Goal: Task Accomplishment & Management: Use online tool/utility

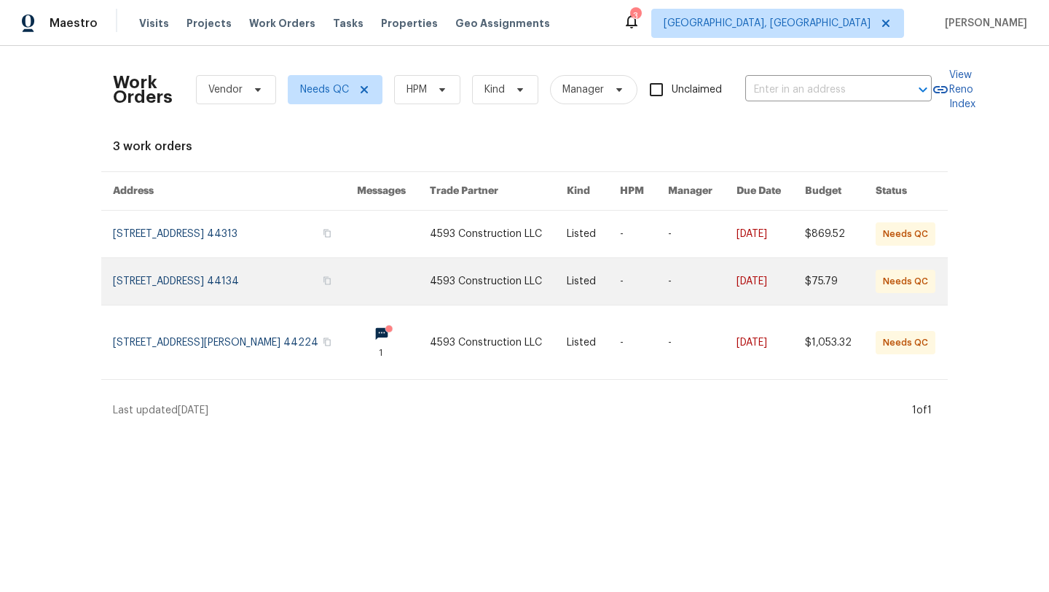
click at [157, 289] on link at bounding box center [235, 281] width 244 height 47
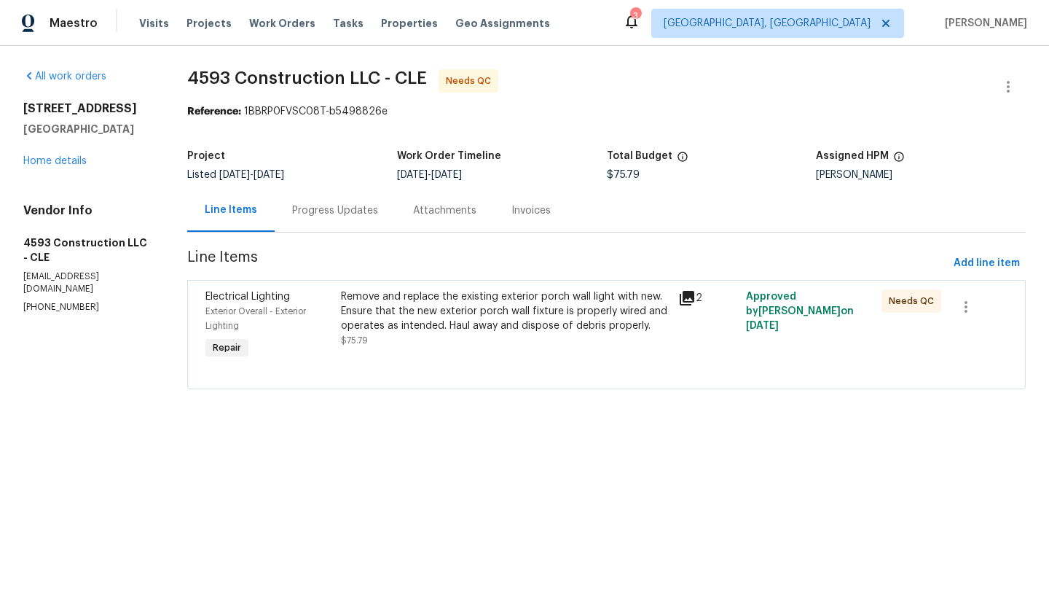
click at [372, 317] on div "Remove and replace the existing exterior porch wall light with new. Ensure that…" at bounding box center [505, 311] width 329 height 44
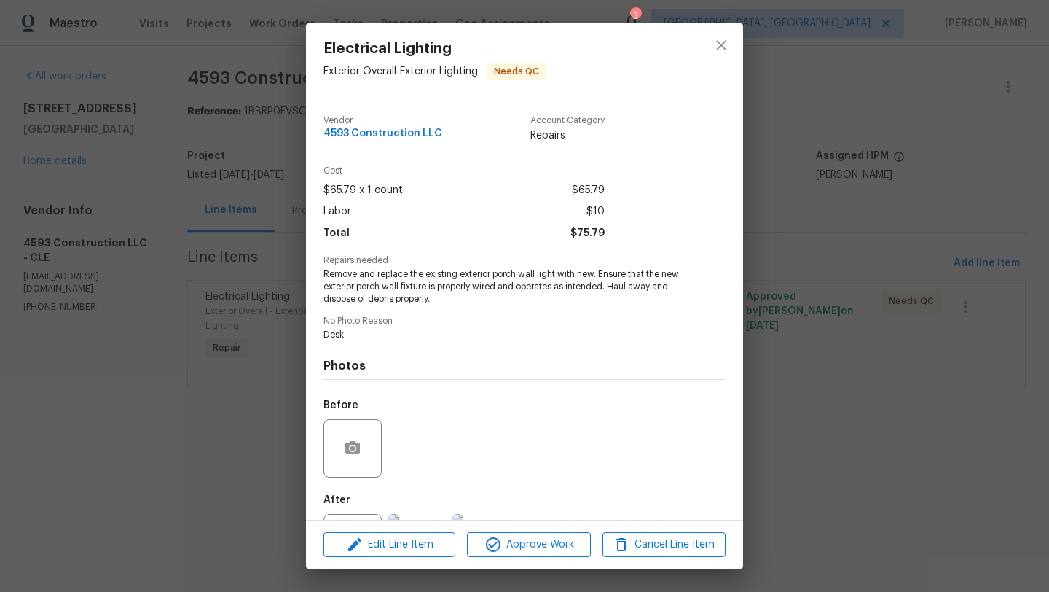
scroll to position [67, 0]
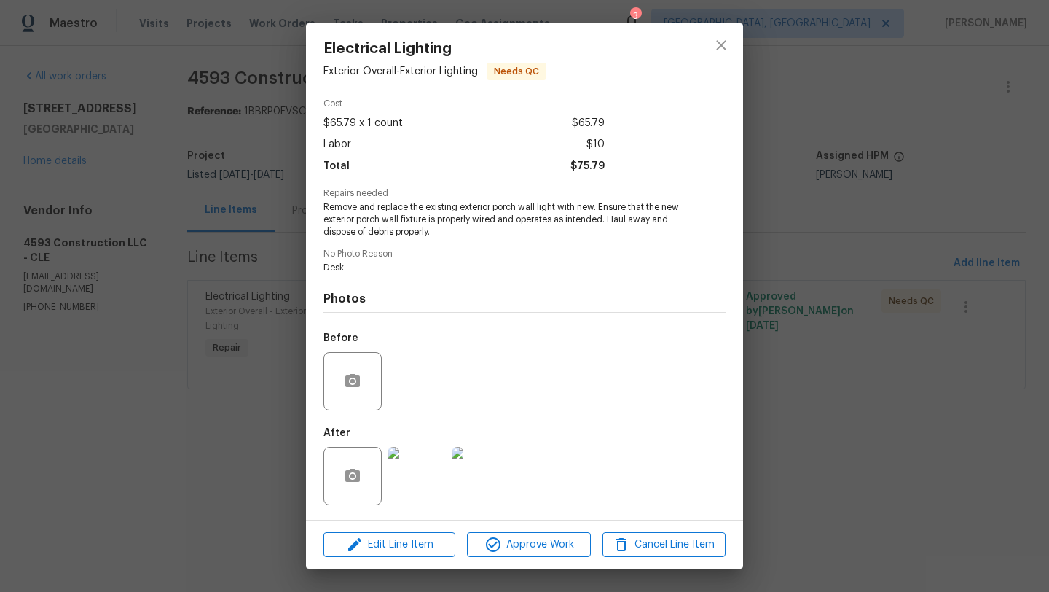
click at [419, 482] on img at bounding box center [417, 476] width 58 height 58
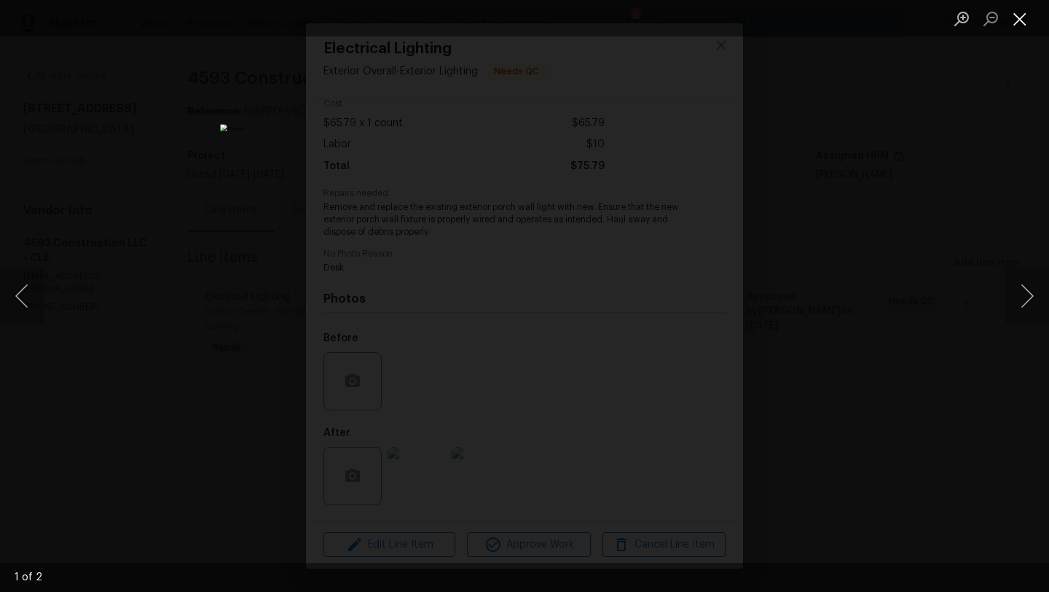
click at [1021, 17] on button "Close lightbox" at bounding box center [1019, 18] width 29 height 25
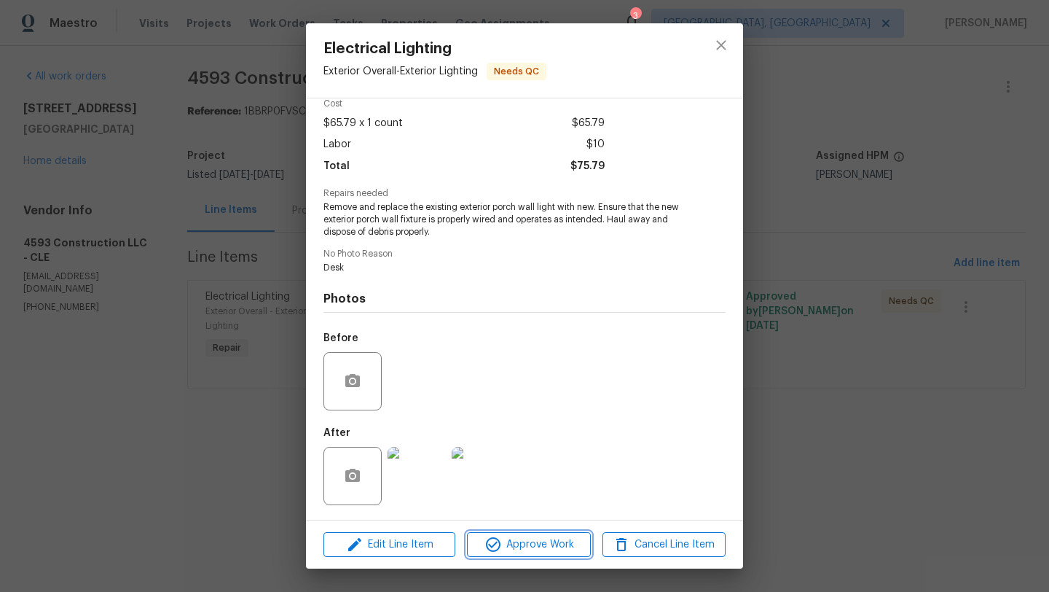
click at [537, 550] on span "Approve Work" at bounding box center [528, 544] width 114 height 18
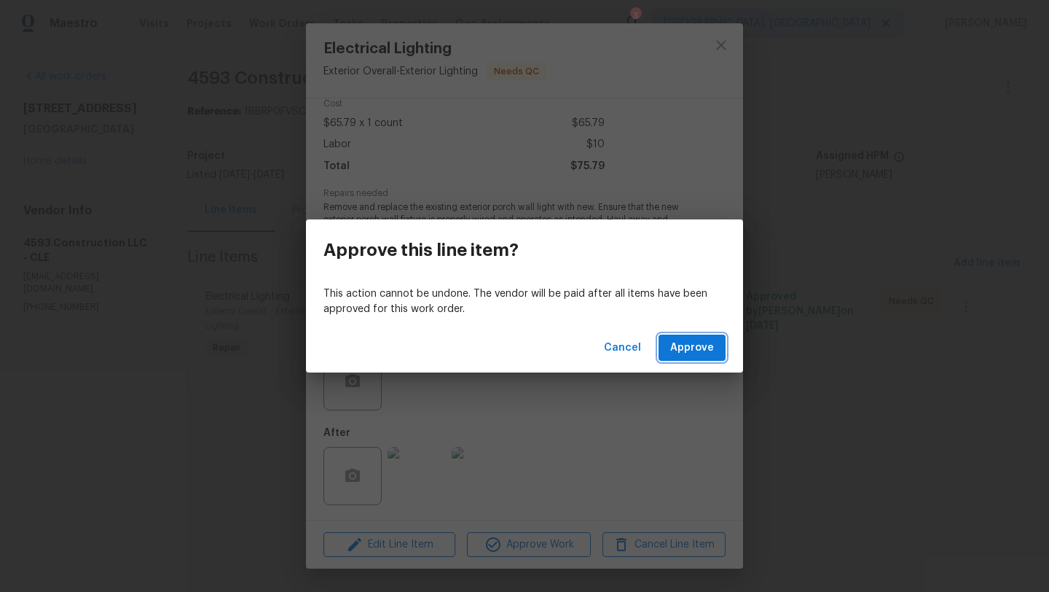
click at [691, 346] on span "Approve" at bounding box center [692, 348] width 44 height 18
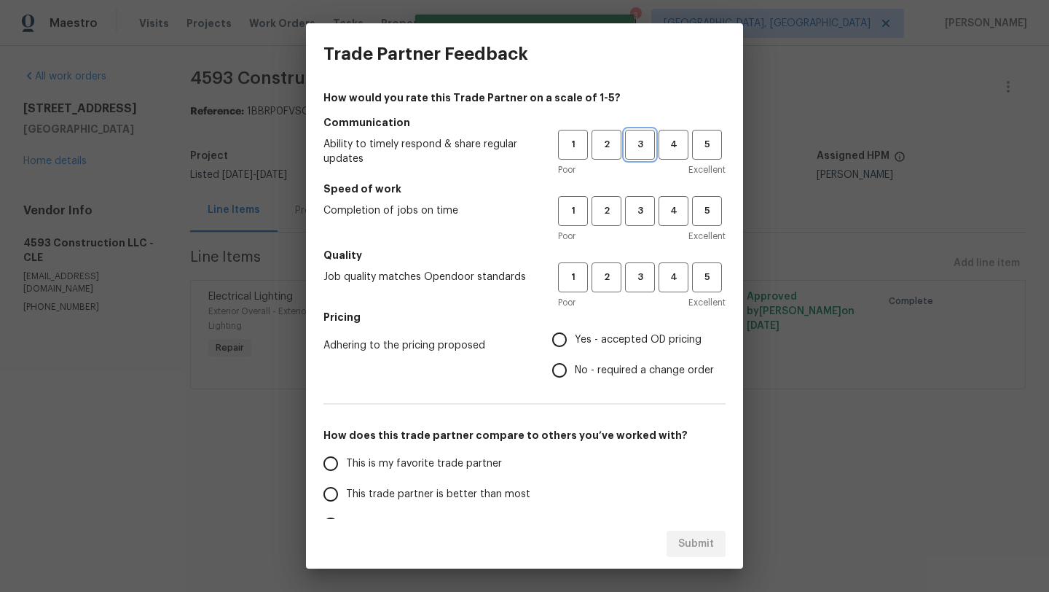
click at [635, 145] on span "3" at bounding box center [640, 144] width 27 height 17
click at [637, 213] on span "3" at bounding box center [640, 211] width 27 height 17
click at [636, 272] on span "3" at bounding box center [640, 277] width 27 height 17
click at [567, 336] on input "Yes - accepted OD pricing" at bounding box center [559, 339] width 31 height 31
radio input "true"
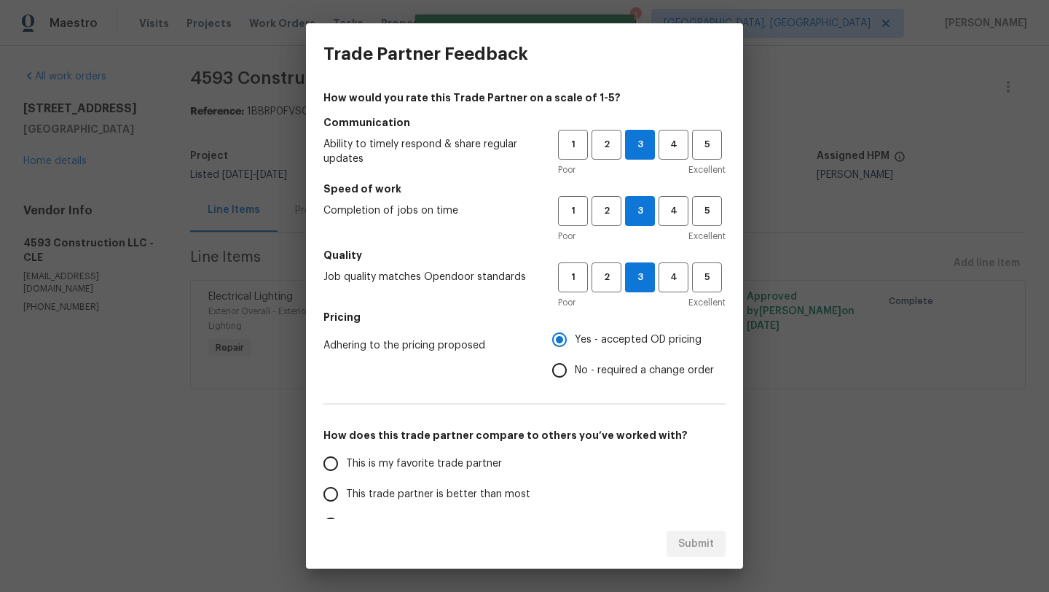
click at [406, 503] on label "This trade partner is better than most" at bounding box center [430, 494] width 230 height 31
click at [346, 503] on input "This trade partner is better than most" at bounding box center [330, 494] width 31 height 31
click at [702, 554] on button "Submit" at bounding box center [696, 543] width 59 height 27
radio input "true"
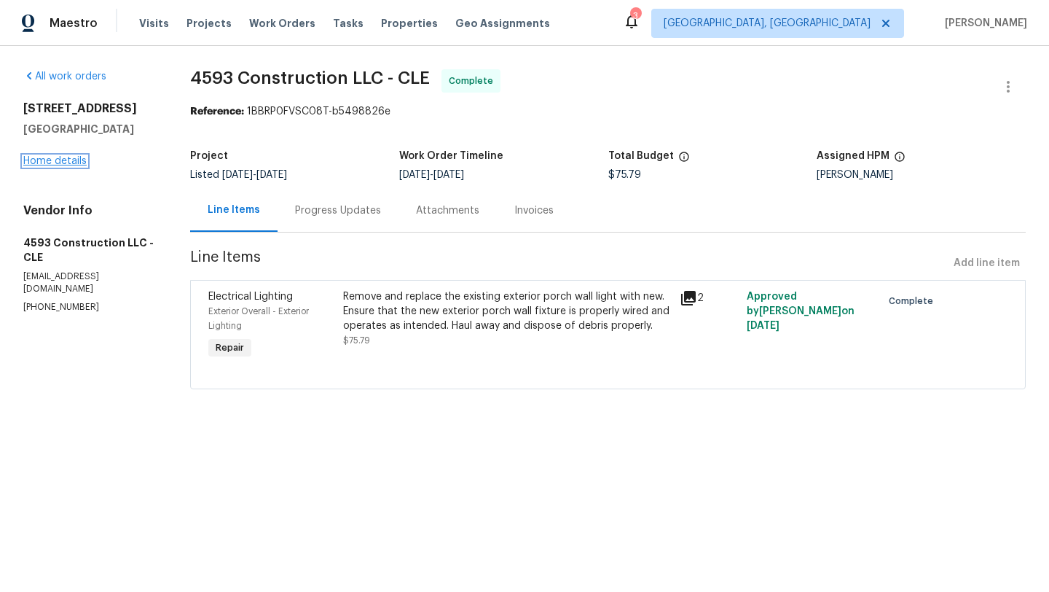
click at [65, 162] on link "Home details" at bounding box center [54, 161] width 63 height 10
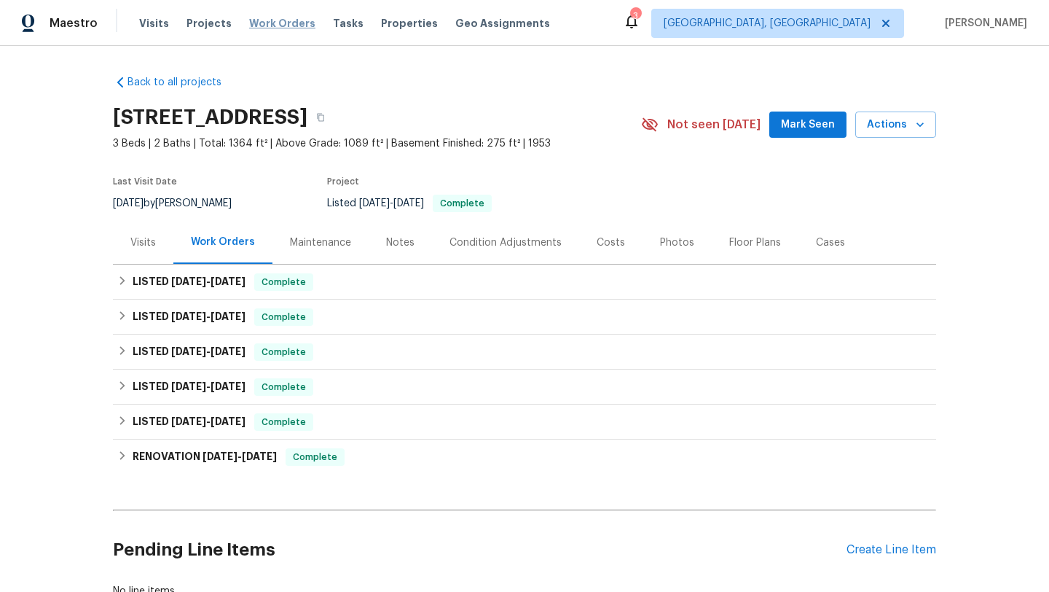
click at [267, 25] on span "Work Orders" at bounding box center [282, 23] width 66 height 15
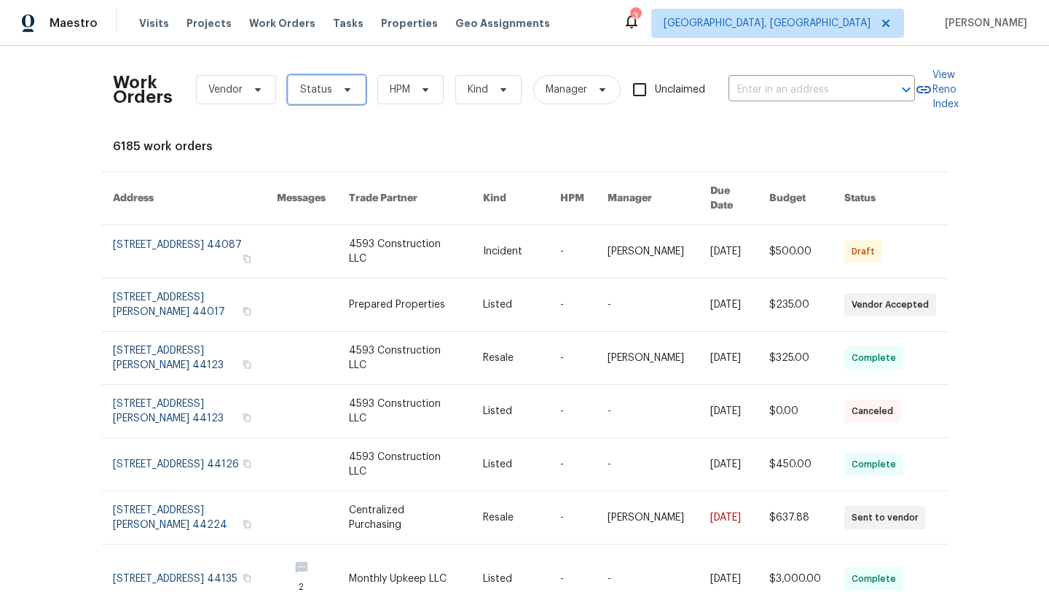
click at [312, 90] on span "Status" at bounding box center [316, 89] width 32 height 15
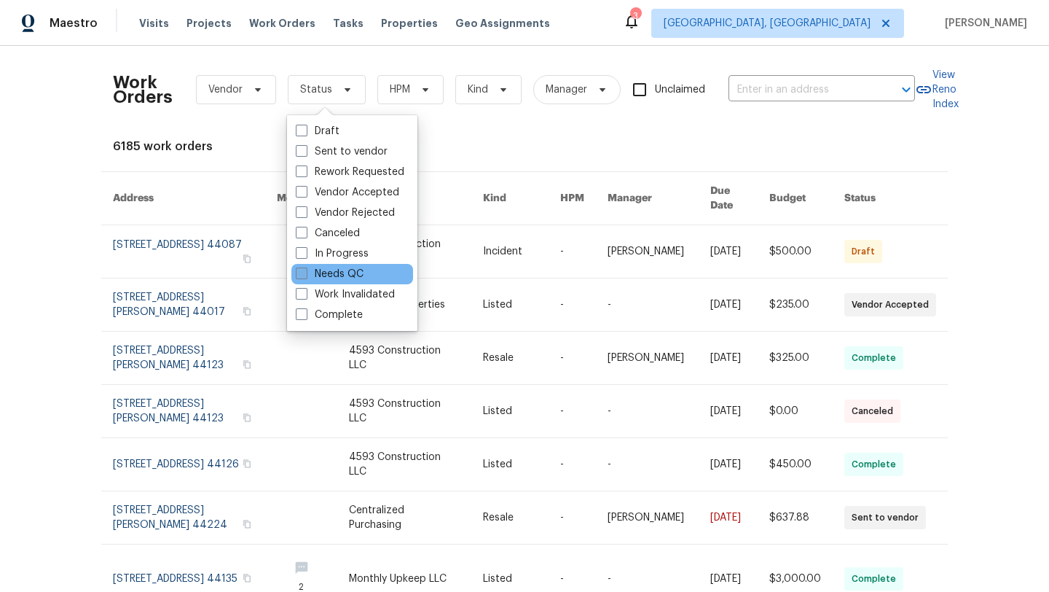
click at [330, 278] on label "Needs QC" at bounding box center [330, 274] width 68 height 15
click at [305, 276] on input "Needs QC" at bounding box center [300, 271] width 9 height 9
checkbox input "true"
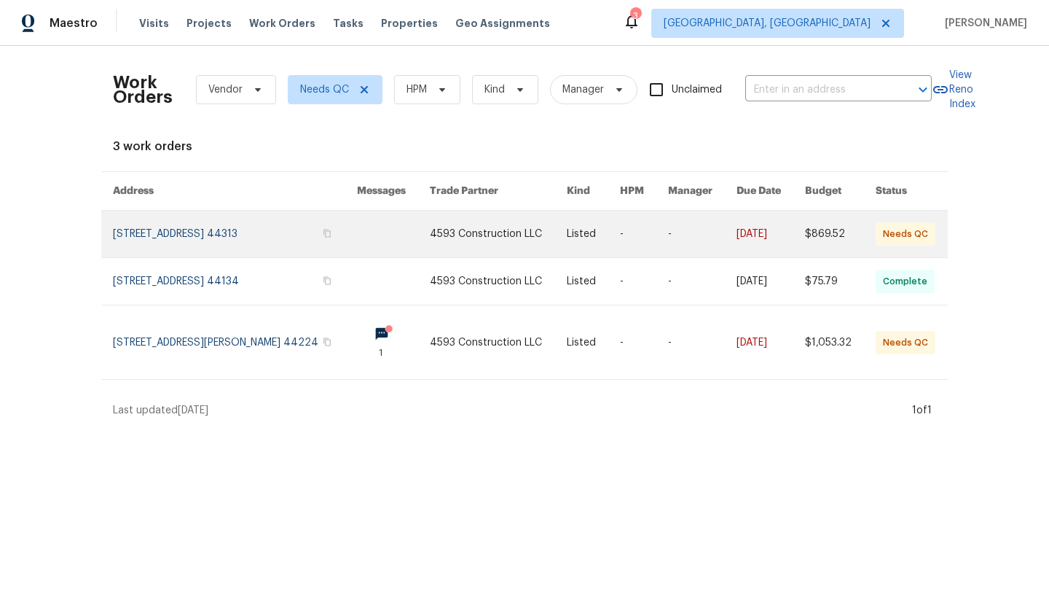
click at [203, 238] on link at bounding box center [235, 234] width 244 height 47
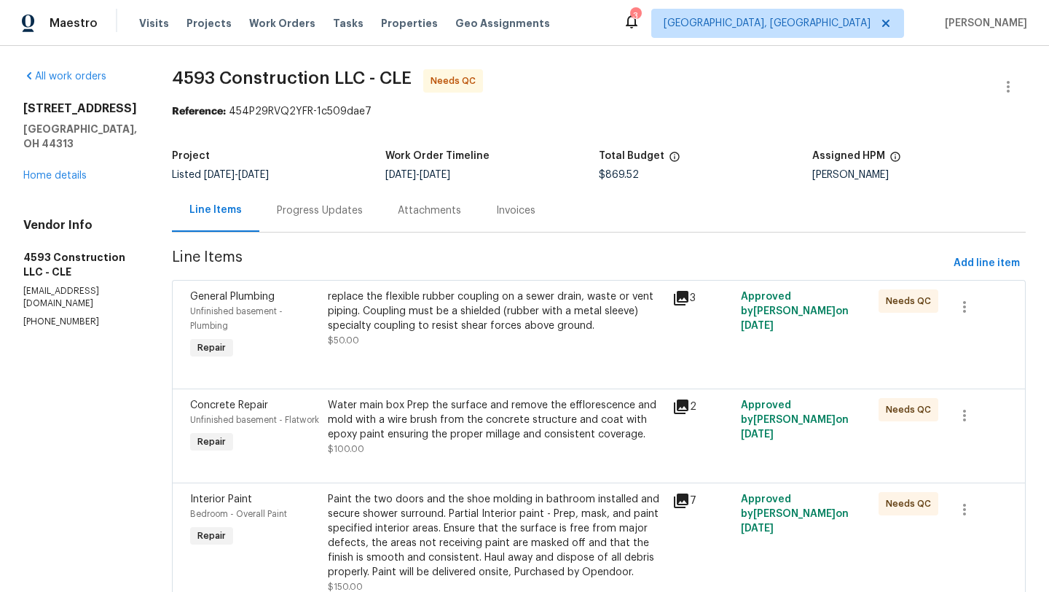
click at [450, 328] on div "replace the flexible rubber coupling on a sewer drain, waste or vent piping. Co…" at bounding box center [496, 311] width 336 height 44
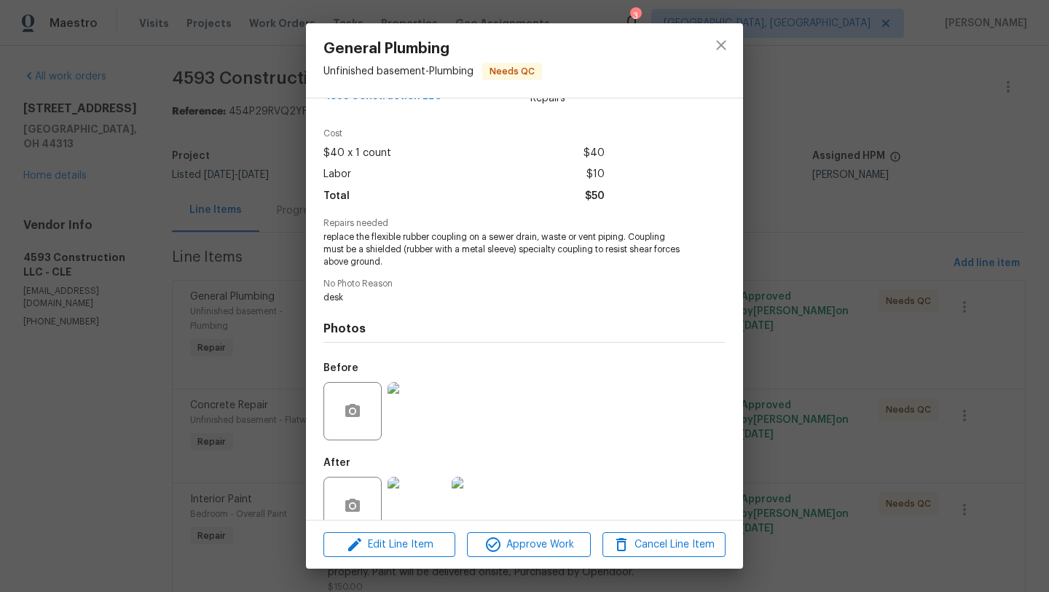
scroll to position [67, 0]
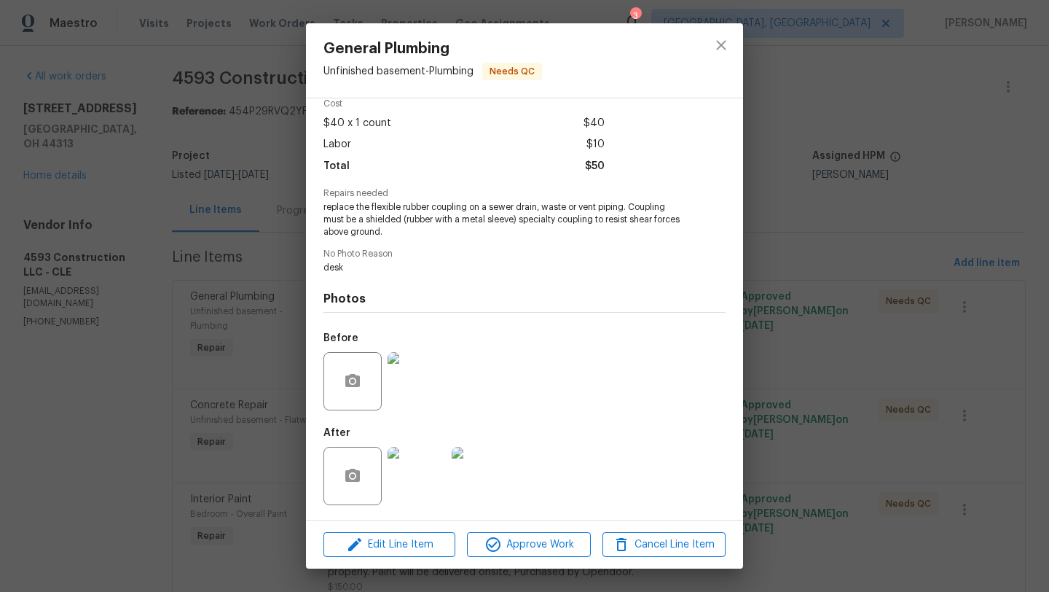
click at [477, 474] on img at bounding box center [481, 476] width 58 height 58
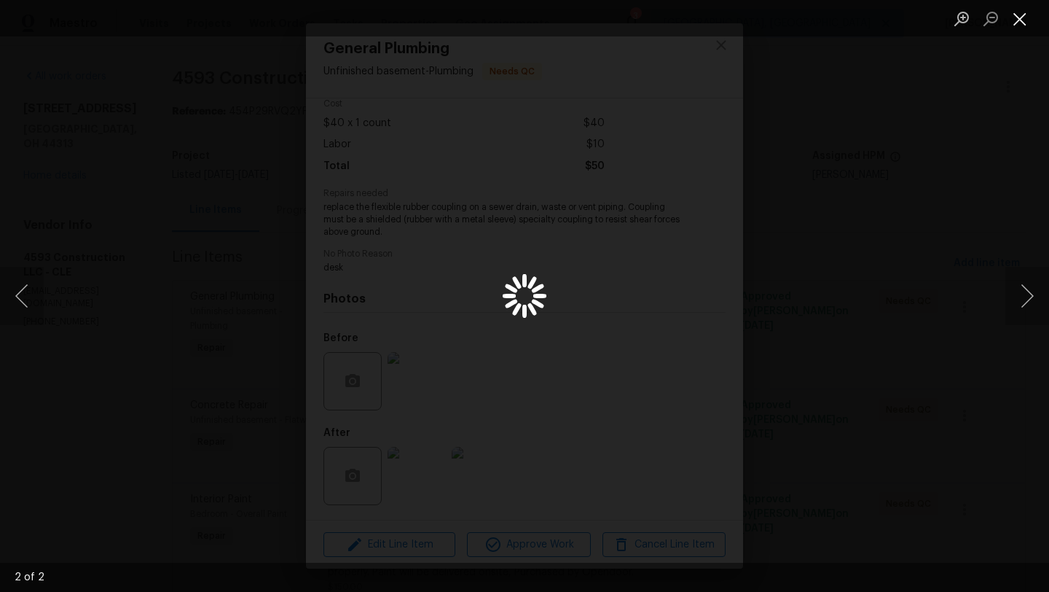
click at [1021, 20] on button "Close lightbox" at bounding box center [1019, 18] width 29 height 25
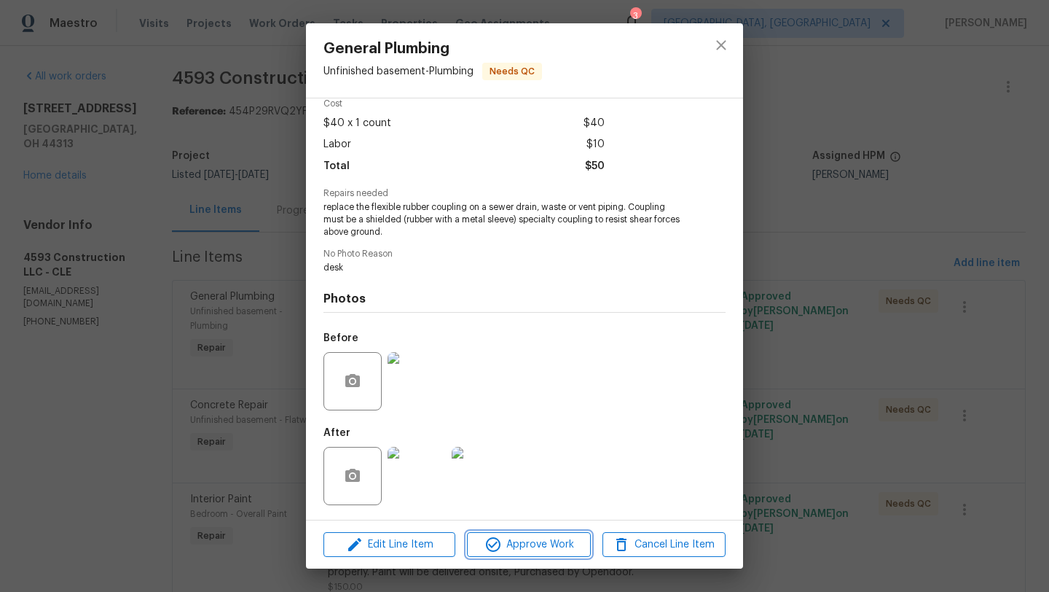
click at [567, 546] on span "Approve Work" at bounding box center [528, 544] width 114 height 18
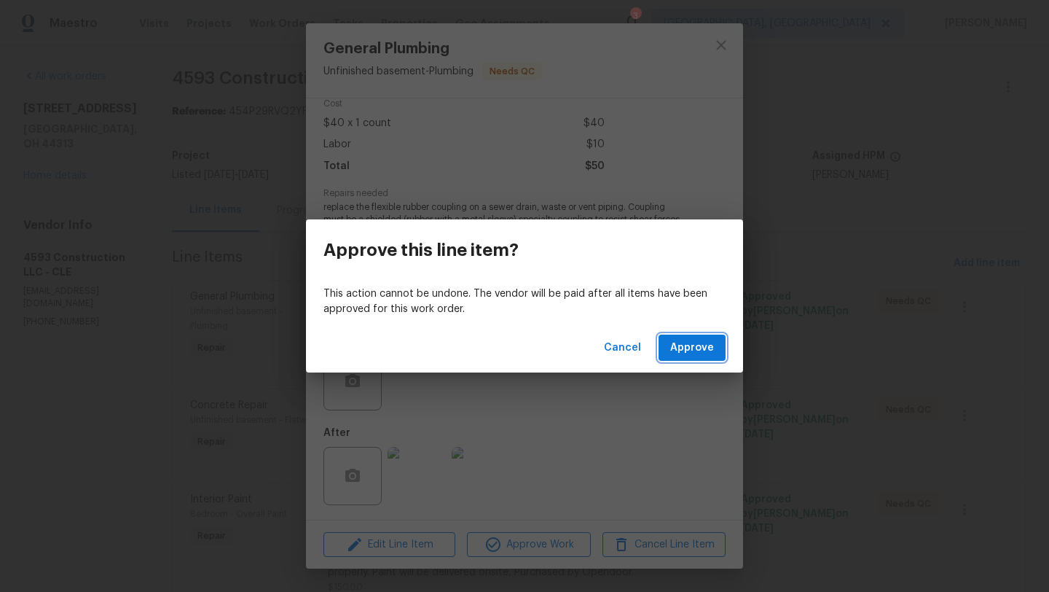
click at [691, 345] on span "Approve" at bounding box center [692, 348] width 44 height 18
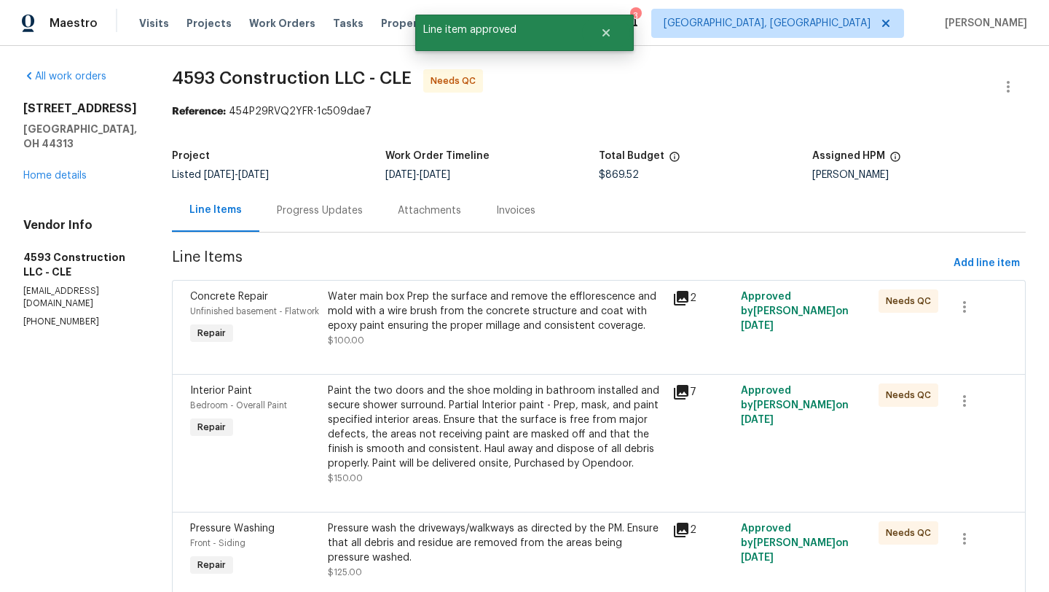
click at [463, 341] on div "Water main box Prep the surface and remove the efflorescence and mold with a wi…" at bounding box center [496, 318] width 336 height 58
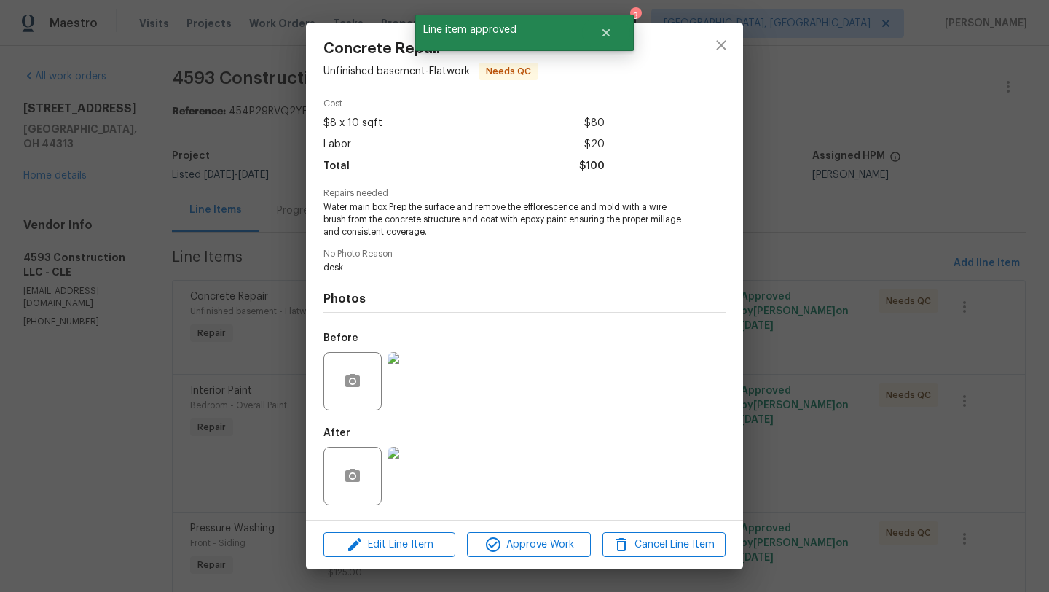
click at [406, 467] on img at bounding box center [417, 476] width 58 height 58
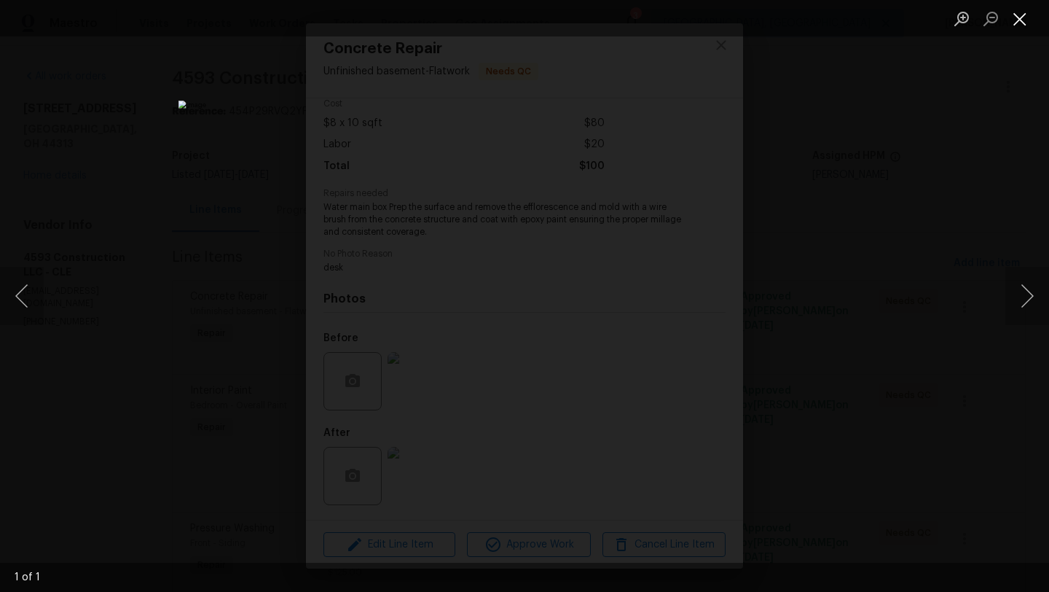
click at [1019, 17] on button "Close lightbox" at bounding box center [1019, 18] width 29 height 25
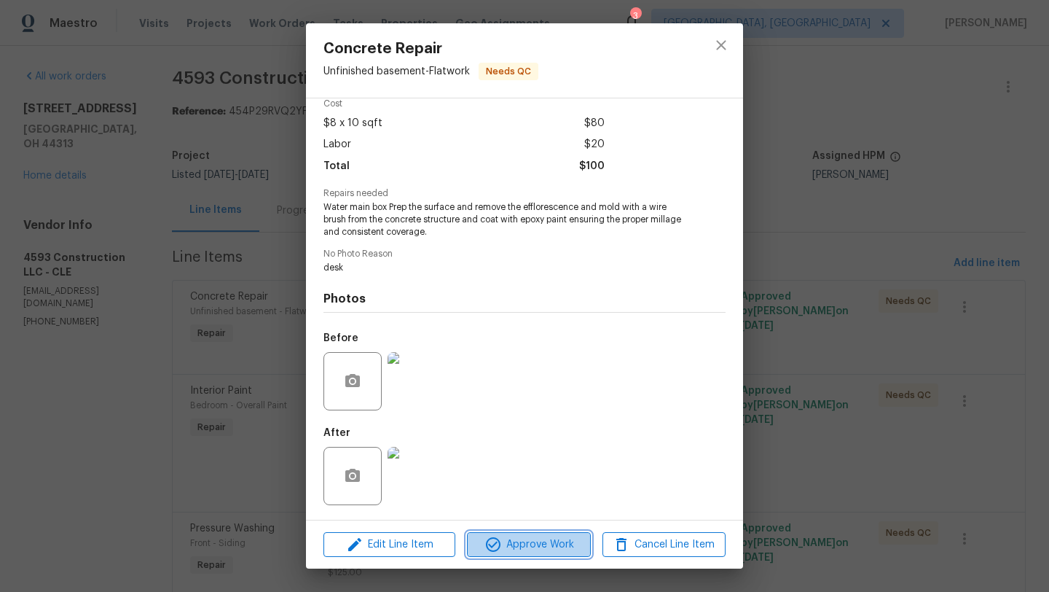
click at [526, 554] on button "Approve Work" at bounding box center [528, 544] width 123 height 25
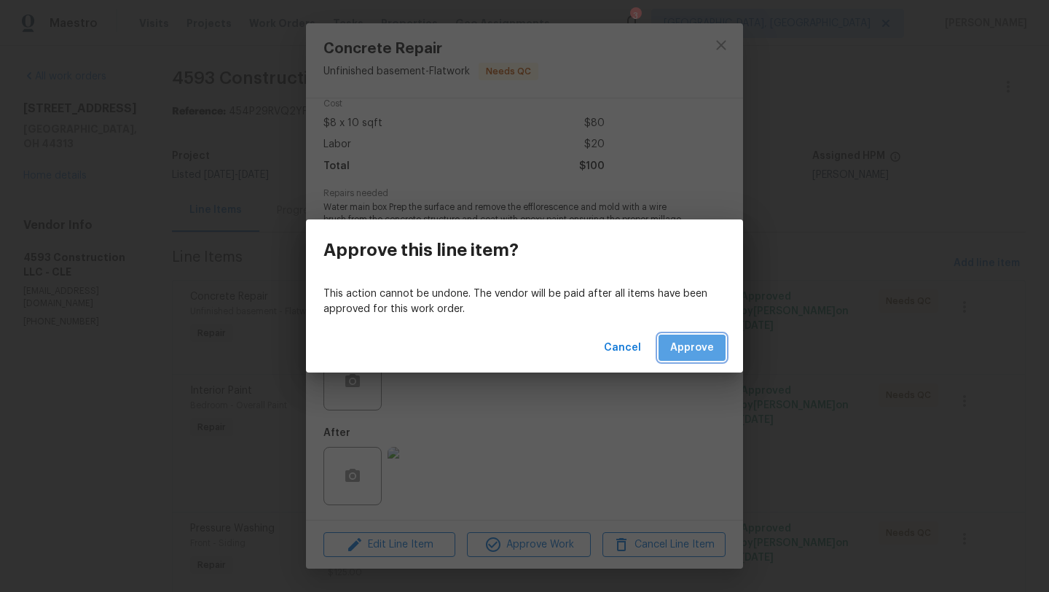
click at [685, 349] on span "Approve" at bounding box center [692, 348] width 44 height 18
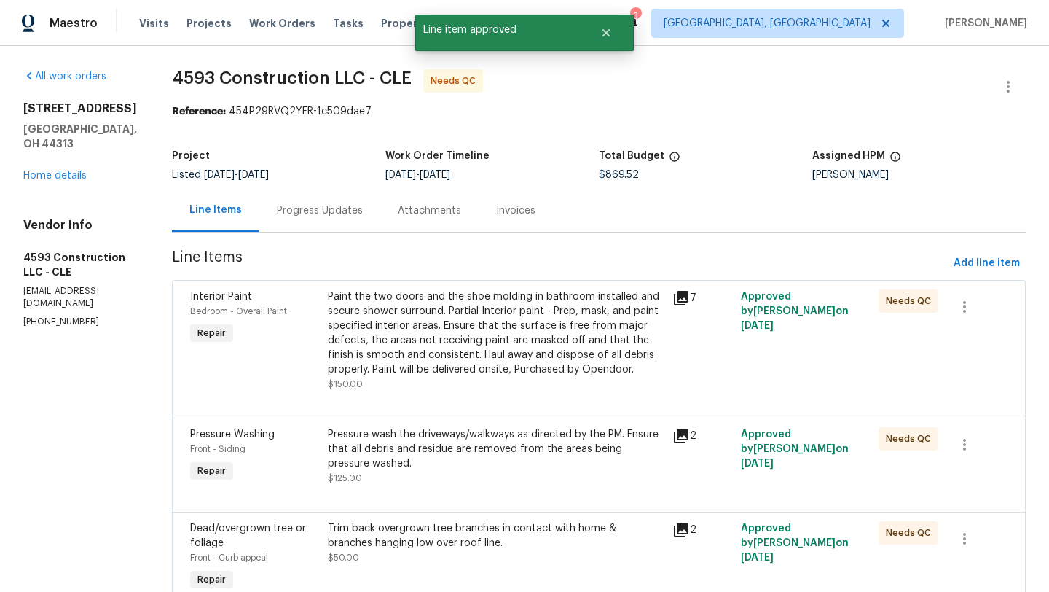
click at [454, 350] on div "Paint the two doors and the shoe molding in bathroom installed and secure showe…" at bounding box center [496, 332] width 336 height 87
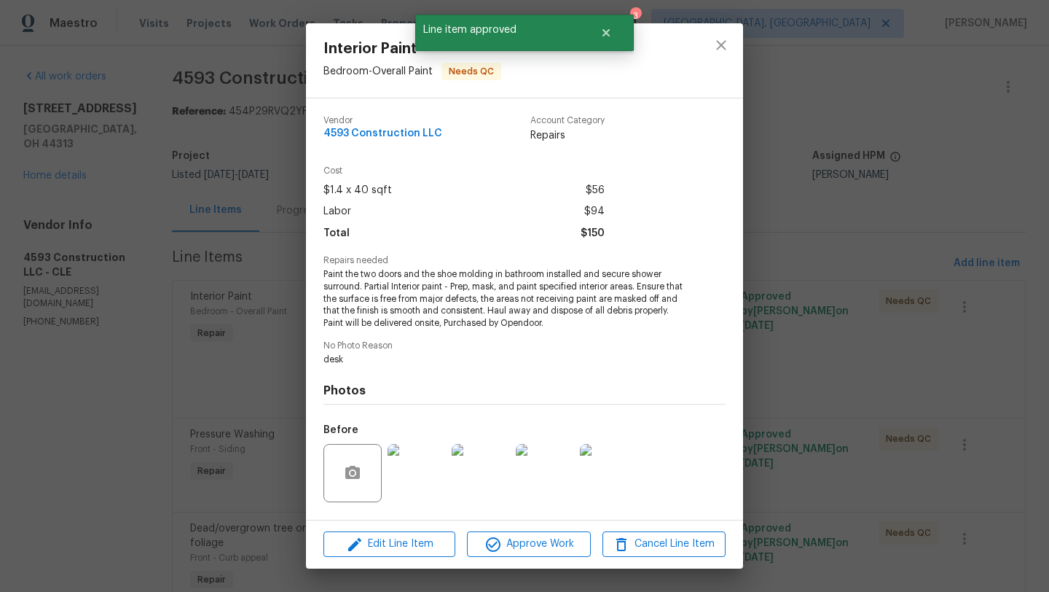
scroll to position [92, 0]
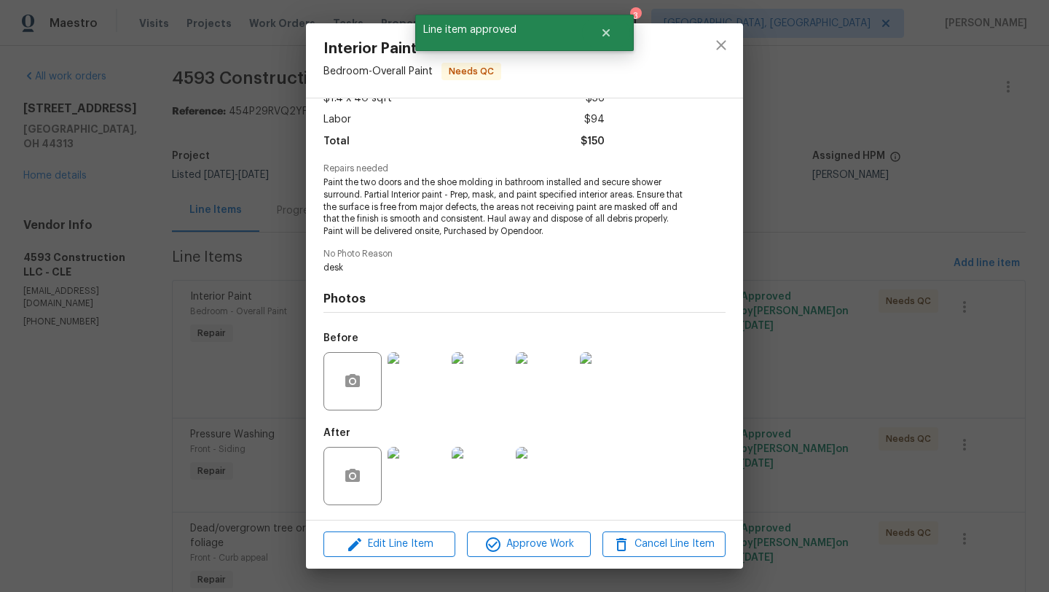
click at [423, 470] on img at bounding box center [417, 476] width 58 height 58
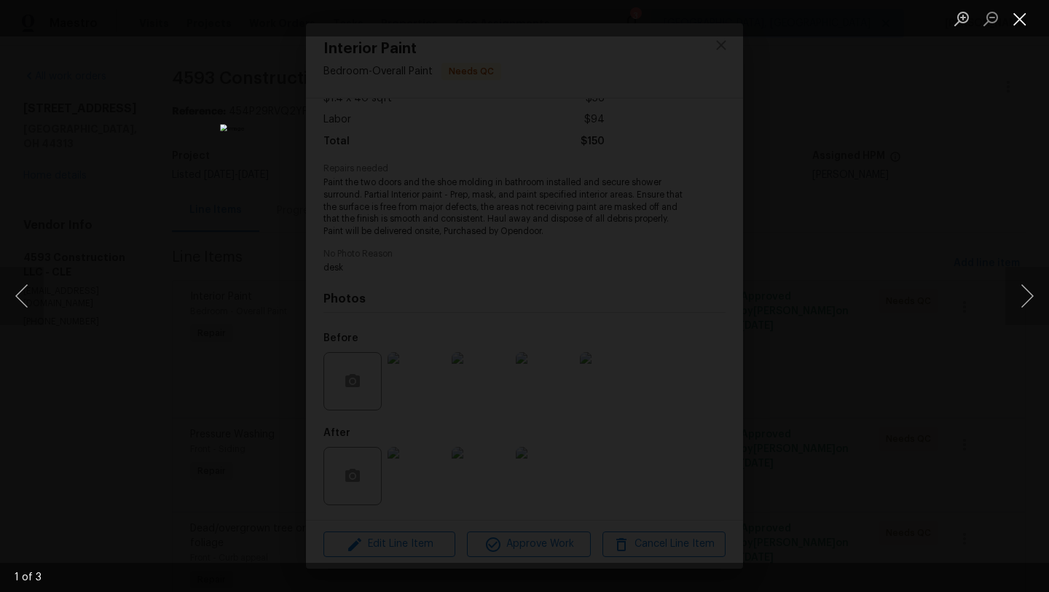
click at [1015, 19] on button "Close lightbox" at bounding box center [1019, 18] width 29 height 25
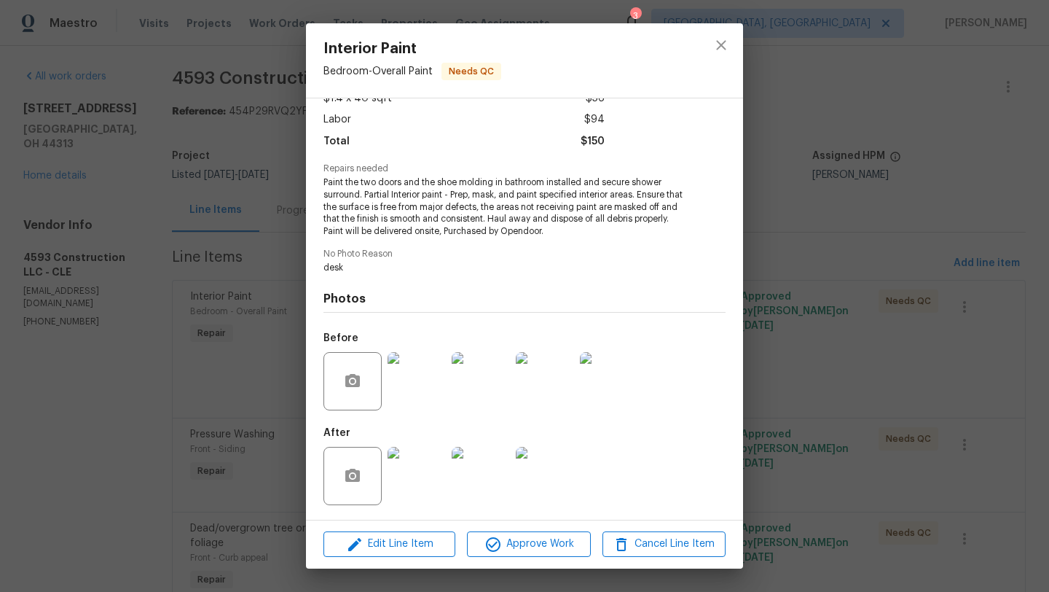
click at [487, 473] on img at bounding box center [481, 476] width 58 height 58
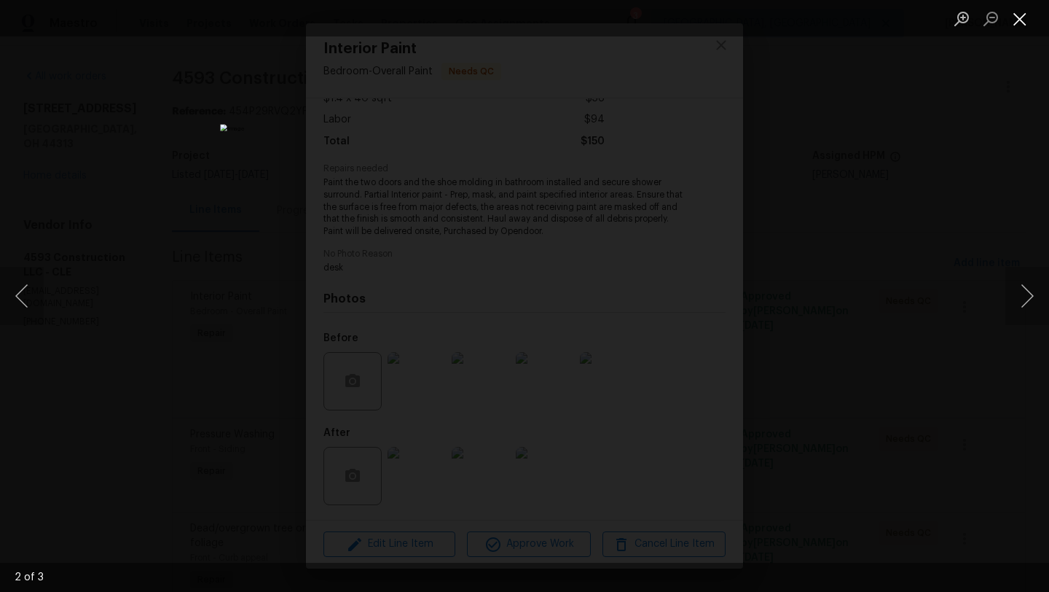
click at [1023, 21] on button "Close lightbox" at bounding box center [1019, 18] width 29 height 25
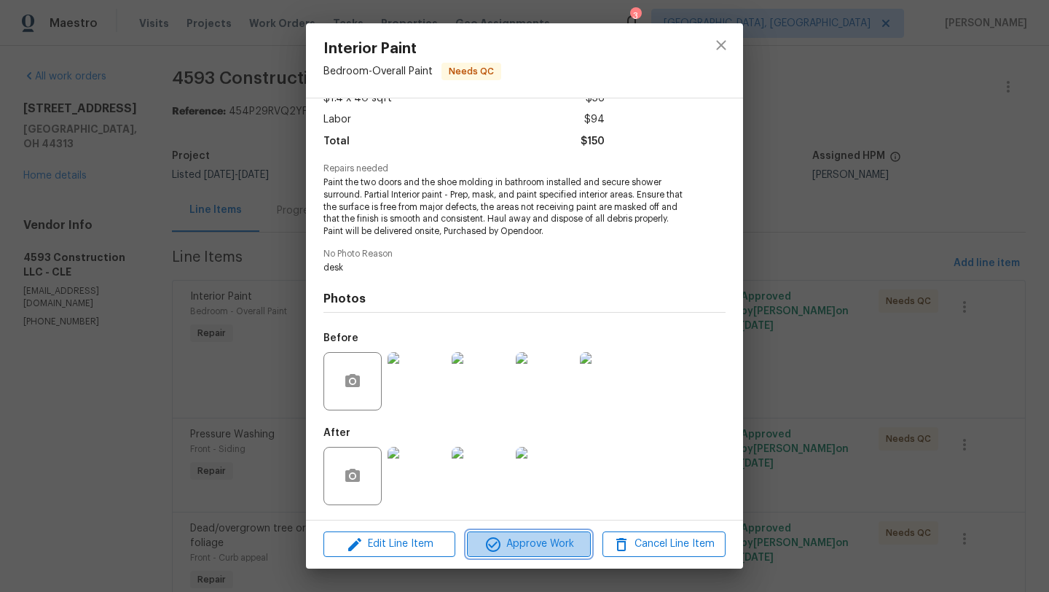
click at [525, 546] on span "Approve Work" at bounding box center [528, 544] width 114 height 18
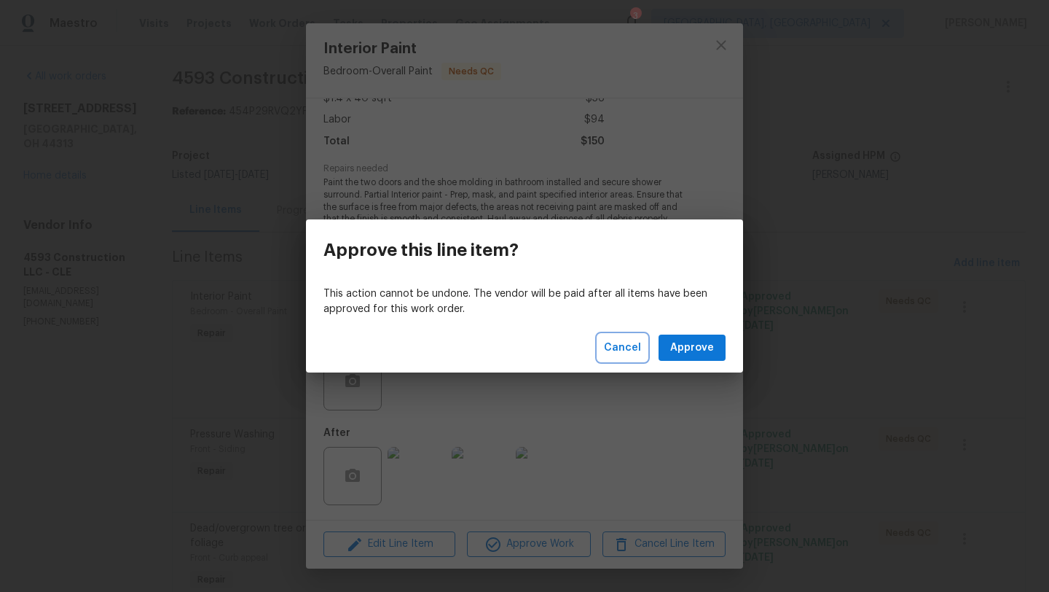
click at [629, 348] on span "Cancel" at bounding box center [622, 348] width 37 height 18
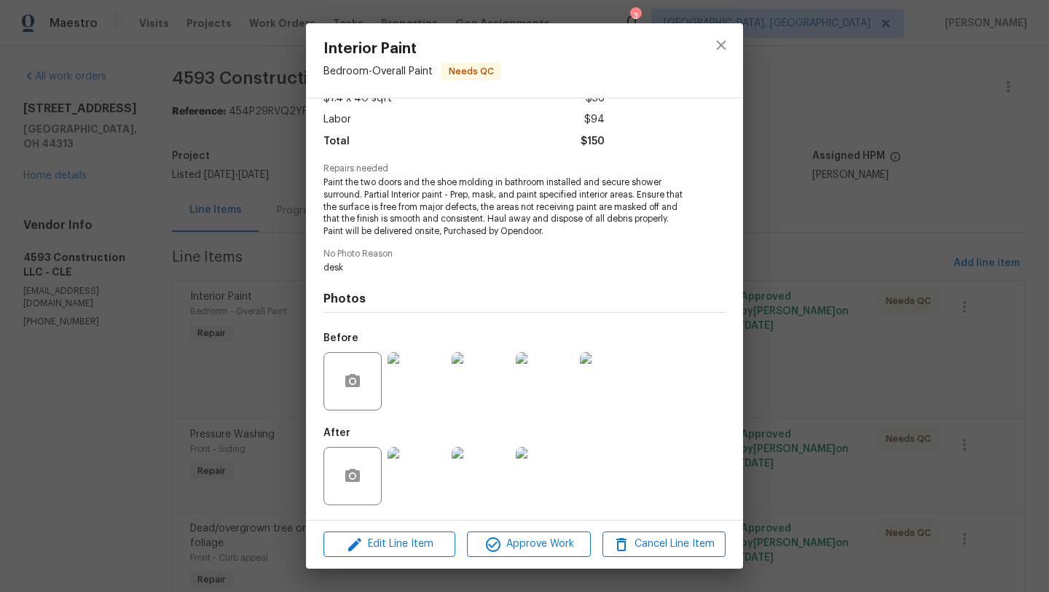
click at [412, 478] on img at bounding box center [417, 476] width 58 height 58
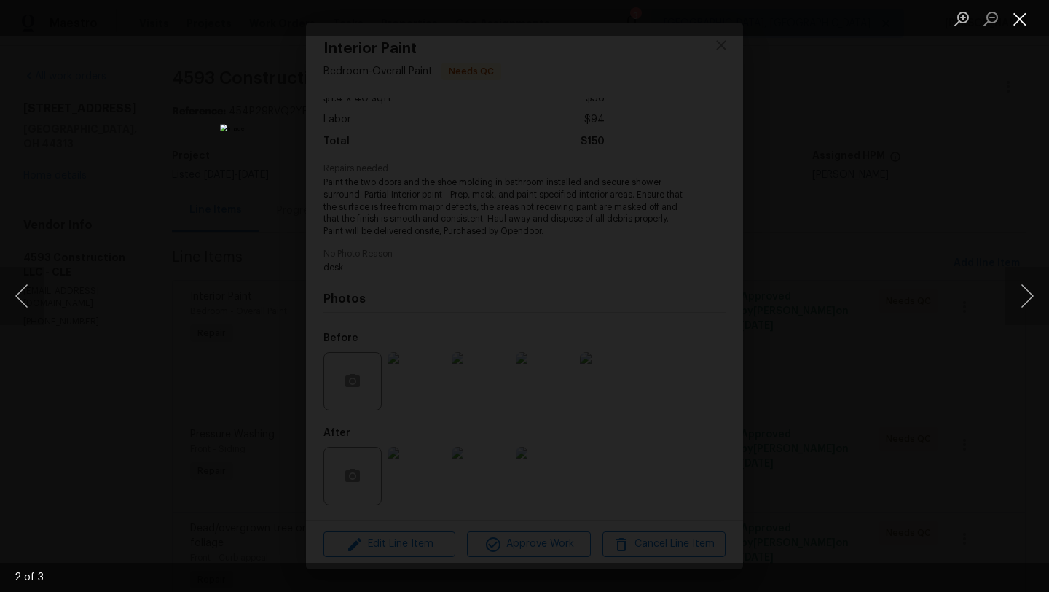
click at [1015, 17] on button "Close lightbox" at bounding box center [1019, 18] width 29 height 25
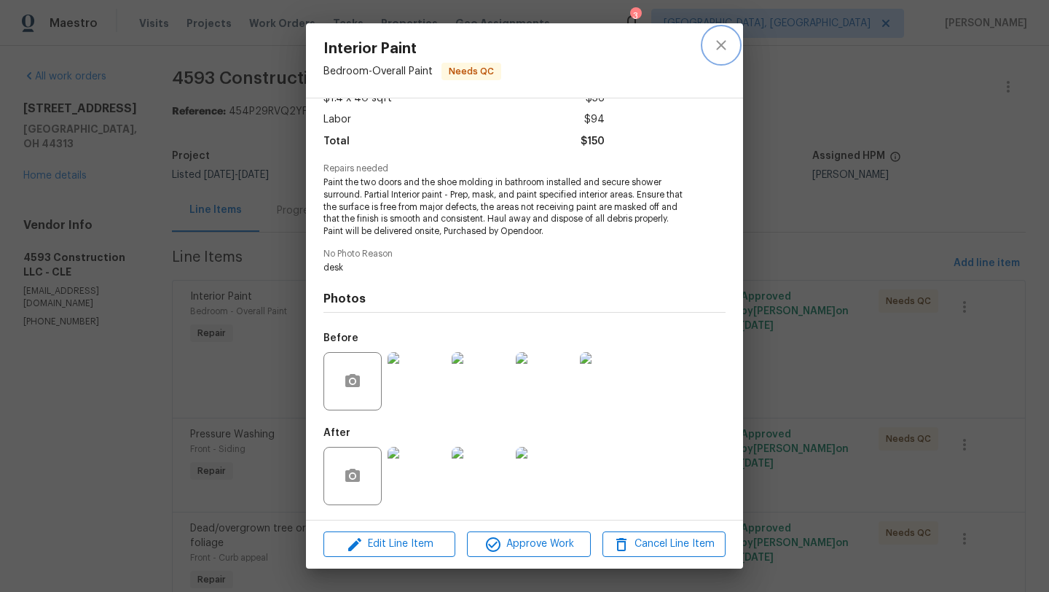
click at [721, 47] on icon "close" at bounding box center [721, 44] width 17 height 17
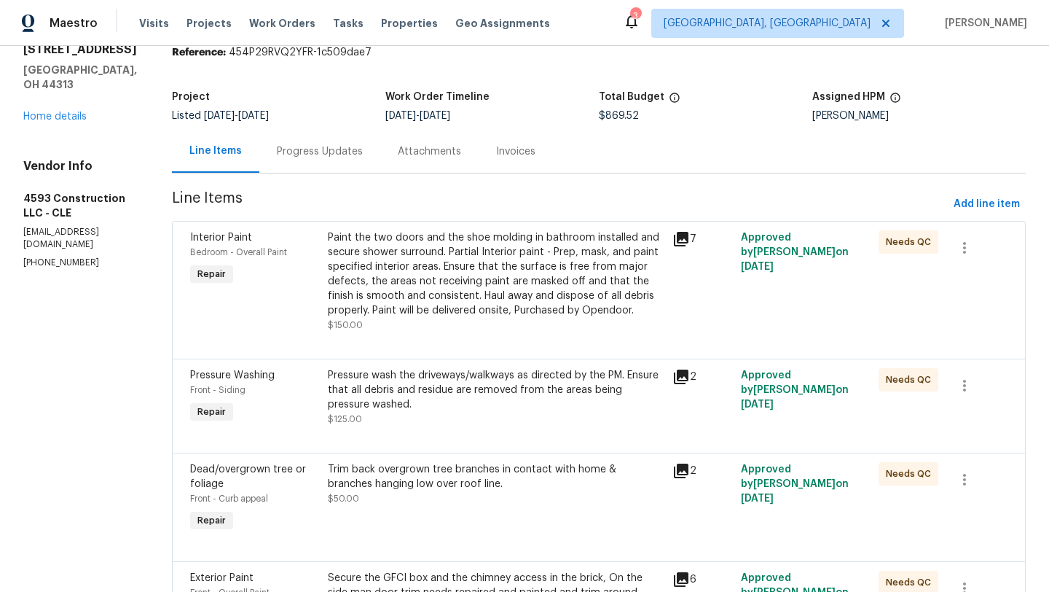
scroll to position [60, 0]
click at [417, 382] on div "Pressure wash the driveways/walkways as directed by the PM. Ensure that all deb…" at bounding box center [496, 388] width 336 height 44
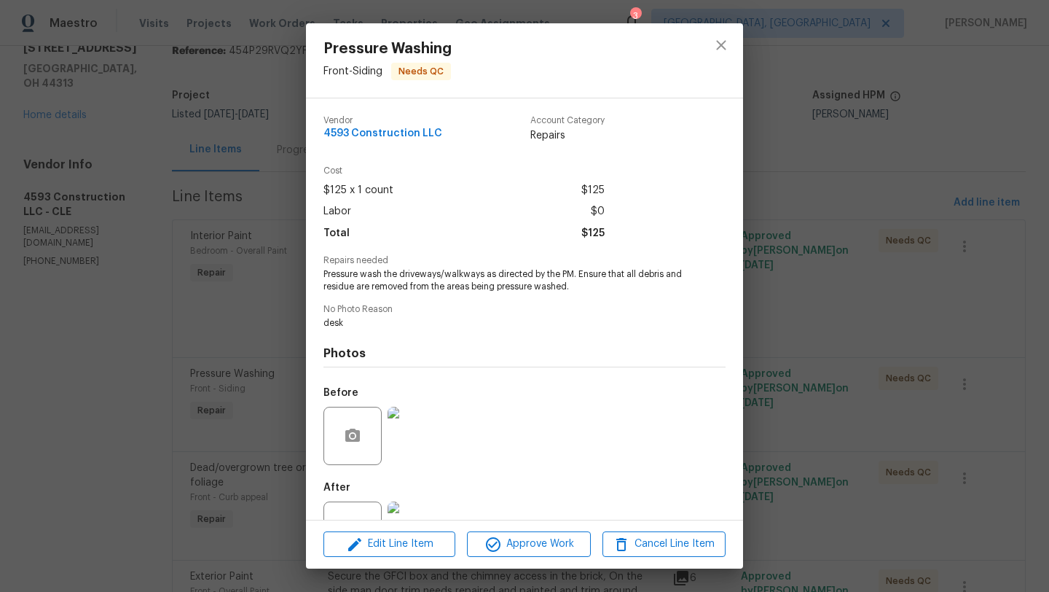
scroll to position [55, 0]
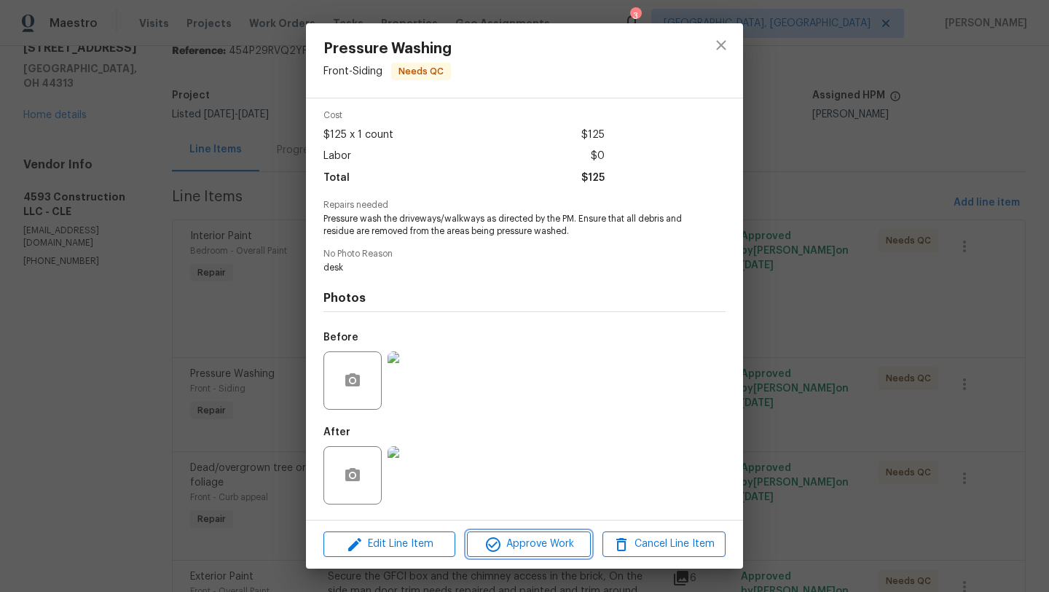
click at [502, 545] on span "Approve Work" at bounding box center [528, 544] width 114 height 18
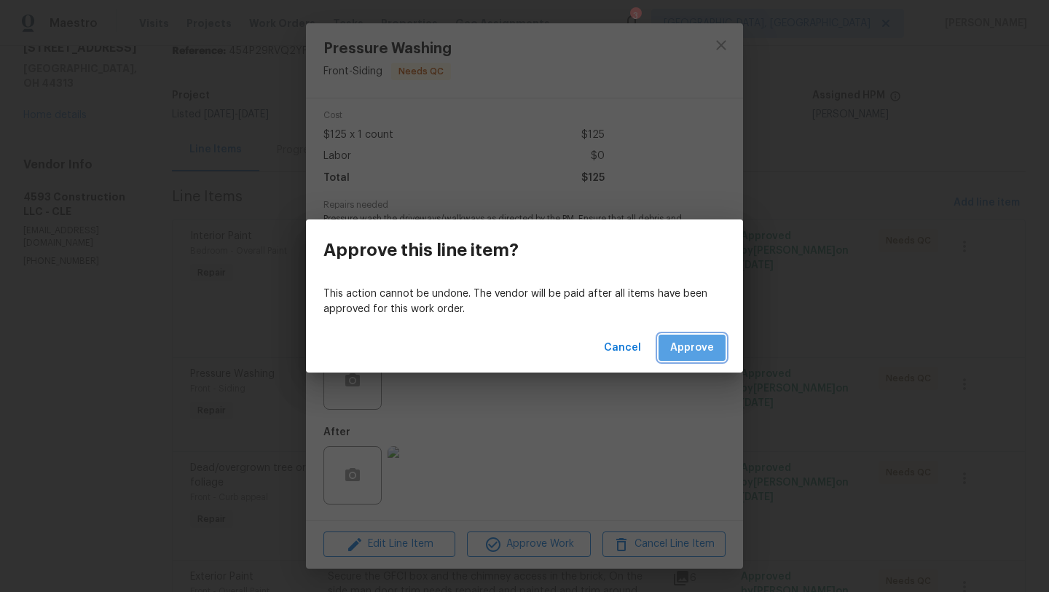
click at [713, 351] on span "Approve" at bounding box center [692, 348] width 44 height 18
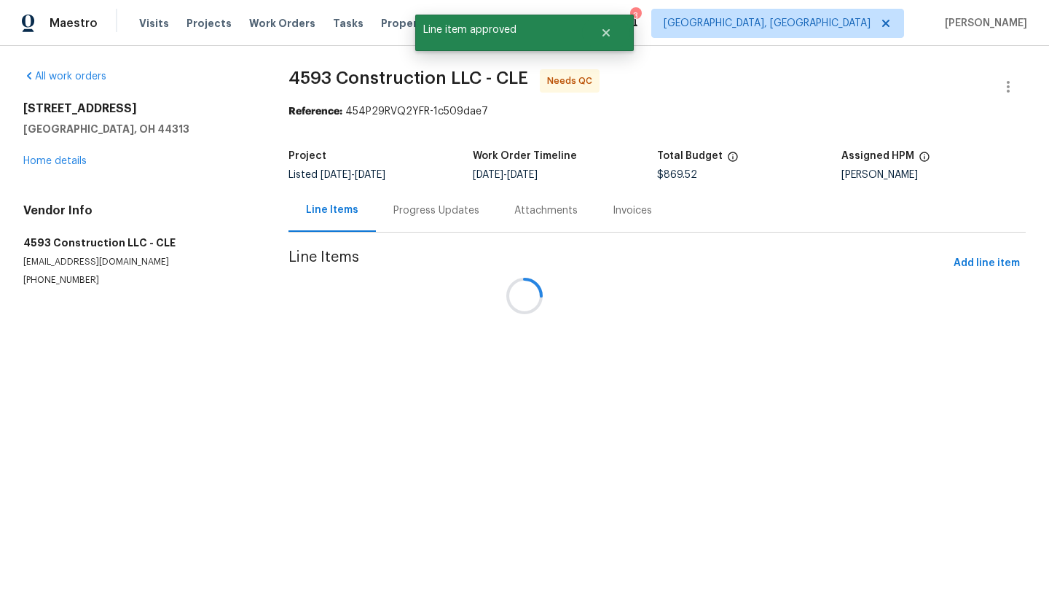
scroll to position [0, 0]
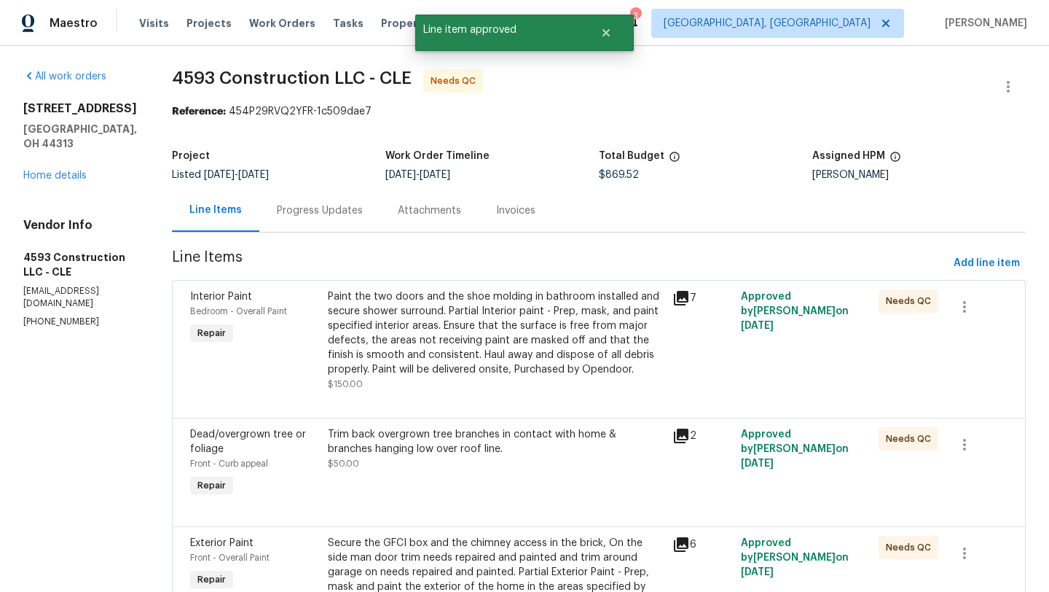
click at [489, 477] on div "Trim back overgrown tree branches in contact with home & branches hanging low o…" at bounding box center [495, 464] width 345 height 82
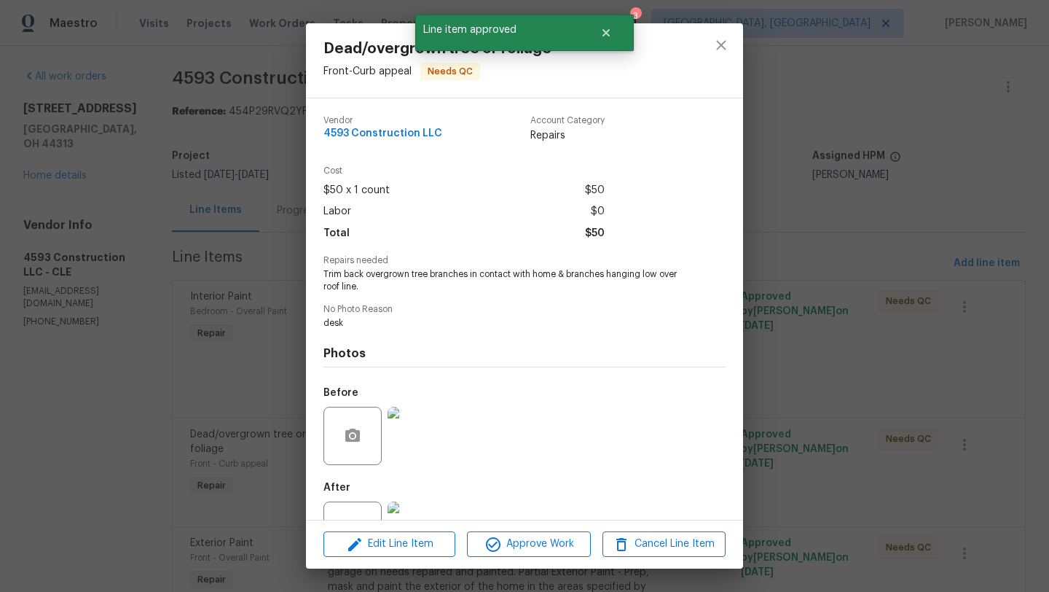
scroll to position [55, 0]
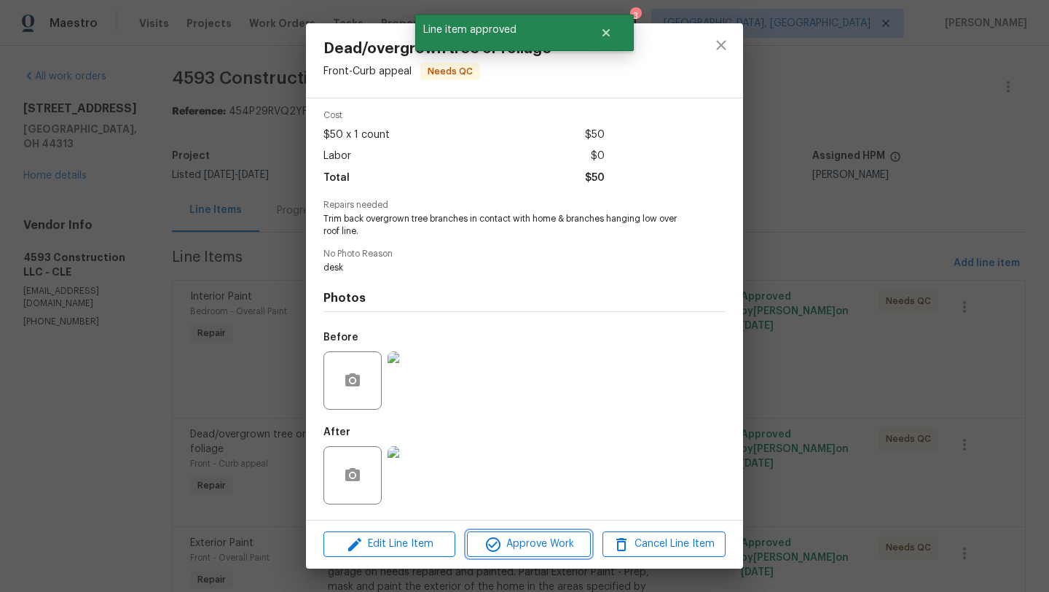
click at [508, 539] on span "Approve Work" at bounding box center [528, 544] width 114 height 18
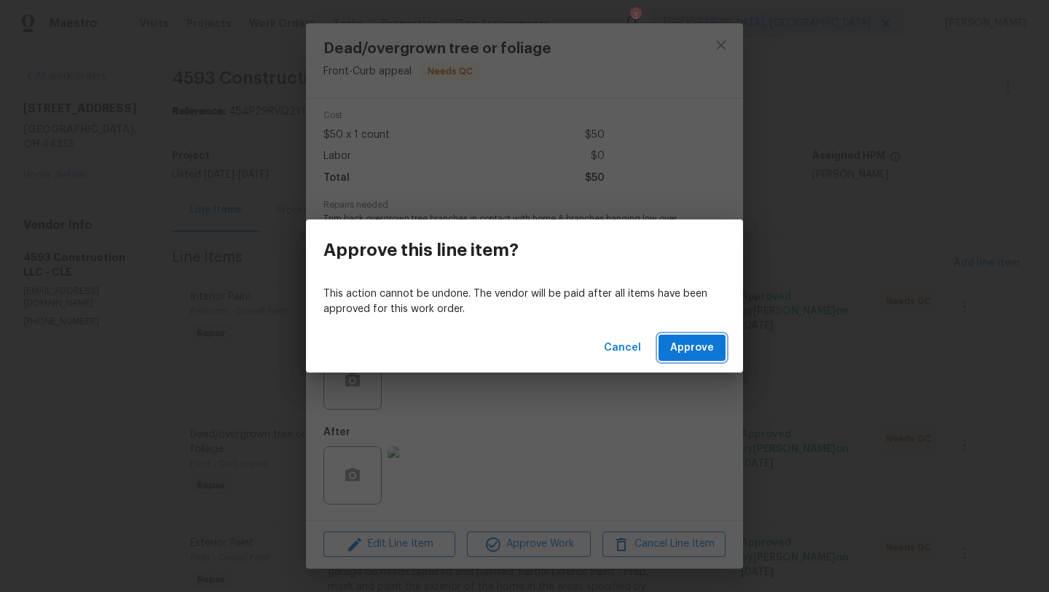
click at [686, 356] on span "Approve" at bounding box center [692, 348] width 44 height 18
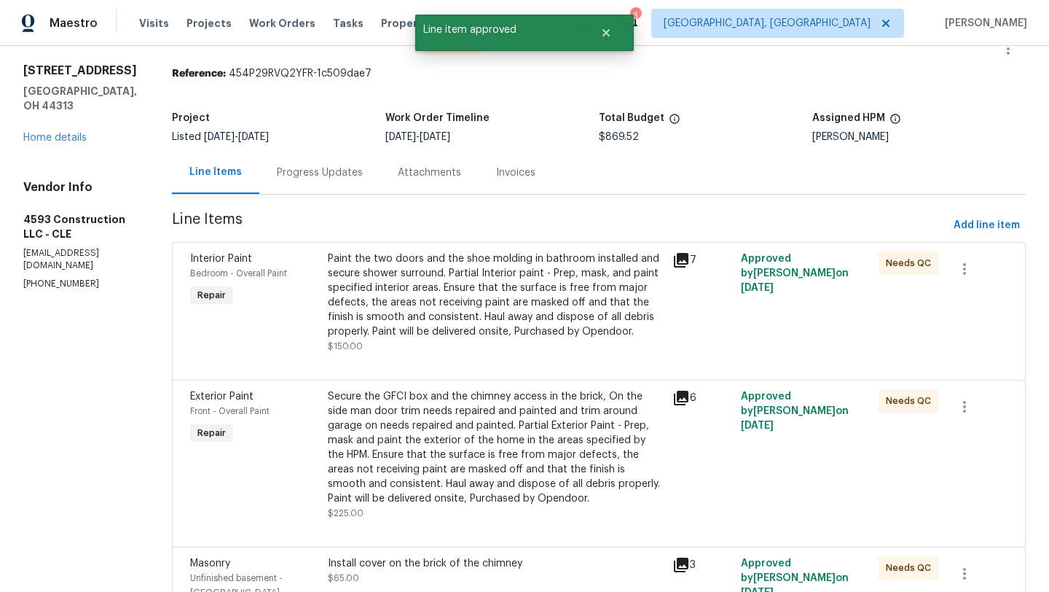
scroll to position [42, 0]
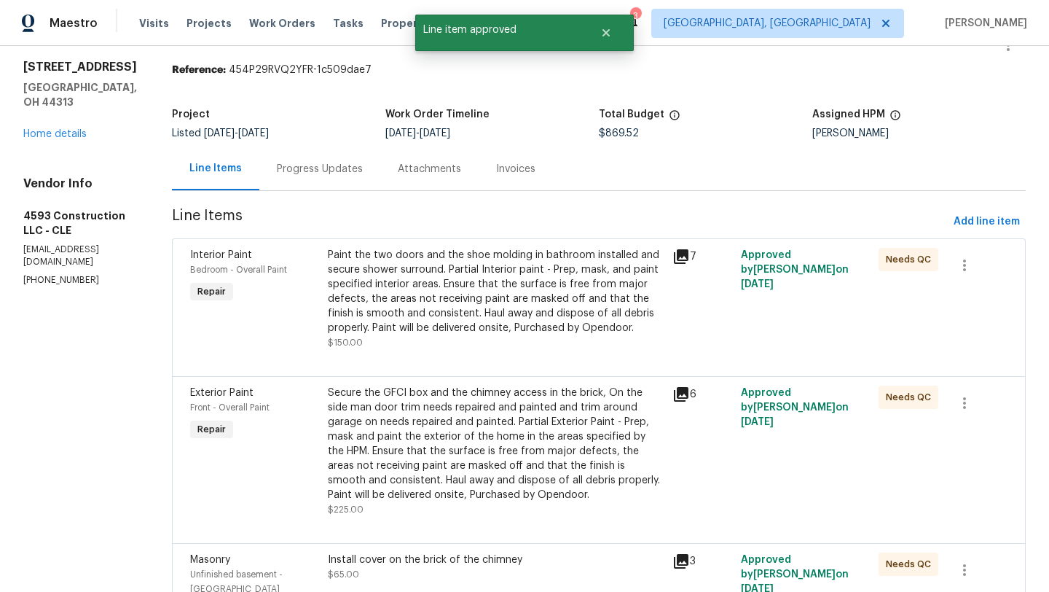
click at [474, 452] on div "Secure the GFCI box and the chimney access in the brick, On the side man door t…" at bounding box center [496, 443] width 336 height 117
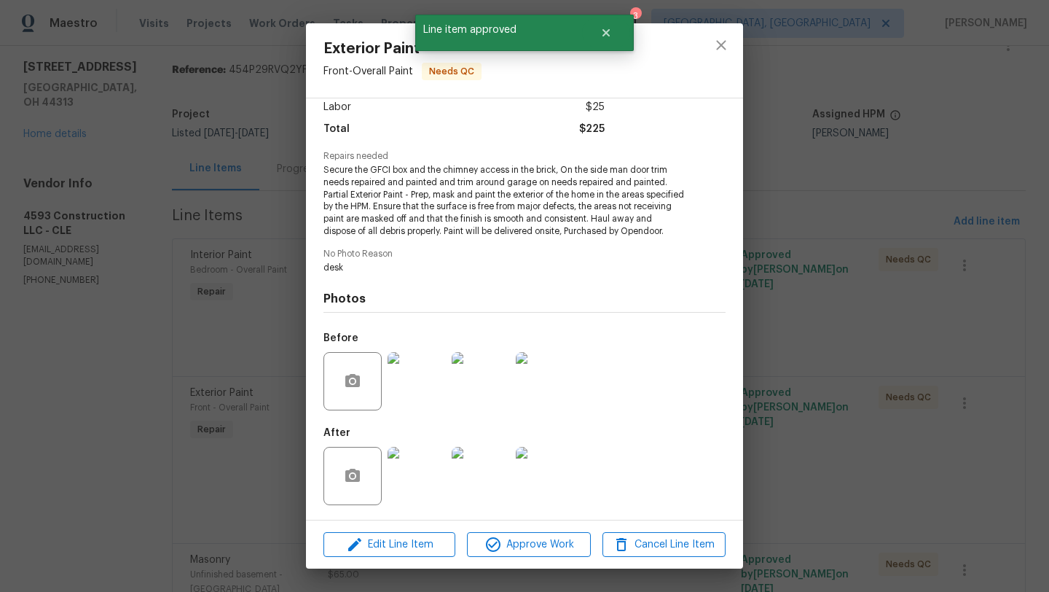
scroll to position [116, 0]
click at [483, 474] on img at bounding box center [481, 476] width 58 height 58
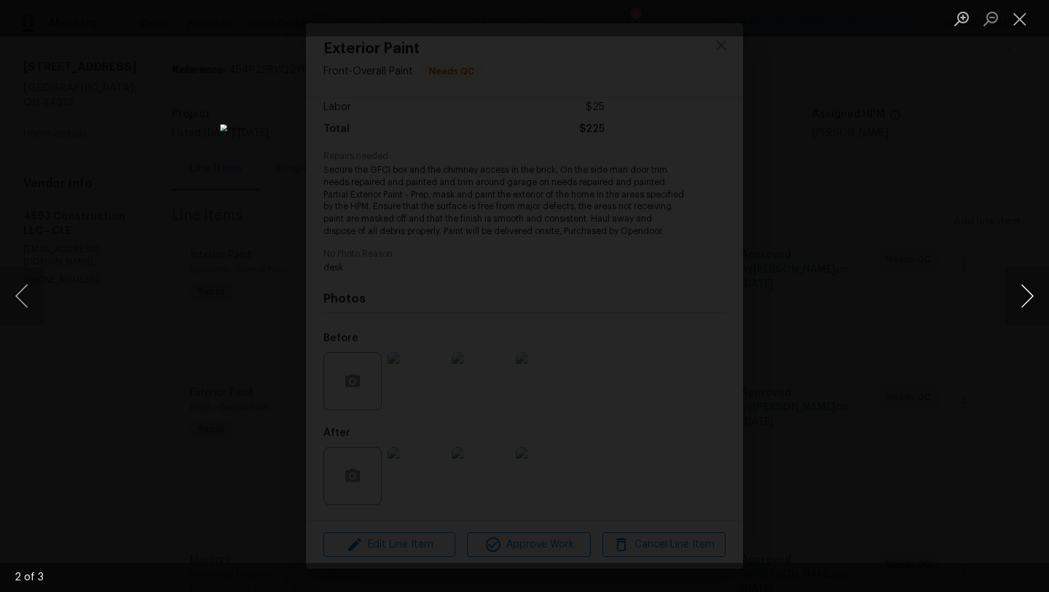
click at [1029, 302] on button "Next image" at bounding box center [1027, 296] width 44 height 58
click at [1022, 22] on button "Close lightbox" at bounding box center [1019, 18] width 29 height 25
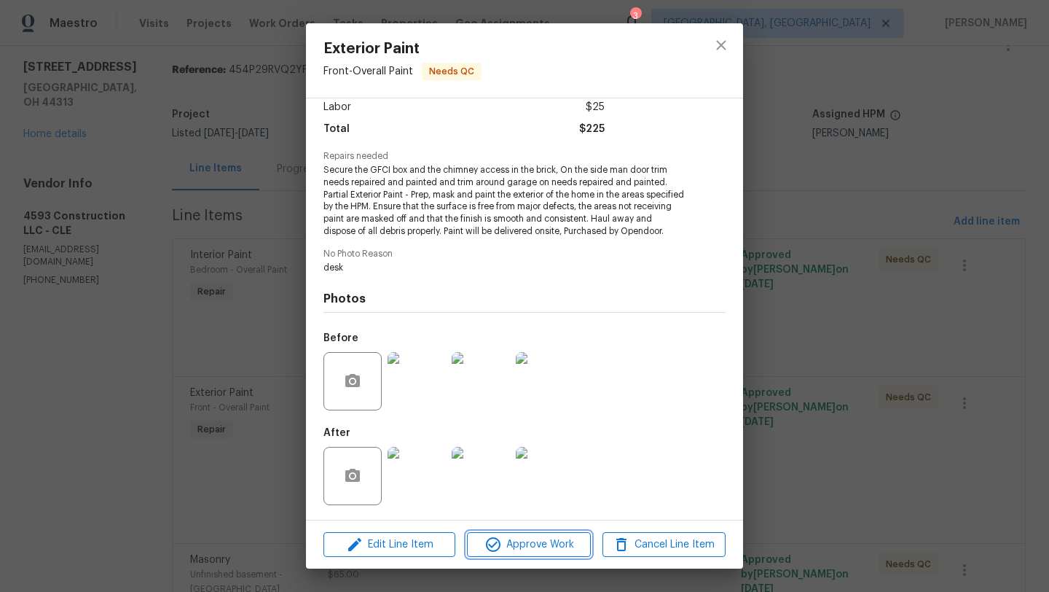
click at [512, 553] on button "Approve Work" at bounding box center [528, 544] width 123 height 25
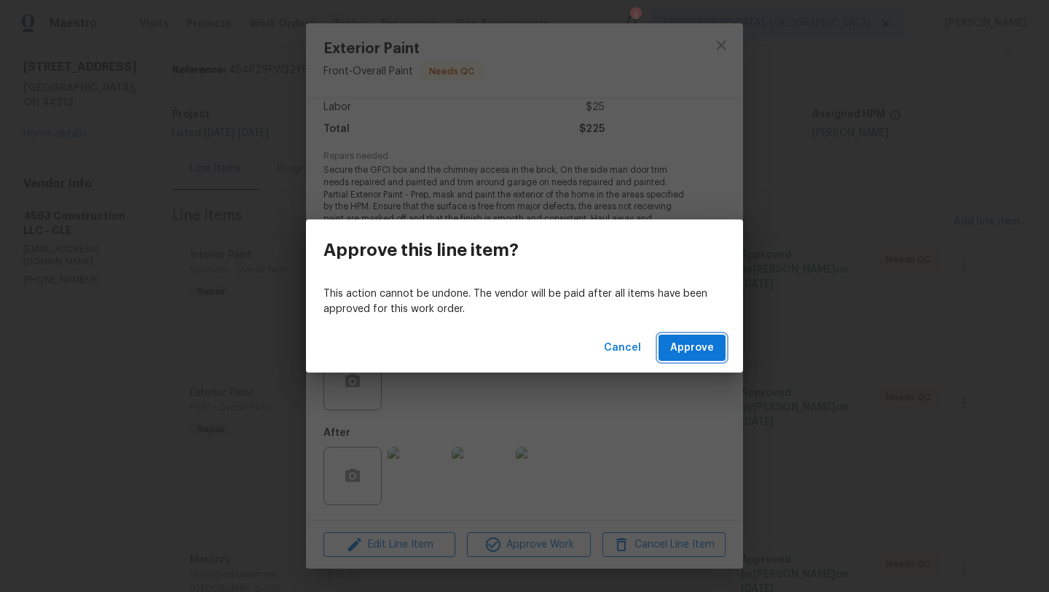
click at [678, 351] on span "Approve" at bounding box center [692, 348] width 44 height 18
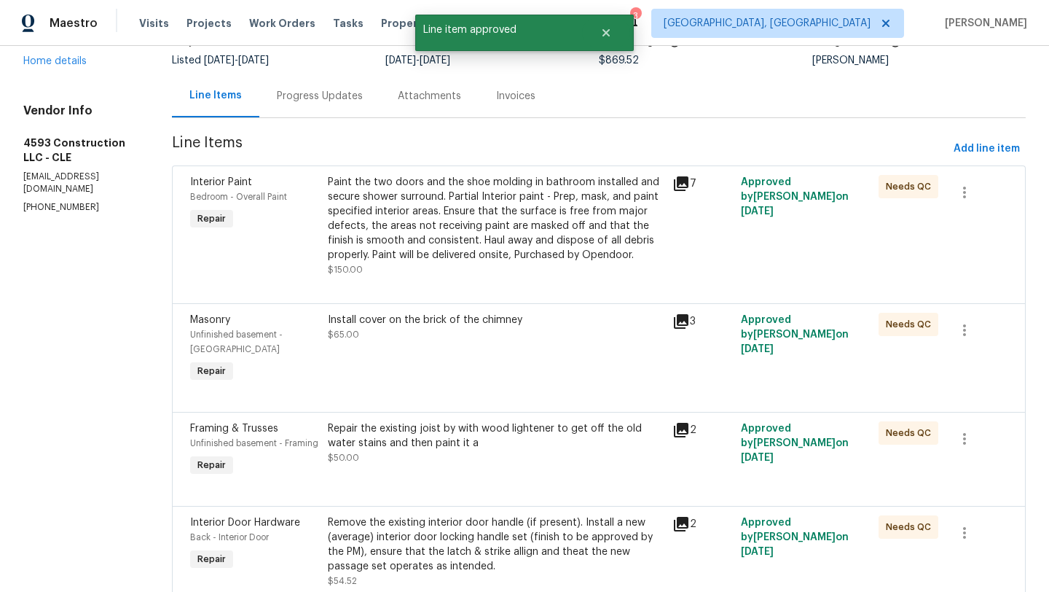
scroll to position [127, 0]
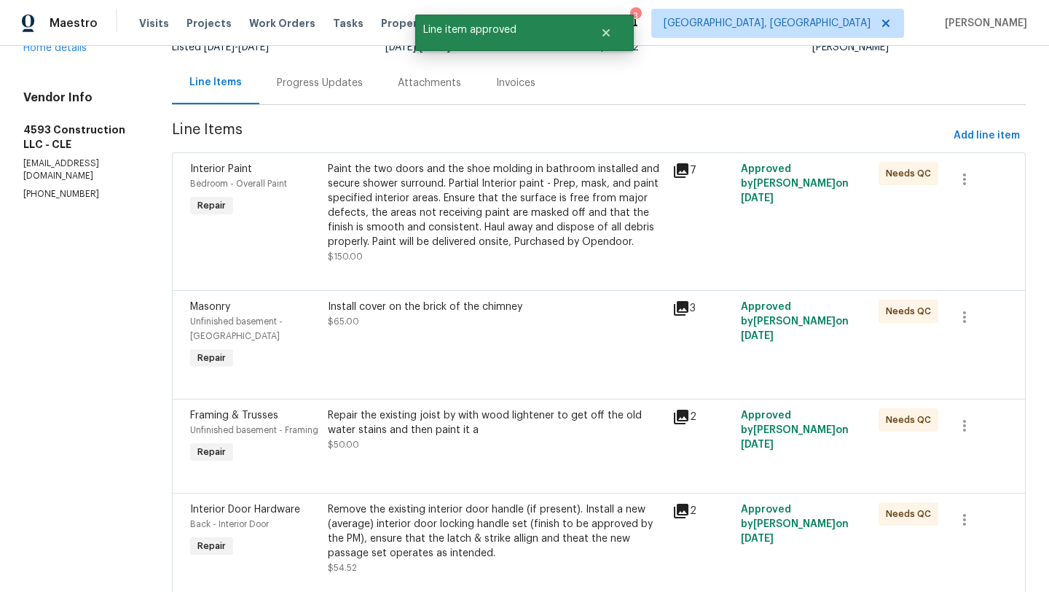
click at [479, 361] on div "Install cover on the brick of the chimney $65.00" at bounding box center [495, 336] width 345 height 82
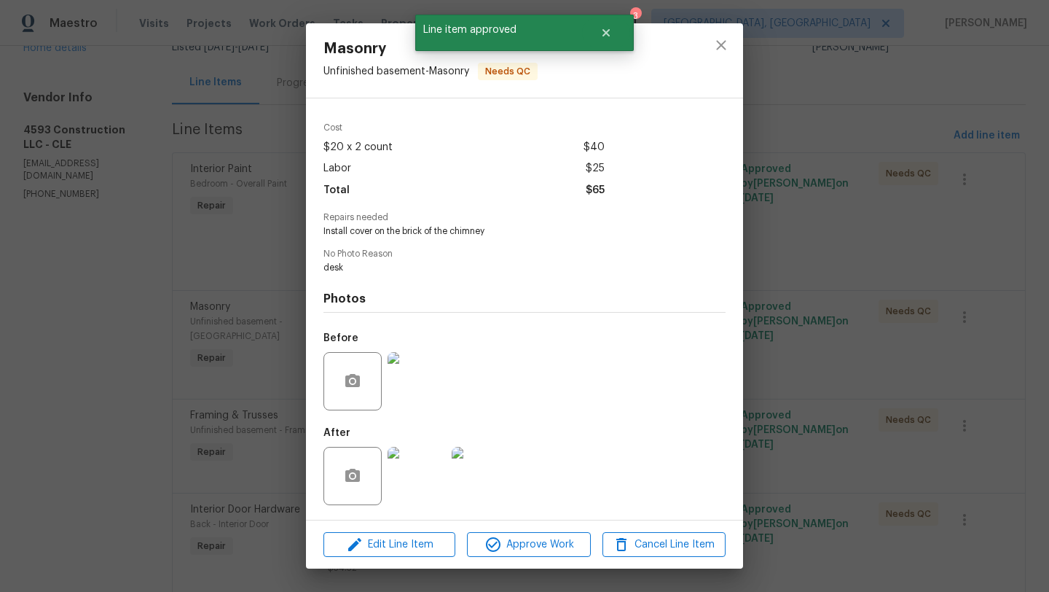
scroll to position [42, 0]
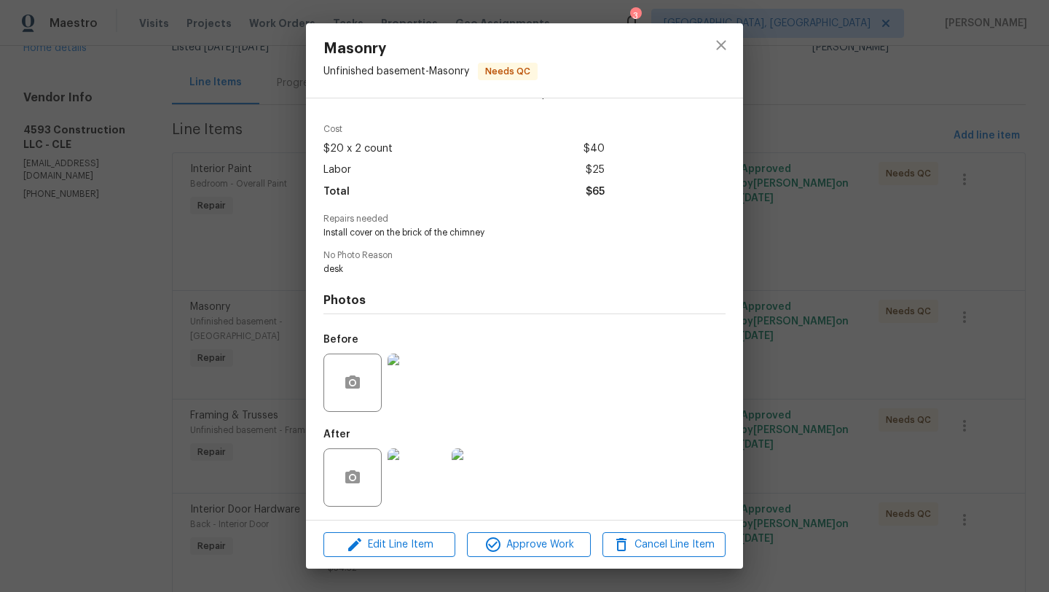
click at [481, 475] on img at bounding box center [481, 477] width 58 height 58
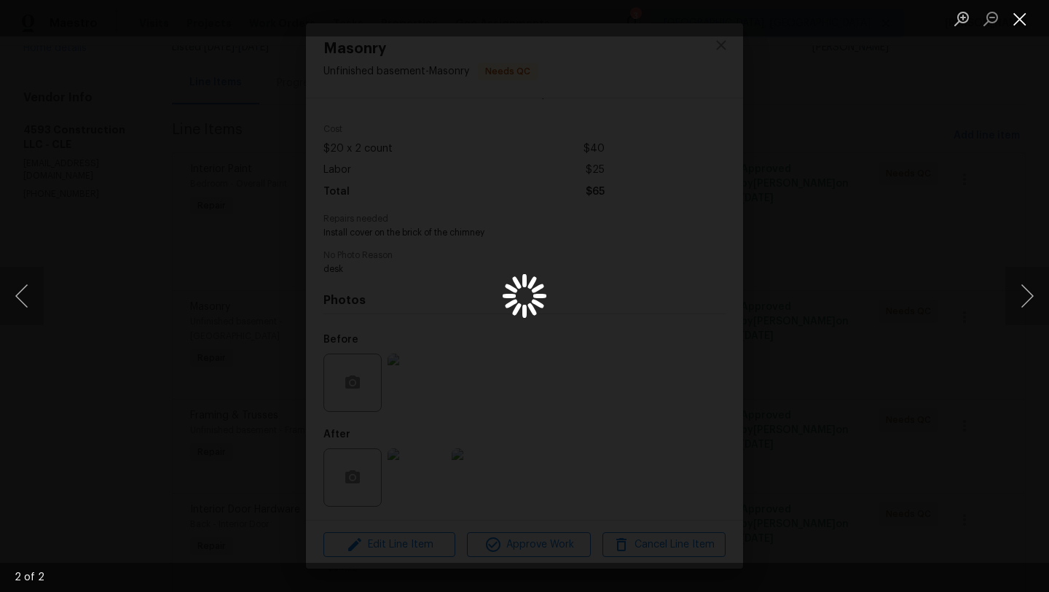
click at [1022, 21] on button "Close lightbox" at bounding box center [1019, 18] width 29 height 25
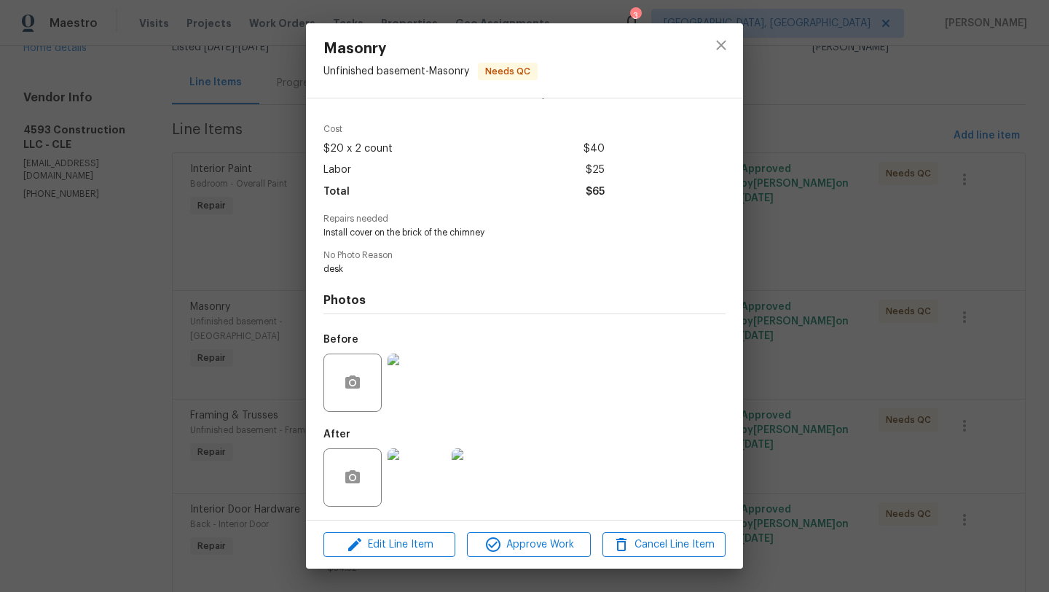
click at [510, 529] on div "Edit Line Item Approve Work Cancel Line Item" at bounding box center [524, 544] width 437 height 49
click at [512, 539] on span "Approve Work" at bounding box center [528, 544] width 114 height 18
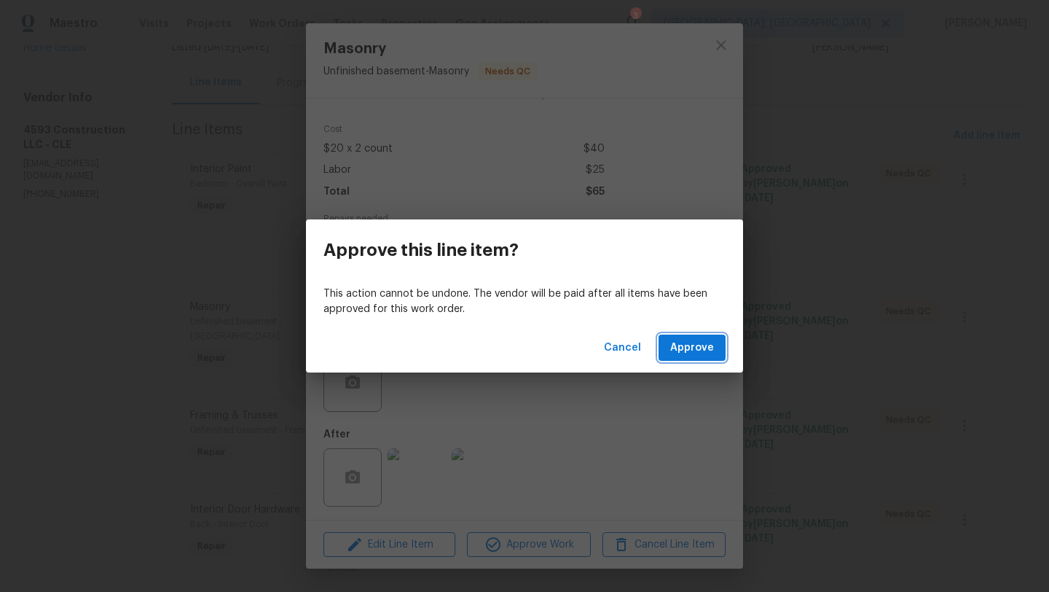
click at [686, 351] on span "Approve" at bounding box center [692, 348] width 44 height 18
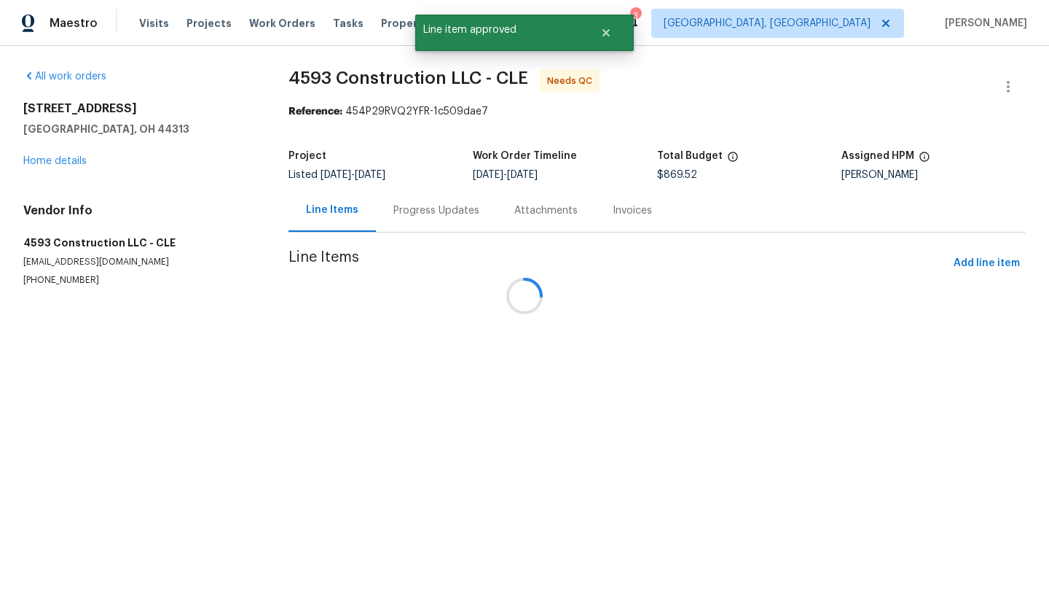
scroll to position [0, 0]
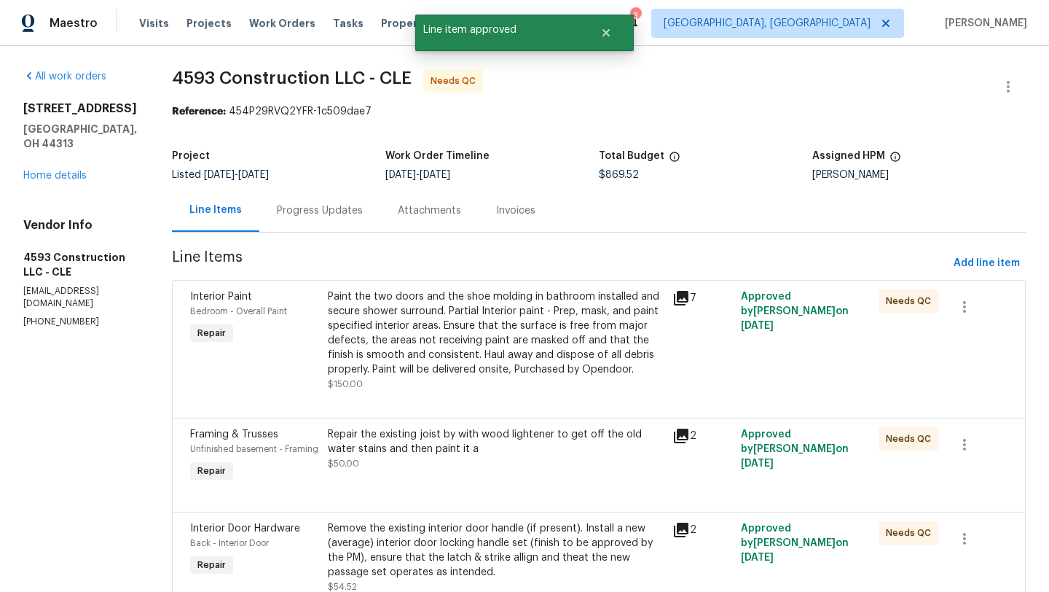
click at [459, 490] on div "Repair the existing joist by with wood lightener to get off the old water stain…" at bounding box center [495, 456] width 345 height 67
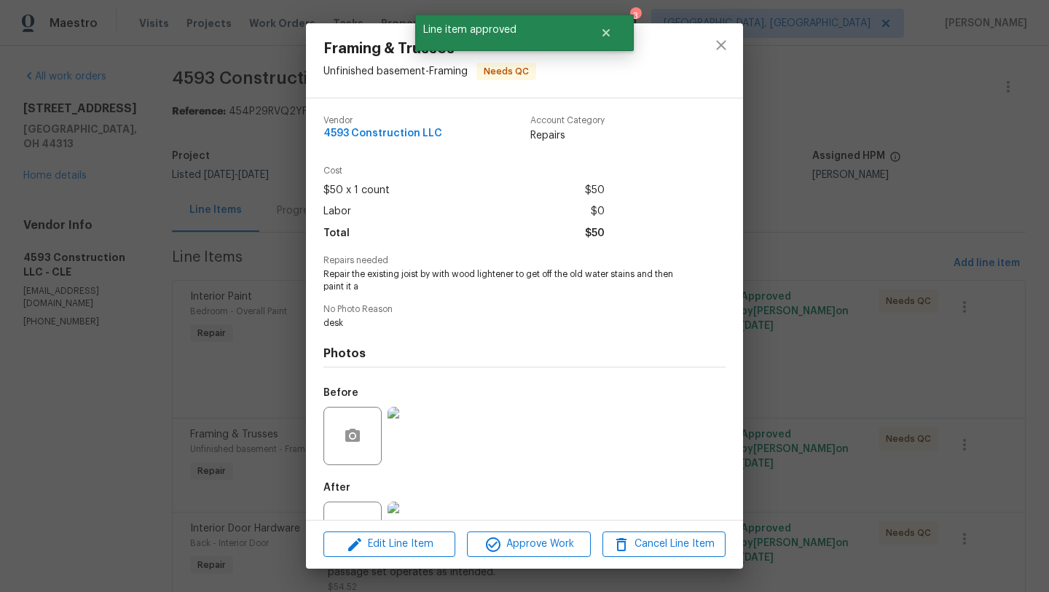
scroll to position [55, 0]
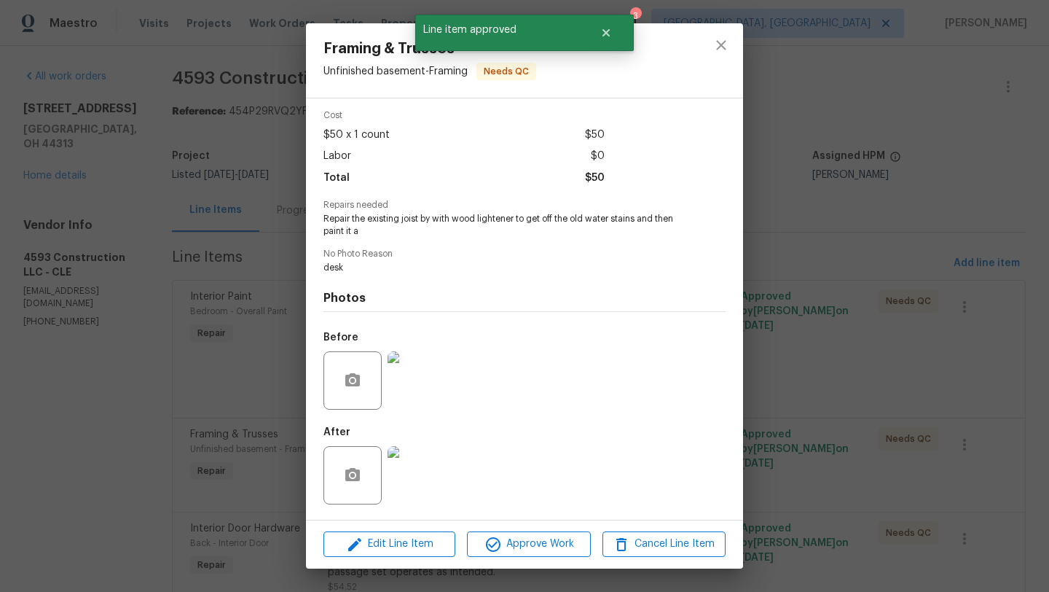
click at [405, 479] on img at bounding box center [417, 475] width 58 height 58
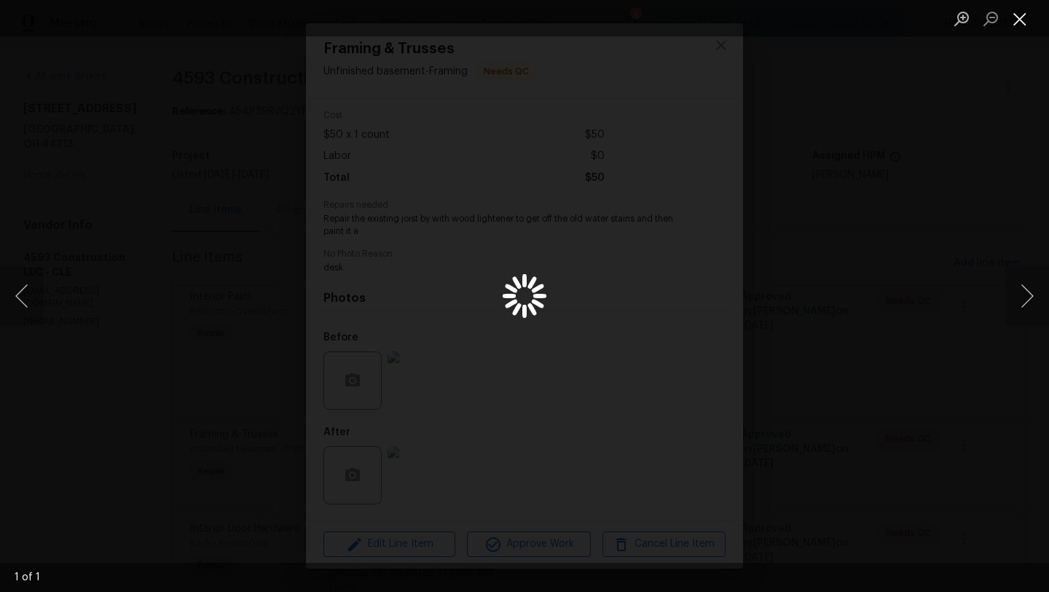
click at [1021, 17] on button "Close lightbox" at bounding box center [1019, 18] width 29 height 25
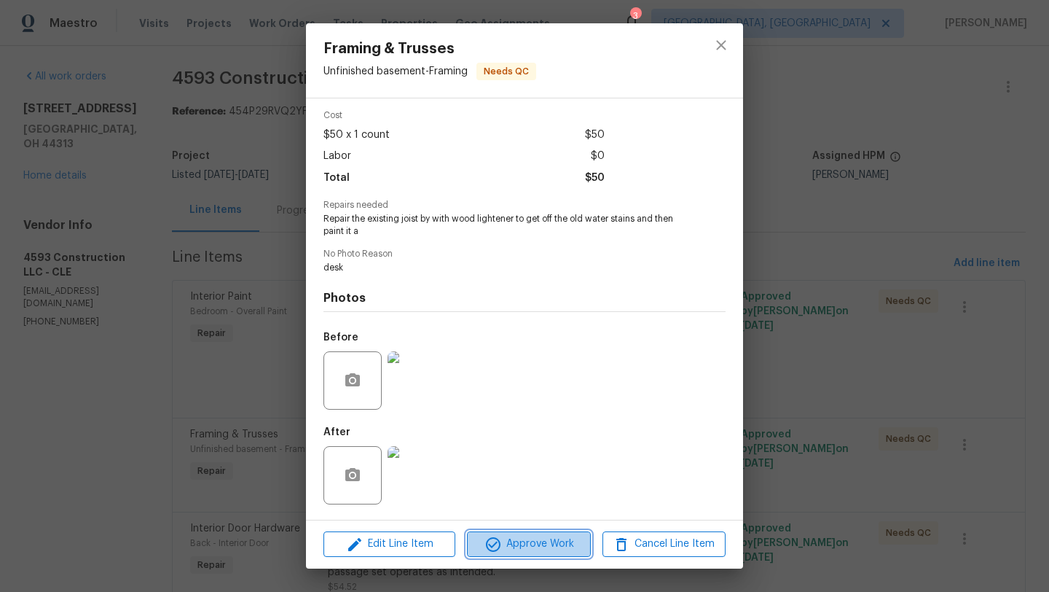
click at [519, 543] on span "Approve Work" at bounding box center [528, 544] width 114 height 18
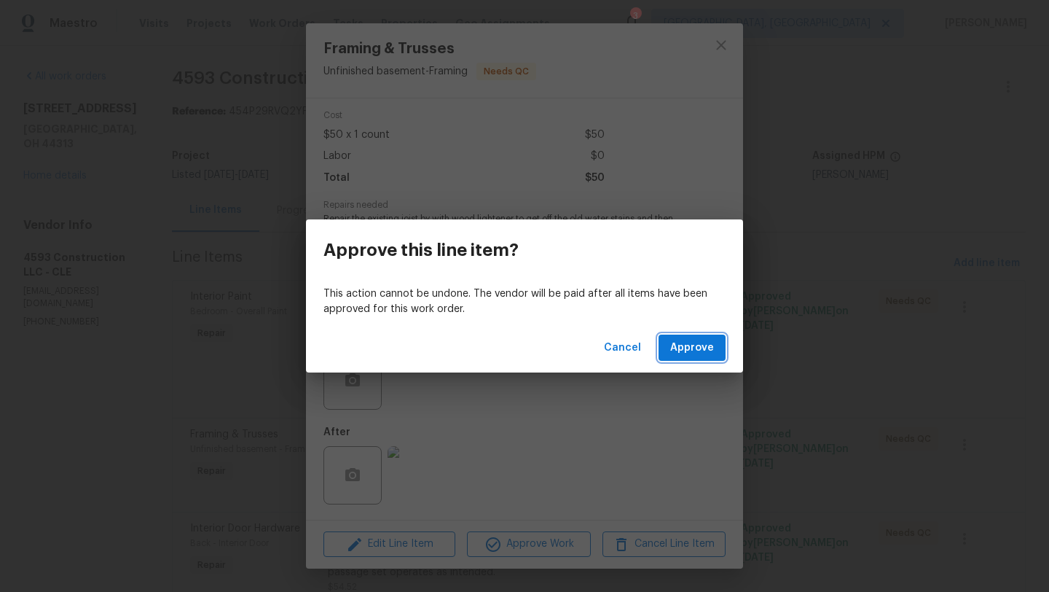
click at [684, 347] on span "Approve" at bounding box center [692, 348] width 44 height 18
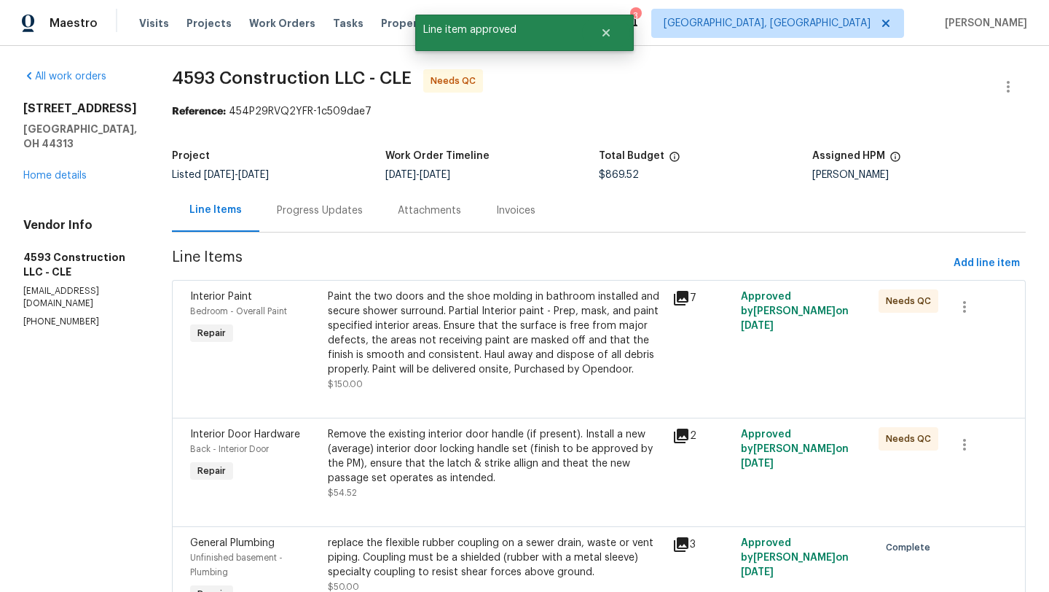
click at [506, 447] on div "Remove the existing interior door handle (if present). Install a new (average) …" at bounding box center [496, 456] width 336 height 58
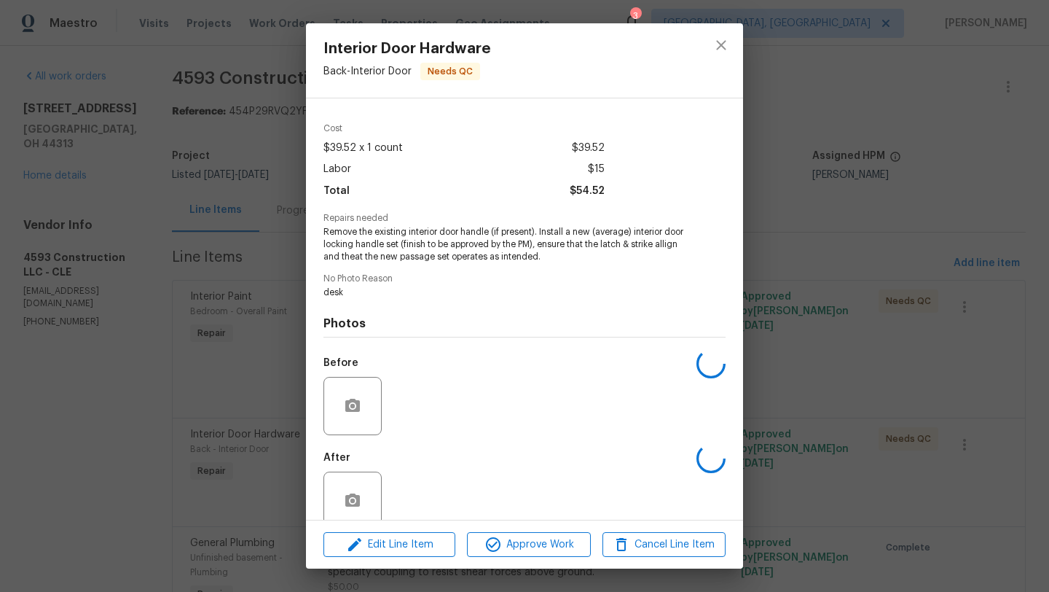
scroll to position [67, 0]
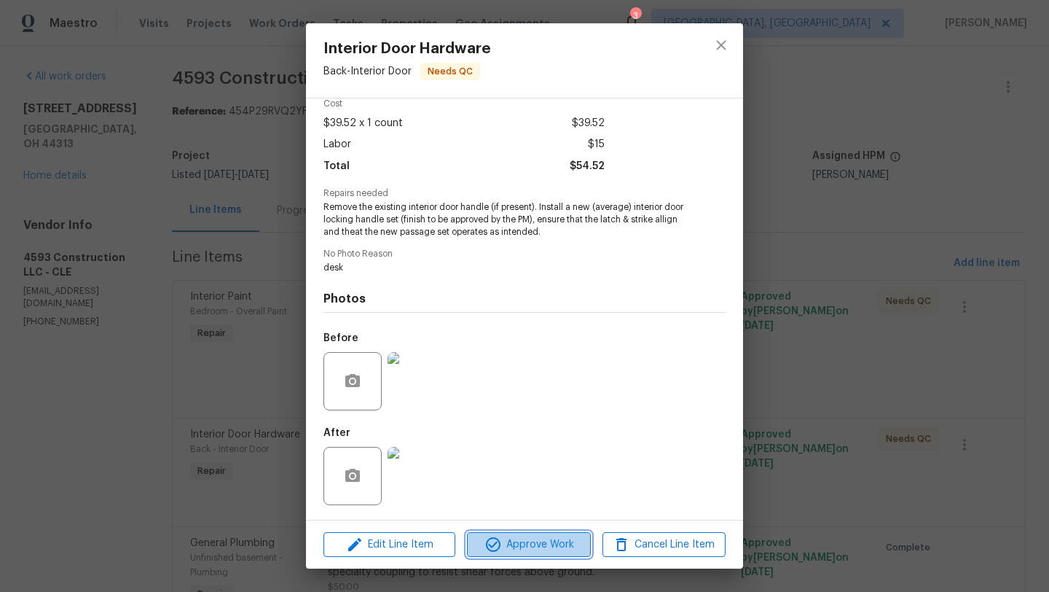
click at [498, 550] on icon "button" at bounding box center [492, 543] width 17 height 17
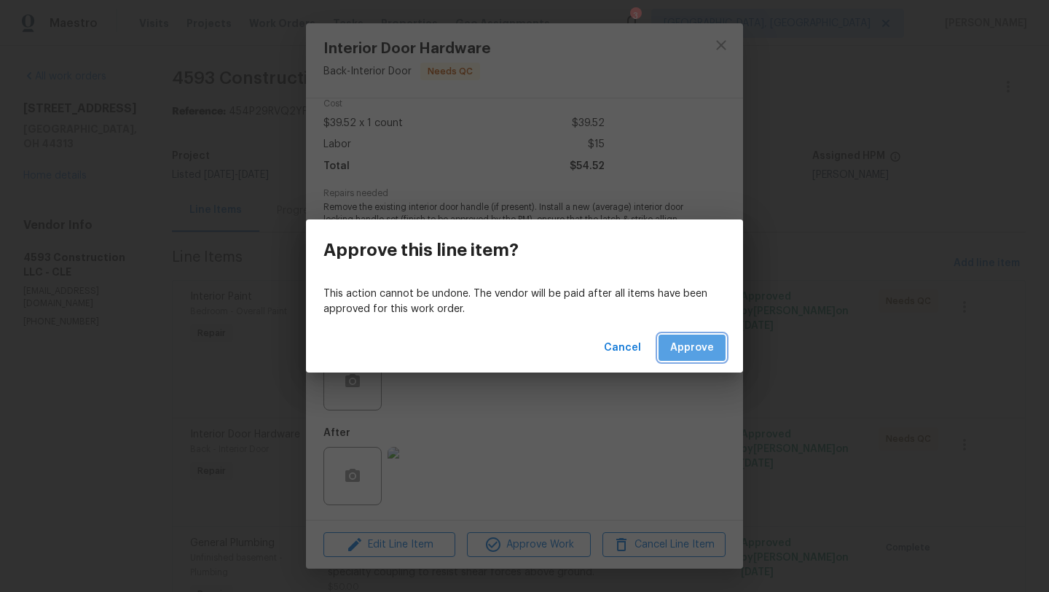
click at [694, 353] on span "Approve" at bounding box center [692, 348] width 44 height 18
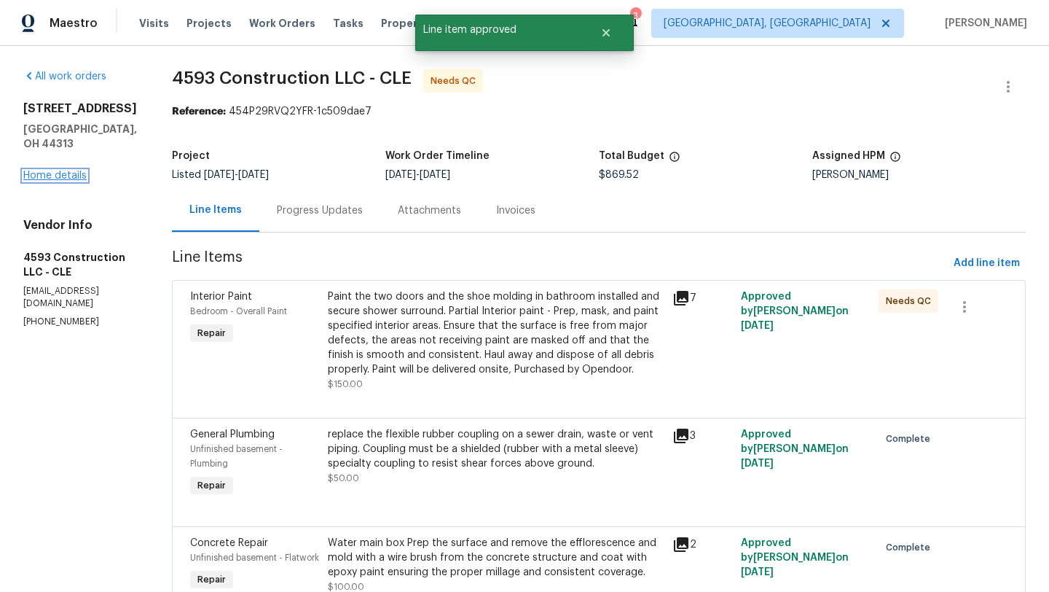
click at [78, 170] on link "Home details" at bounding box center [54, 175] width 63 height 10
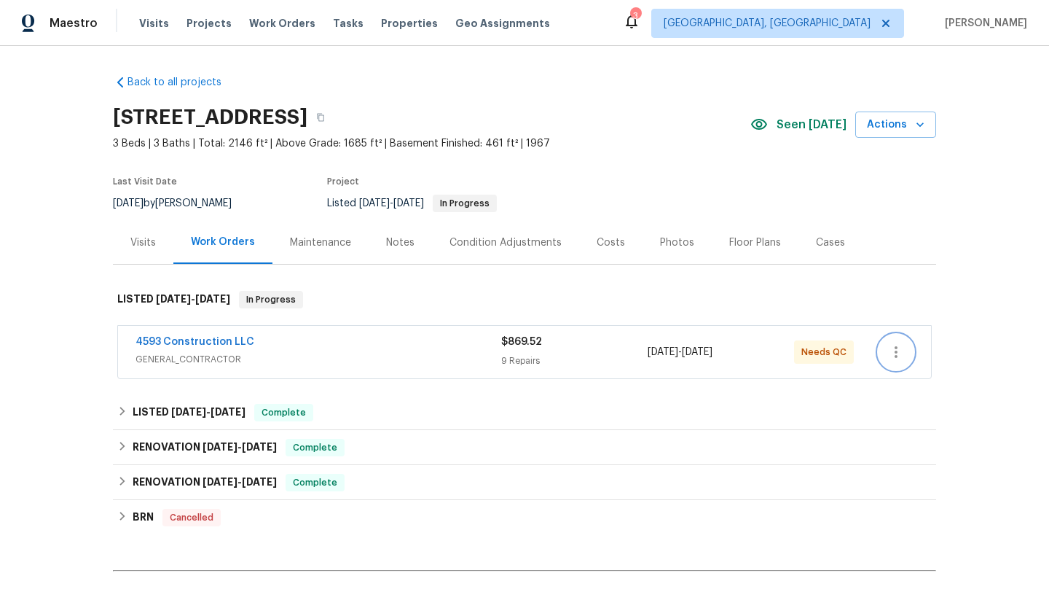
click at [899, 351] on icon "button" at bounding box center [895, 351] width 17 height 17
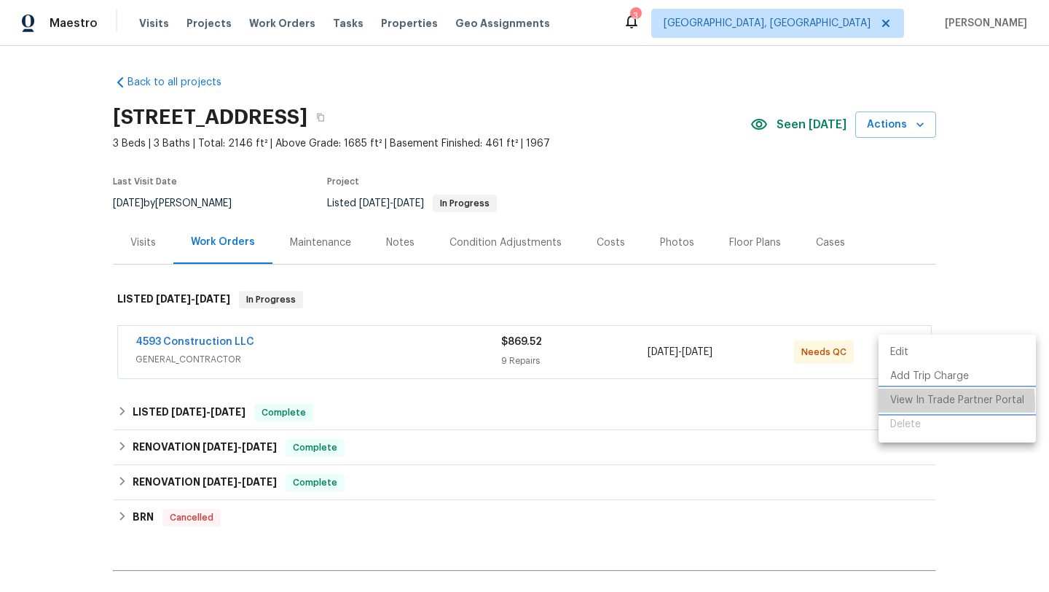
click at [905, 404] on li "View In Trade Partner Portal" at bounding box center [957, 400] width 157 height 24
click at [969, 401] on li "View In Trade Partner Portal" at bounding box center [957, 400] width 157 height 24
click at [197, 345] on div at bounding box center [524, 296] width 1049 height 592
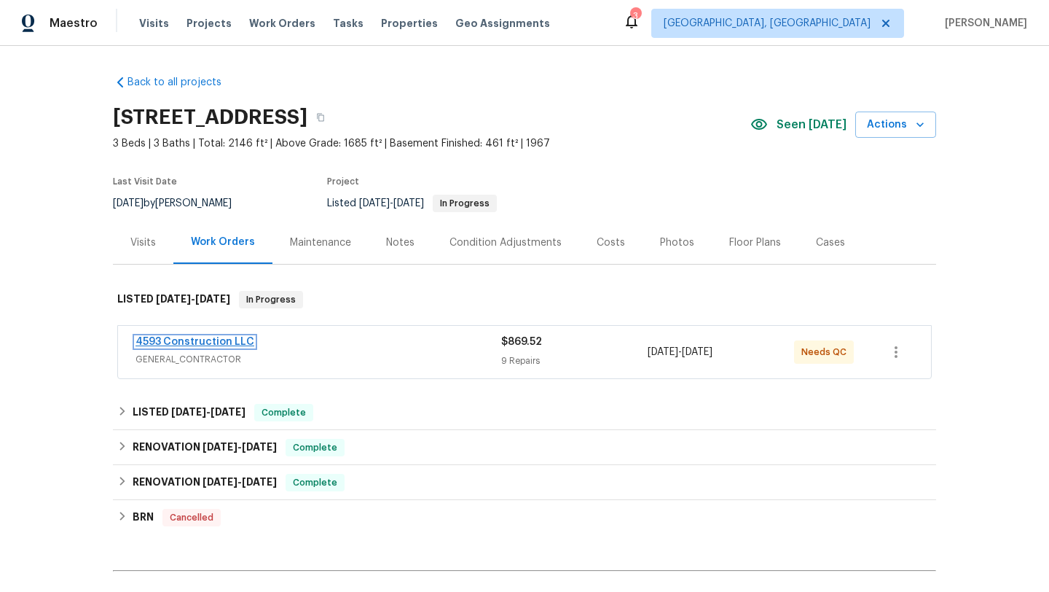
click at [197, 342] on link "4593 Construction LLC" at bounding box center [195, 342] width 119 height 10
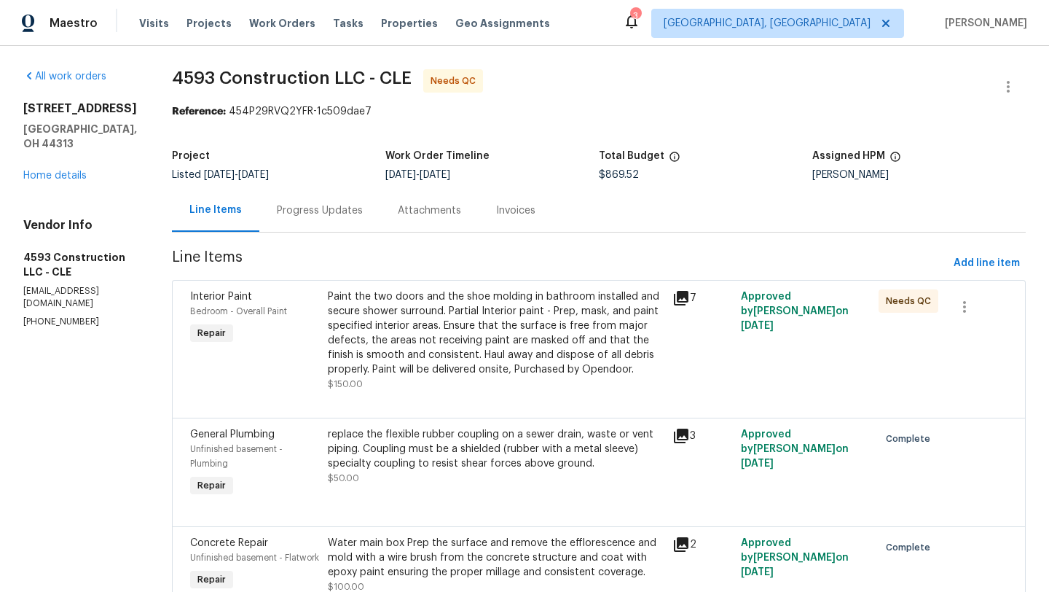
click at [406, 356] on div "Paint the two doors and the shoe molding in bathroom installed and secure showe…" at bounding box center [496, 332] width 336 height 87
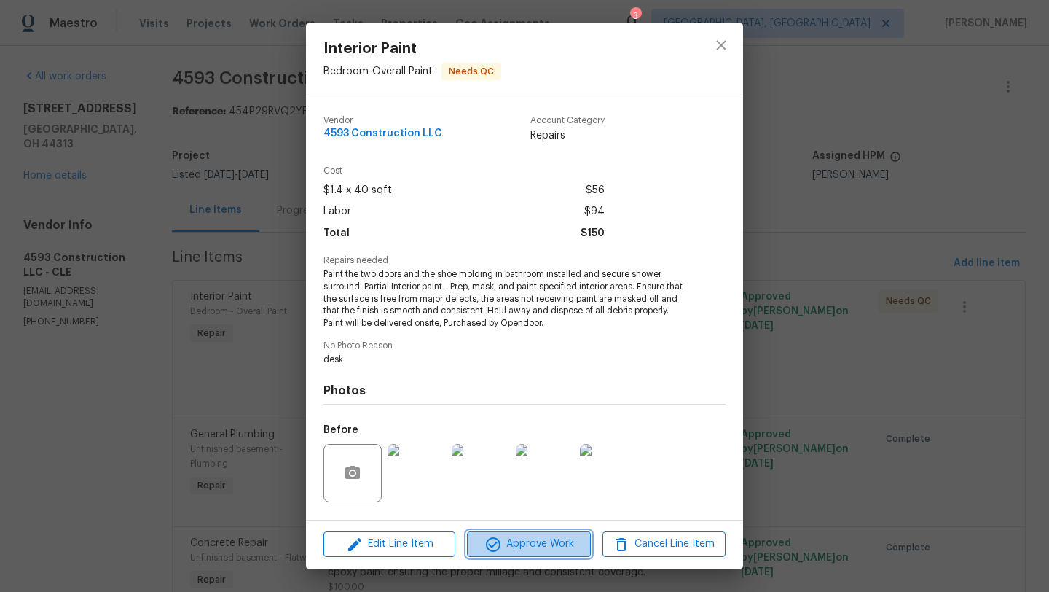
click at [517, 543] on span "Approve Work" at bounding box center [528, 544] width 114 height 18
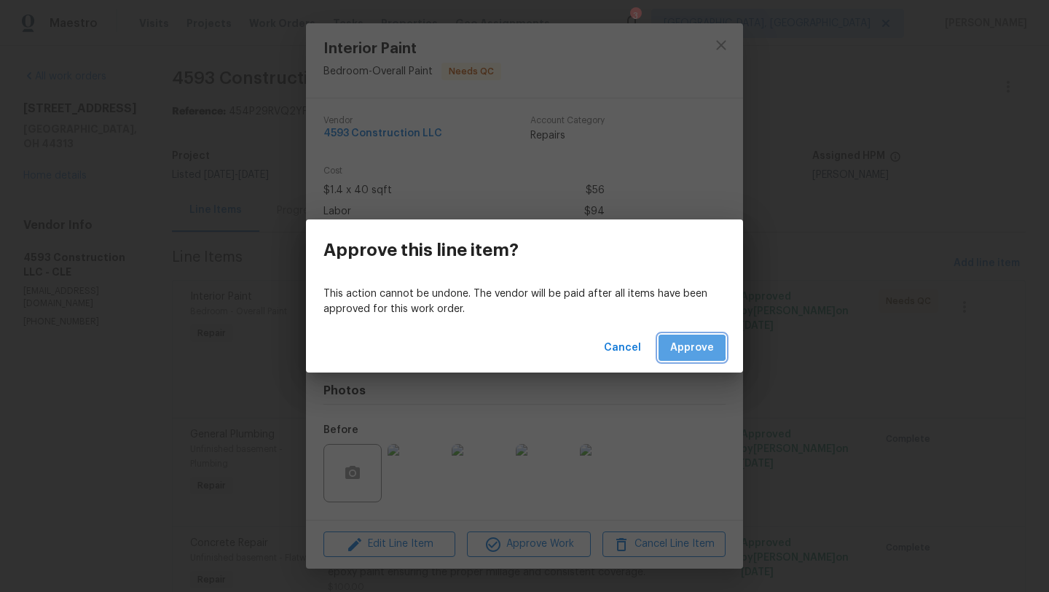
click at [672, 348] on button "Approve" at bounding box center [692, 347] width 67 height 27
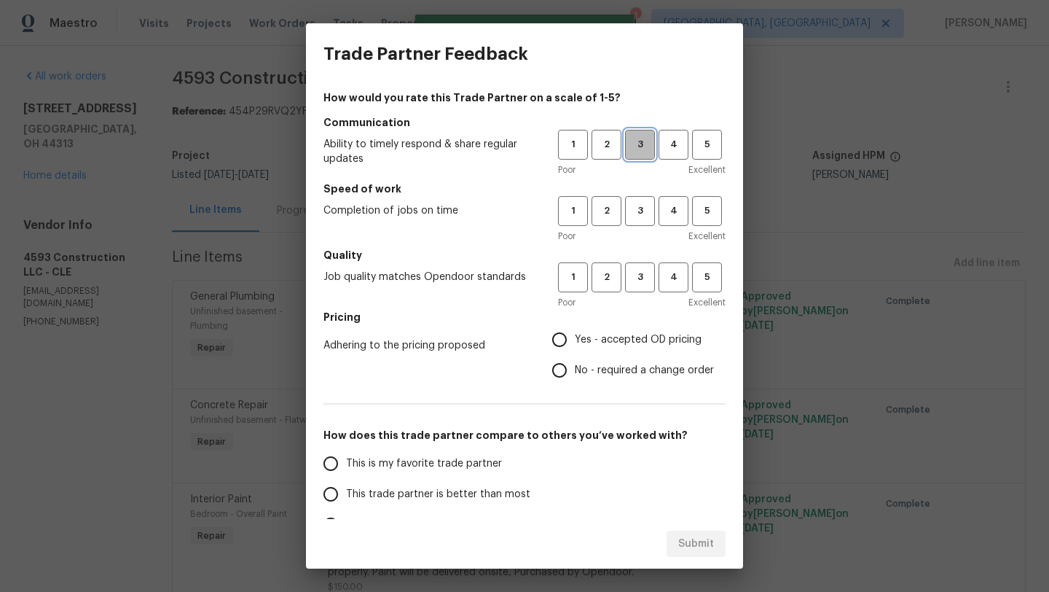
click at [634, 143] on span "3" at bounding box center [640, 144] width 27 height 17
click at [634, 216] on span "3" at bounding box center [640, 211] width 27 height 17
click at [647, 285] on button "3" at bounding box center [640, 277] width 30 height 30
click at [565, 345] on input "Yes - accepted OD pricing" at bounding box center [559, 339] width 31 height 31
radio input "true"
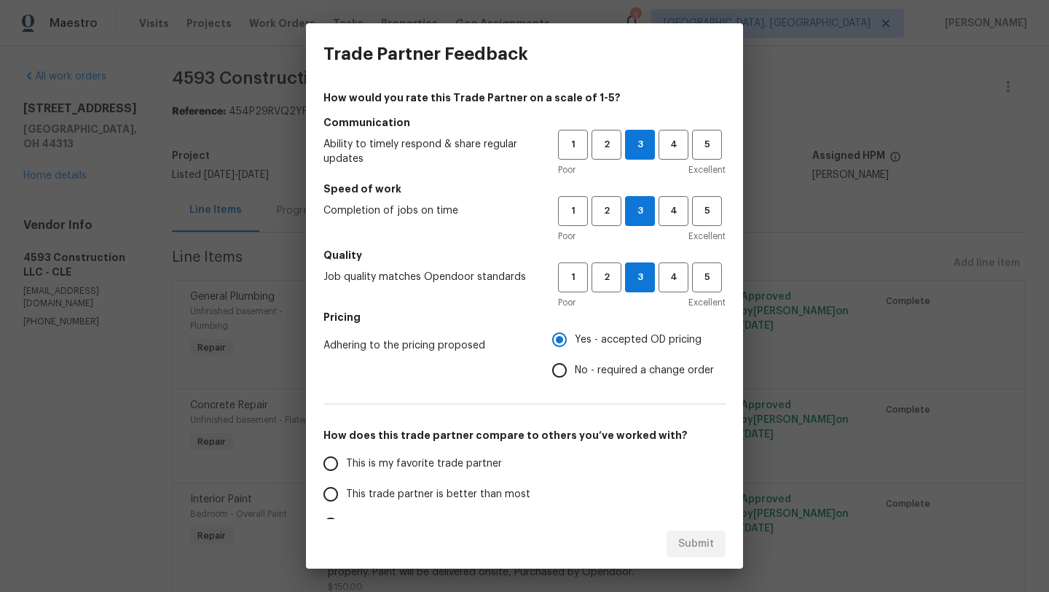
click at [426, 498] on span "This trade partner is better than most" at bounding box center [438, 494] width 184 height 15
click at [346, 498] on input "This trade partner is better than most" at bounding box center [330, 494] width 31 height 31
click at [684, 545] on span "Submit" at bounding box center [696, 544] width 36 height 18
radio input "true"
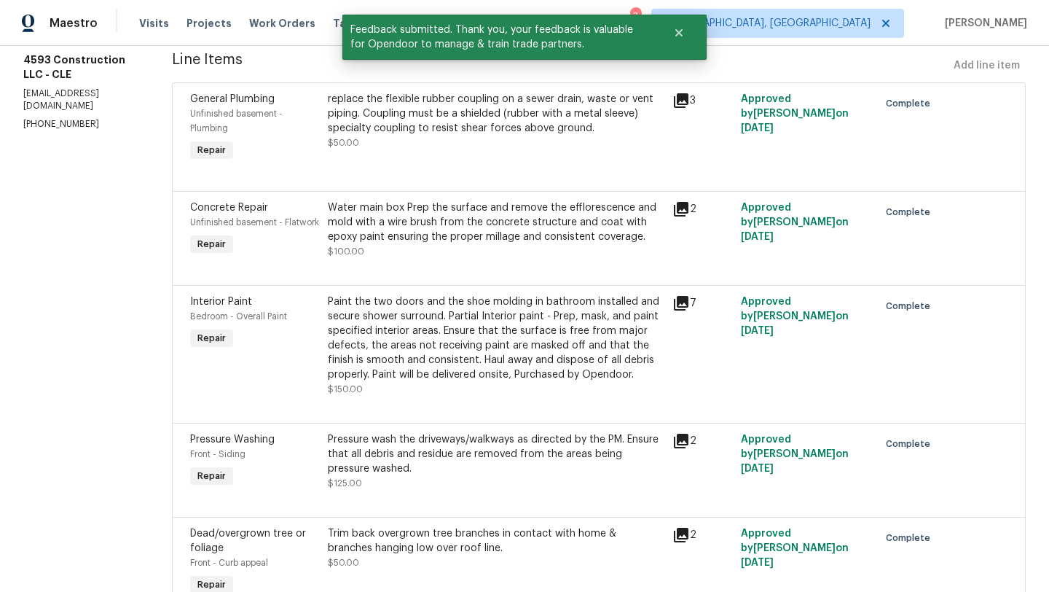
scroll to position [202, 0]
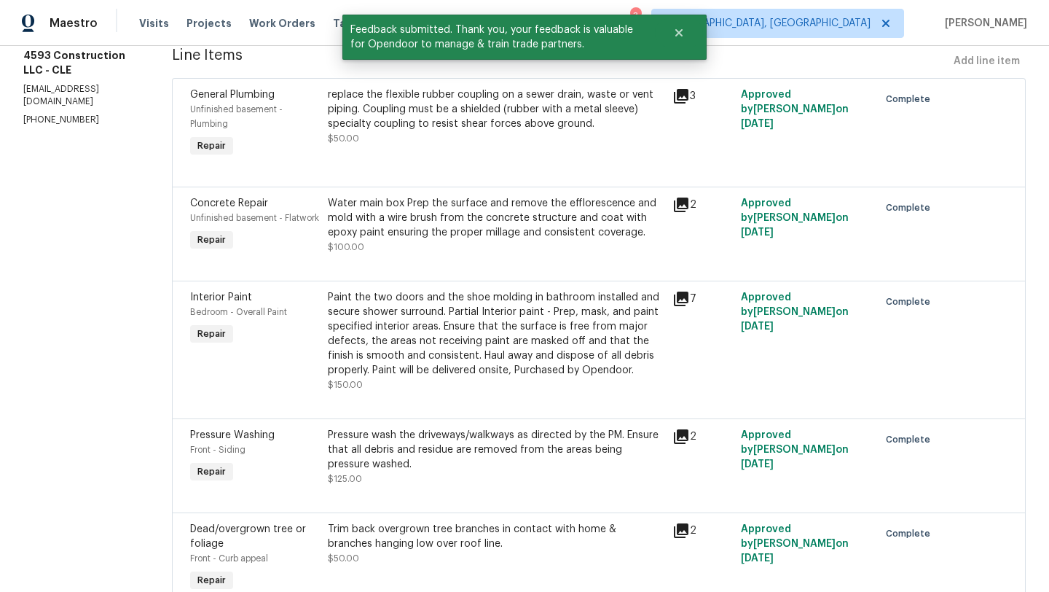
click at [421, 377] on div "Paint the two doors and the shoe molding in bathroom installed and secure showe…" at bounding box center [496, 333] width 336 height 87
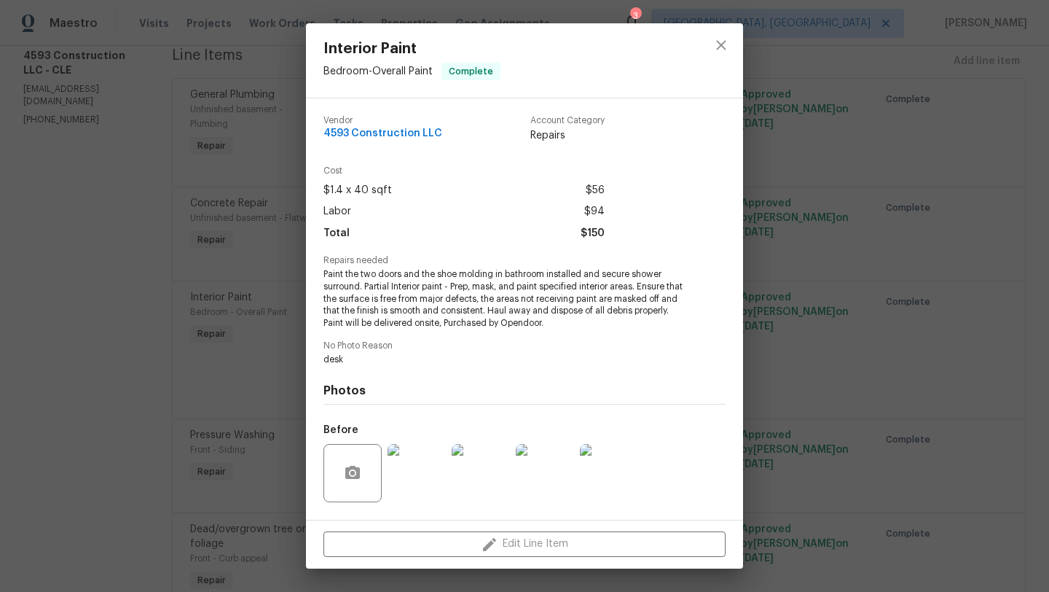
scroll to position [92, 0]
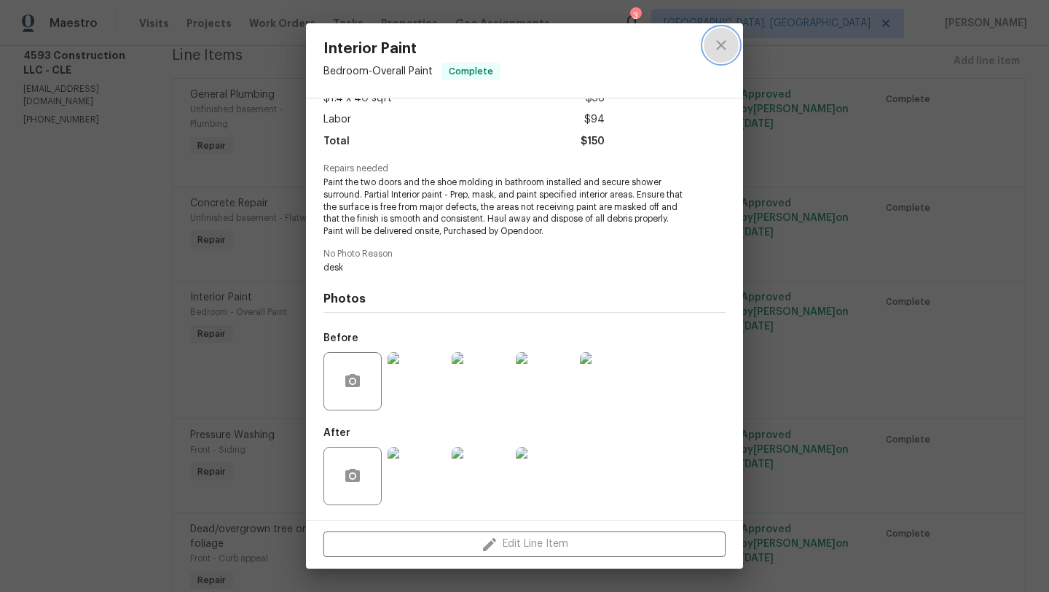
click at [723, 59] on button "close" at bounding box center [721, 45] width 35 height 35
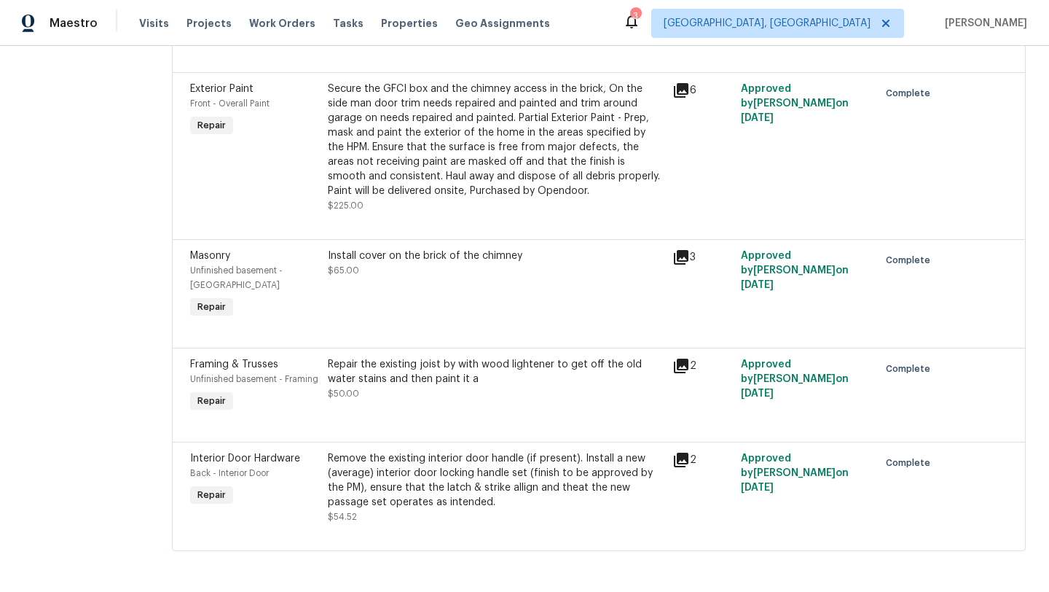
scroll to position [784, 0]
click at [408, 470] on div "Remove the existing interior door handle (if present). Install a new (average) …" at bounding box center [496, 480] width 336 height 58
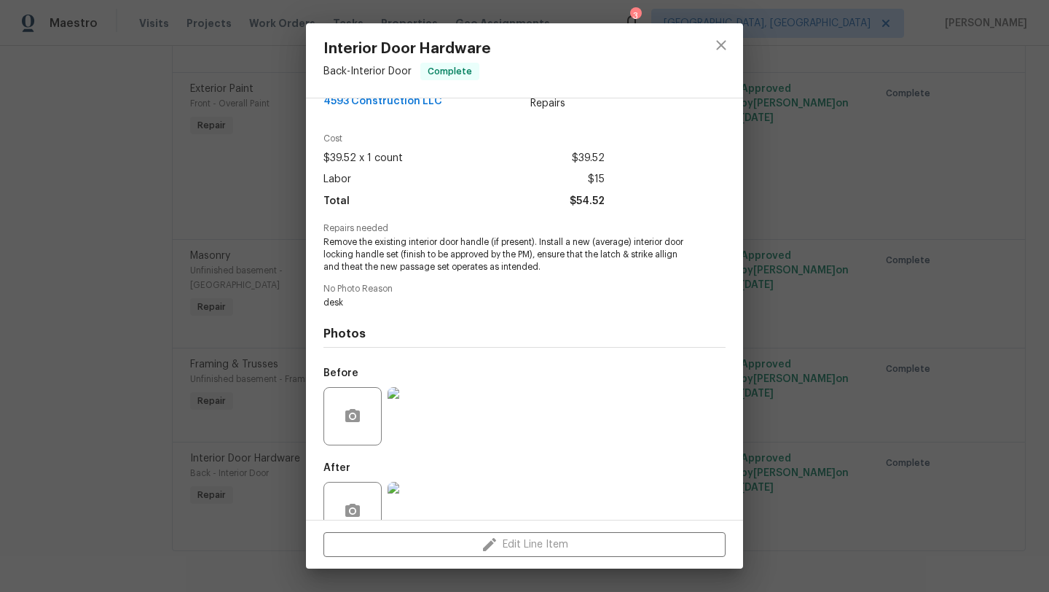
scroll to position [67, 0]
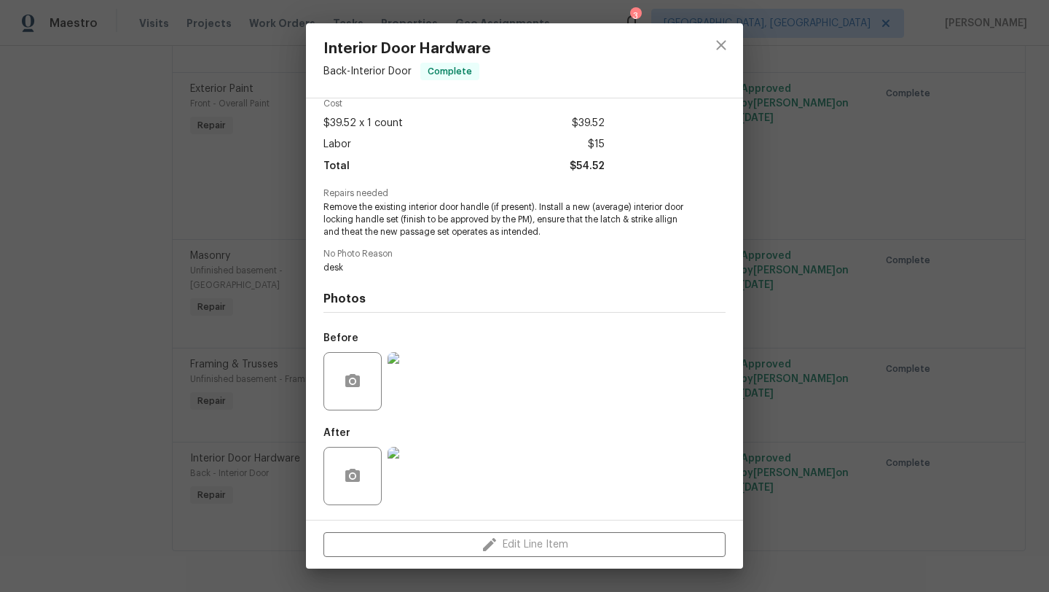
click at [423, 476] on img at bounding box center [417, 476] width 58 height 58
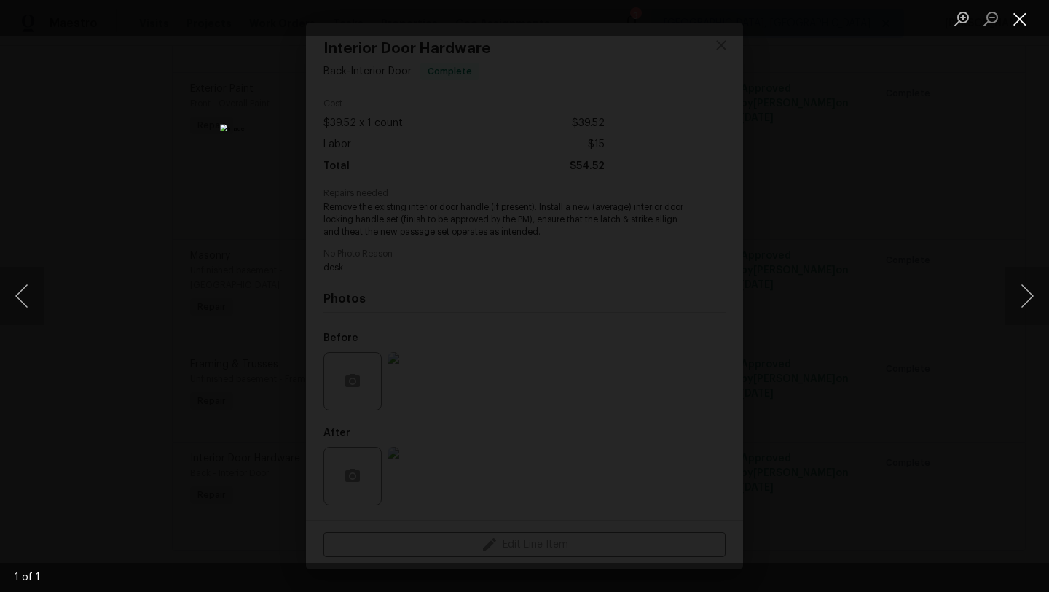
click at [1025, 18] on button "Close lightbox" at bounding box center [1019, 18] width 29 height 25
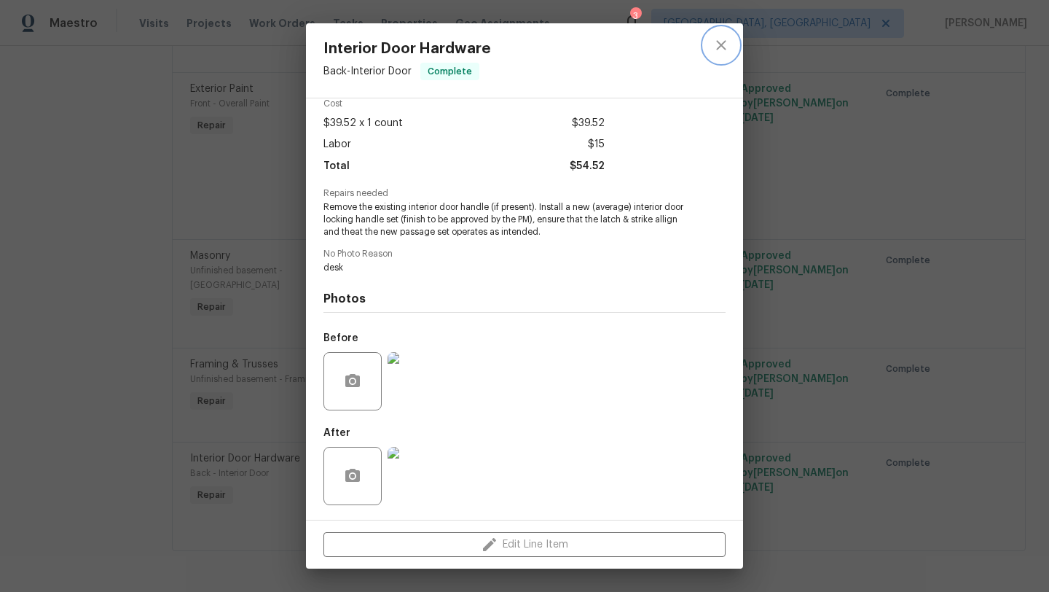
click at [724, 55] on button "close" at bounding box center [721, 45] width 35 height 35
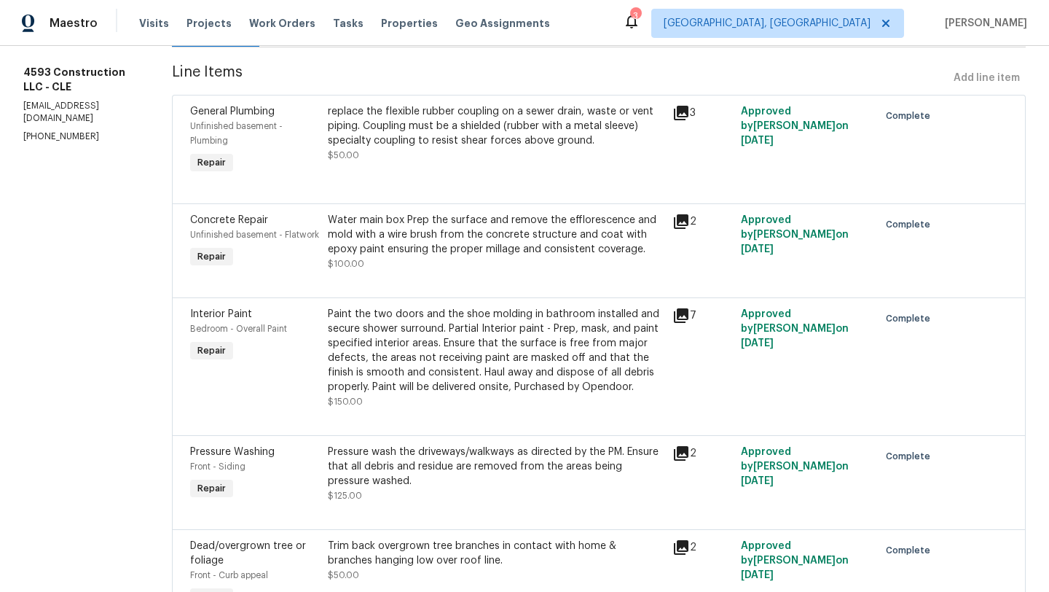
scroll to position [0, 0]
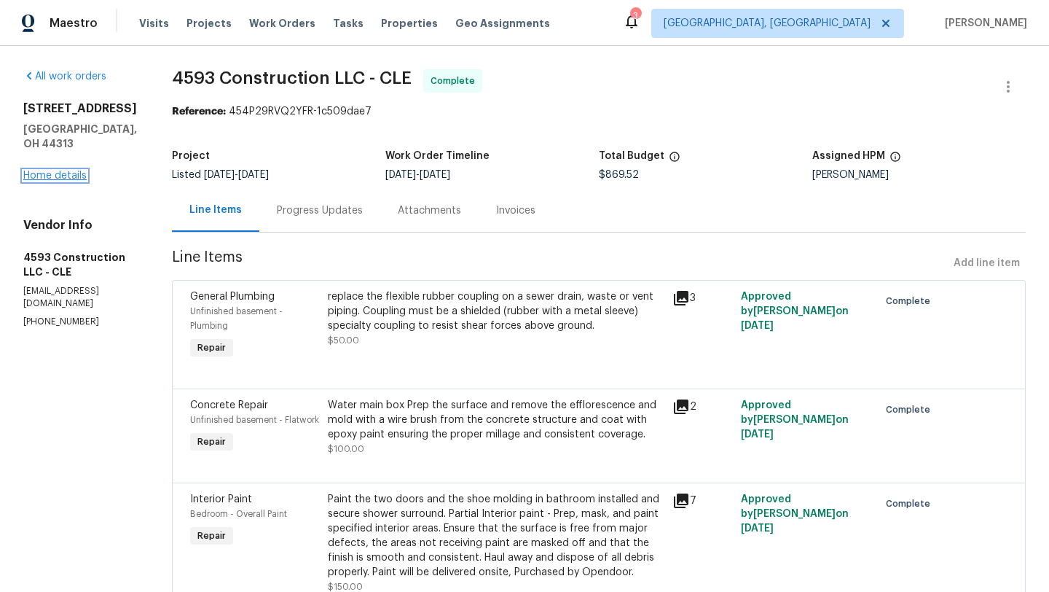
click at [36, 170] on link "Home details" at bounding box center [54, 175] width 63 height 10
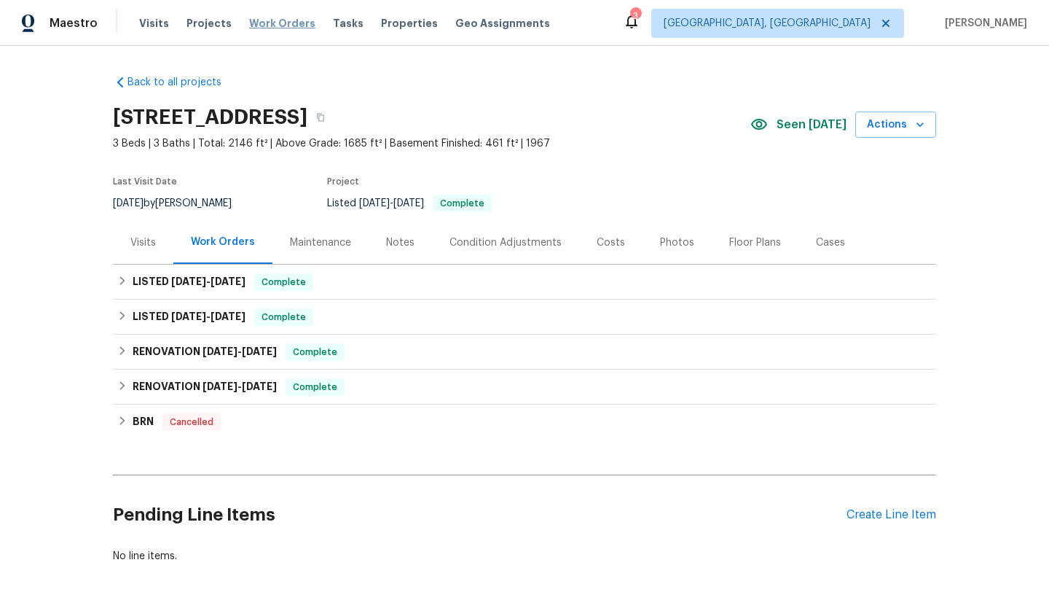
click at [249, 25] on span "Work Orders" at bounding box center [282, 23] width 66 height 15
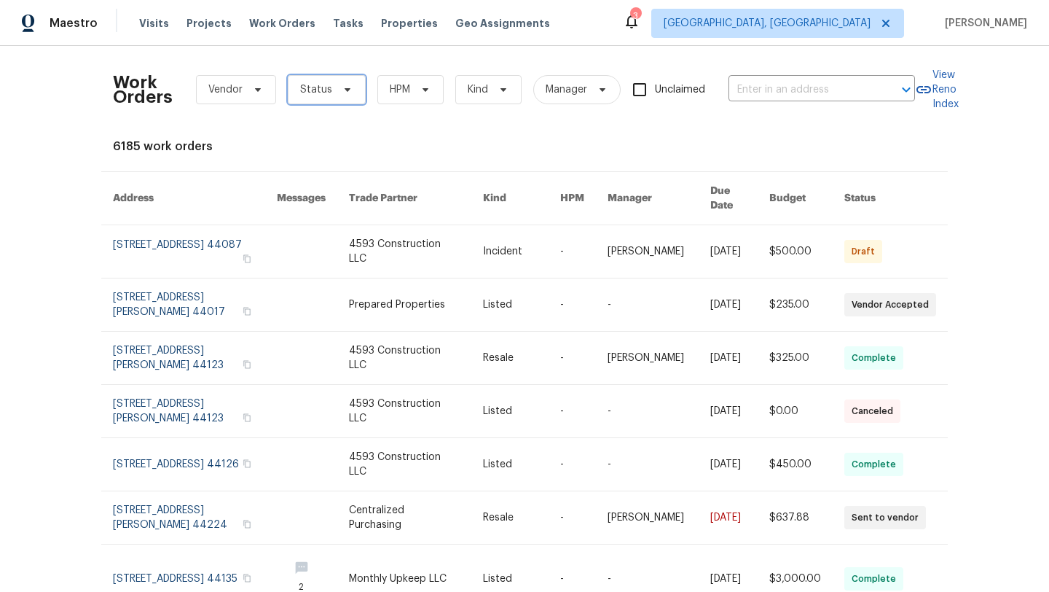
click at [302, 88] on span "Status" at bounding box center [316, 89] width 32 height 15
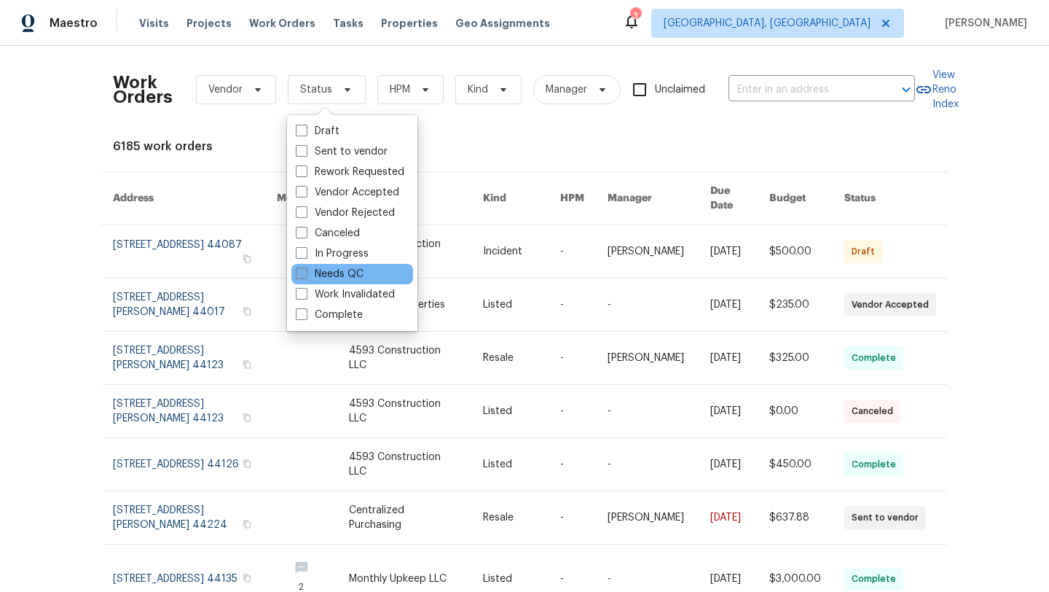
click at [323, 279] on label "Needs QC" at bounding box center [330, 274] width 68 height 15
click at [305, 276] on input "Needs QC" at bounding box center [300, 271] width 9 height 9
checkbox input "true"
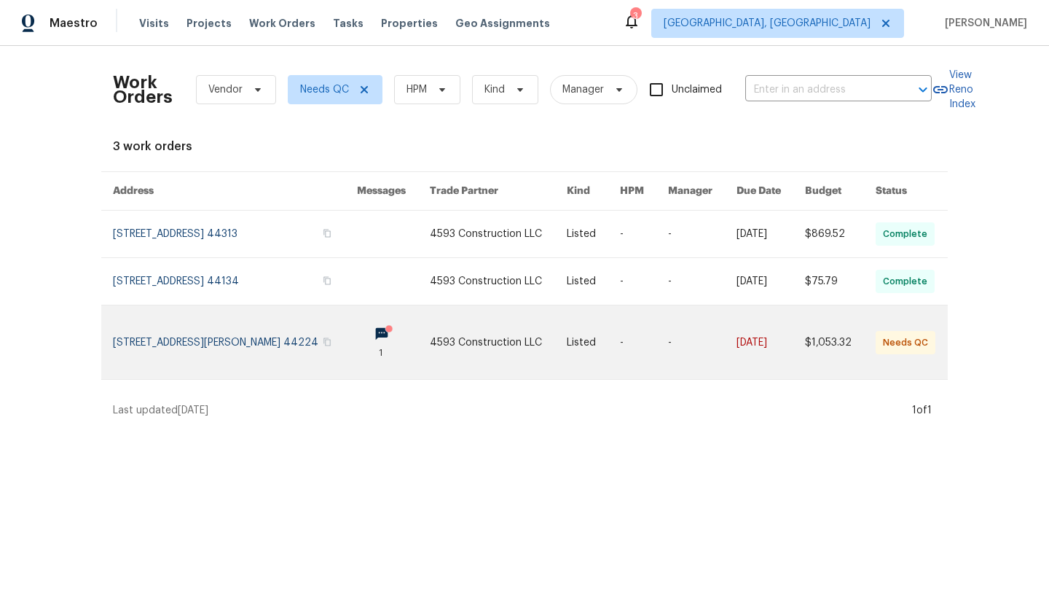
click at [385, 328] on circle at bounding box center [388, 328] width 7 height 7
click at [174, 342] on link at bounding box center [235, 342] width 244 height 74
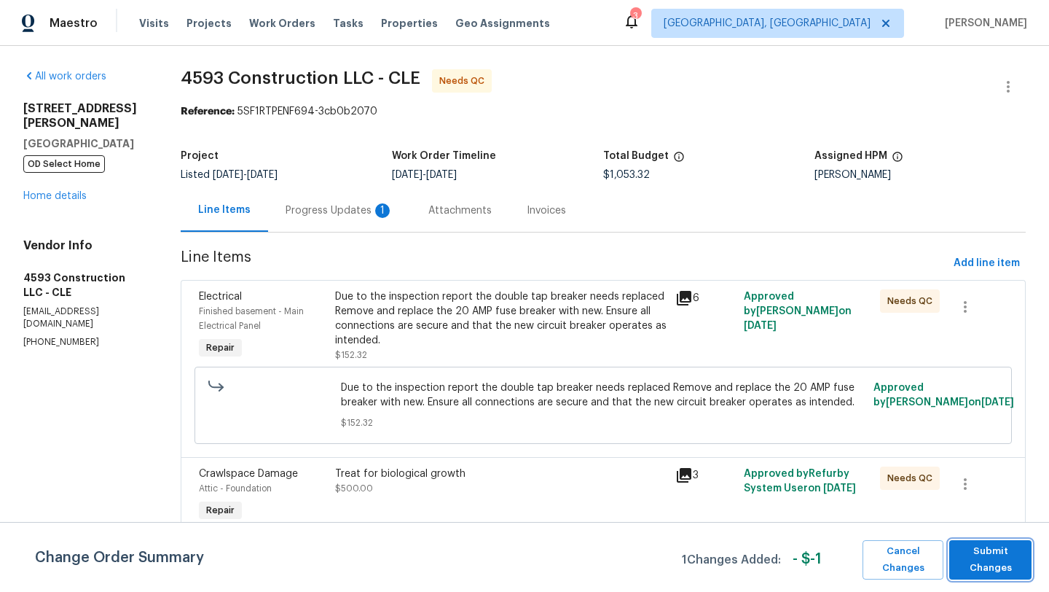
click at [992, 561] on span "Submit Changes" at bounding box center [991, 560] width 68 height 34
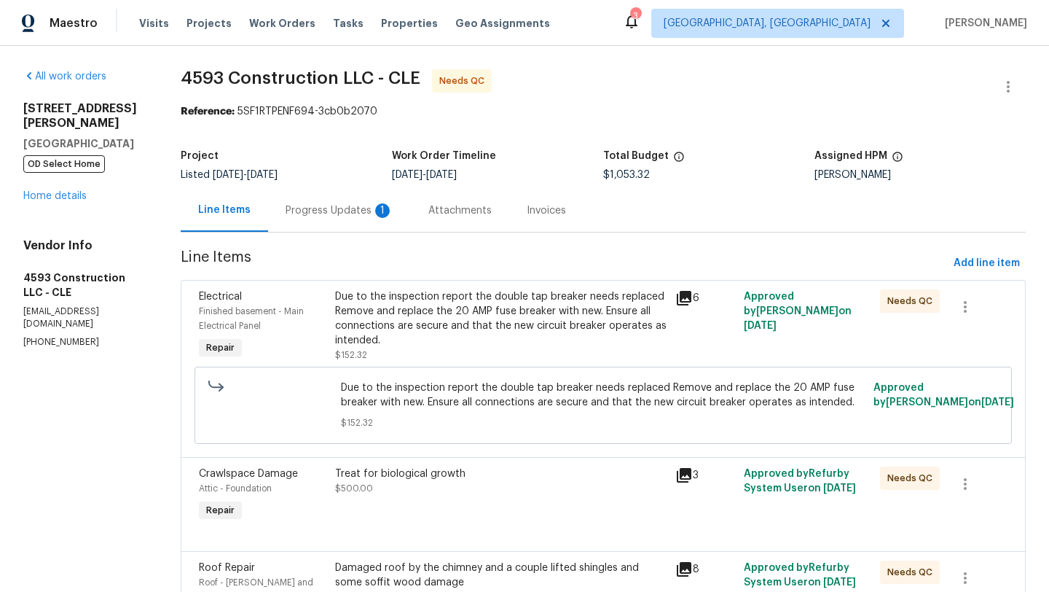
click at [305, 208] on div "Progress Updates 1" at bounding box center [340, 210] width 108 height 15
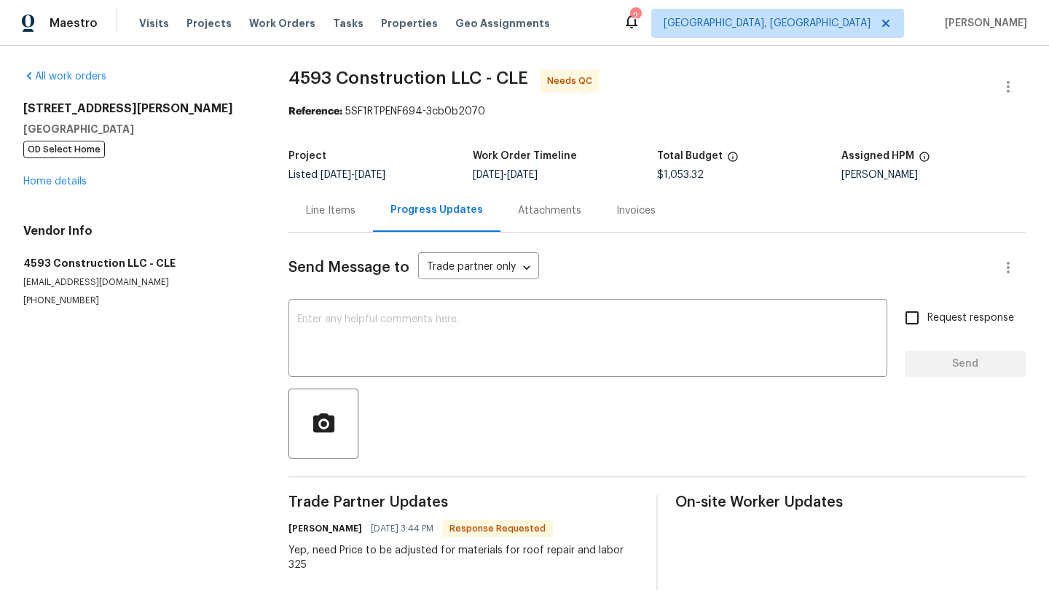
click at [326, 208] on div "Line Items" at bounding box center [331, 210] width 50 height 15
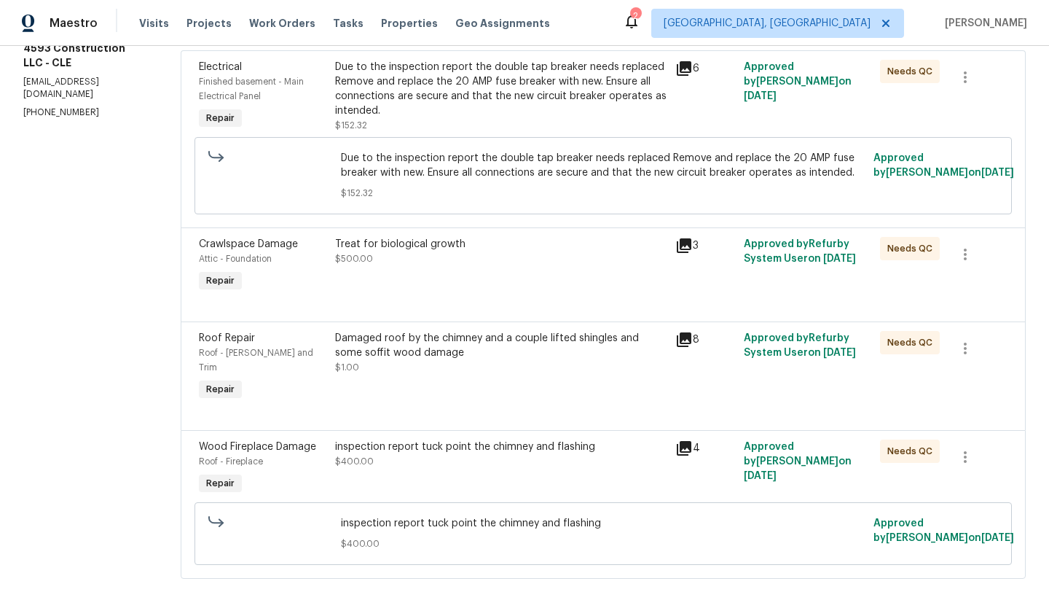
scroll to position [233, 0]
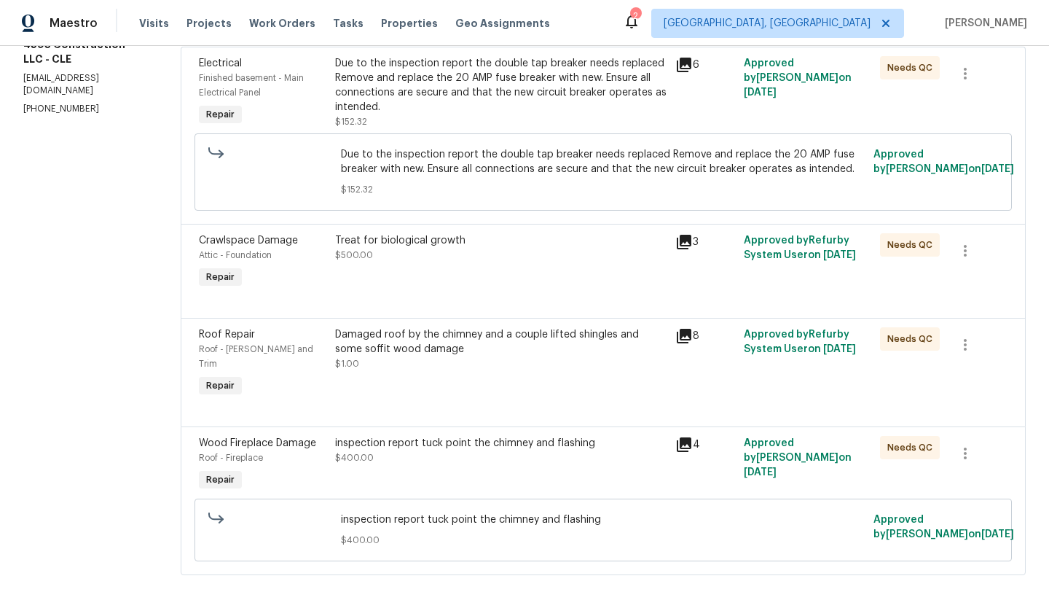
click at [382, 352] on div "Damaged roof by the chimney and a couple lifted shingles and some soffit wood d…" at bounding box center [501, 341] width 332 height 29
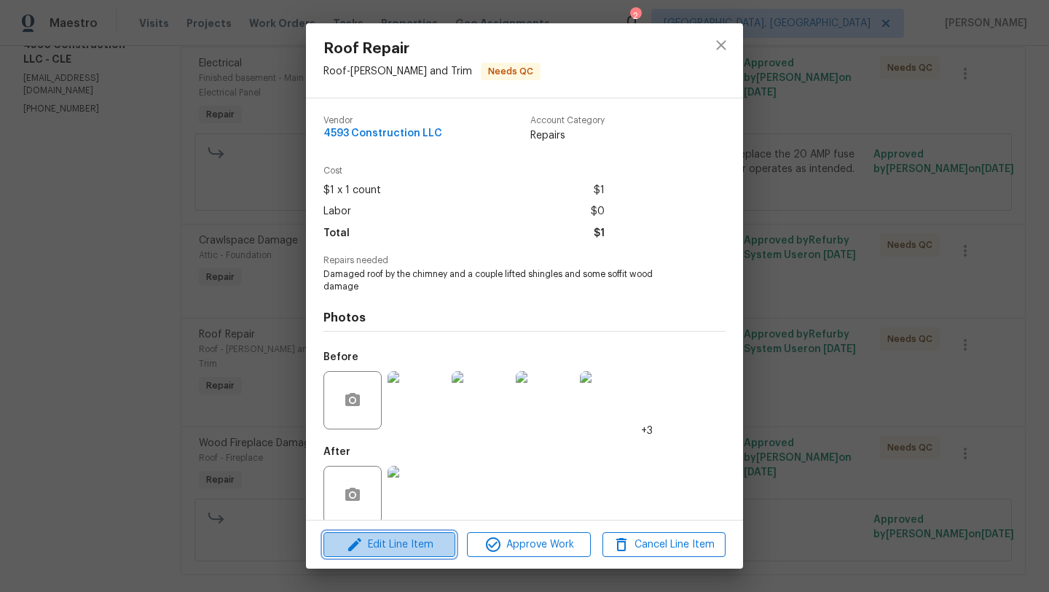
click at [364, 548] on span "Edit Line Item" at bounding box center [389, 544] width 123 height 18
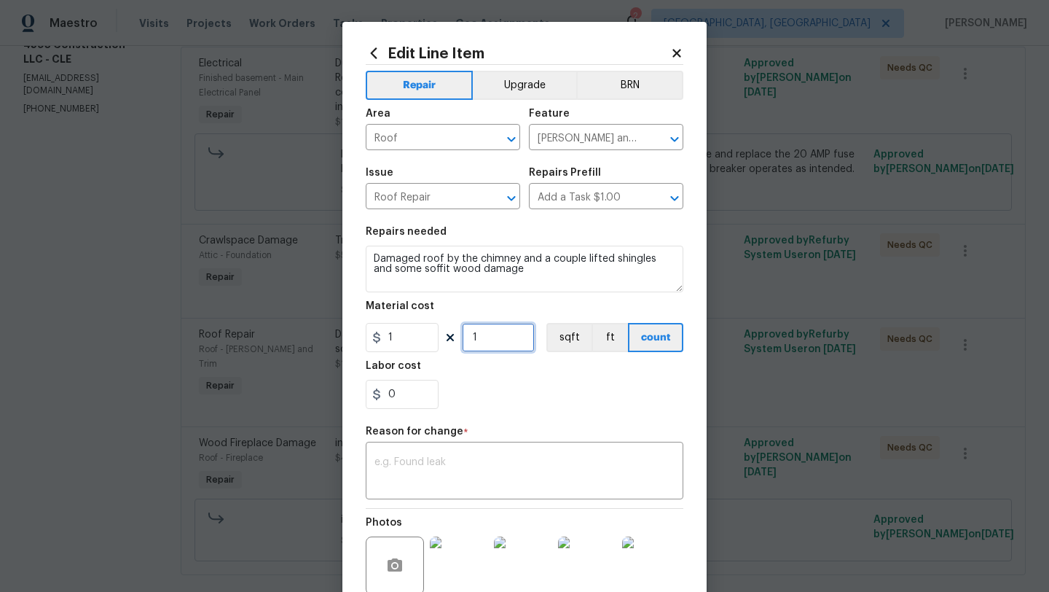
drag, startPoint x: 492, startPoint y: 339, endPoint x: 465, endPoint y: 339, distance: 27.7
click at [465, 339] on input "1" at bounding box center [498, 337] width 73 height 29
type input "325"
click at [382, 476] on textarea at bounding box center [524, 472] width 300 height 31
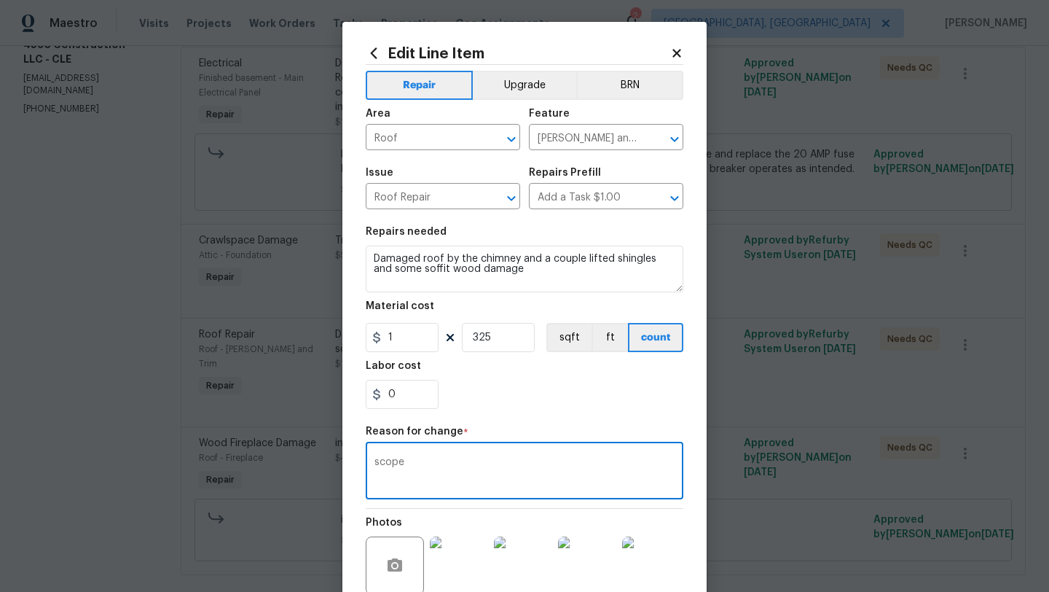
scroll to position [141, 0]
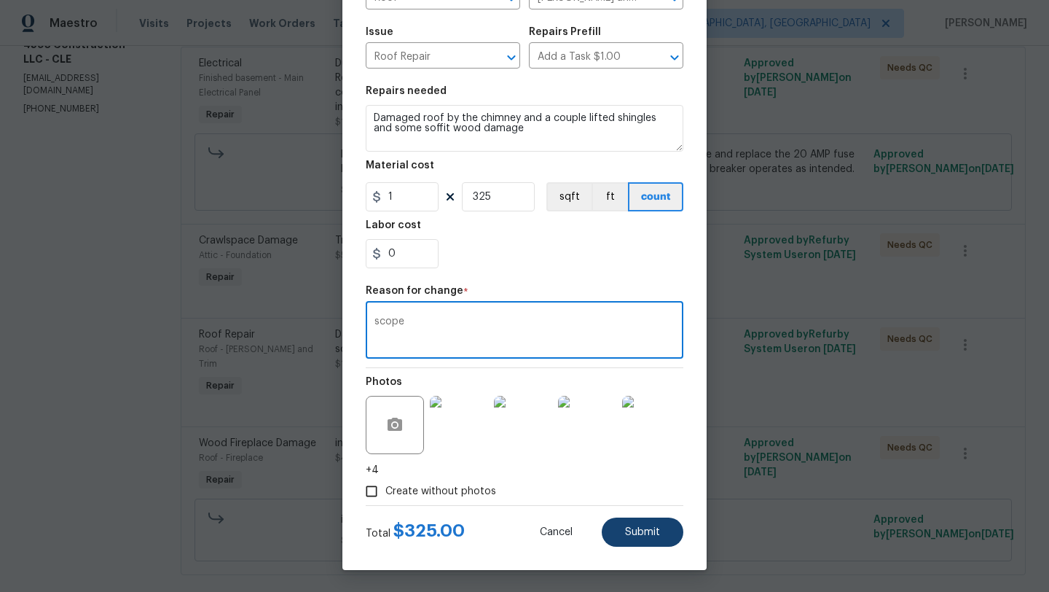
type textarea "scope"
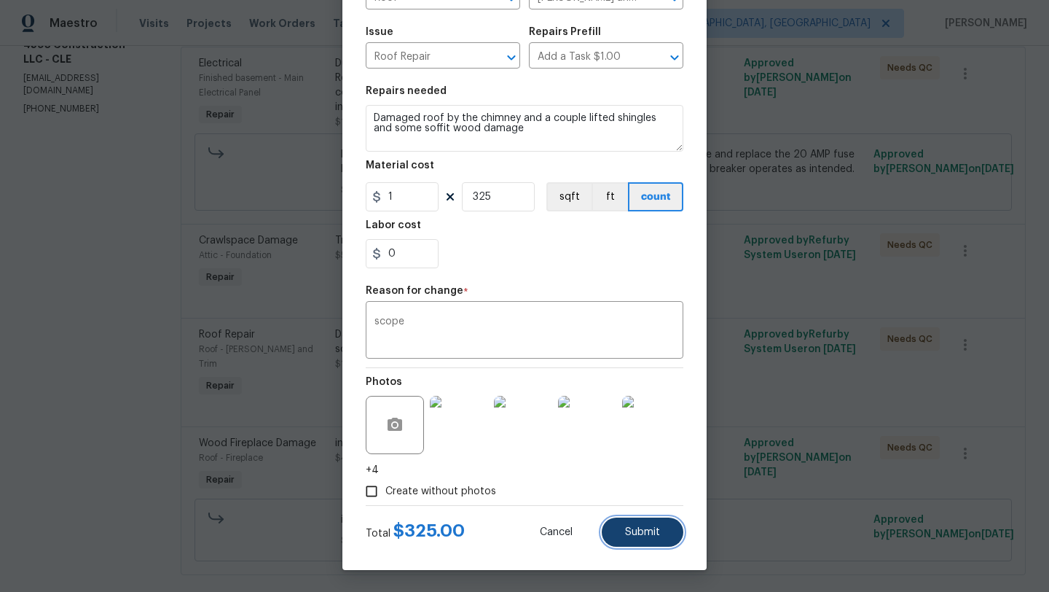
click at [646, 531] on span "Submit" at bounding box center [642, 532] width 35 height 11
type input "1"
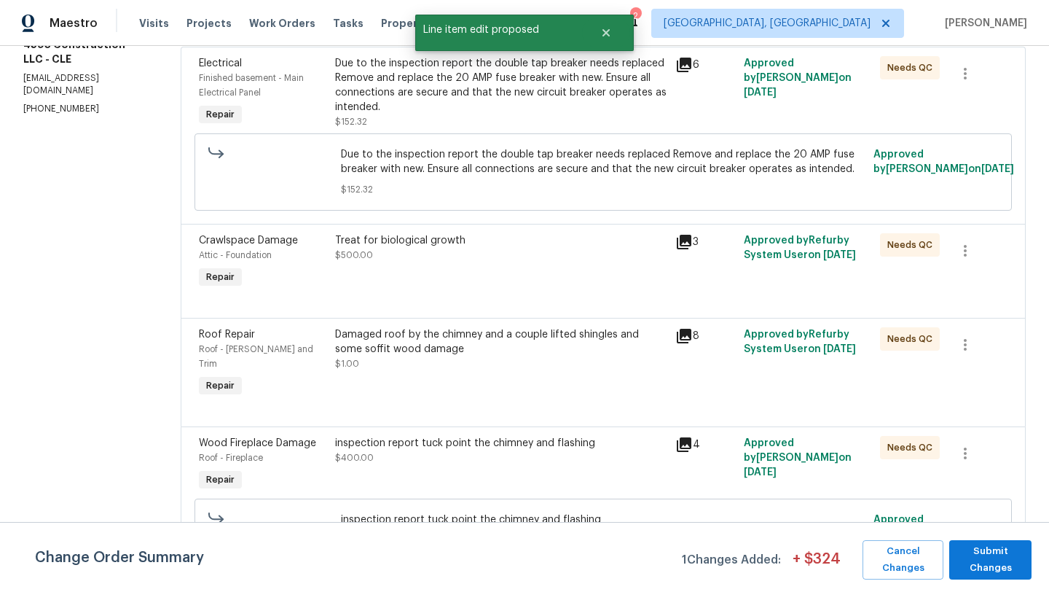
scroll to position [0, 0]
click at [991, 562] on span "Submit Changes" at bounding box center [991, 560] width 68 height 34
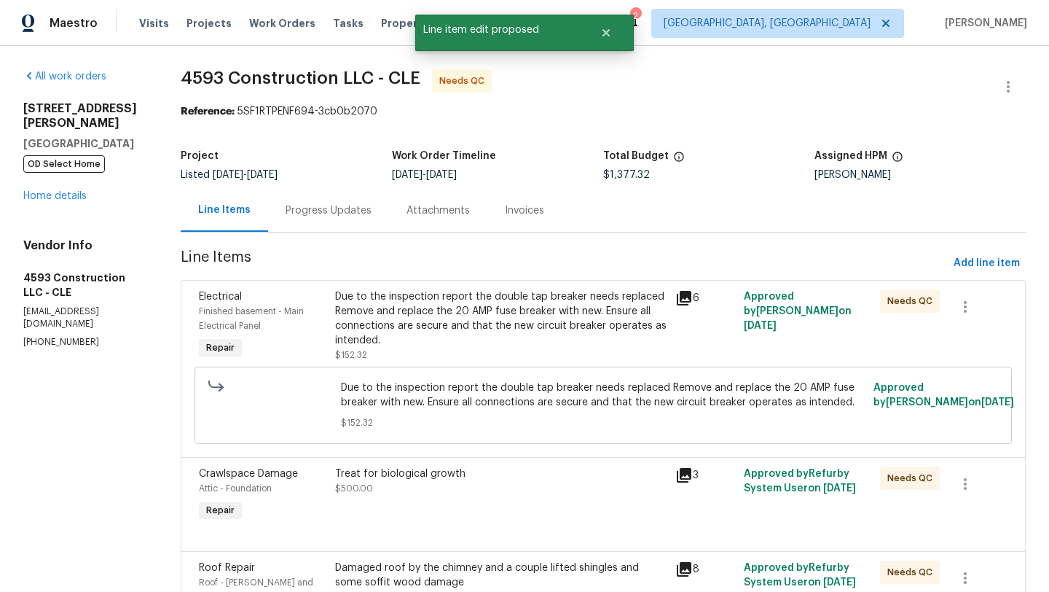
click at [342, 213] on div "Progress Updates" at bounding box center [329, 210] width 86 height 15
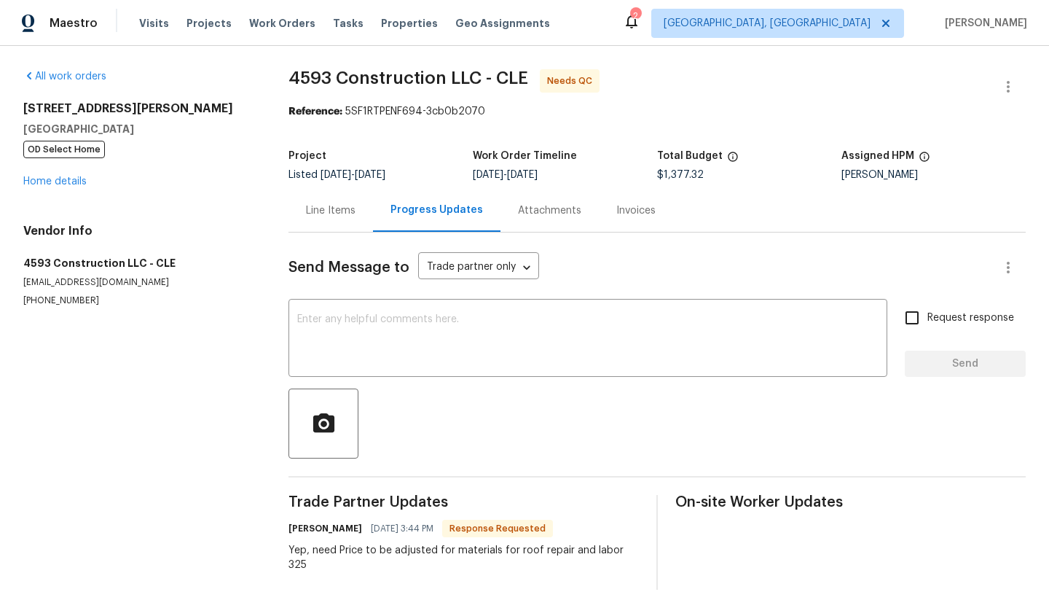
click at [317, 208] on div "Line Items" at bounding box center [331, 210] width 50 height 15
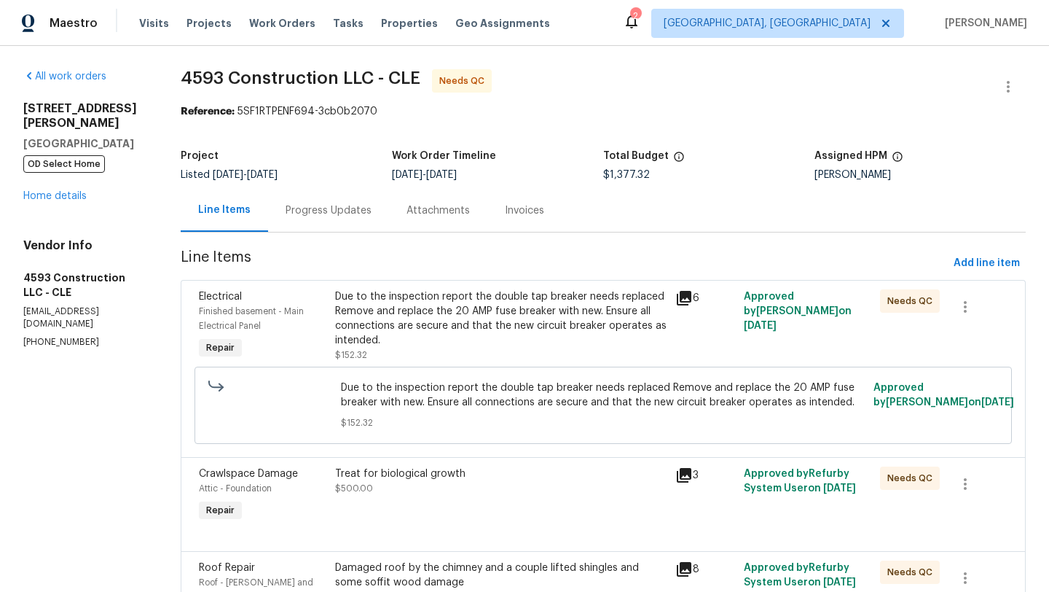
click at [317, 208] on div "Progress Updates" at bounding box center [329, 210] width 86 height 15
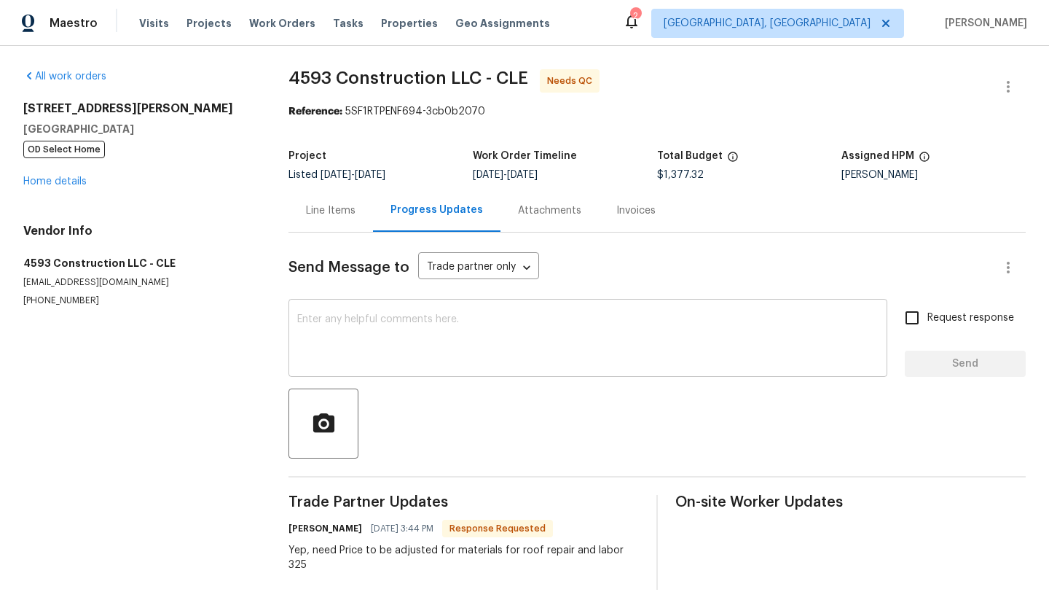
click at [351, 339] on textarea at bounding box center [587, 339] width 581 height 51
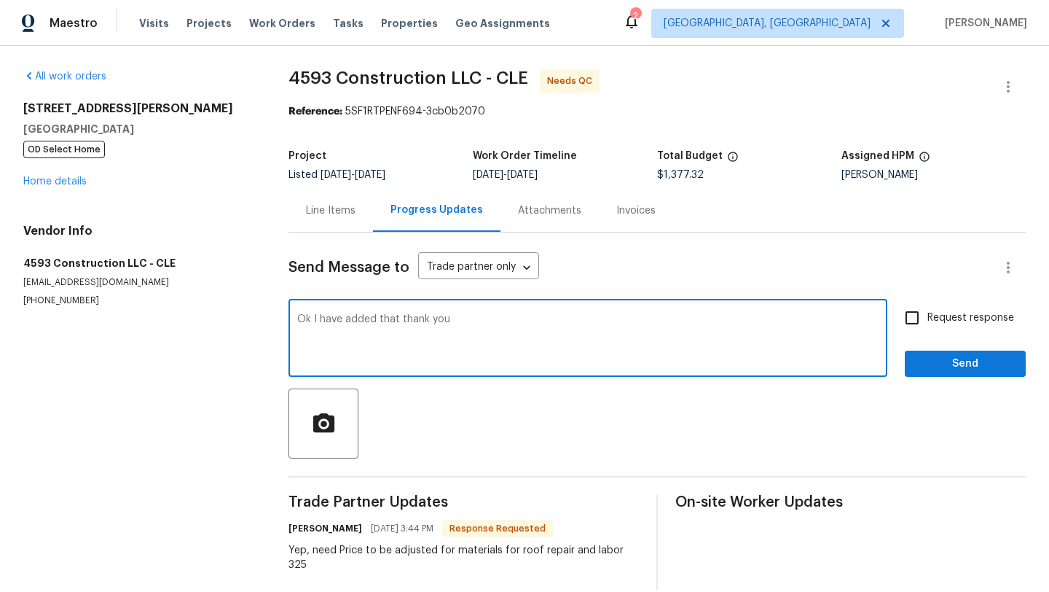
type textarea "Ok I have added that thank you"
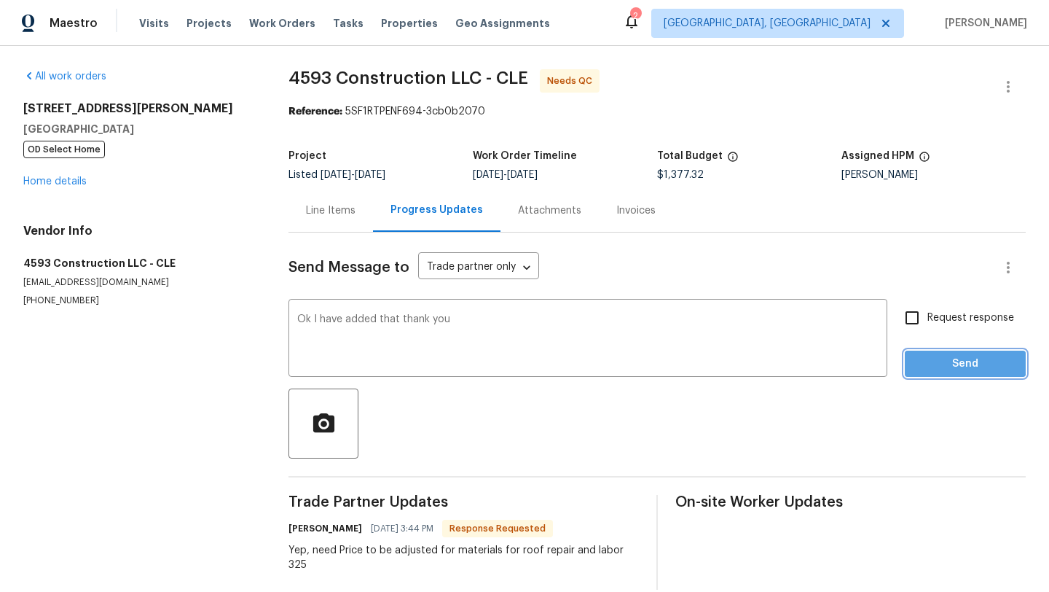
click at [938, 362] on span "Send" at bounding box center [966, 364] width 98 height 18
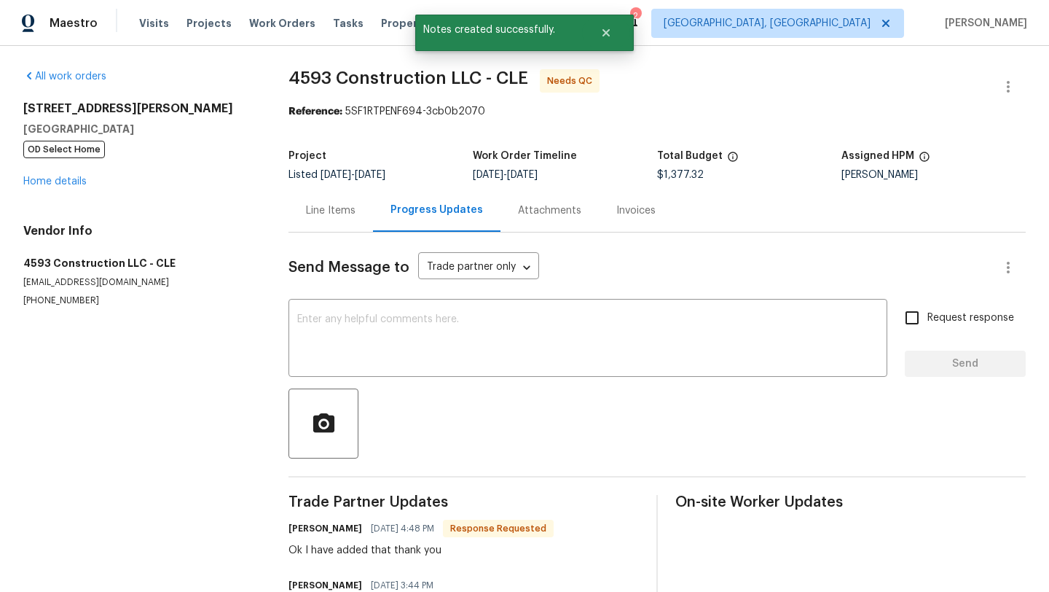
click at [331, 211] on div "Line Items" at bounding box center [331, 210] width 50 height 15
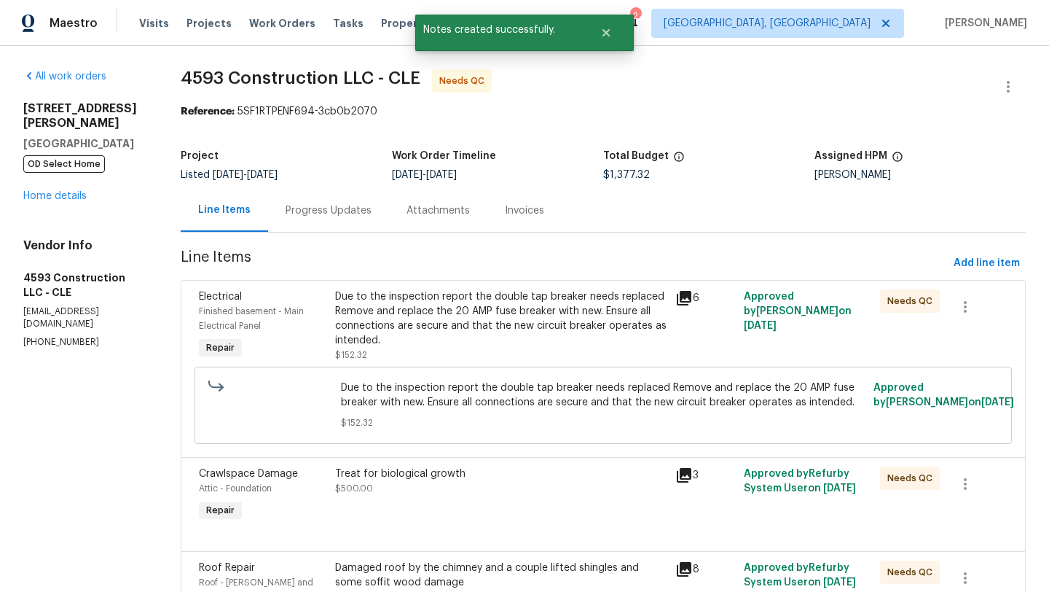
click at [439, 310] on div "Due to the inspection report the double tap breaker needs replaced Remove and r…" at bounding box center [501, 318] width 332 height 58
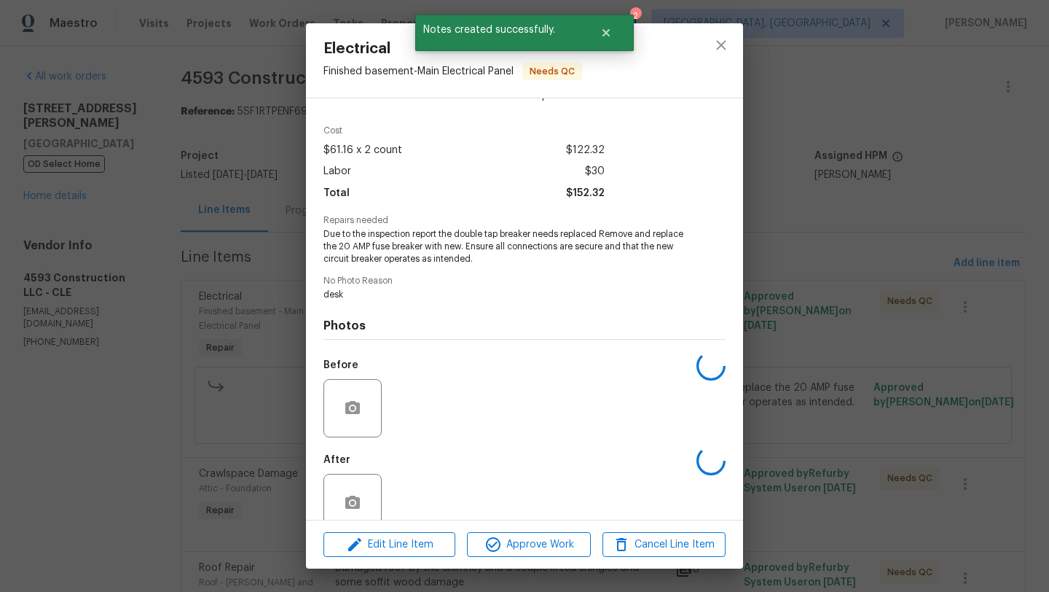
scroll to position [67, 0]
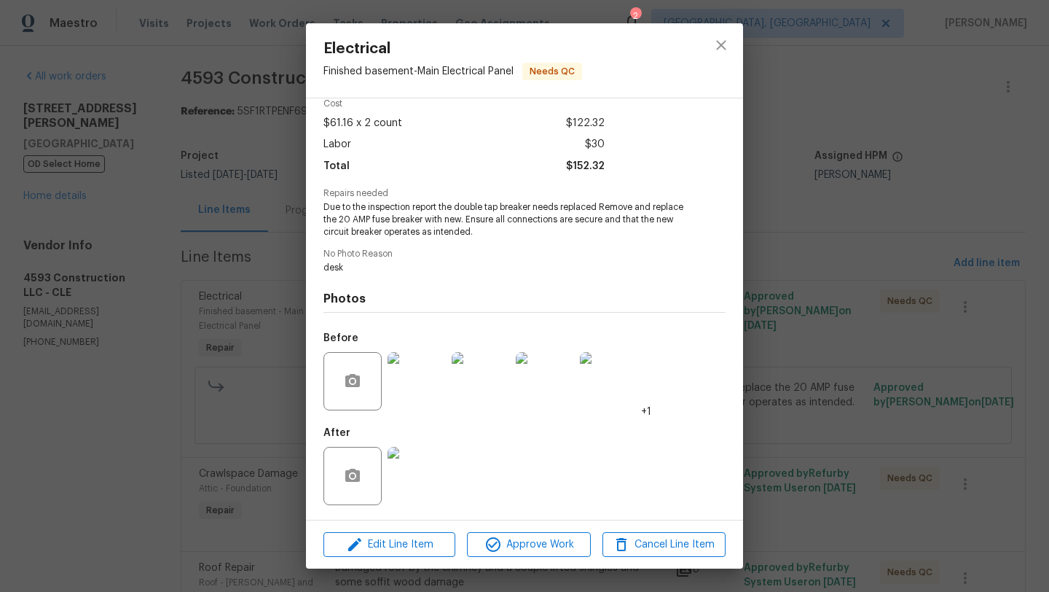
click at [430, 484] on img at bounding box center [417, 476] width 58 height 58
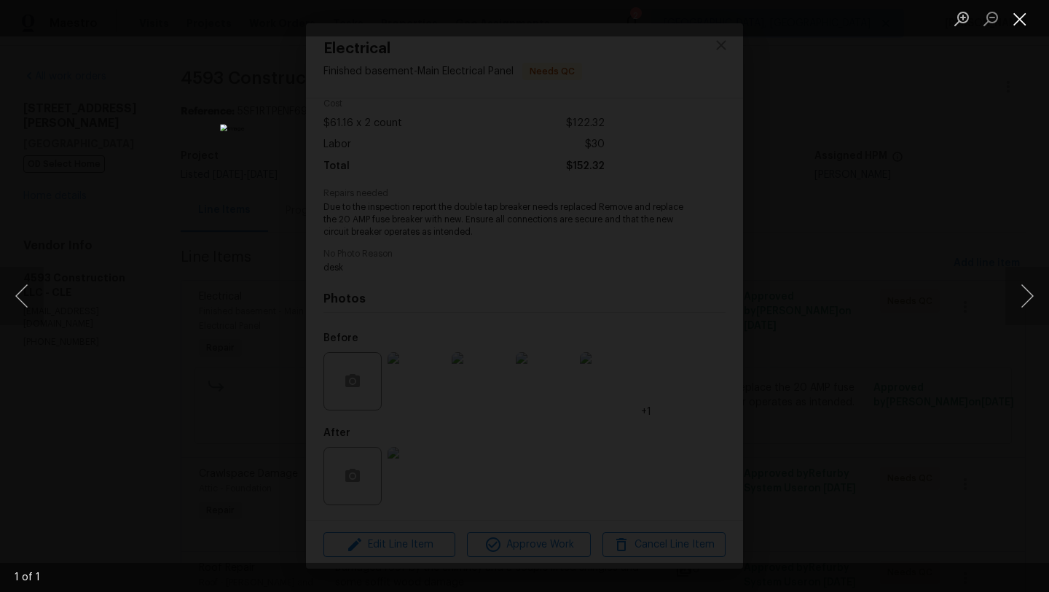
click at [1026, 16] on button "Close lightbox" at bounding box center [1019, 18] width 29 height 25
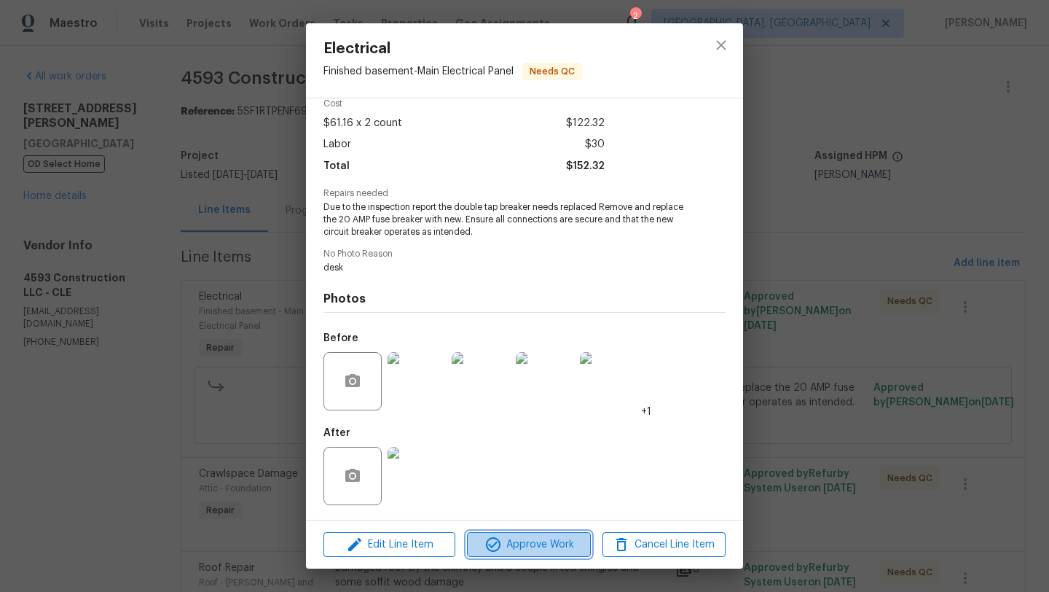
click at [527, 545] on span "Approve Work" at bounding box center [528, 544] width 114 height 18
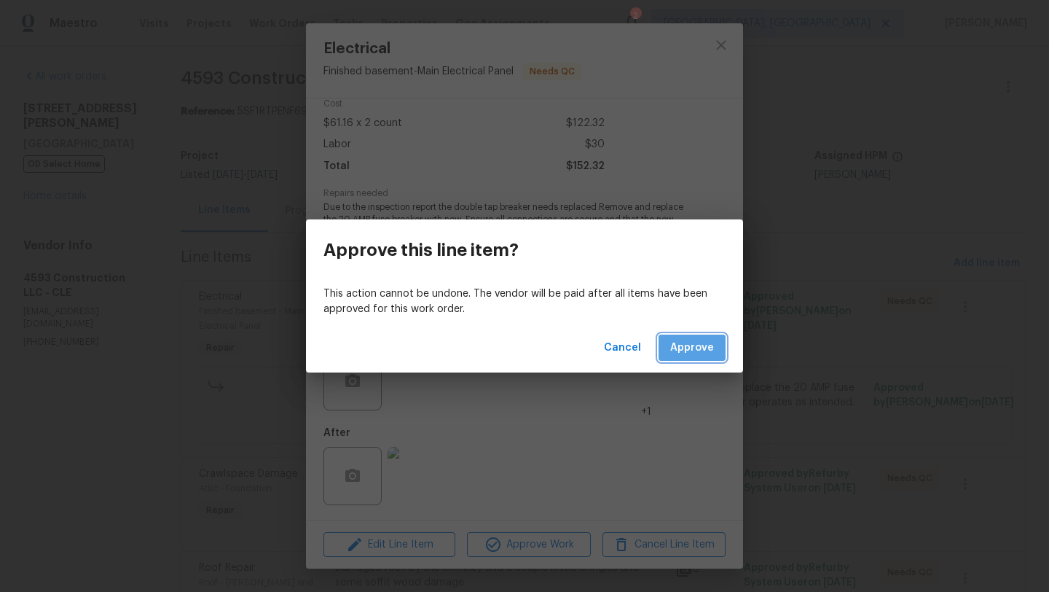
click at [669, 337] on button "Approve" at bounding box center [692, 347] width 67 height 27
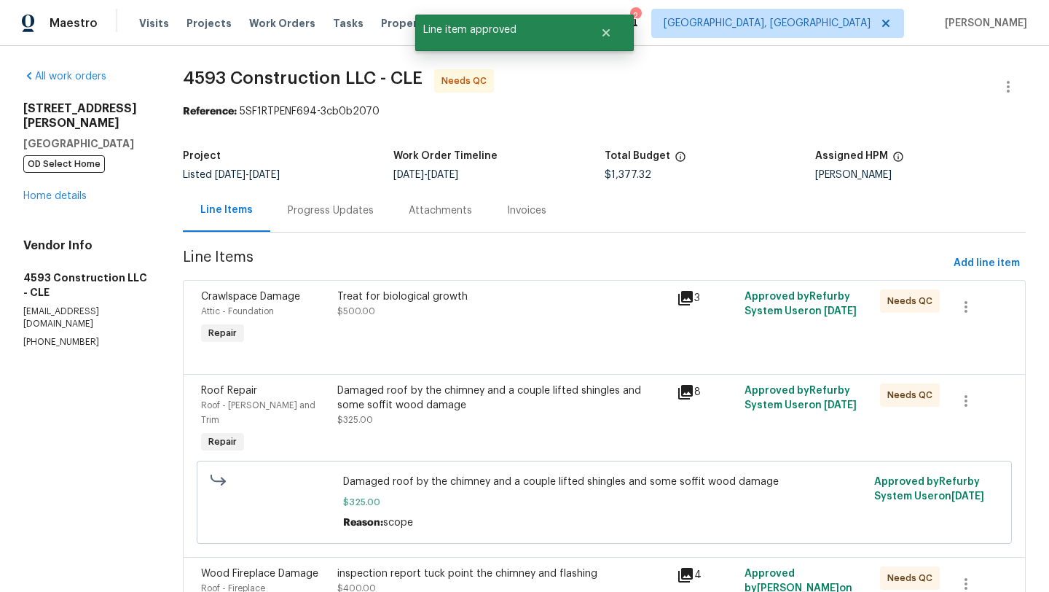
click at [513, 321] on div "Treat for biological growth $500.00" at bounding box center [502, 318] width 339 height 67
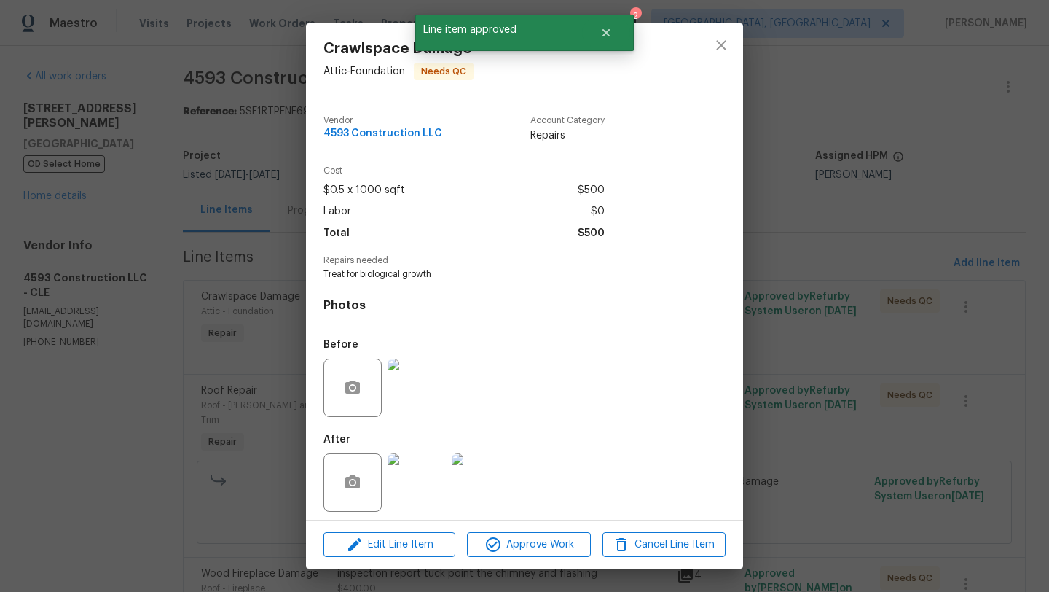
click at [416, 483] on img at bounding box center [417, 482] width 58 height 58
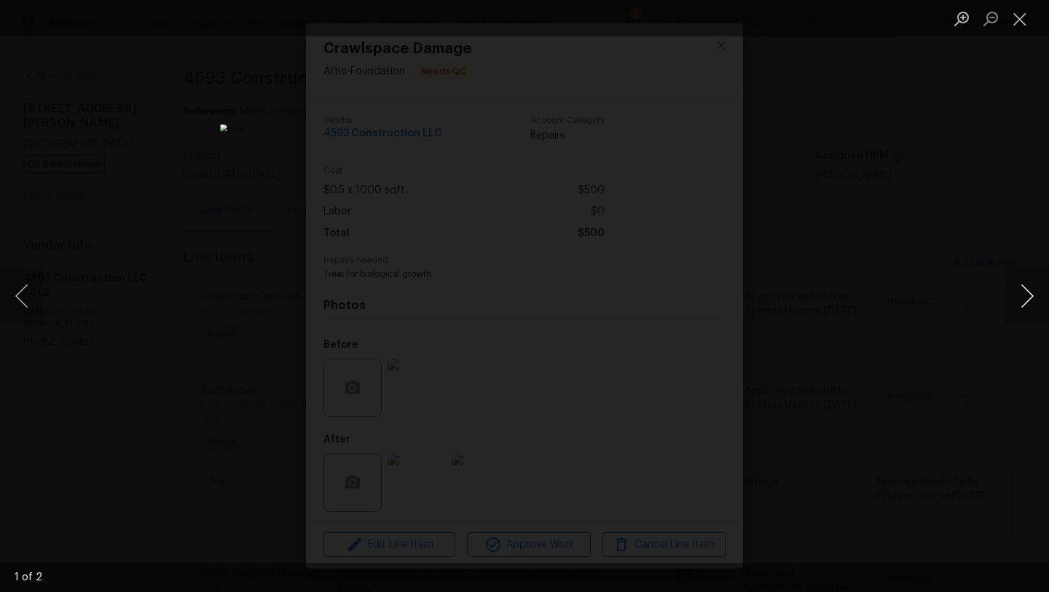
click at [1037, 297] on button "Next image" at bounding box center [1027, 296] width 44 height 58
click at [1018, 20] on button "Close lightbox" at bounding box center [1019, 18] width 29 height 25
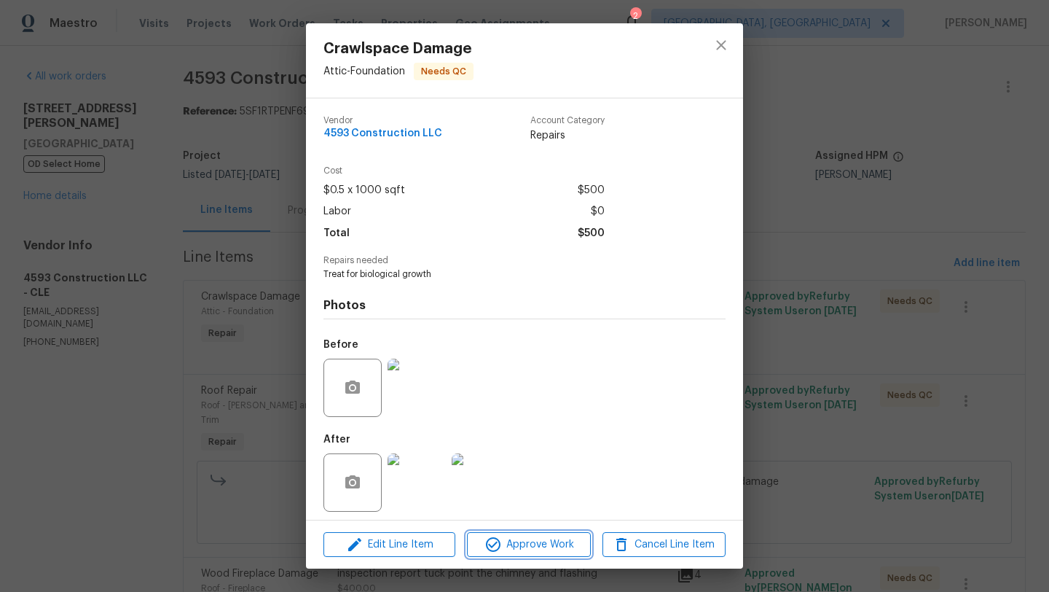
click at [511, 551] on span "Approve Work" at bounding box center [528, 544] width 114 height 18
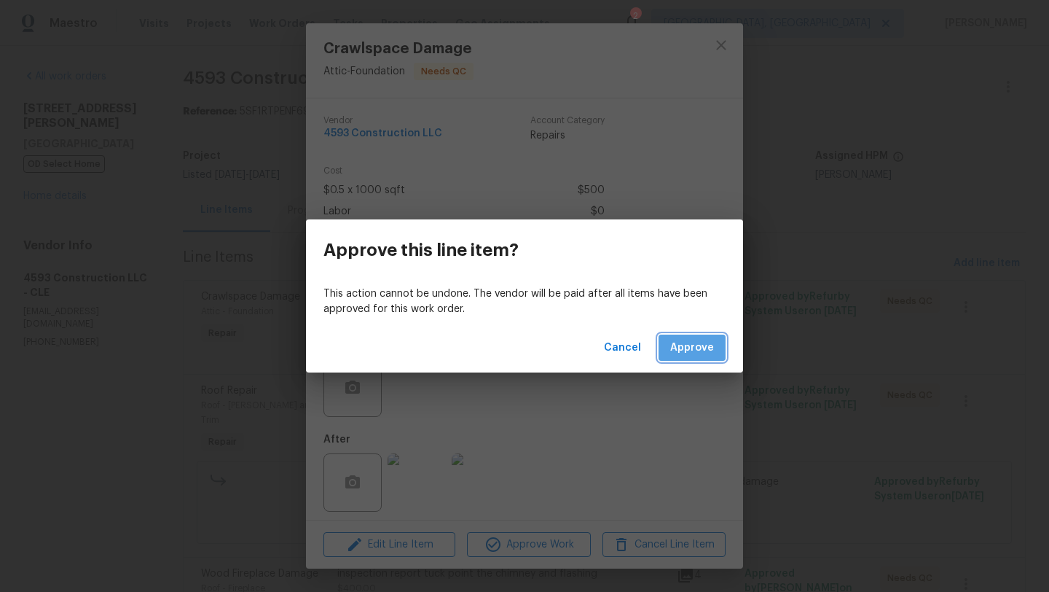
click at [710, 351] on span "Approve" at bounding box center [692, 348] width 44 height 18
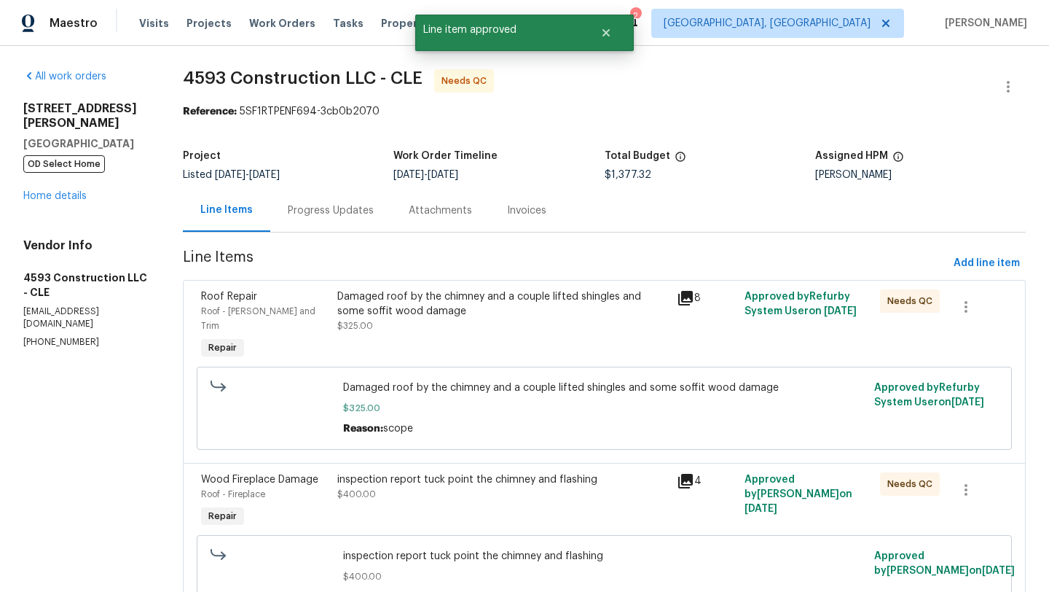
click at [426, 329] on div "Damaged roof by the chimney and a couple lifted shingles and some soffit wood d…" at bounding box center [502, 311] width 331 height 44
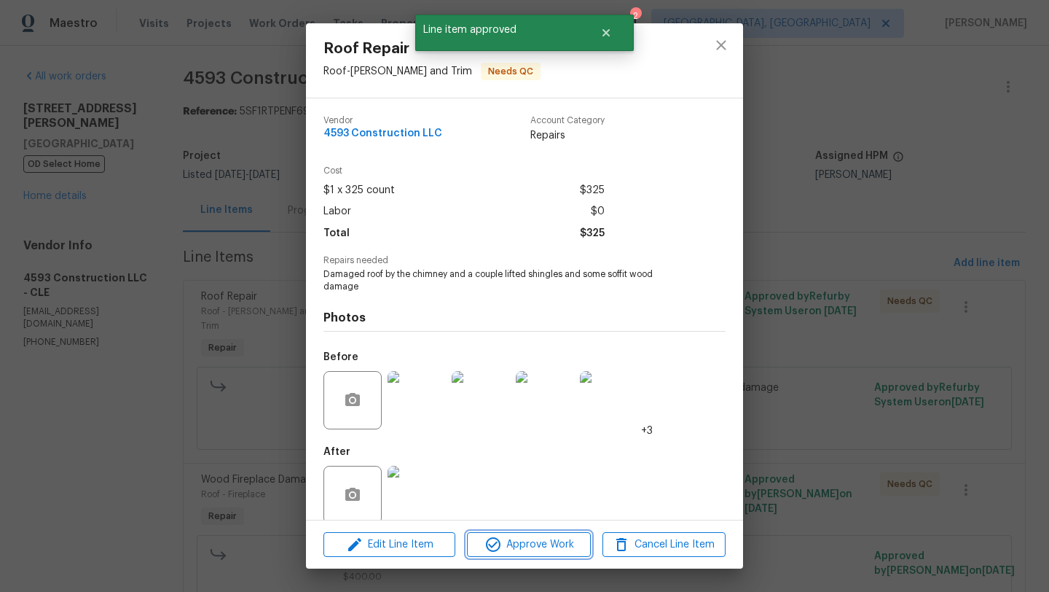
click at [509, 541] on span "Approve Work" at bounding box center [528, 544] width 114 height 18
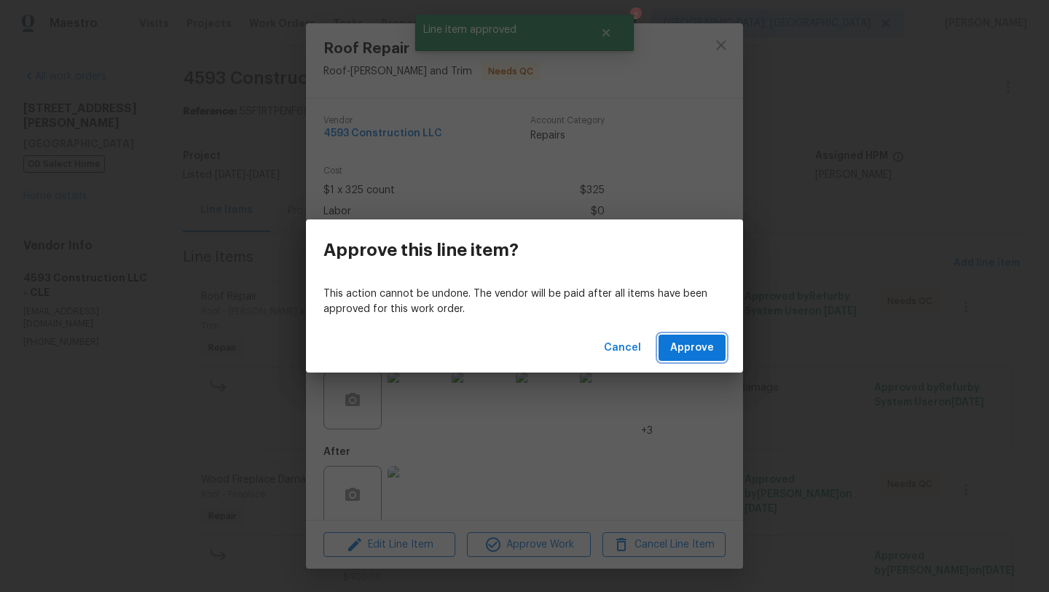
click at [673, 341] on span "Approve" at bounding box center [692, 348] width 44 height 18
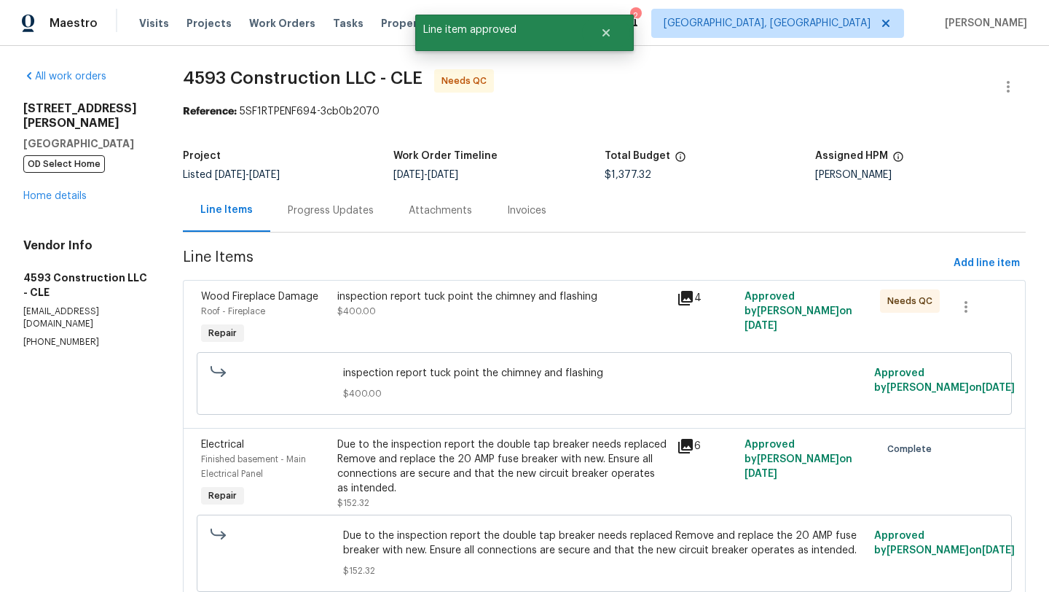
click at [449, 307] on div "inspection report tuck point the chimney and flashing $400.00" at bounding box center [502, 303] width 331 height 29
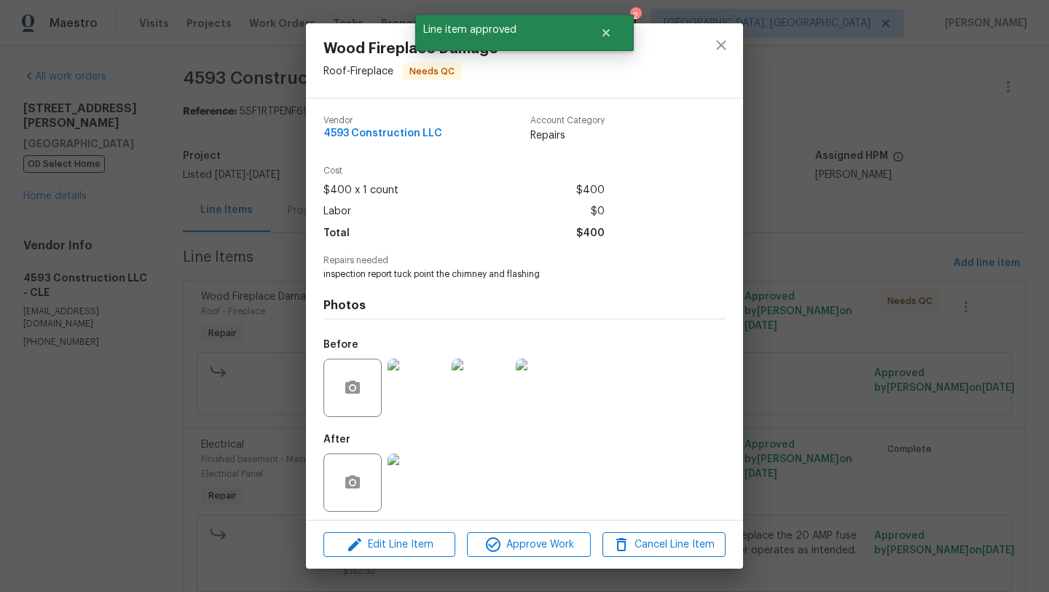
click at [432, 490] on img at bounding box center [417, 482] width 58 height 58
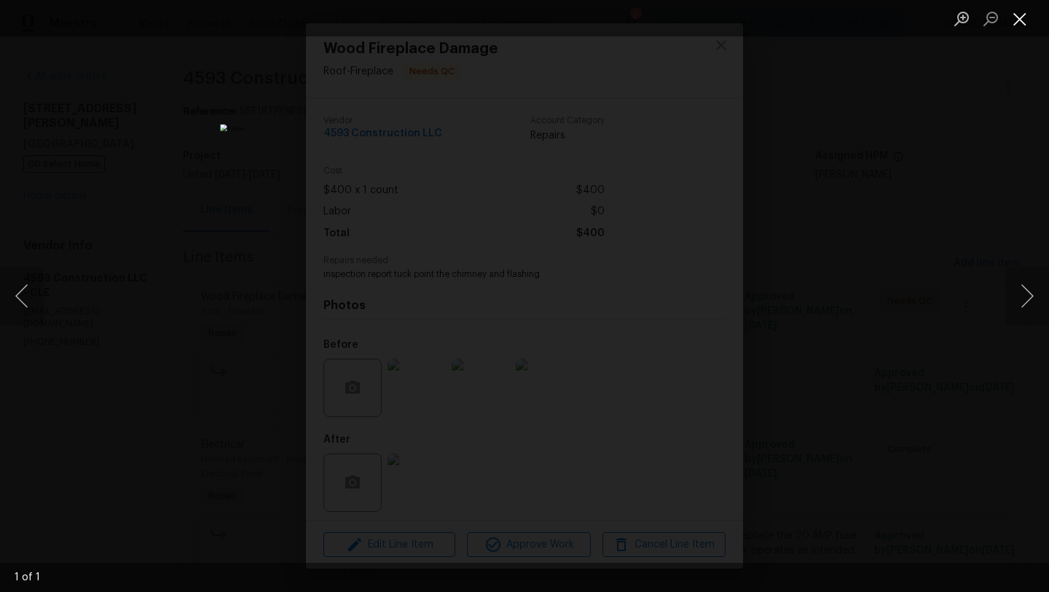
click at [1026, 23] on button "Close lightbox" at bounding box center [1019, 18] width 29 height 25
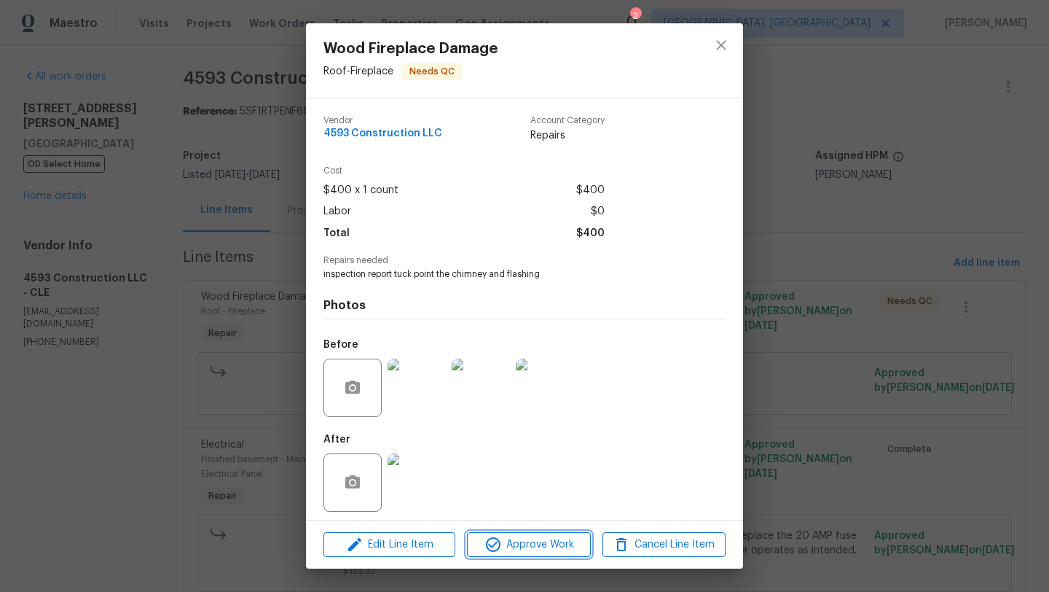
click at [559, 552] on span "Approve Work" at bounding box center [528, 544] width 114 height 18
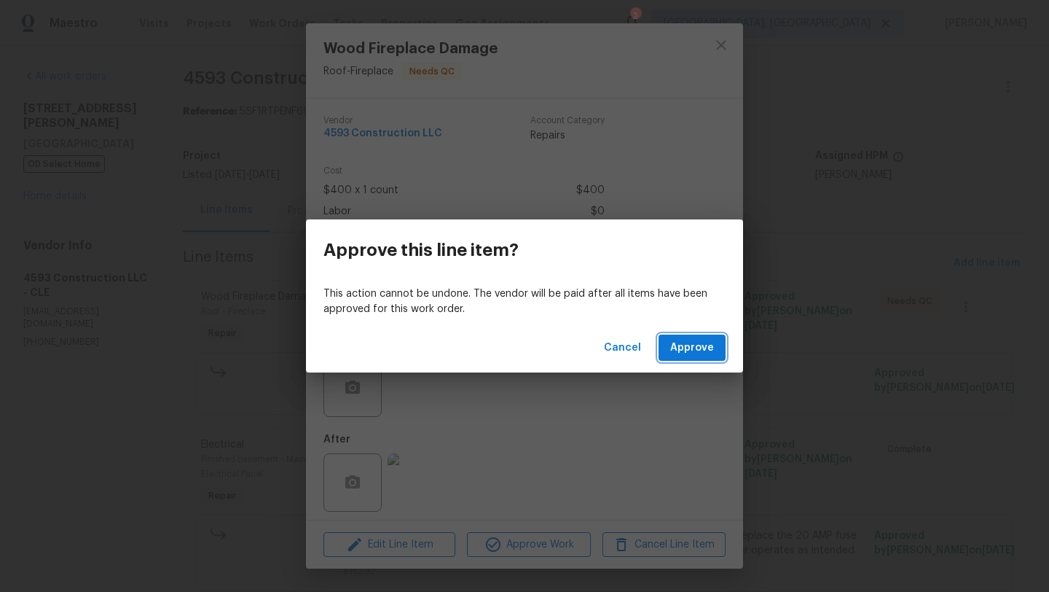
click at [699, 349] on span "Approve" at bounding box center [692, 348] width 44 height 18
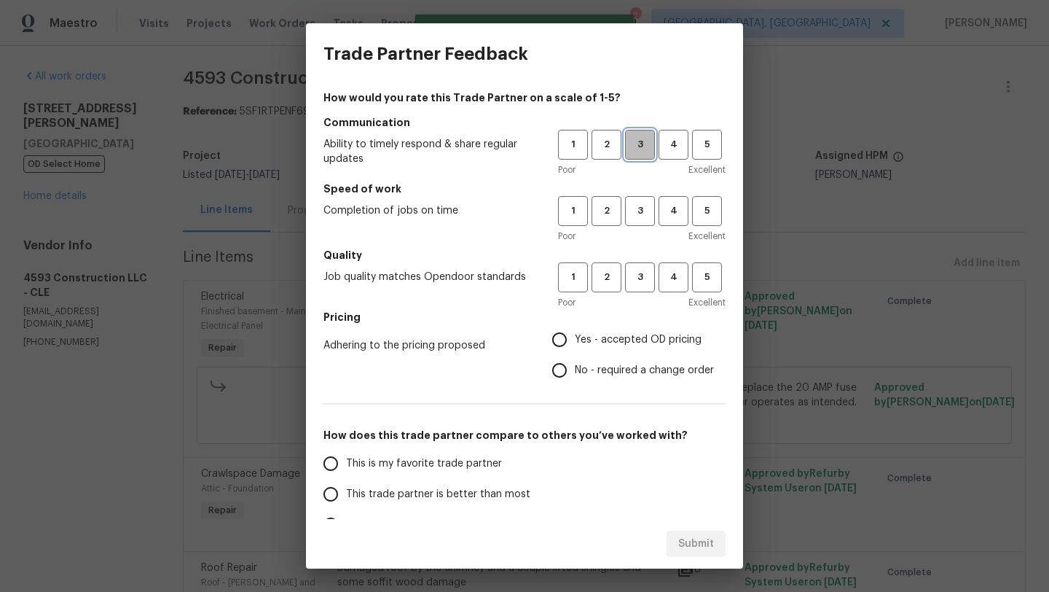
click at [637, 147] on span "3" at bounding box center [640, 144] width 27 height 17
click at [665, 212] on span "4" at bounding box center [673, 211] width 27 height 17
click at [642, 285] on button "3" at bounding box center [640, 277] width 30 height 30
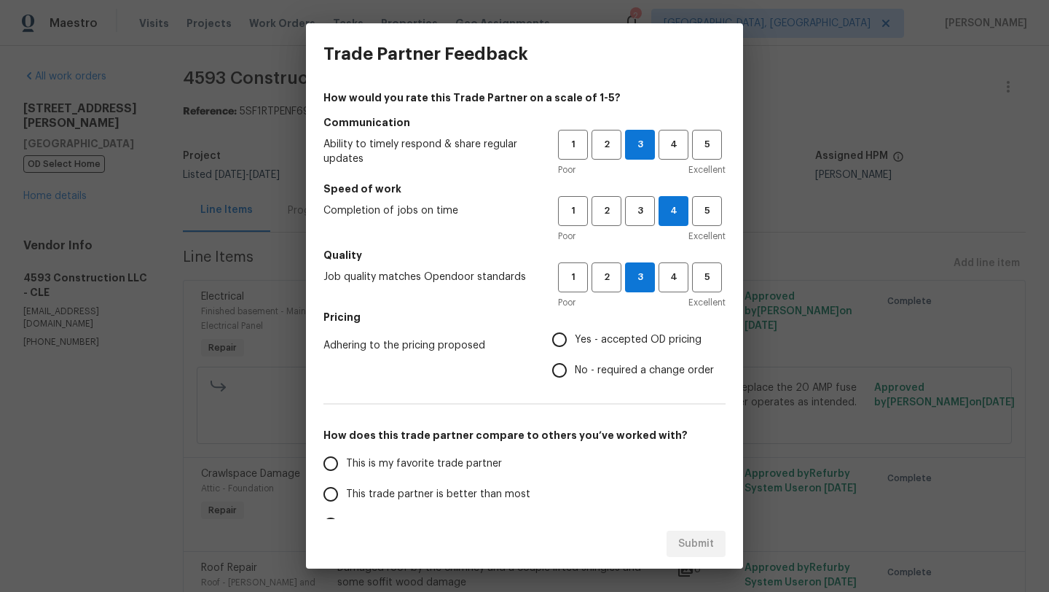
click at [565, 340] on input "Yes - accepted OD pricing" at bounding box center [559, 339] width 31 height 31
radio input "true"
click at [440, 491] on span "This trade partner is better than most" at bounding box center [438, 494] width 184 height 15
click at [346, 491] on input "This trade partner is better than most" at bounding box center [330, 494] width 31 height 31
click at [714, 546] on button "Submit" at bounding box center [696, 543] width 59 height 27
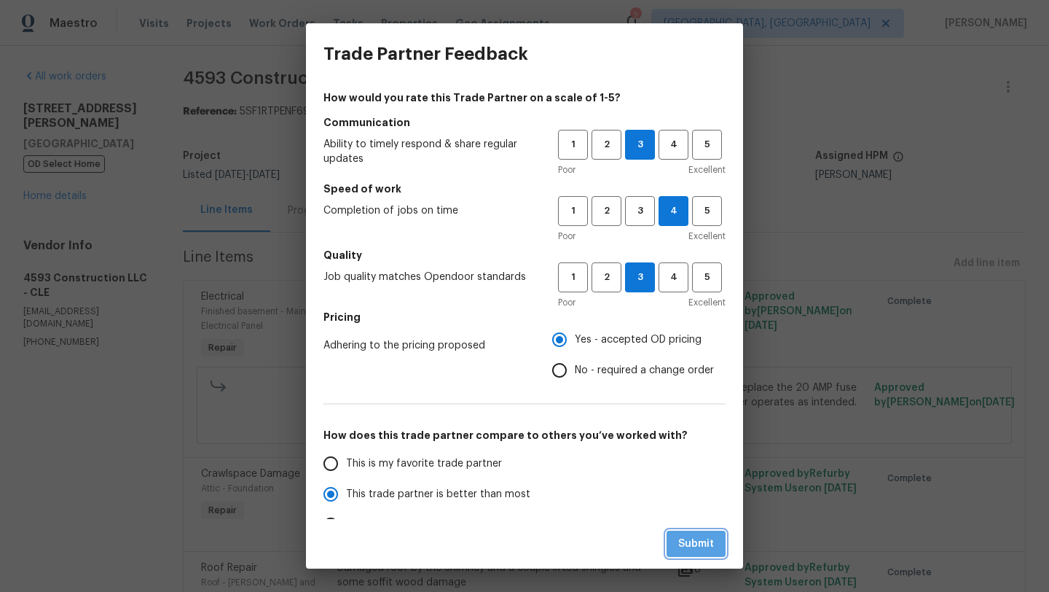
radio input "true"
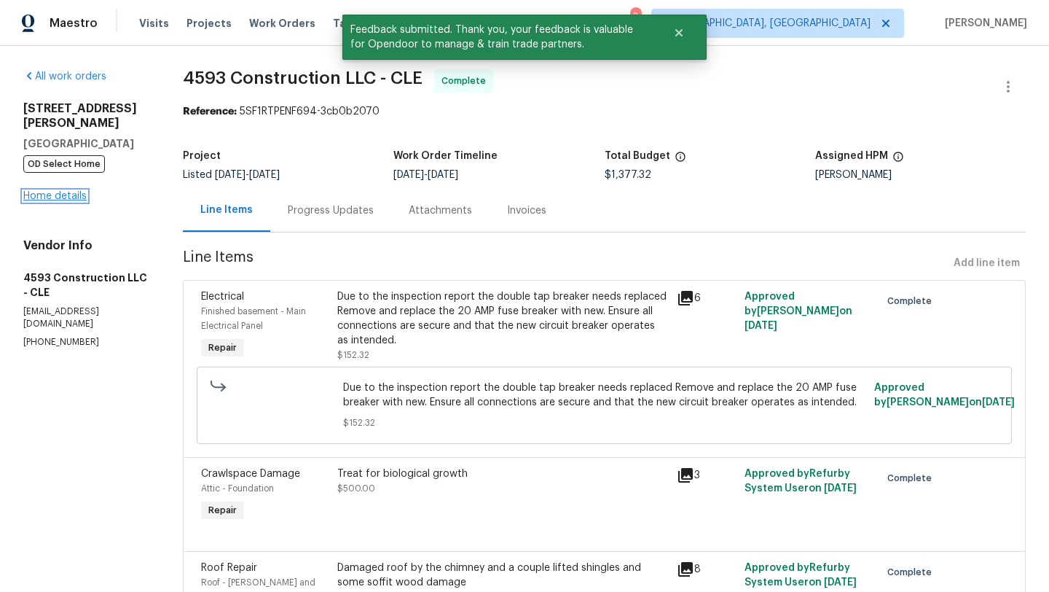
click at [73, 191] on link "Home details" at bounding box center [54, 196] width 63 height 10
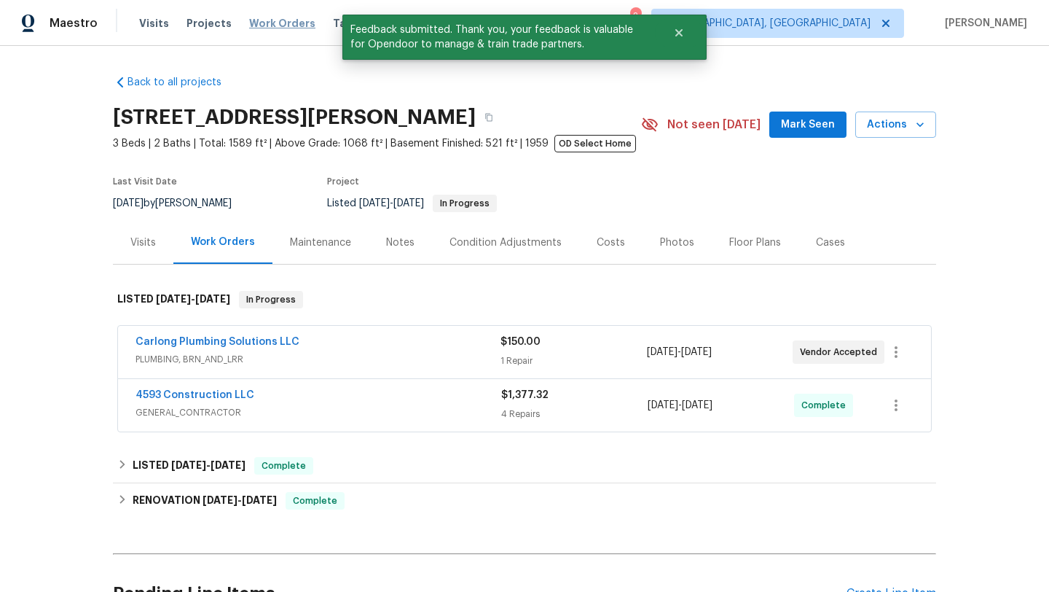
click at [267, 20] on span "Work Orders" at bounding box center [282, 23] width 66 height 15
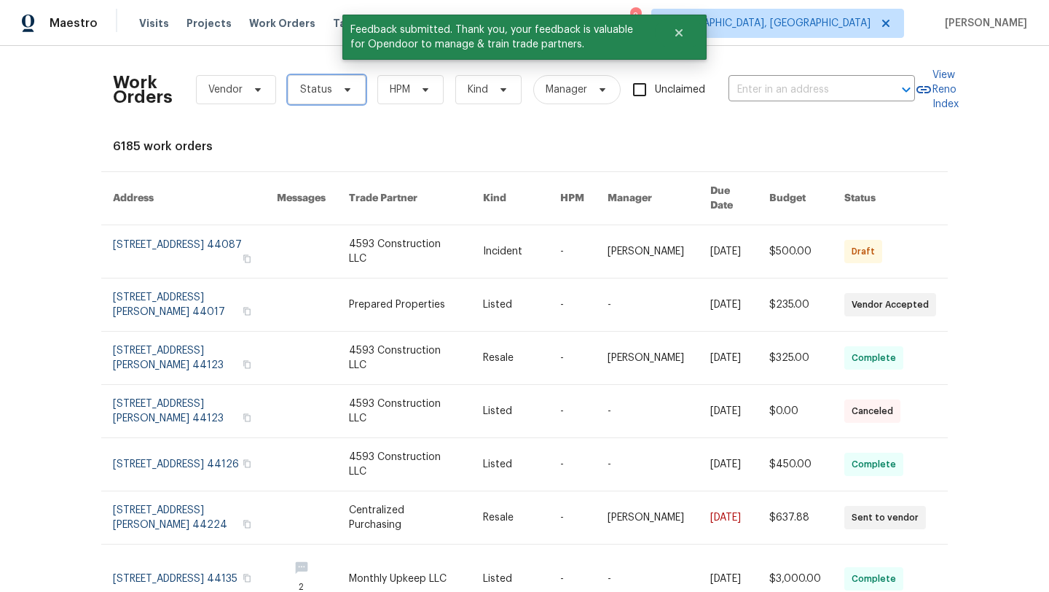
click at [331, 92] on span "Status" at bounding box center [327, 89] width 78 height 29
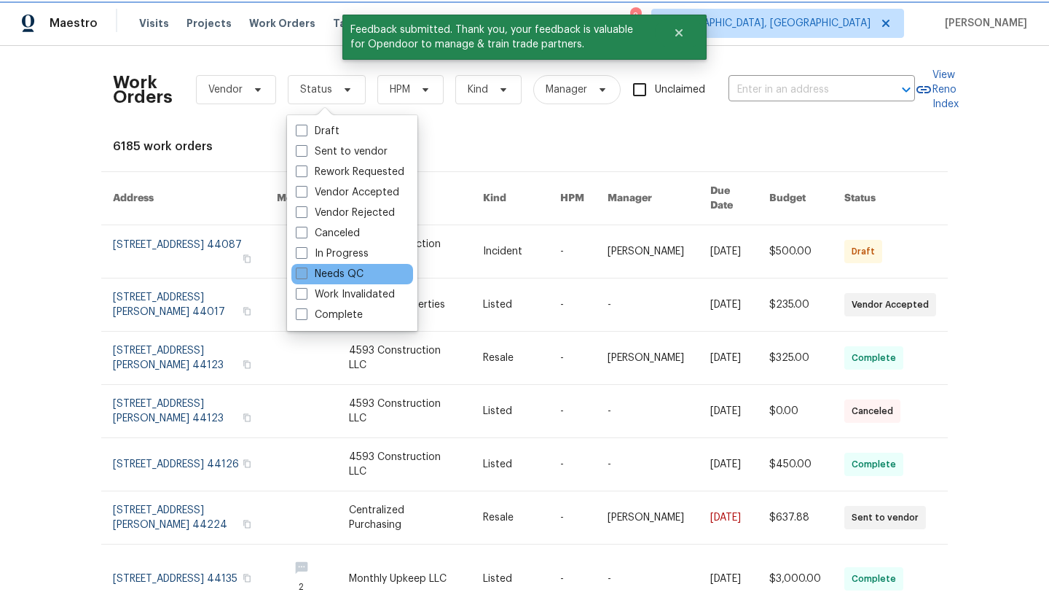
click at [361, 272] on label "Needs QC" at bounding box center [330, 274] width 68 height 15
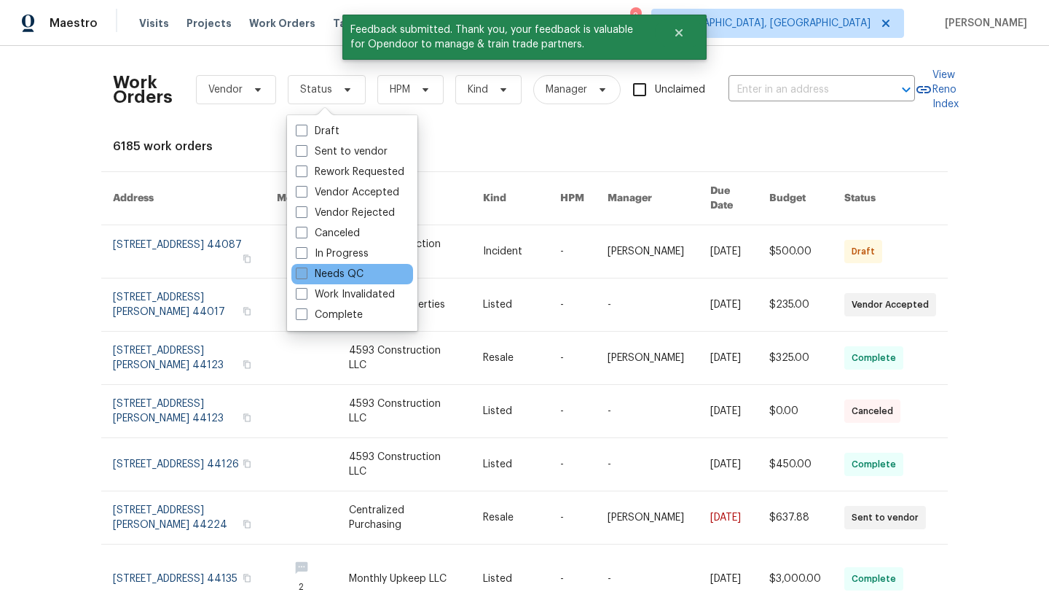
click at [305, 272] on input "Needs QC" at bounding box center [300, 271] width 9 height 9
checkbox input "true"
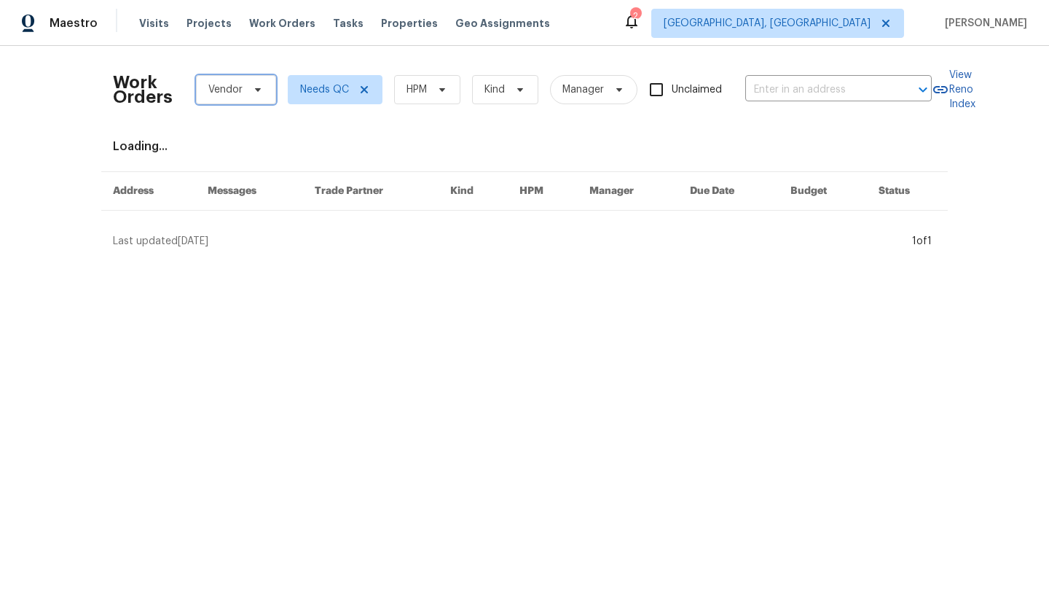
click at [223, 91] on span "Vendor" at bounding box center [225, 89] width 34 height 15
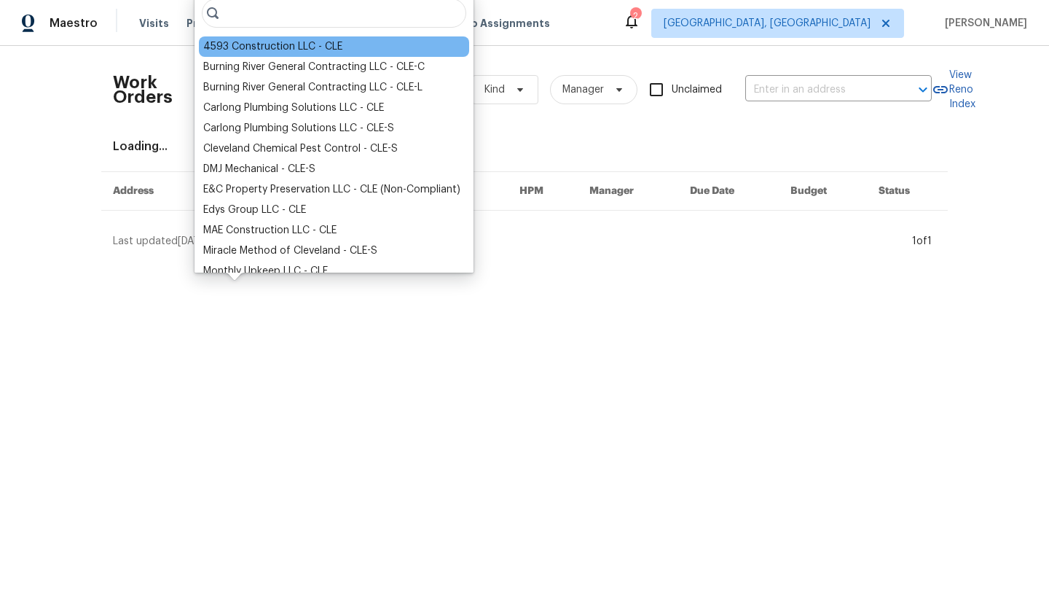
click at [235, 46] on div "4593 Construction LLC - CLE" at bounding box center [272, 46] width 139 height 15
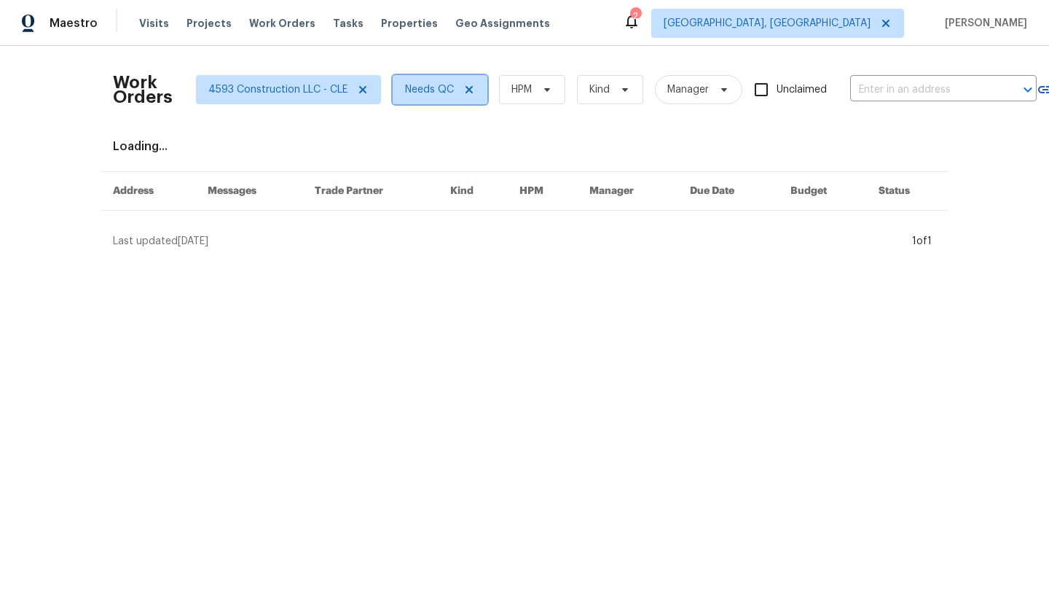
click at [424, 92] on span "Needs QC" at bounding box center [429, 89] width 49 height 15
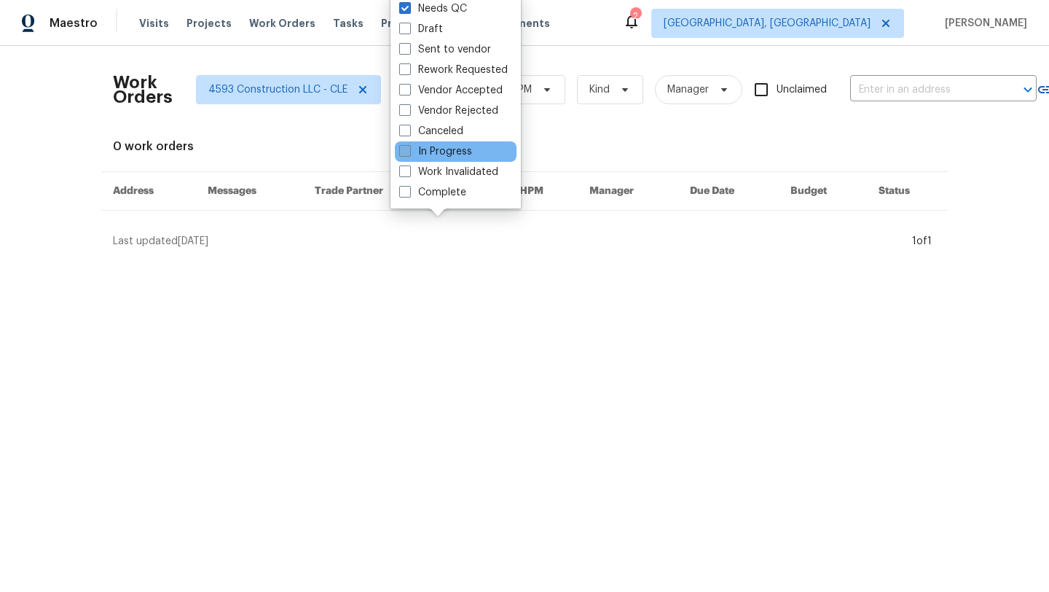
click at [429, 153] on label "In Progress" at bounding box center [435, 151] width 73 height 15
click at [409, 153] on input "In Progress" at bounding box center [403, 148] width 9 height 9
checkbox input "true"
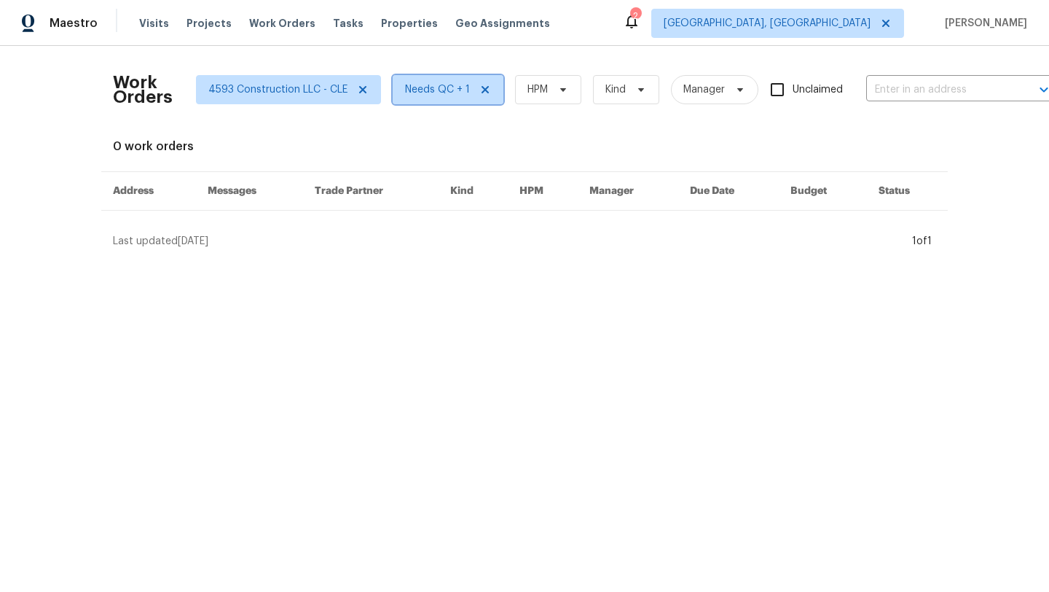
click at [431, 85] on span "Needs QC + 1" at bounding box center [437, 89] width 65 height 15
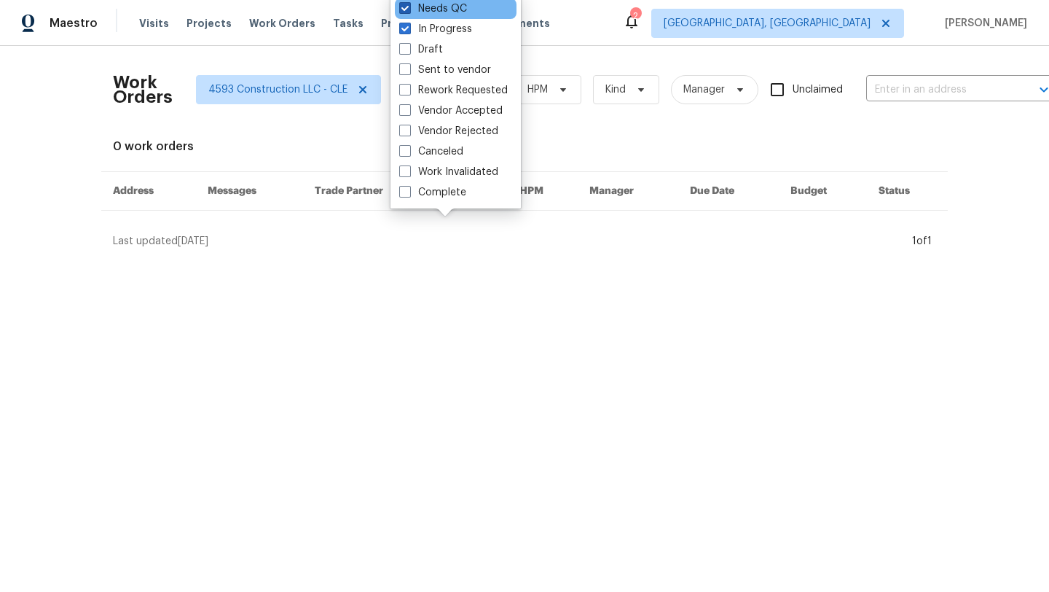
click at [407, 9] on span at bounding box center [405, 8] width 12 height 12
click at [407, 9] on input "Needs QC" at bounding box center [403, 5] width 9 height 9
checkbox input "false"
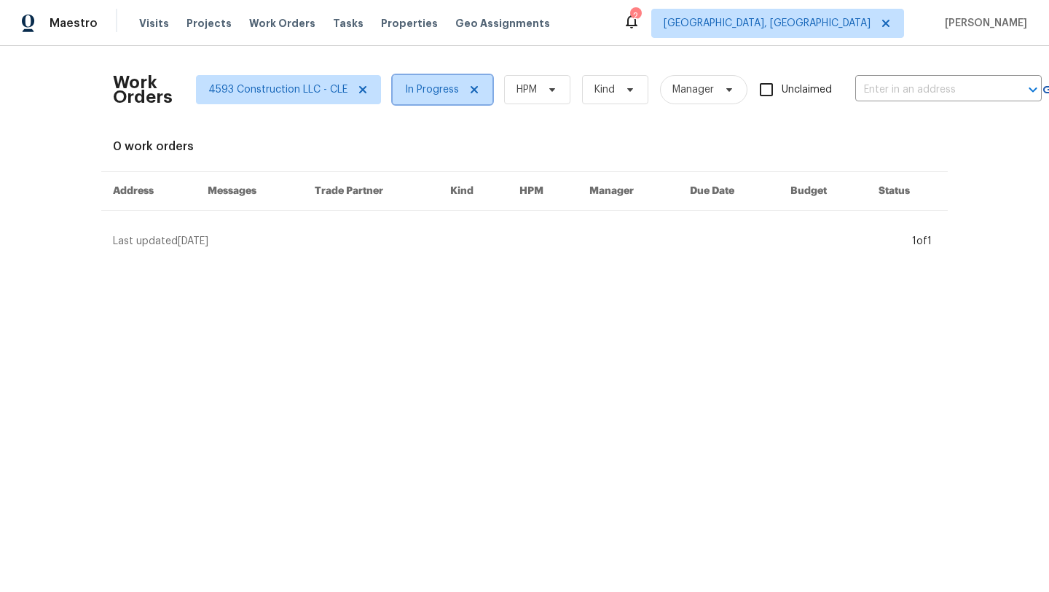
click at [425, 86] on span "In Progress" at bounding box center [432, 89] width 54 height 15
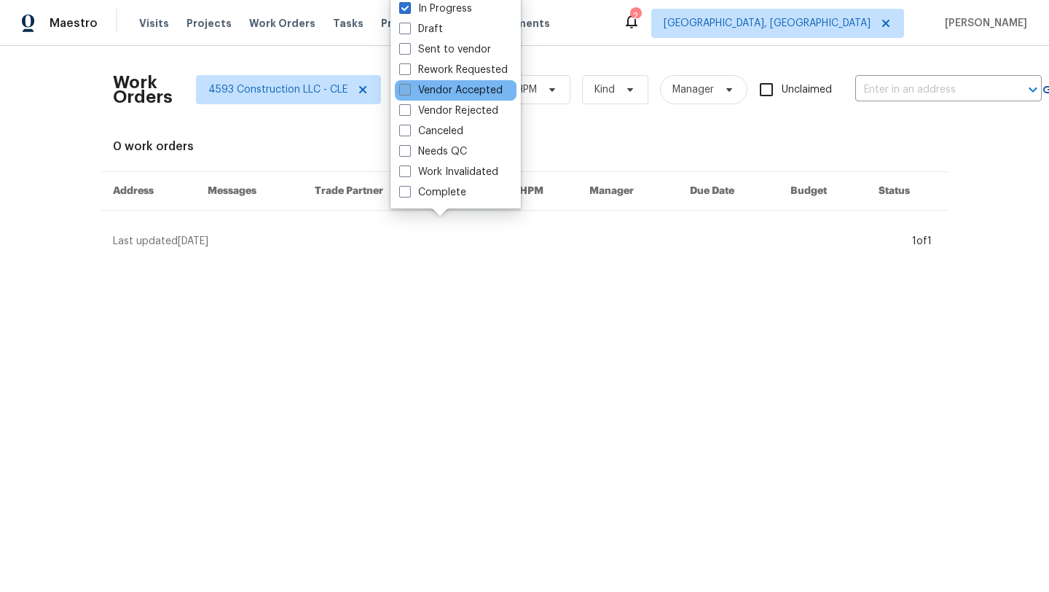
click at [405, 87] on span at bounding box center [405, 90] width 12 height 12
click at [405, 87] on input "Vendor Accepted" at bounding box center [403, 87] width 9 height 9
checkbox input "true"
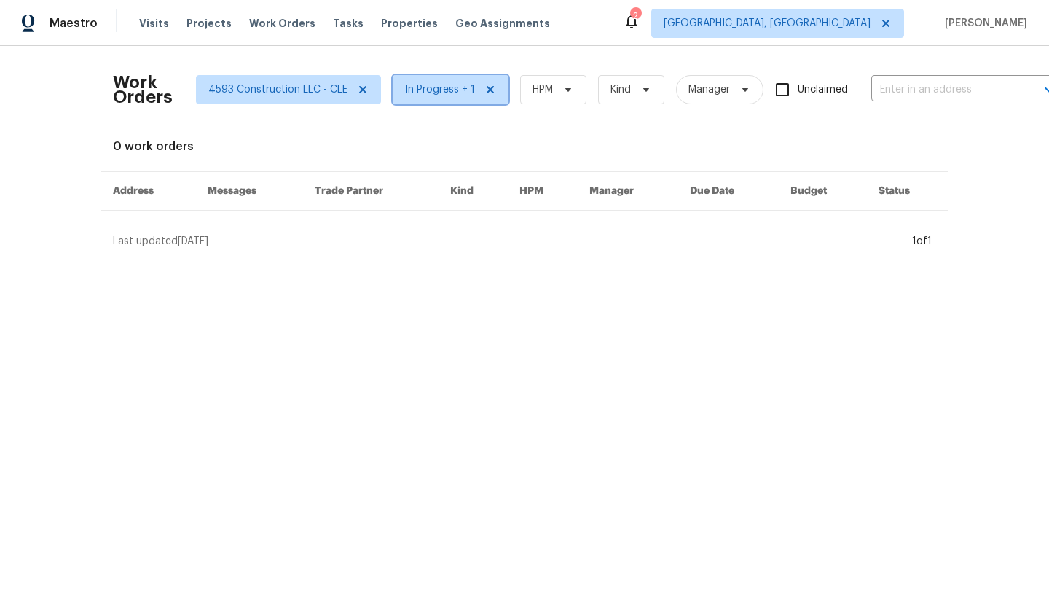
click at [420, 93] on span "In Progress + 1" at bounding box center [440, 89] width 70 height 15
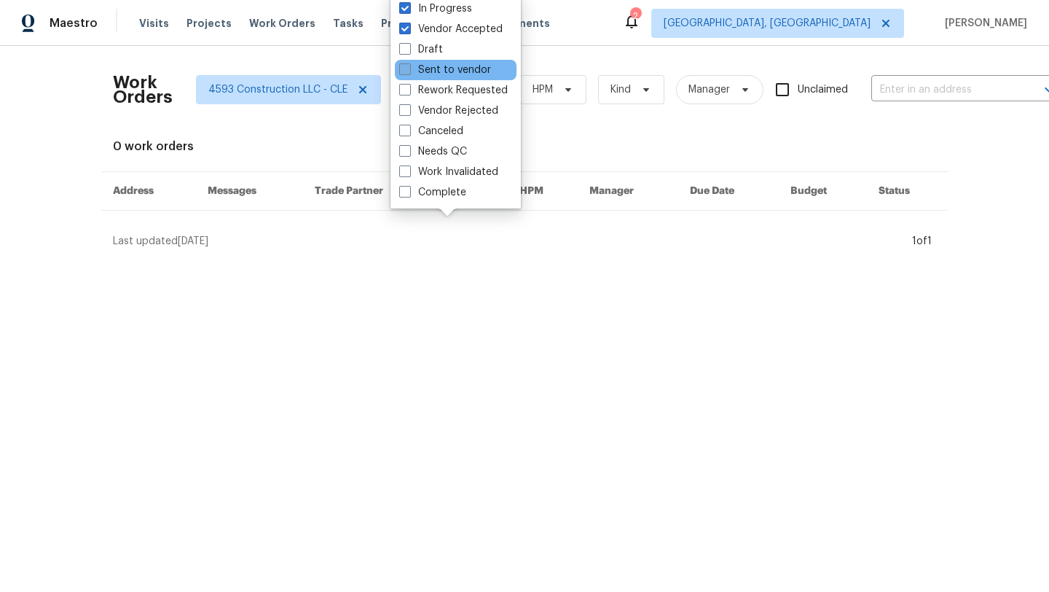
click at [408, 69] on span at bounding box center [405, 69] width 12 height 12
click at [408, 69] on input "Sent to vendor" at bounding box center [403, 67] width 9 height 9
checkbox input "true"
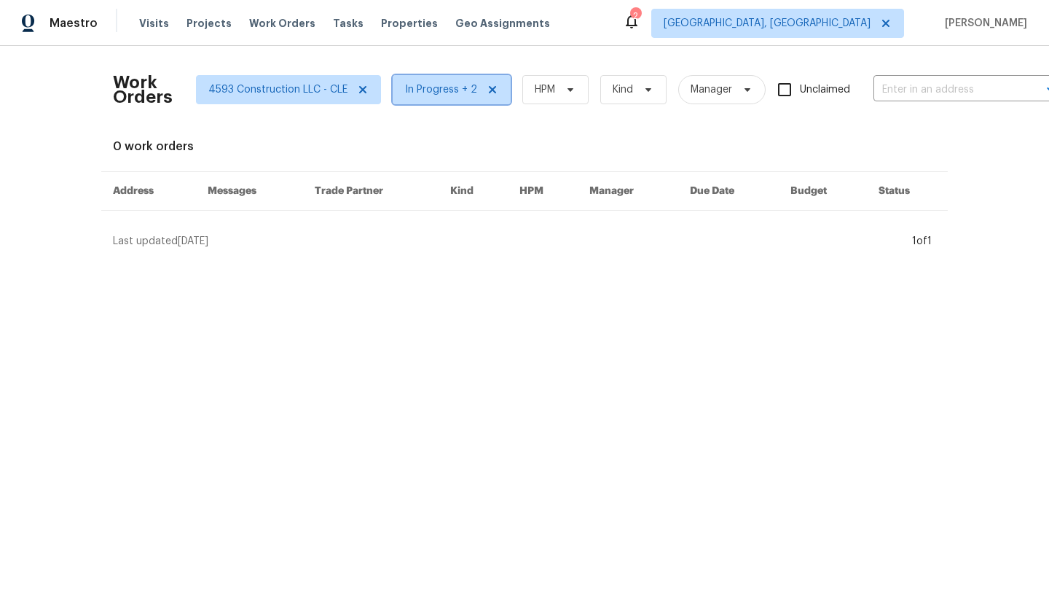
click at [412, 95] on span "In Progress + 2" at bounding box center [441, 89] width 72 height 15
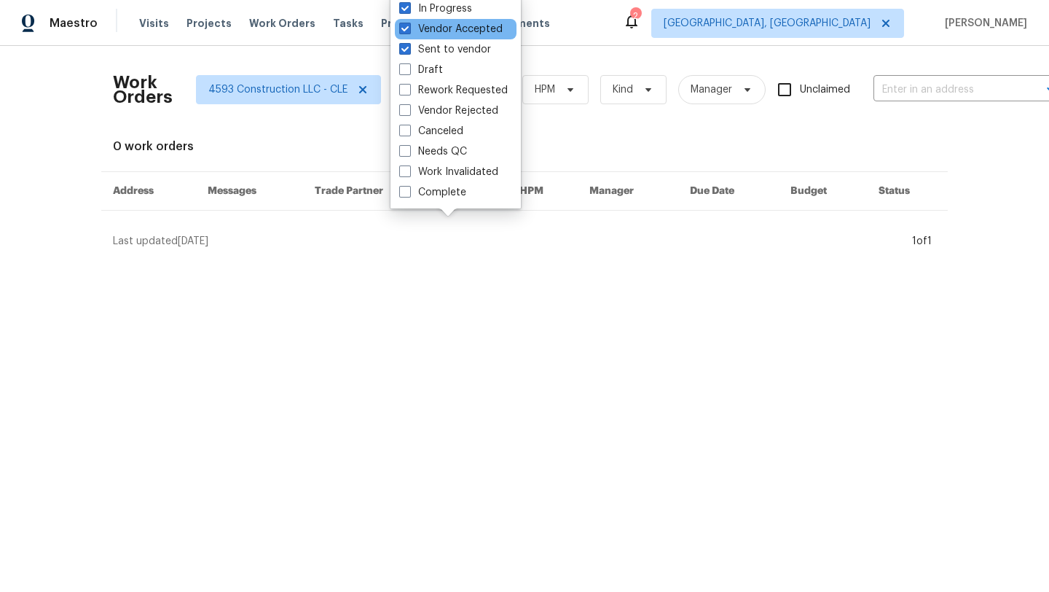
click at [399, 34] on div "Vendor Accepted" at bounding box center [456, 29] width 122 height 20
click at [405, 30] on span at bounding box center [405, 29] width 12 height 12
click at [405, 30] on input "Vendor Accepted" at bounding box center [403, 26] width 9 height 9
checkbox input "false"
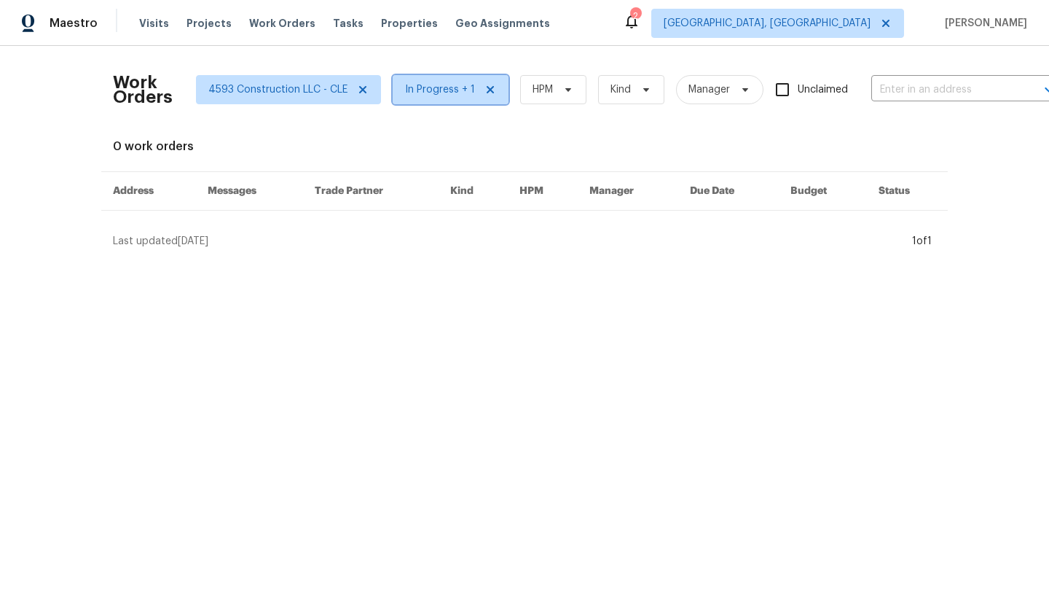
click at [404, 100] on span "In Progress + 1" at bounding box center [451, 89] width 116 height 29
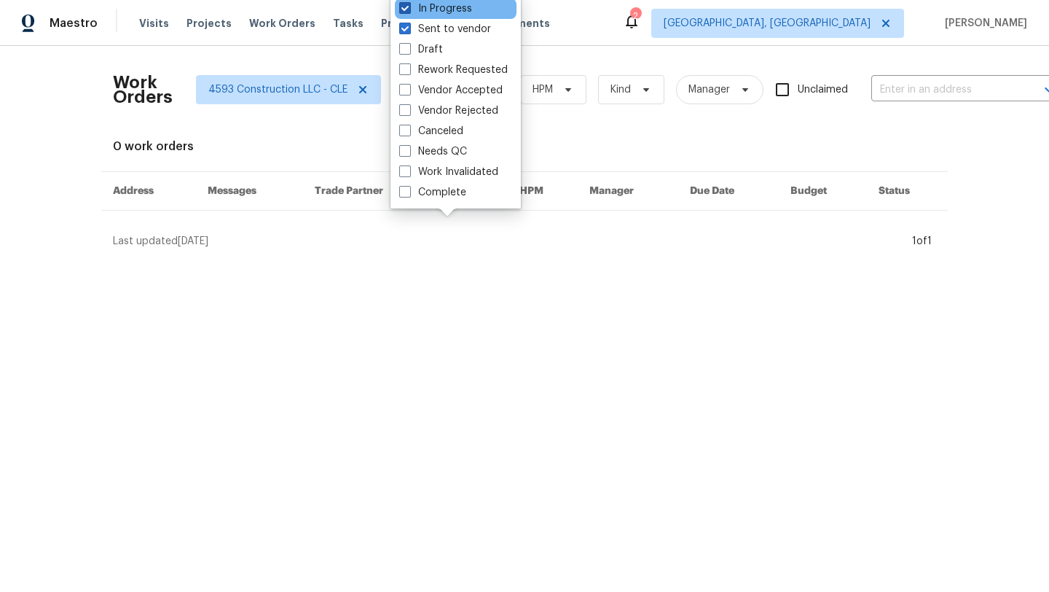
click at [405, 7] on span at bounding box center [405, 8] width 12 height 12
click at [405, 7] on input "In Progress" at bounding box center [403, 5] width 9 height 9
checkbox input "false"
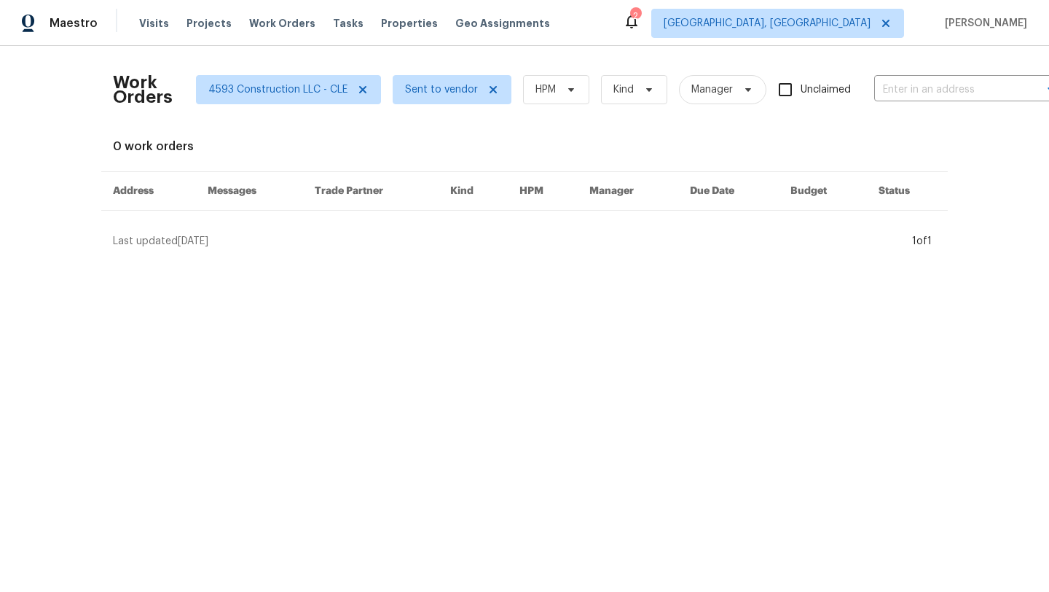
click at [401, 260] on html "Maestro Visits Projects Work Orders Tasks Properties Geo Assignments 2 Clevelan…" at bounding box center [524, 130] width 1049 height 260
click at [357, 88] on icon at bounding box center [363, 90] width 12 height 12
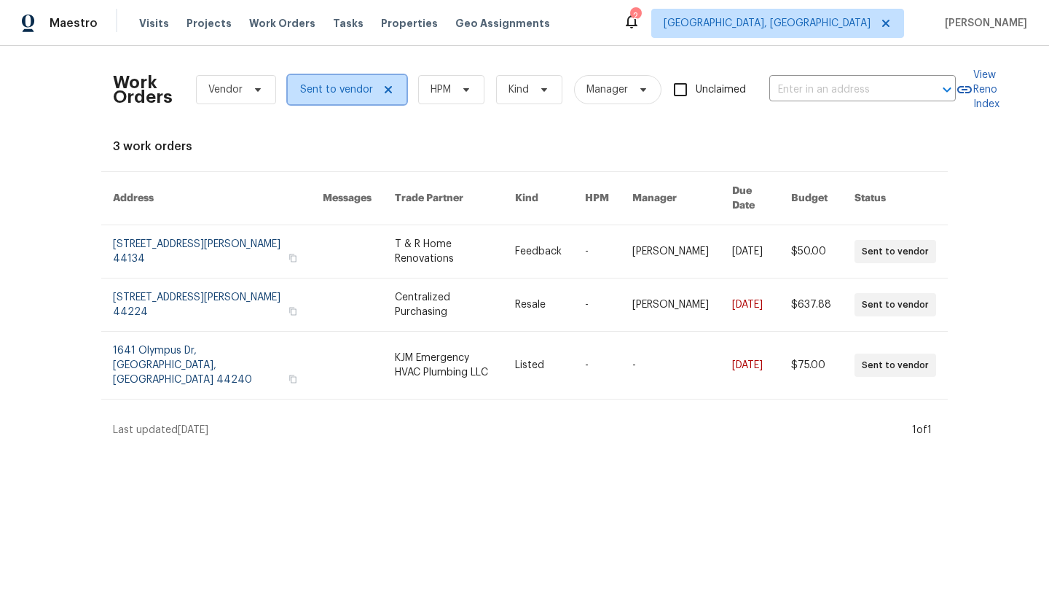
click at [390, 89] on icon at bounding box center [388, 90] width 12 height 12
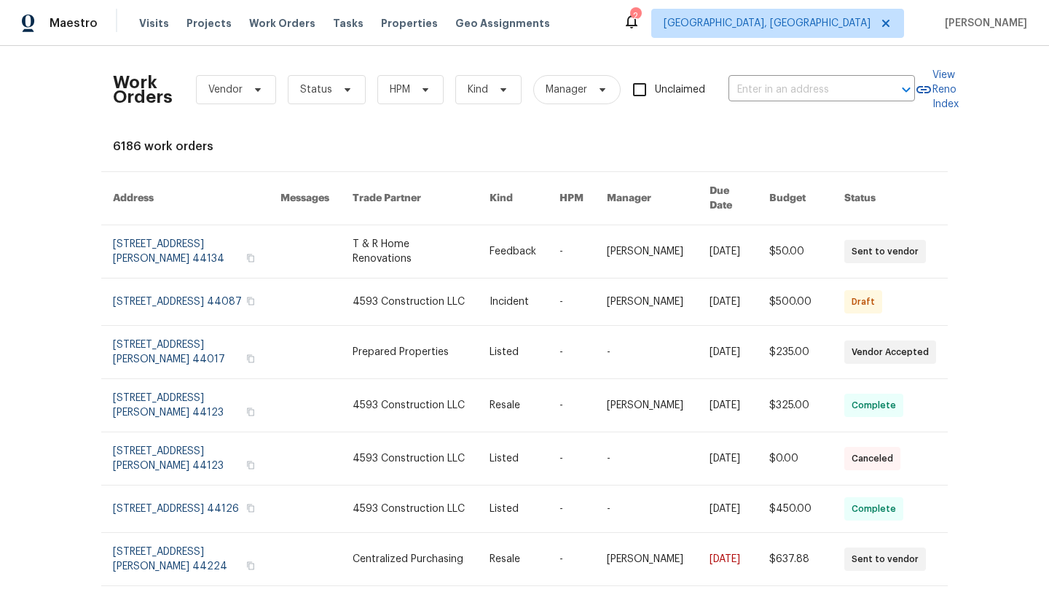
click at [339, 72] on div "Work Orders Vendor Status HPM Kind Manager Unclaimed ​" at bounding box center [514, 90] width 802 height 64
click at [324, 107] on div "Work Orders Vendor Status HPM Kind Manager Unclaimed ​" at bounding box center [514, 90] width 802 height 64
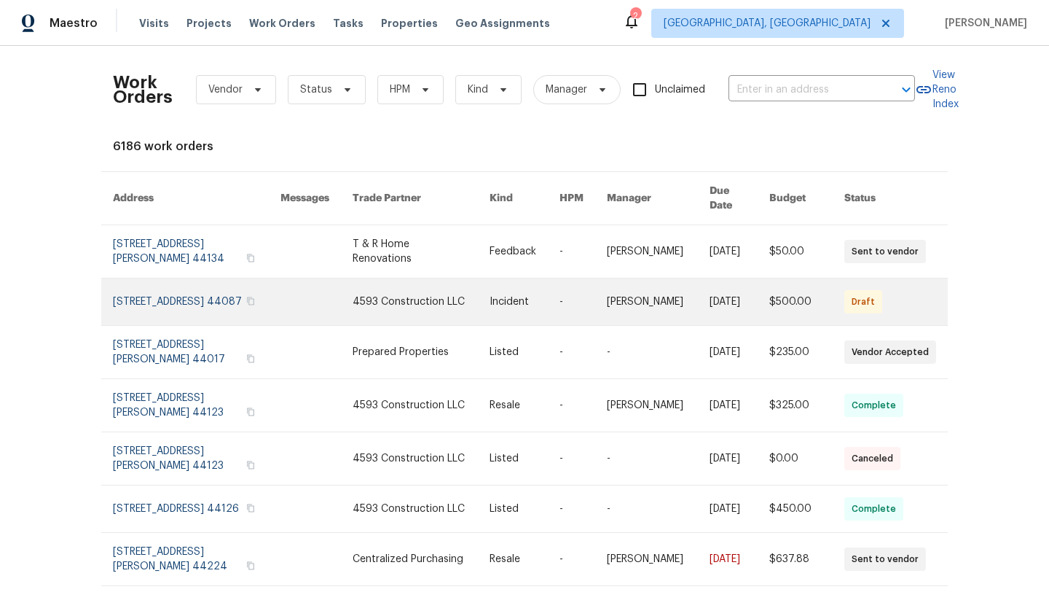
click at [173, 293] on link at bounding box center [197, 301] width 168 height 47
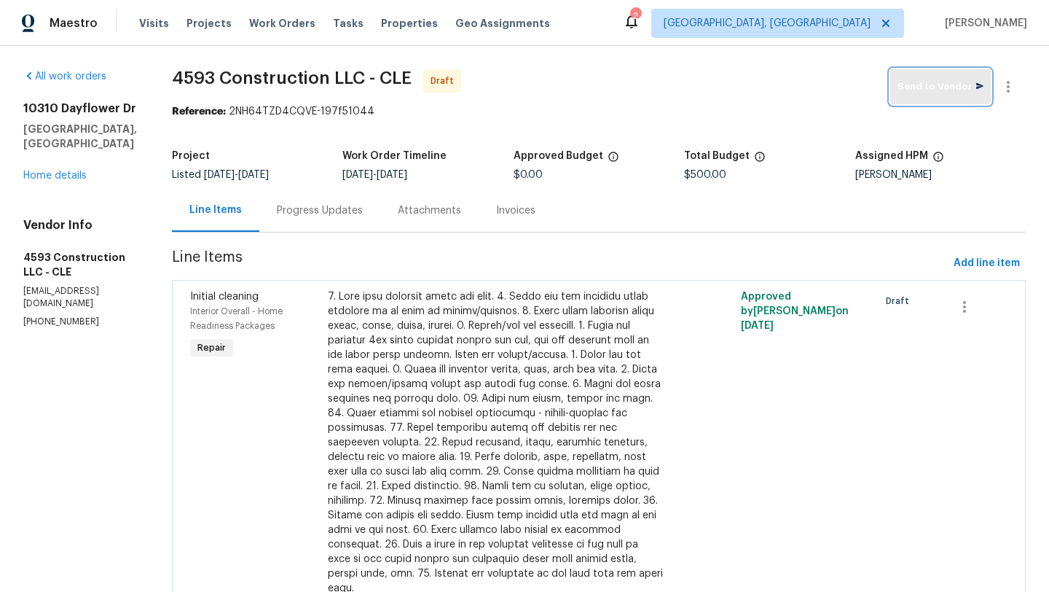
click at [935, 82] on span "Send to Vendor" at bounding box center [941, 87] width 86 height 17
click at [58, 166] on div "10310 Dayflower Dr Twinsburg, OH 44087 Home details" at bounding box center [80, 142] width 114 height 82
click at [58, 170] on link "Home details" at bounding box center [54, 175] width 63 height 10
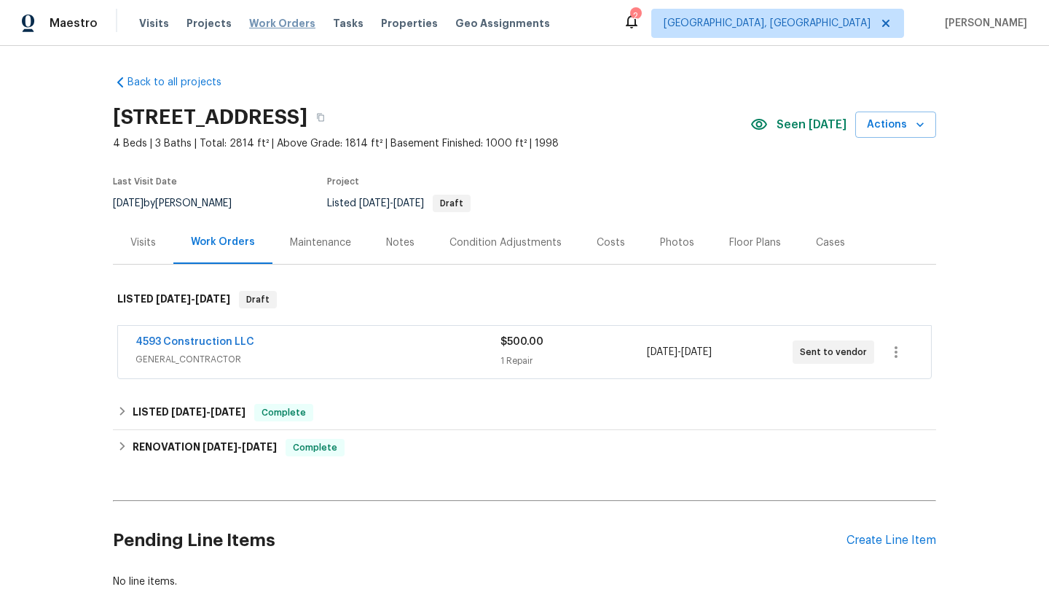
click at [270, 21] on span "Work Orders" at bounding box center [282, 23] width 66 height 15
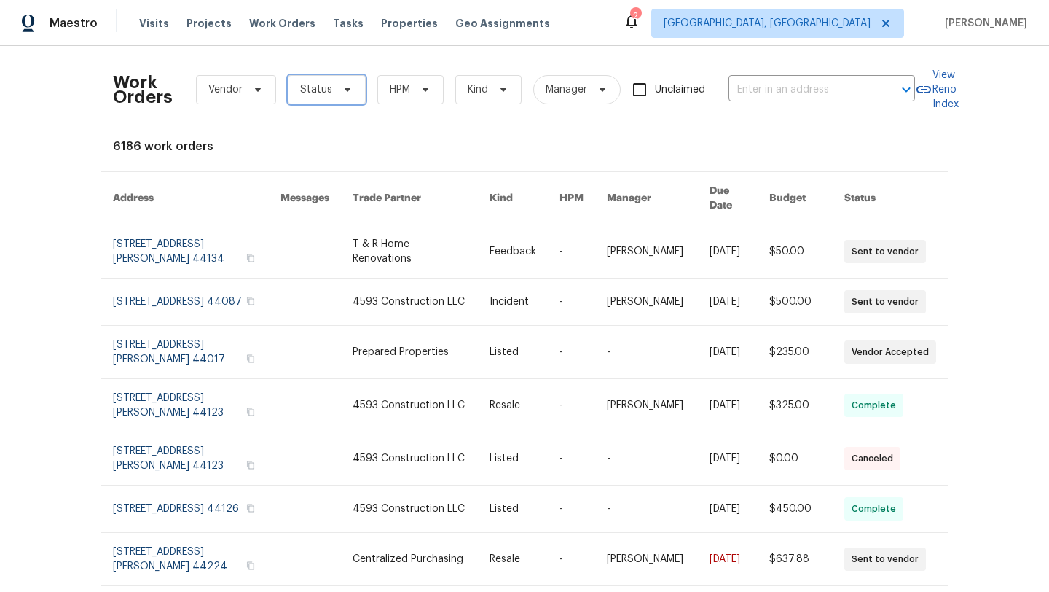
click at [319, 101] on span "Status" at bounding box center [327, 89] width 78 height 29
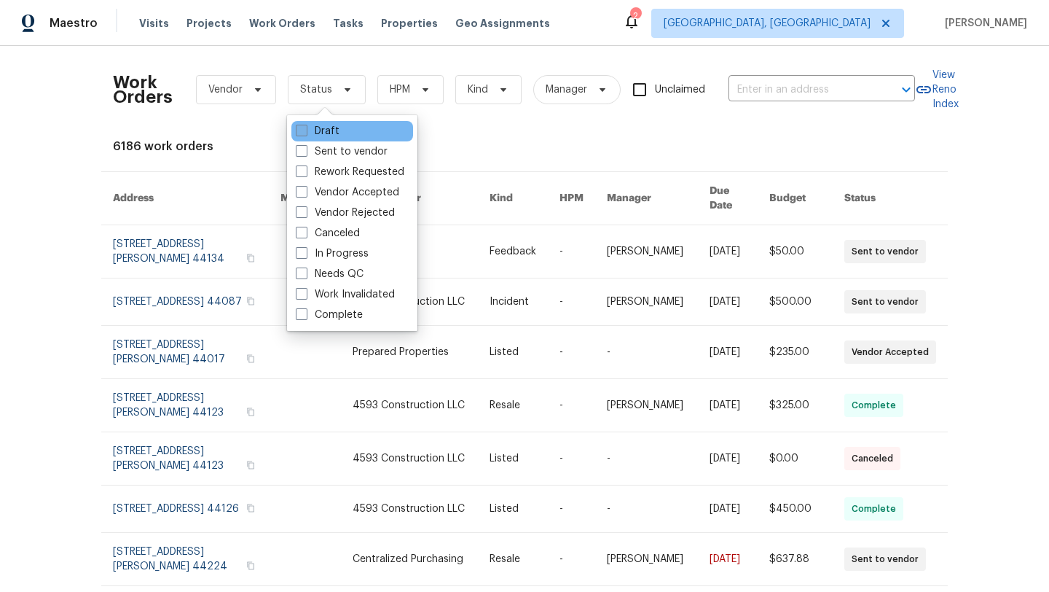
click at [299, 127] on span at bounding box center [302, 131] width 12 height 12
click at [299, 127] on input "Draft" at bounding box center [300, 128] width 9 height 9
checkbox input "true"
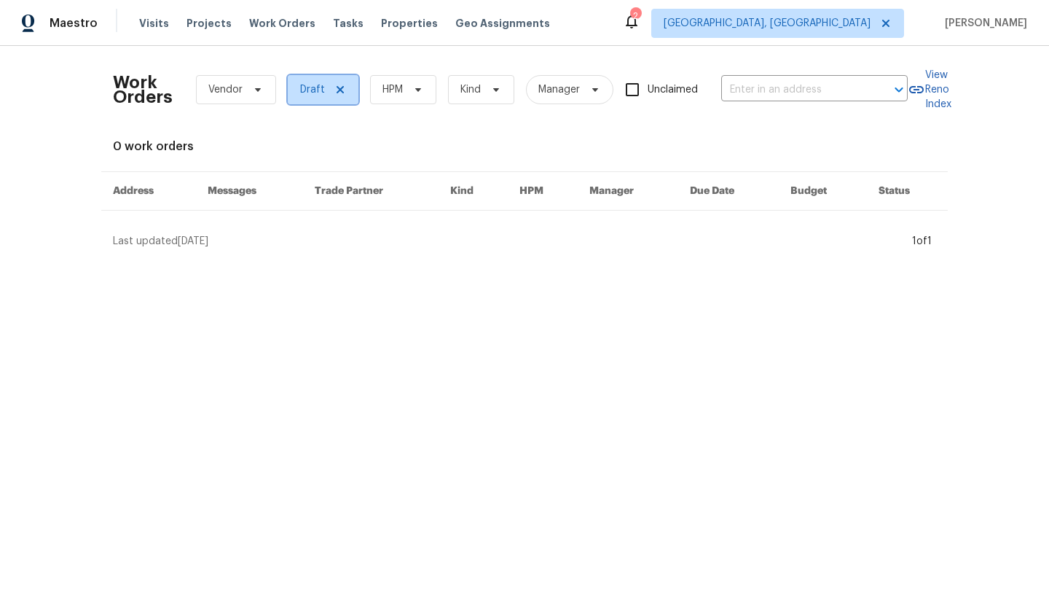
click at [318, 90] on span "Draft" at bounding box center [312, 89] width 25 height 15
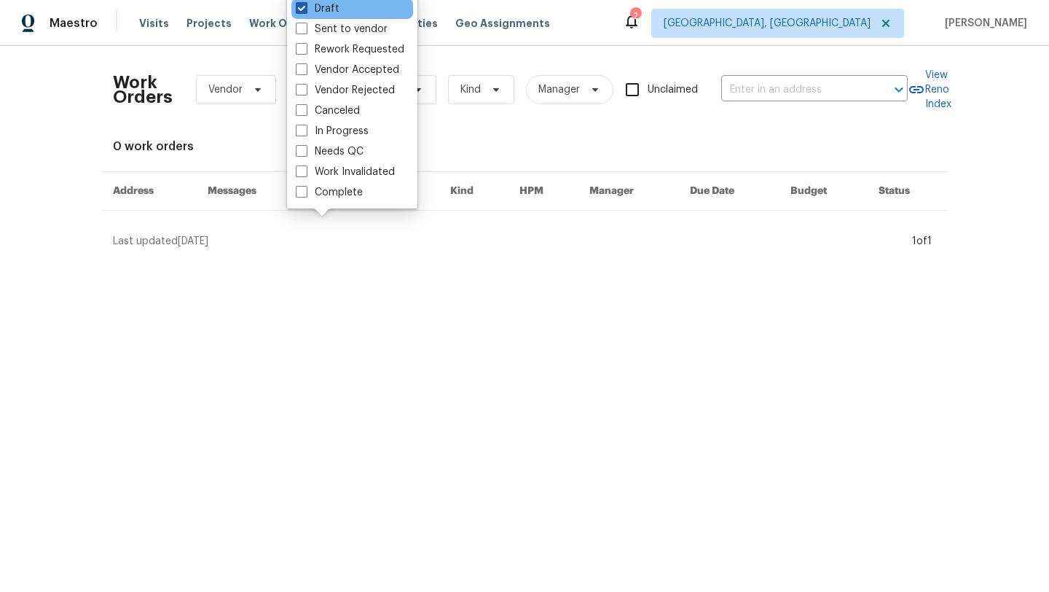
click at [300, 3] on span at bounding box center [302, 8] width 12 height 12
click at [300, 3] on input "Draft" at bounding box center [300, 5] width 9 height 9
checkbox input "false"
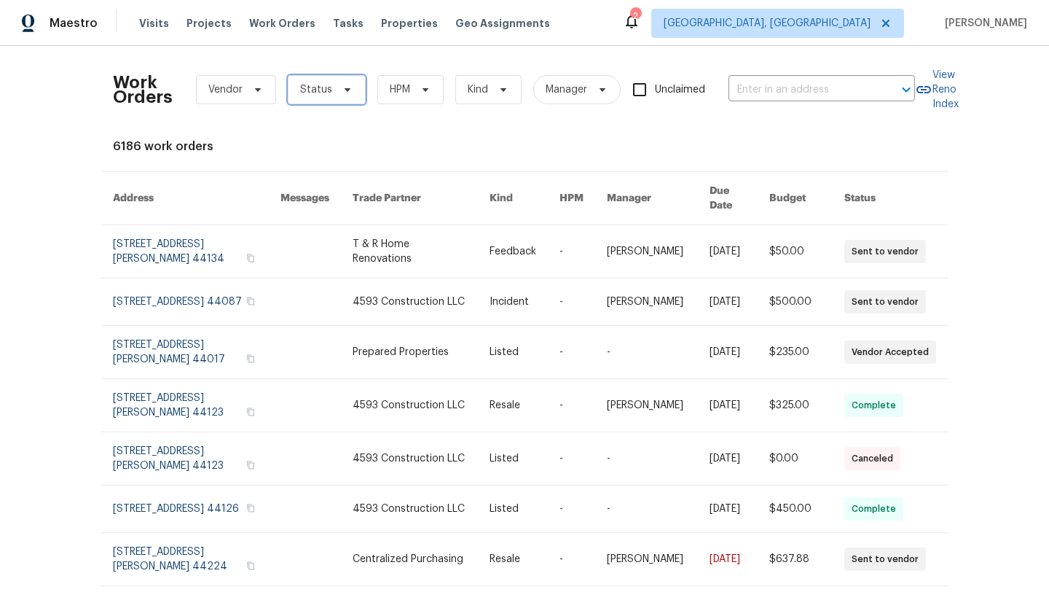
click at [320, 95] on span "Status" at bounding box center [316, 89] width 32 height 15
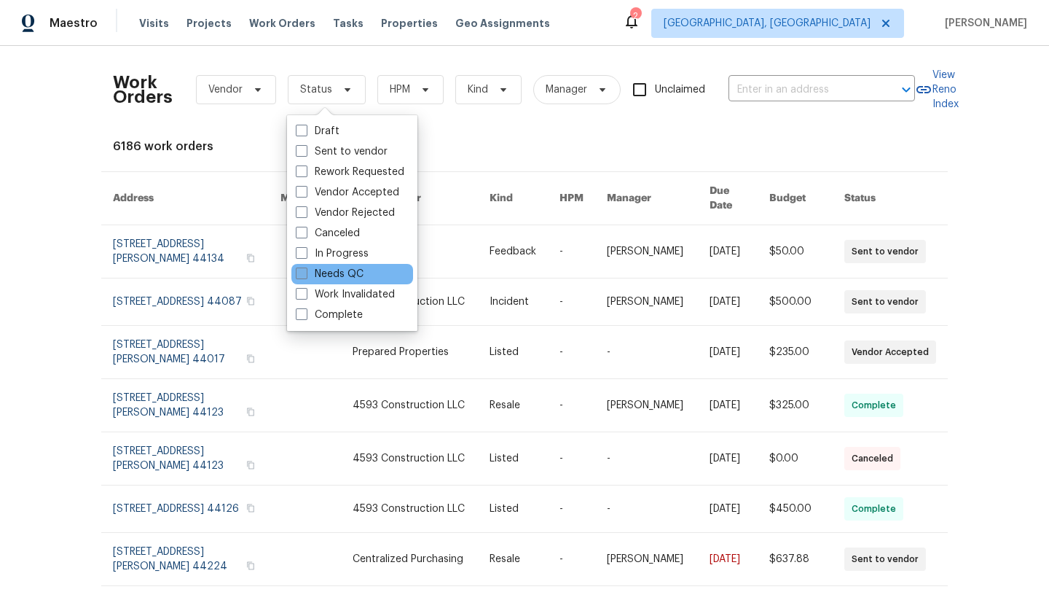
click at [343, 270] on label "Needs QC" at bounding box center [330, 274] width 68 height 15
click at [305, 270] on input "Needs QC" at bounding box center [300, 271] width 9 height 9
checkbox input "true"
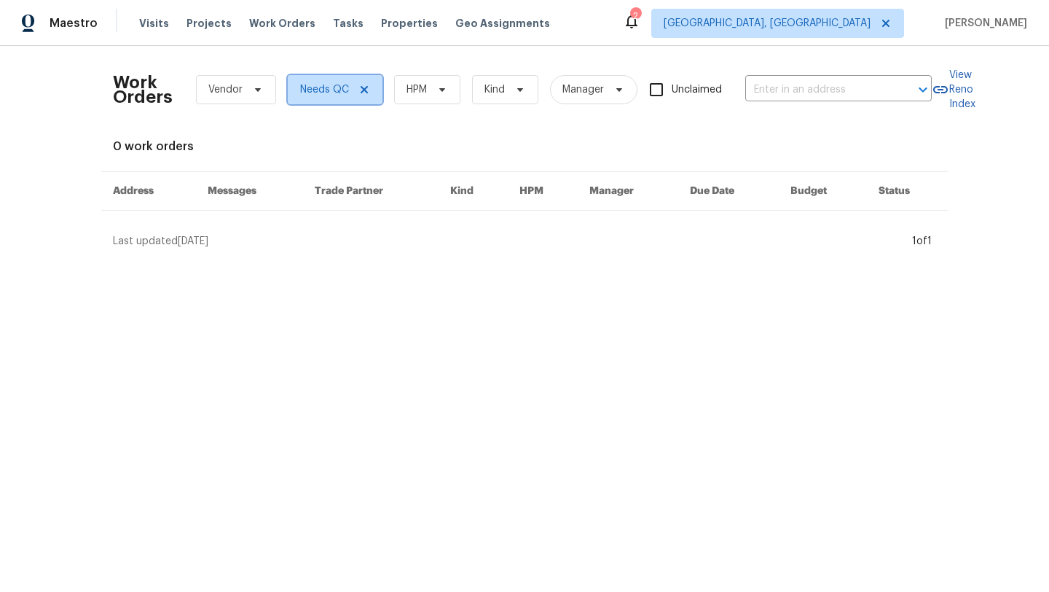
click at [338, 86] on span "Needs QC" at bounding box center [324, 89] width 49 height 15
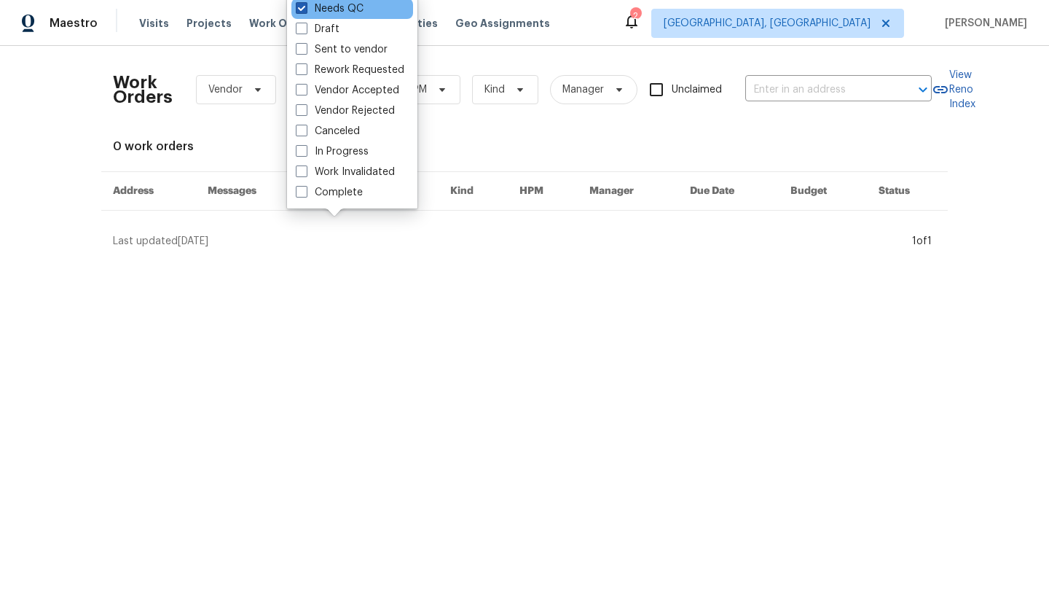
click at [297, 8] on span at bounding box center [302, 8] width 12 height 12
click at [297, 8] on input "Needs QC" at bounding box center [300, 5] width 9 height 9
checkbox input "false"
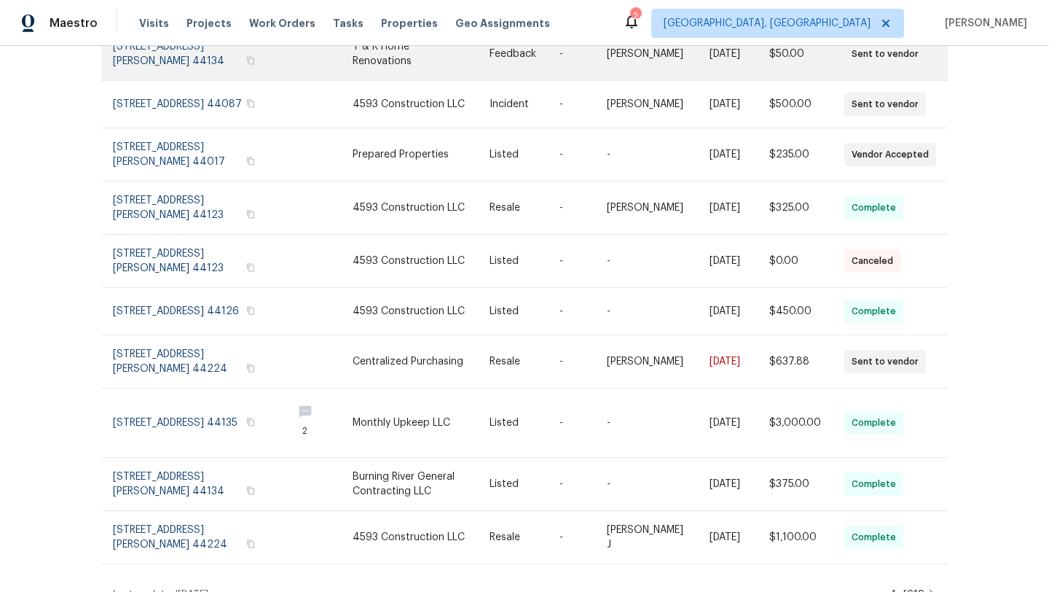
scroll to position [216, 0]
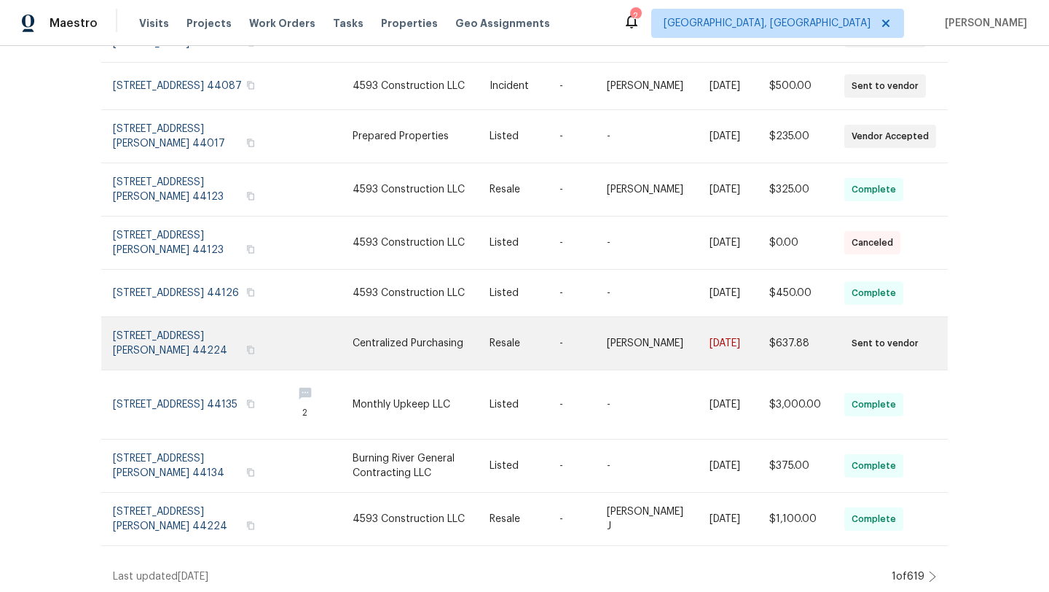
click at [139, 334] on link at bounding box center [197, 343] width 168 height 52
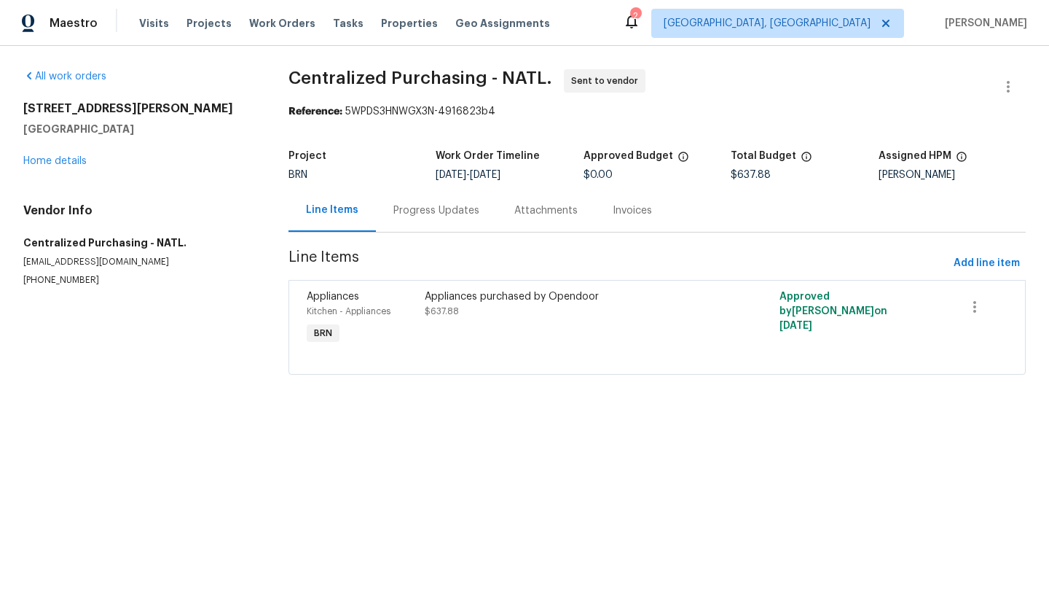
click at [425, 208] on div "Progress Updates" at bounding box center [436, 210] width 86 height 15
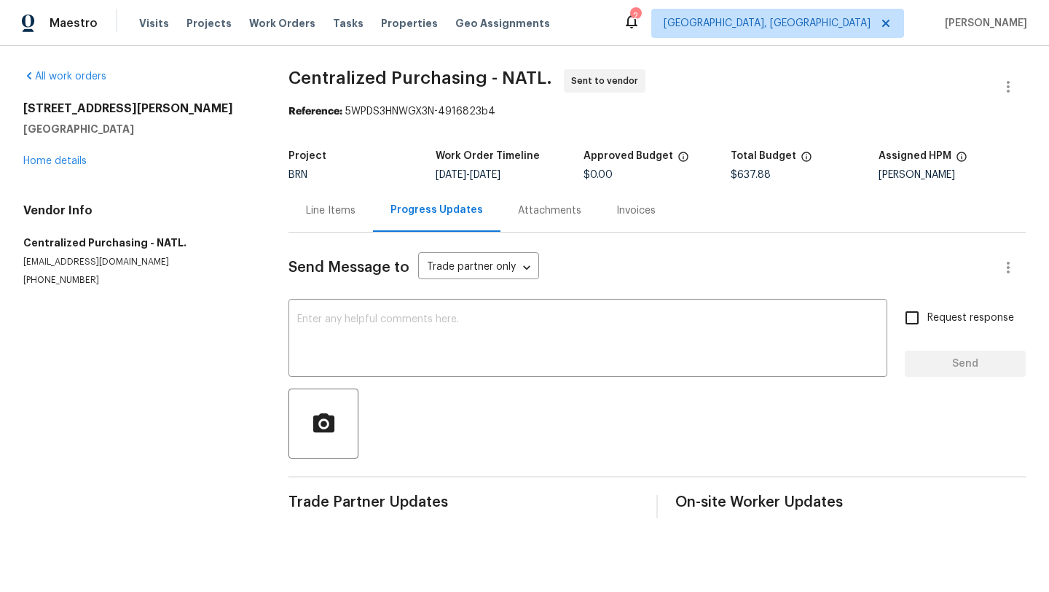
click at [329, 215] on div "Line Items" at bounding box center [331, 210] width 50 height 15
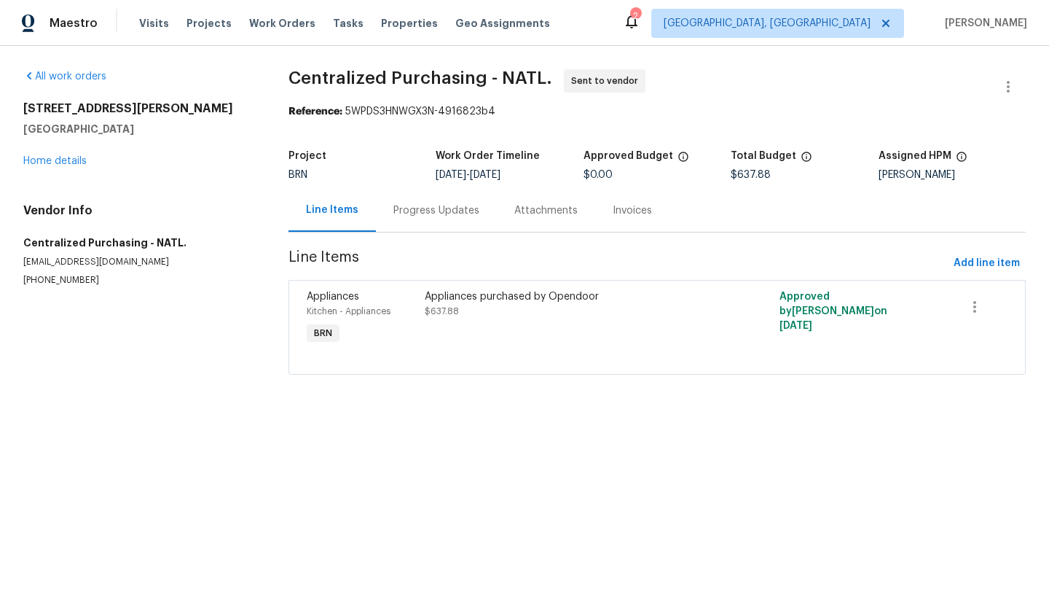
click at [445, 347] on div "Appliances purchased by Opendoor $637.88" at bounding box center [568, 318] width 296 height 67
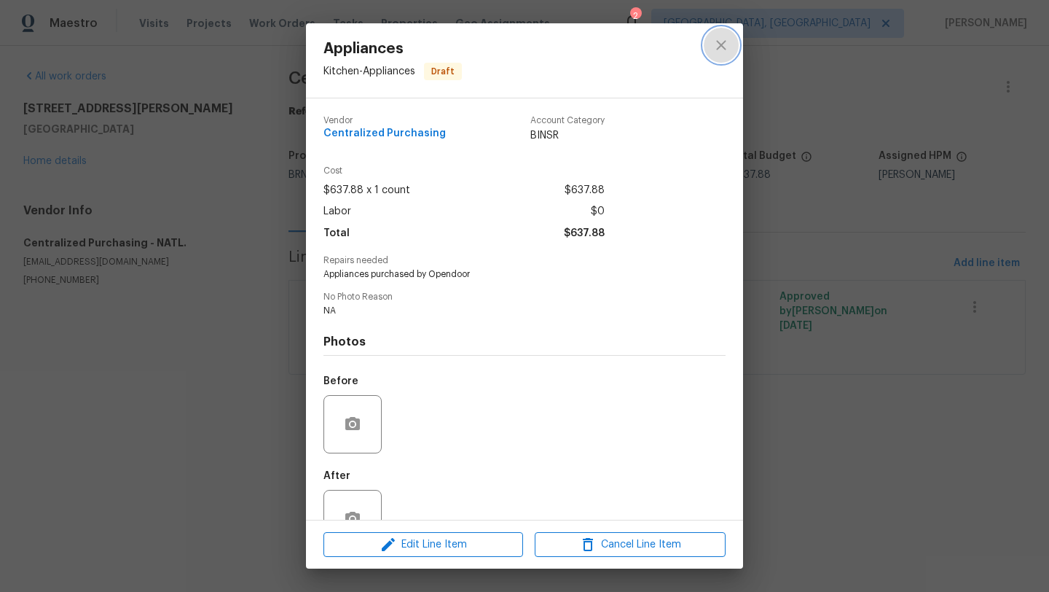
click at [722, 42] on icon "close" at bounding box center [721, 44] width 17 height 17
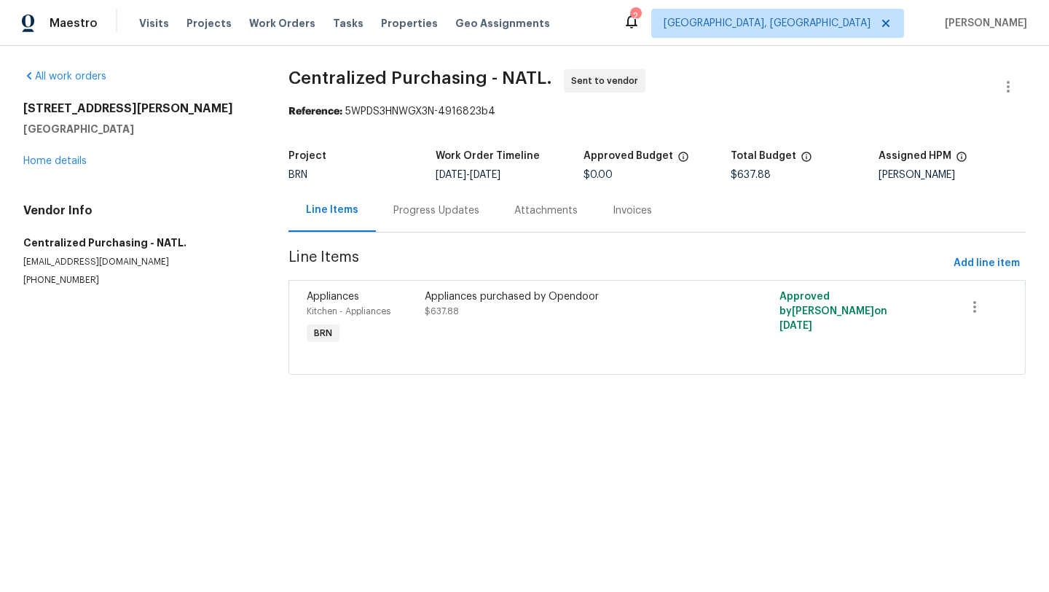
click at [40, 171] on div "All work orders 3665 Marcella Ave Stow, OH 44224 Home details Vendor Info Centr…" at bounding box center [138, 177] width 230 height 217
click at [44, 159] on link "Home details" at bounding box center [54, 161] width 63 height 10
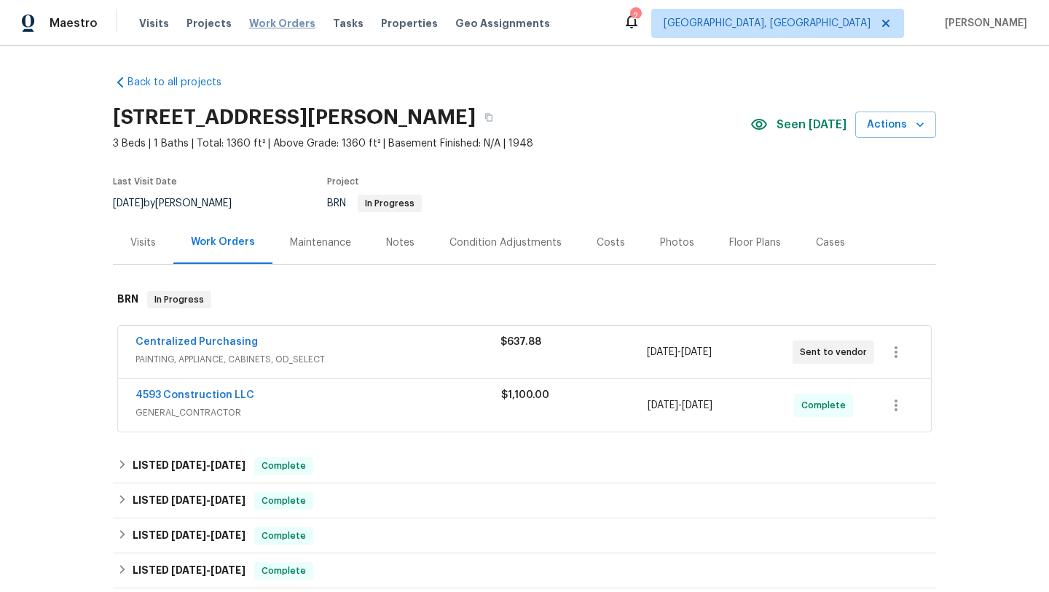
click at [267, 23] on span "Work Orders" at bounding box center [282, 23] width 66 height 15
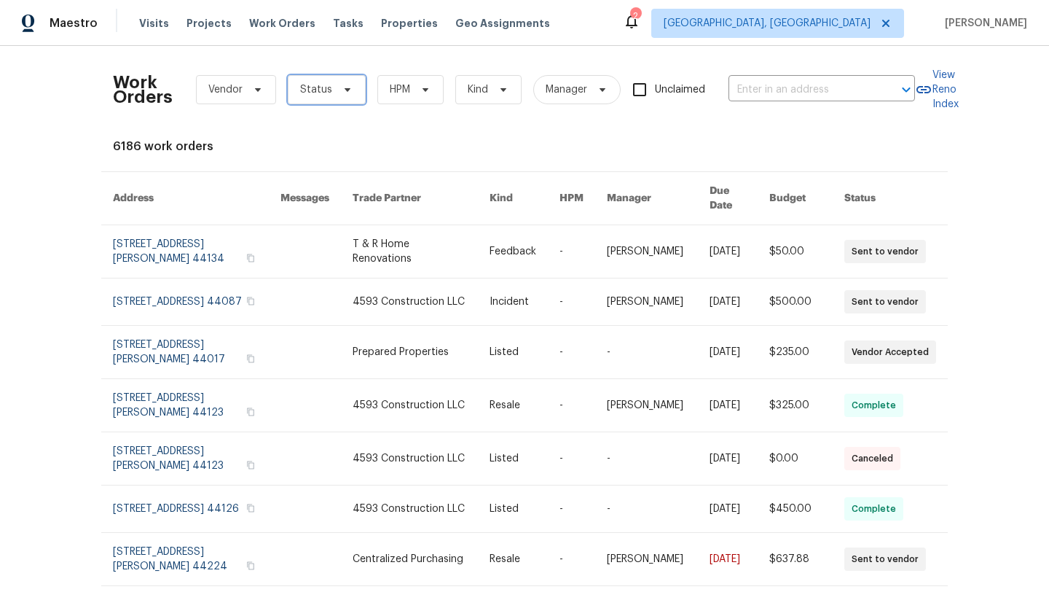
click at [300, 88] on span "Status" at bounding box center [316, 89] width 32 height 15
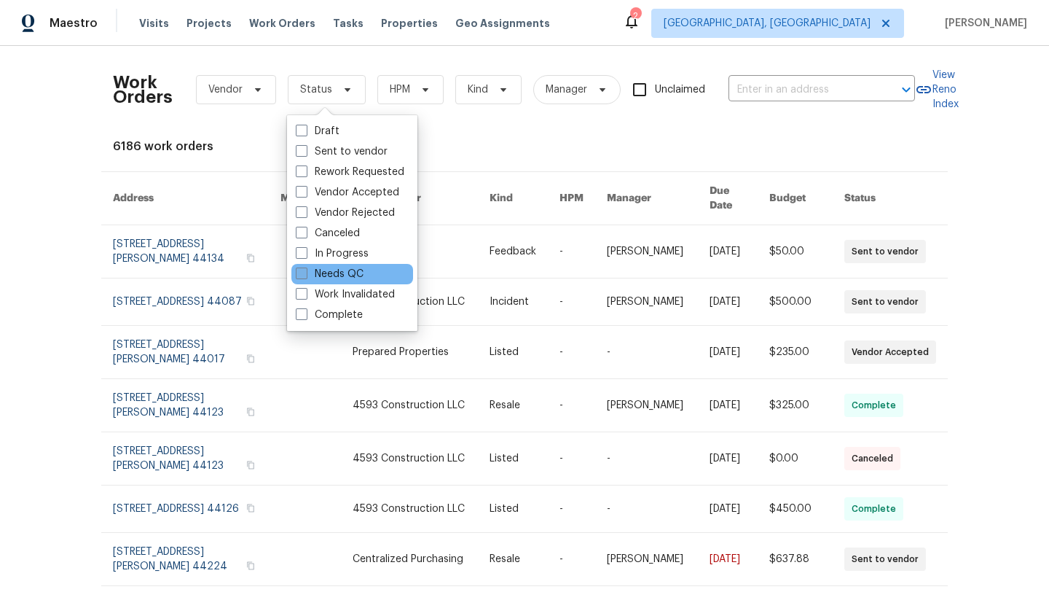
click at [342, 270] on label "Needs QC" at bounding box center [330, 274] width 68 height 15
click at [305, 270] on input "Needs QC" at bounding box center [300, 271] width 9 height 9
checkbox input "true"
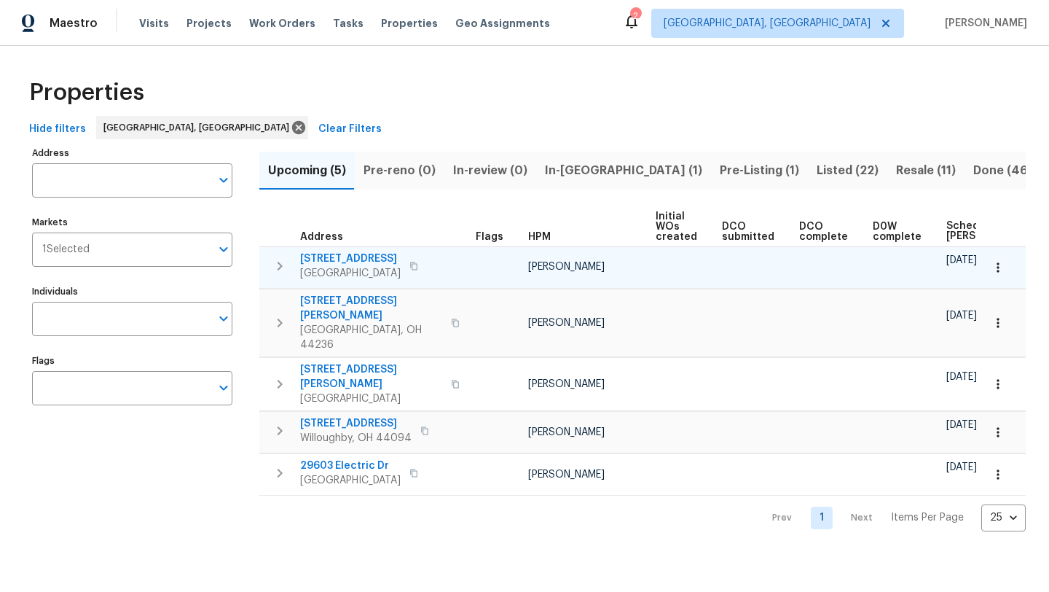
click at [337, 256] on span "167 Prestwyck Ln" at bounding box center [350, 258] width 101 height 15
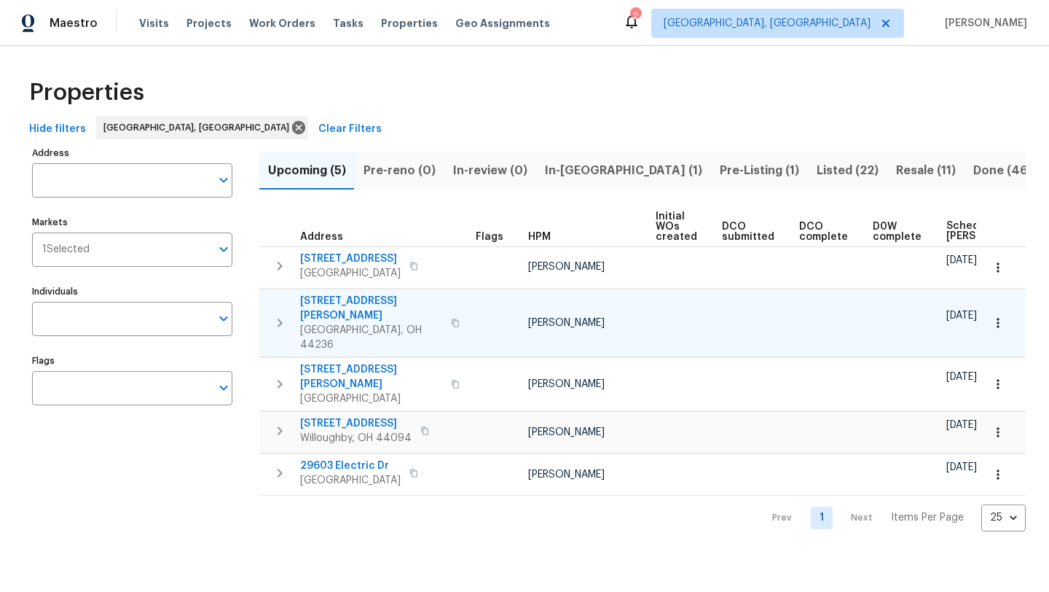
click at [374, 301] on span "2844 Chamberlin Blvd" at bounding box center [371, 308] width 142 height 29
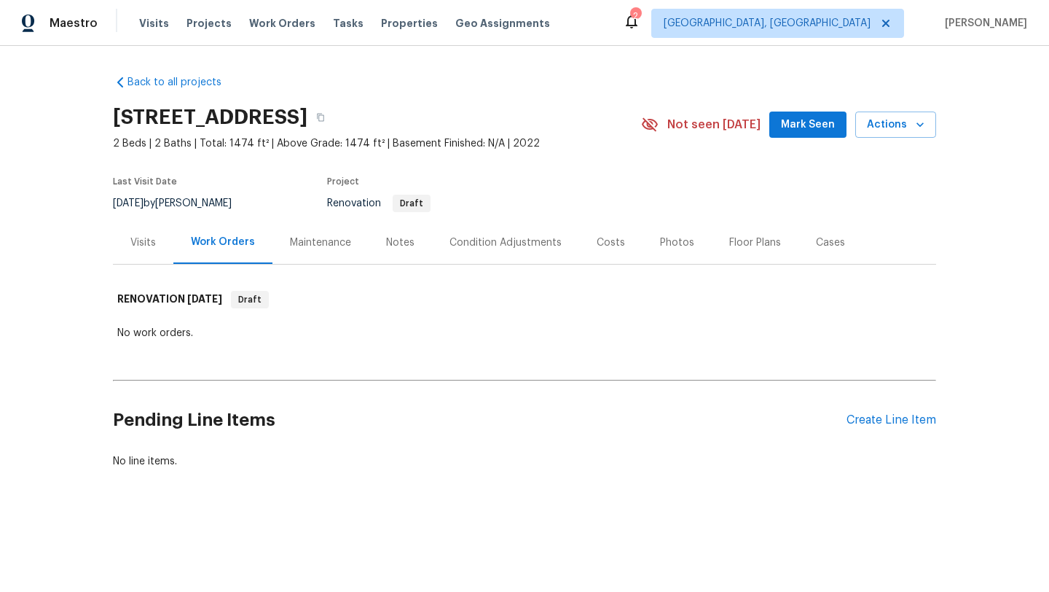
click at [555, 337] on div "No work orders." at bounding box center [524, 333] width 815 height 15
click at [501, 246] on div "Condition Adjustments" at bounding box center [506, 242] width 112 height 15
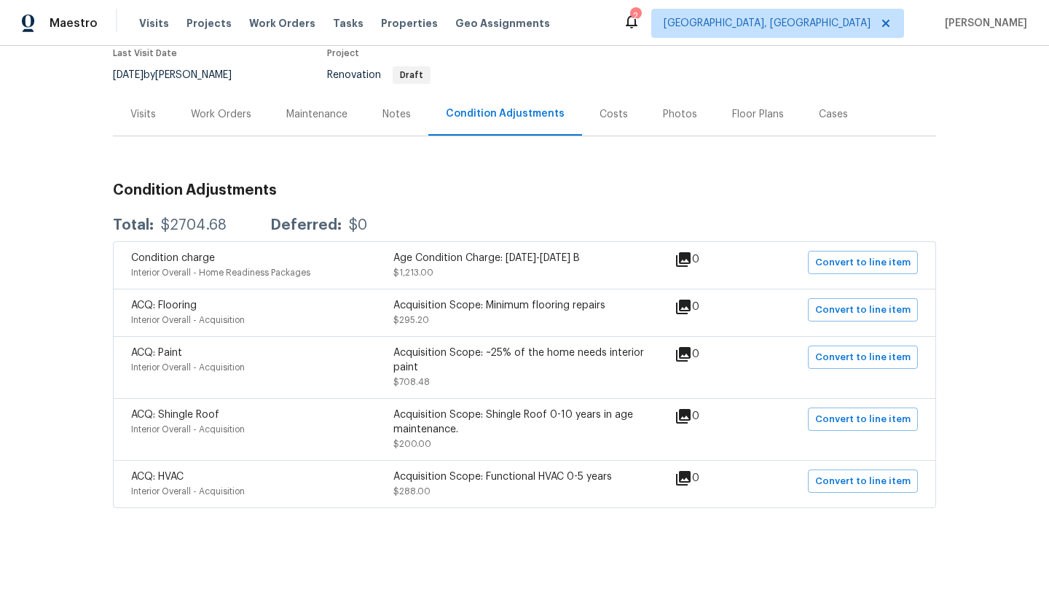
scroll to position [133, 0]
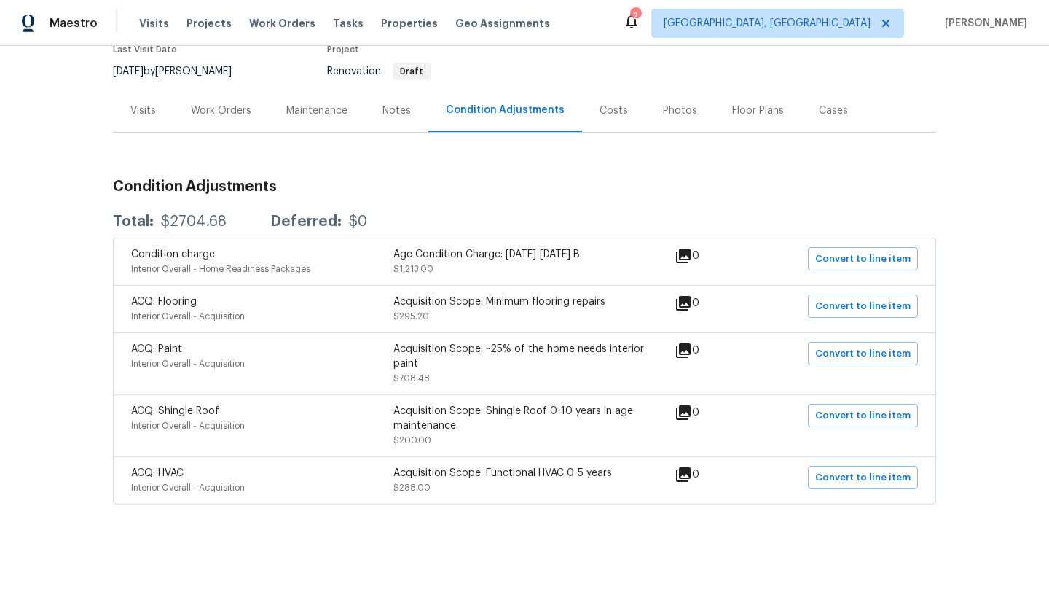
click at [387, 106] on div "Notes" at bounding box center [396, 110] width 28 height 15
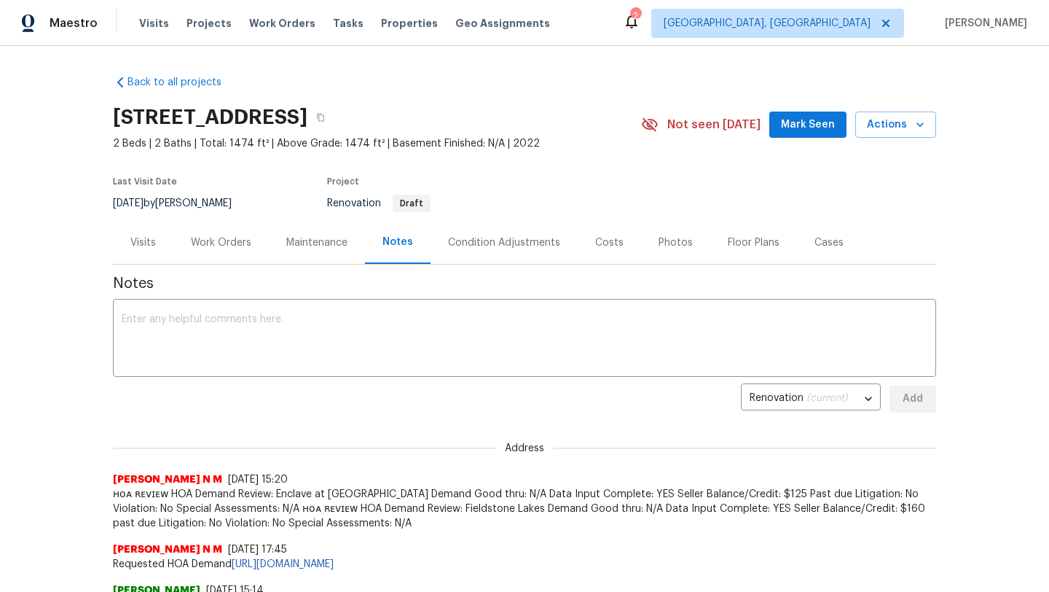
click at [213, 245] on div "Work Orders" at bounding box center [221, 242] width 60 height 15
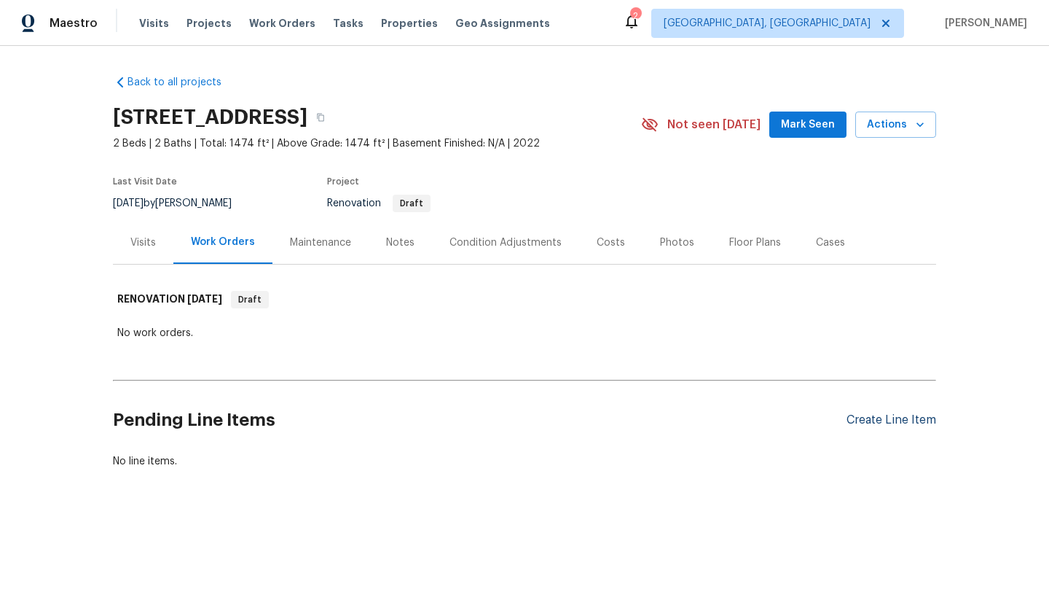
click at [860, 422] on div "Create Line Item" at bounding box center [892, 420] width 90 height 14
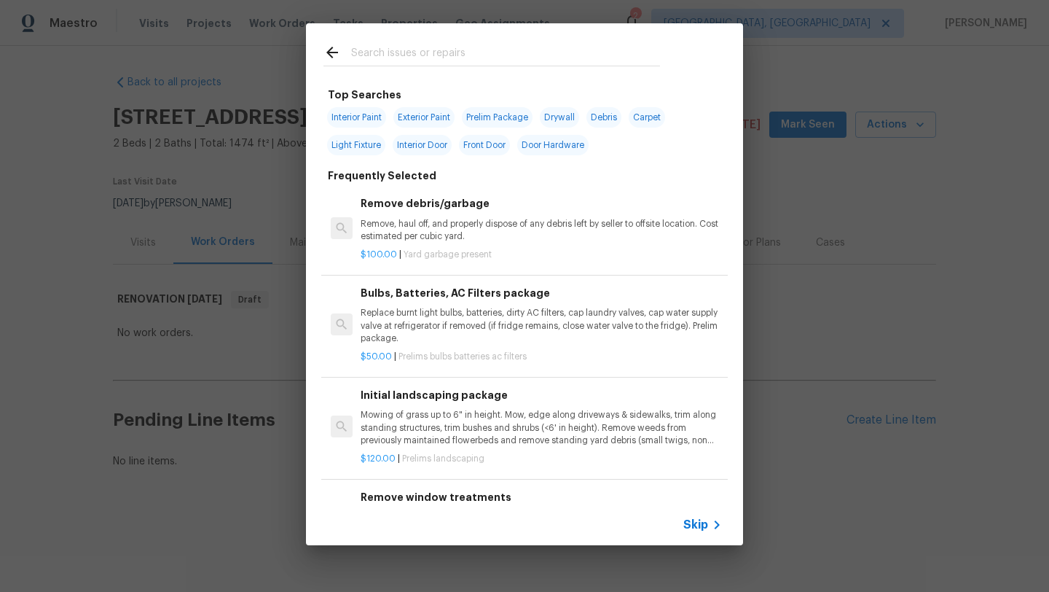
click at [387, 46] on input "text" at bounding box center [505, 55] width 309 height 22
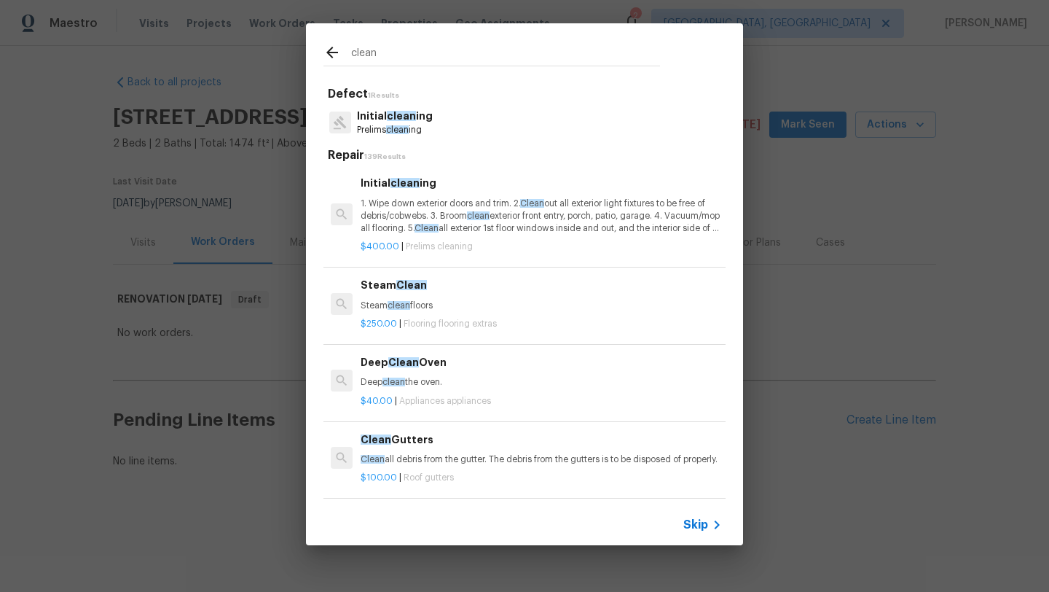
type input "clean"
click at [430, 211] on p "1. Wipe down exterior doors and trim. 2. Clean out all exterior light fixtures …" at bounding box center [541, 215] width 361 height 37
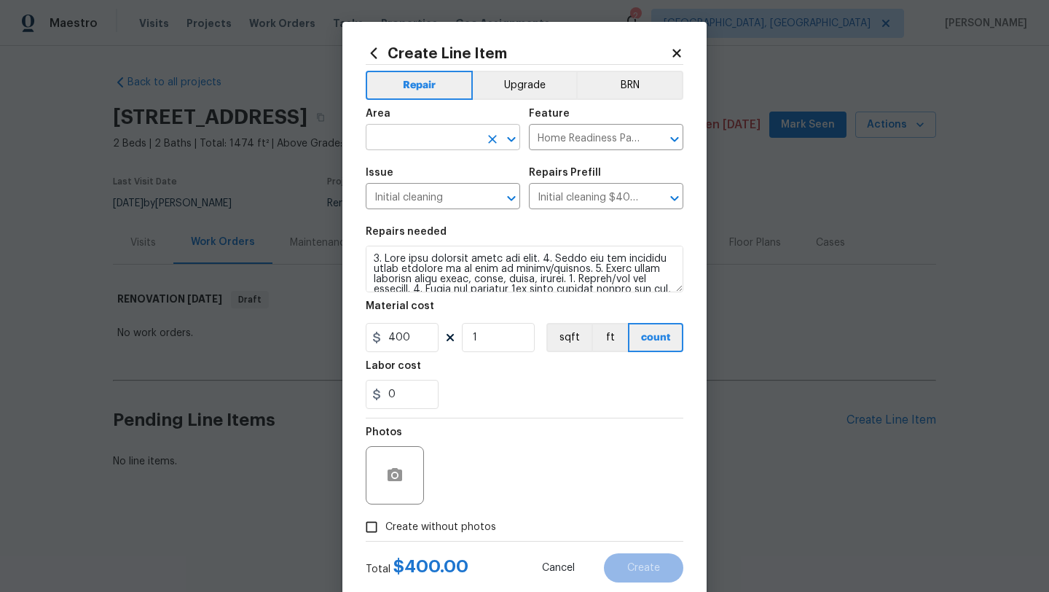
click at [404, 144] on input "text" at bounding box center [423, 138] width 114 height 23
click at [420, 199] on li "Interior Overall" at bounding box center [443, 196] width 154 height 24
type input "Interior Overall"
click at [374, 525] on input "Create without photos" at bounding box center [372, 527] width 28 height 28
checkbox input "true"
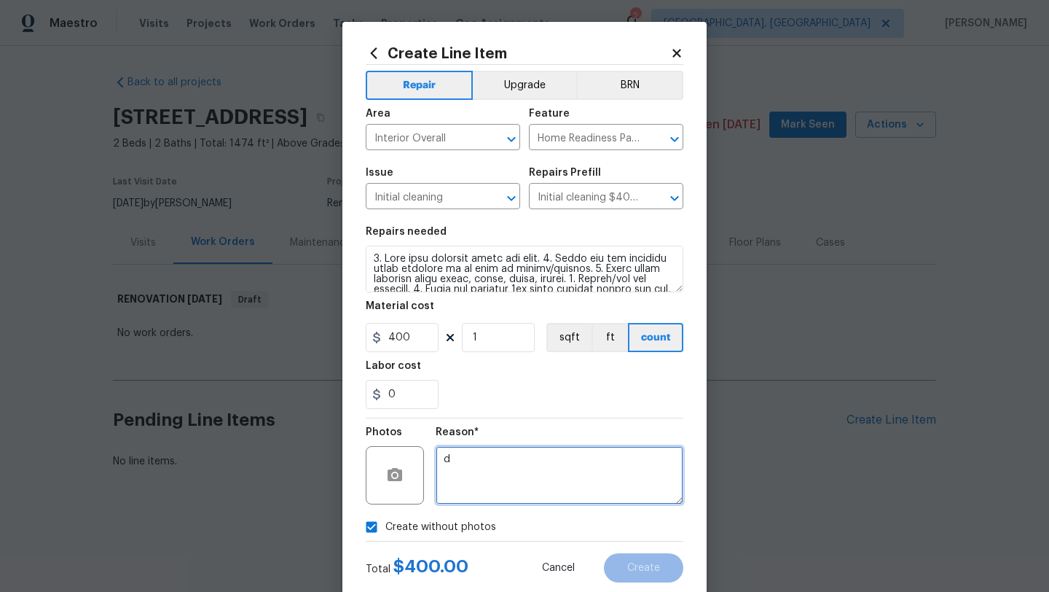
click at [501, 469] on textarea "d" at bounding box center [560, 475] width 248 height 58
type textarea "desk"
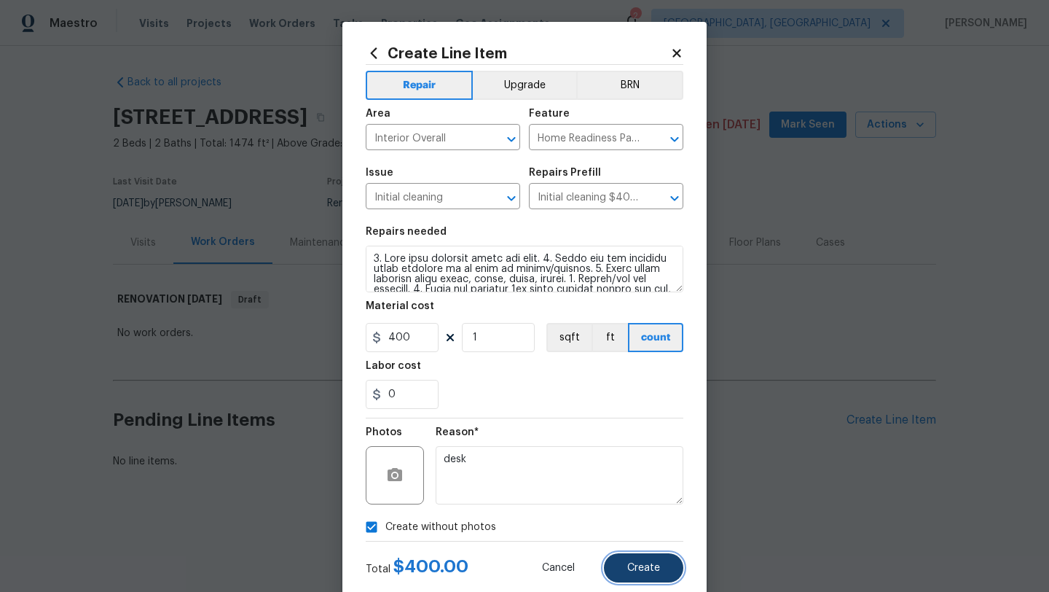
click at [624, 569] on button "Create" at bounding box center [643, 567] width 79 height 29
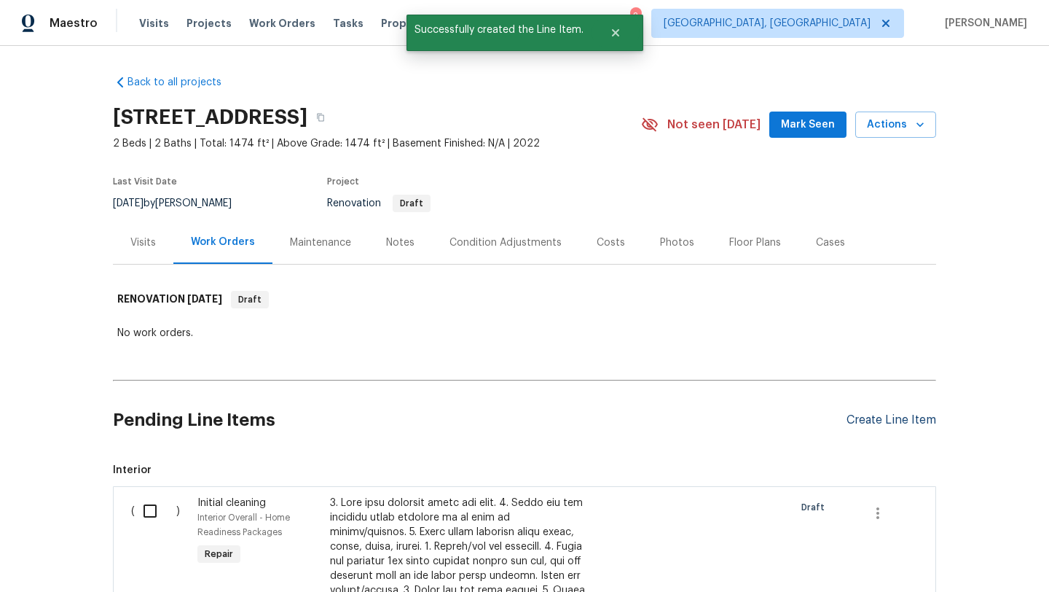
click at [886, 420] on div "Create Line Item" at bounding box center [892, 420] width 90 height 14
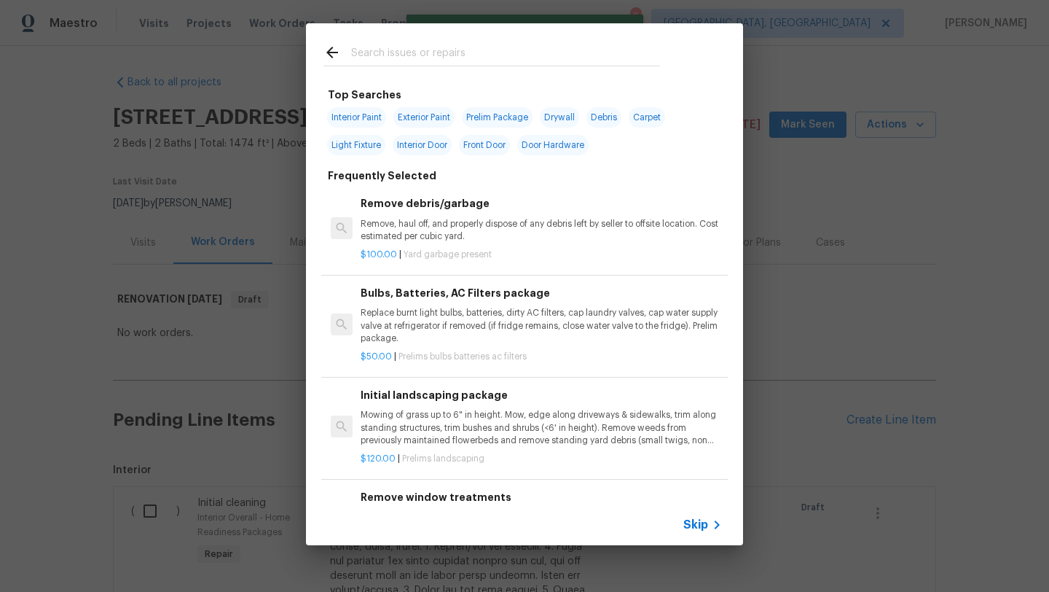
click at [371, 49] on input "text" at bounding box center [505, 55] width 309 height 22
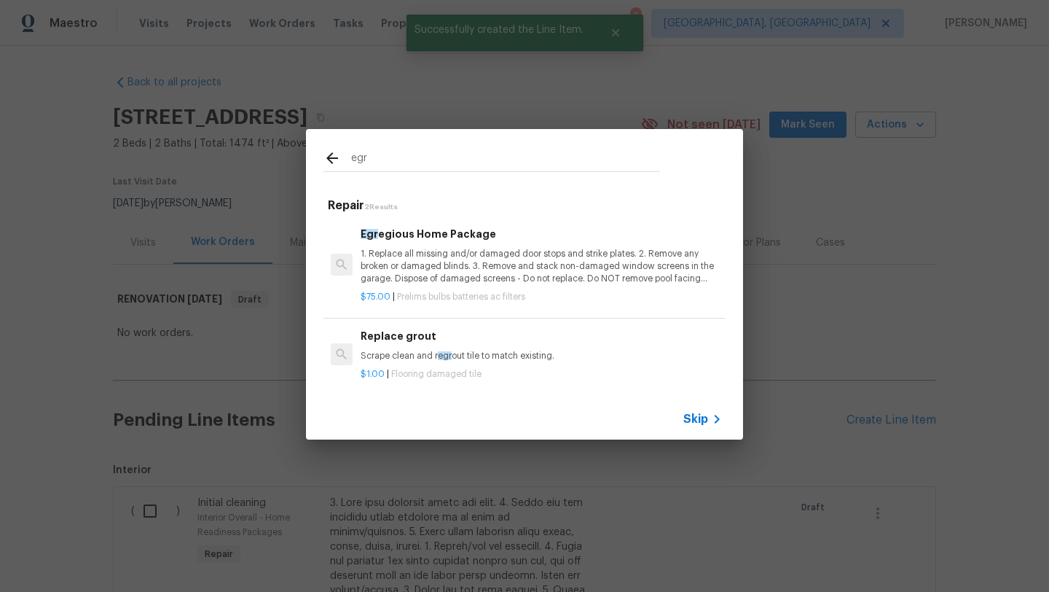
type input "egr"
click at [385, 262] on p "1. Replace all missing and/or damaged door stops and strike plates. 2. Remove a…" at bounding box center [541, 266] width 361 height 37
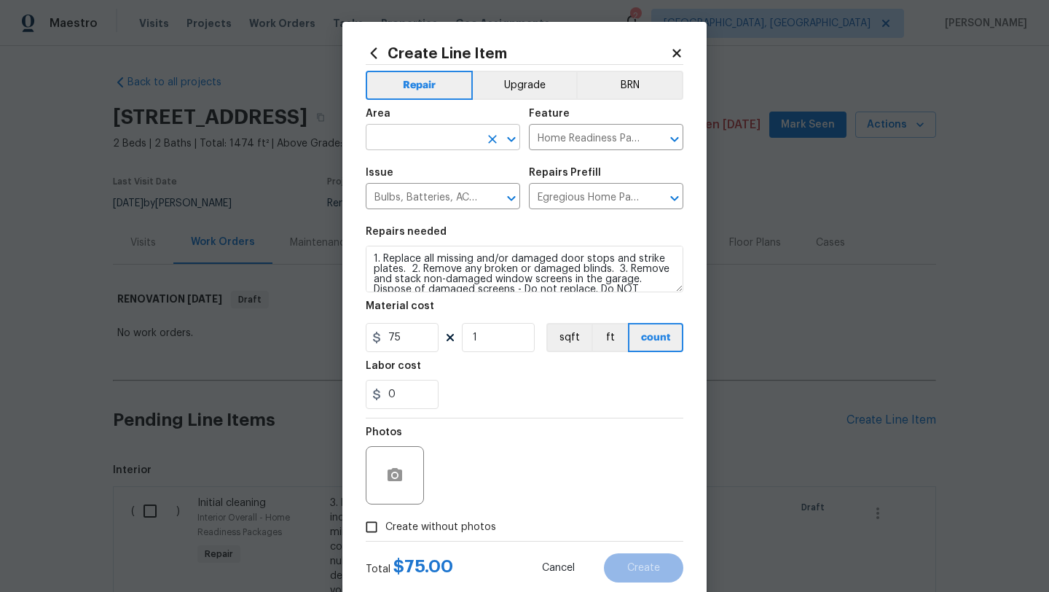
click at [382, 136] on input "text" at bounding box center [423, 138] width 114 height 23
click at [392, 199] on li "Interior Overall" at bounding box center [443, 196] width 154 height 24
type input "Interior Overall"
click at [372, 525] on input "Create without photos" at bounding box center [372, 527] width 28 height 28
checkbox input "true"
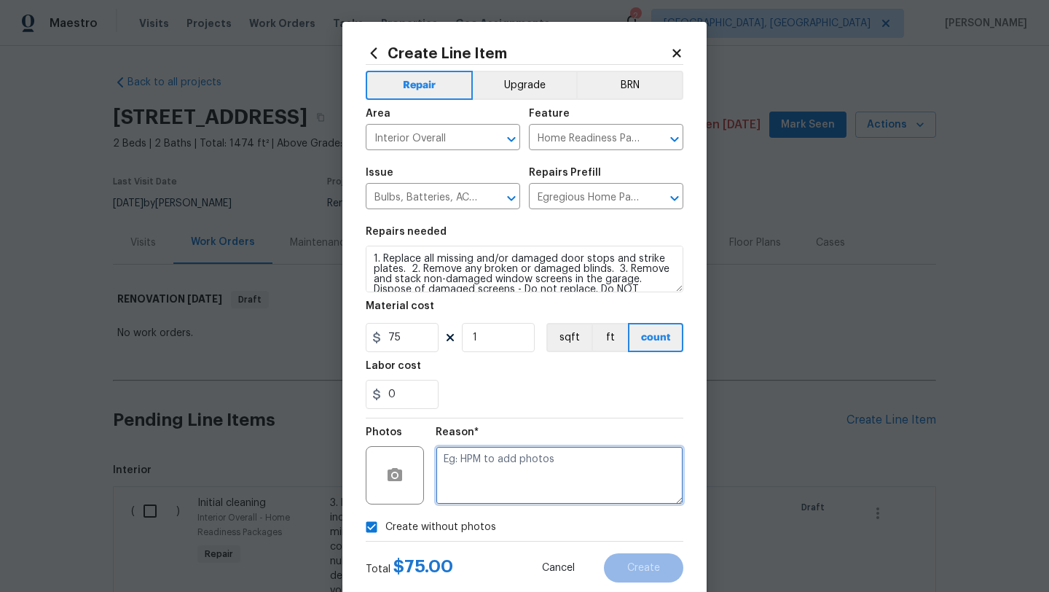
click at [488, 491] on textarea at bounding box center [560, 475] width 248 height 58
type textarea "desk"
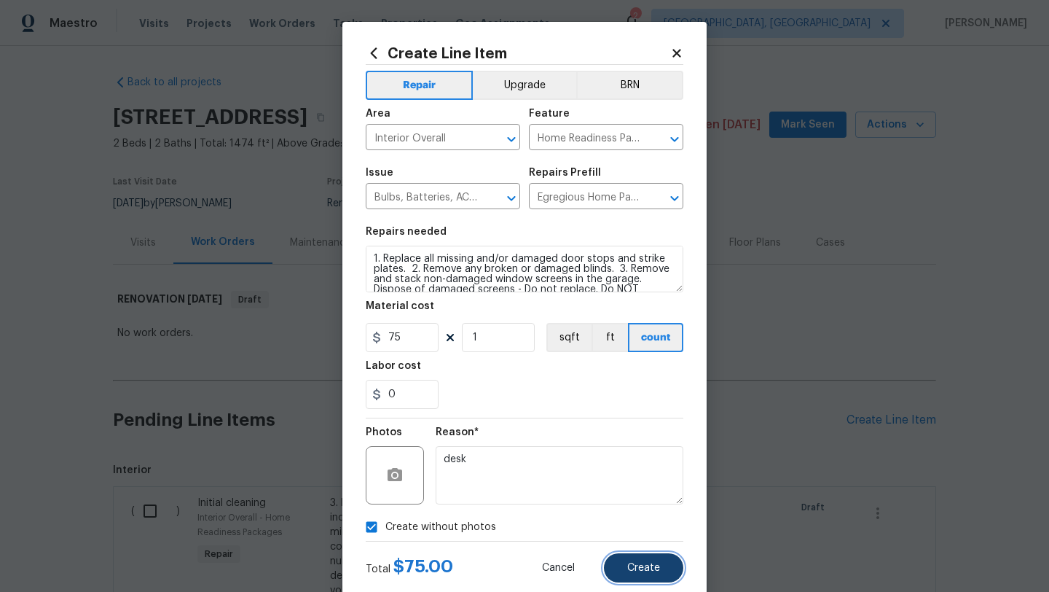
click at [632, 570] on span "Create" at bounding box center [643, 567] width 33 height 11
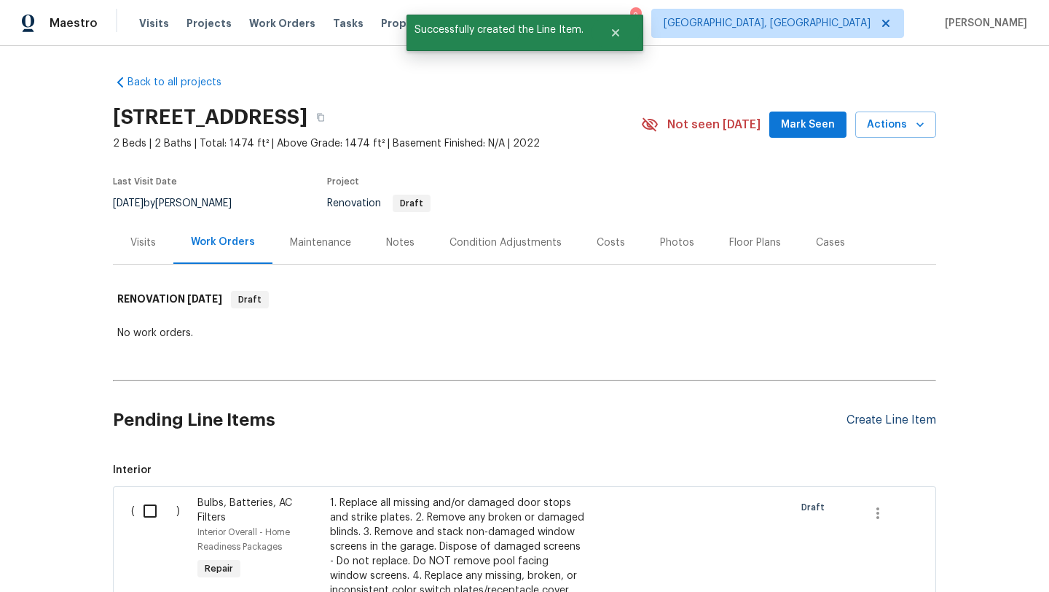
click at [880, 414] on div "Create Line Item" at bounding box center [892, 420] width 90 height 14
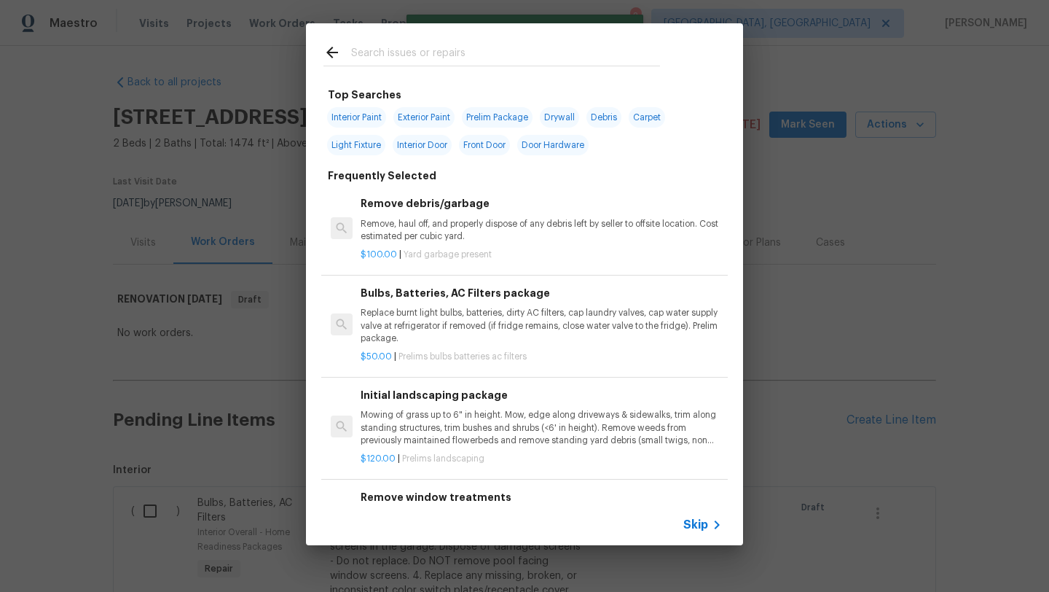
click at [402, 59] on input "text" at bounding box center [505, 55] width 309 height 22
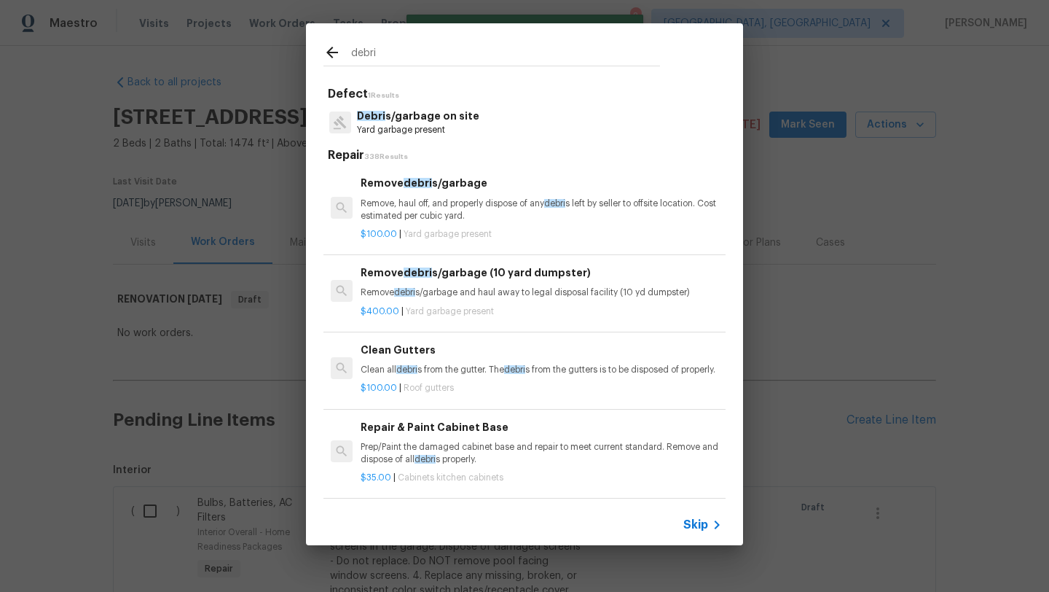
type input "debri"
click at [439, 199] on p "Remove, haul off, and properly dispose of any debri s left by seller to offsite…" at bounding box center [541, 209] width 361 height 25
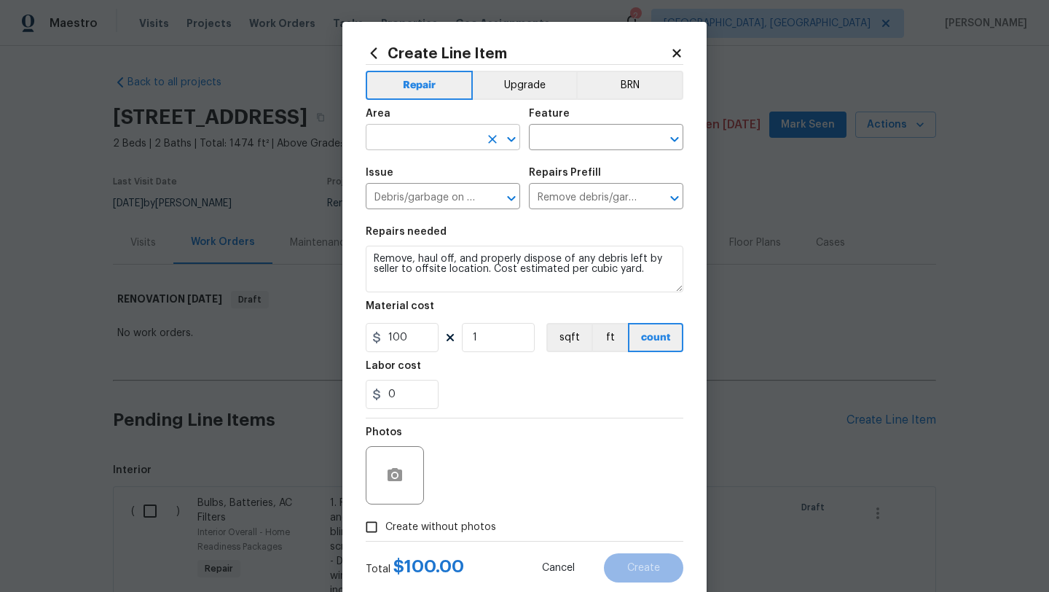
click at [413, 133] on input "text" at bounding box center [423, 138] width 114 height 23
click at [417, 192] on li "Interior Overall" at bounding box center [443, 196] width 154 height 24
type input "Interior Overall"
click at [552, 135] on input "text" at bounding box center [586, 138] width 114 height 23
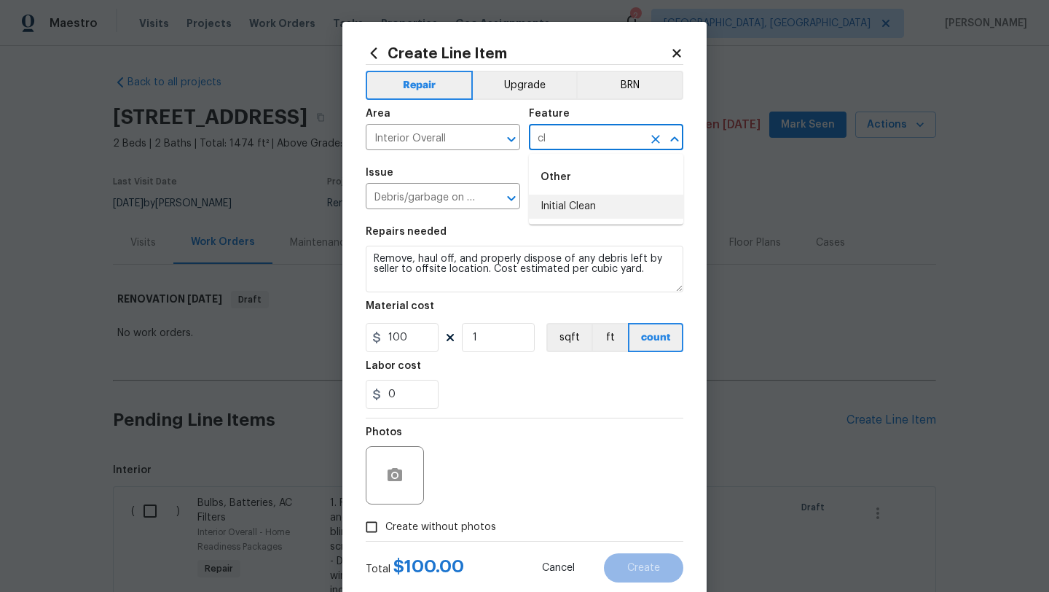
type input "c"
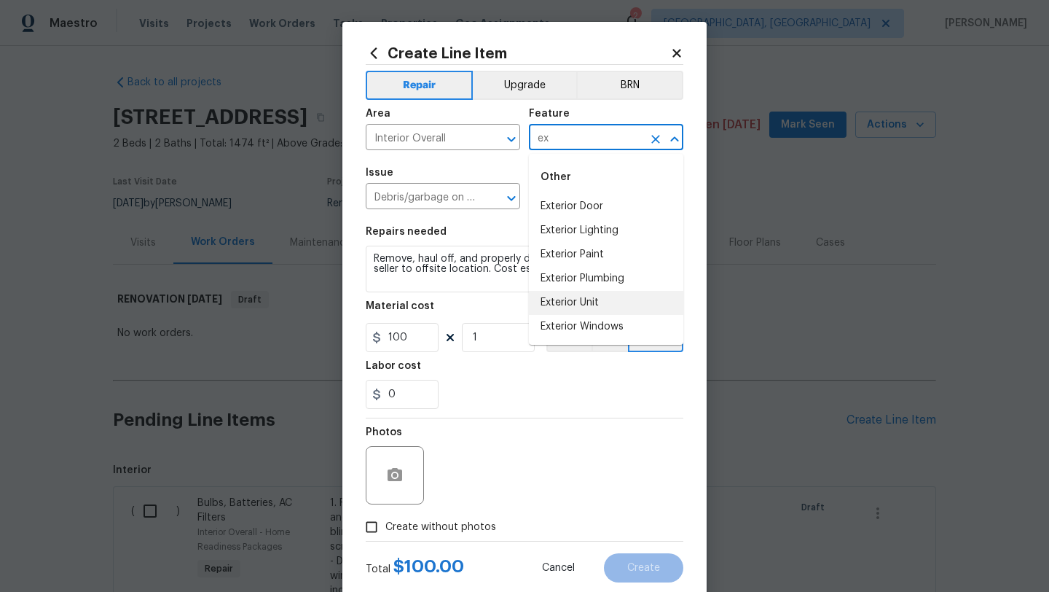
click at [581, 299] on li "Exterior Unit" at bounding box center [606, 303] width 154 height 24
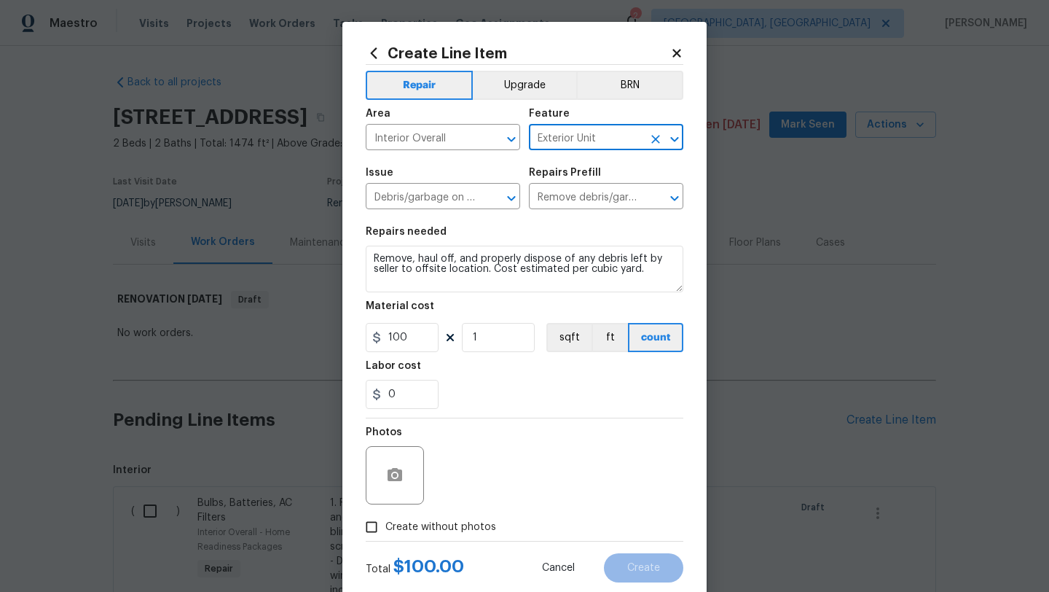
type input "Exterior Unit"
click at [372, 529] on input "Create without photos" at bounding box center [372, 527] width 28 height 28
checkbox input "true"
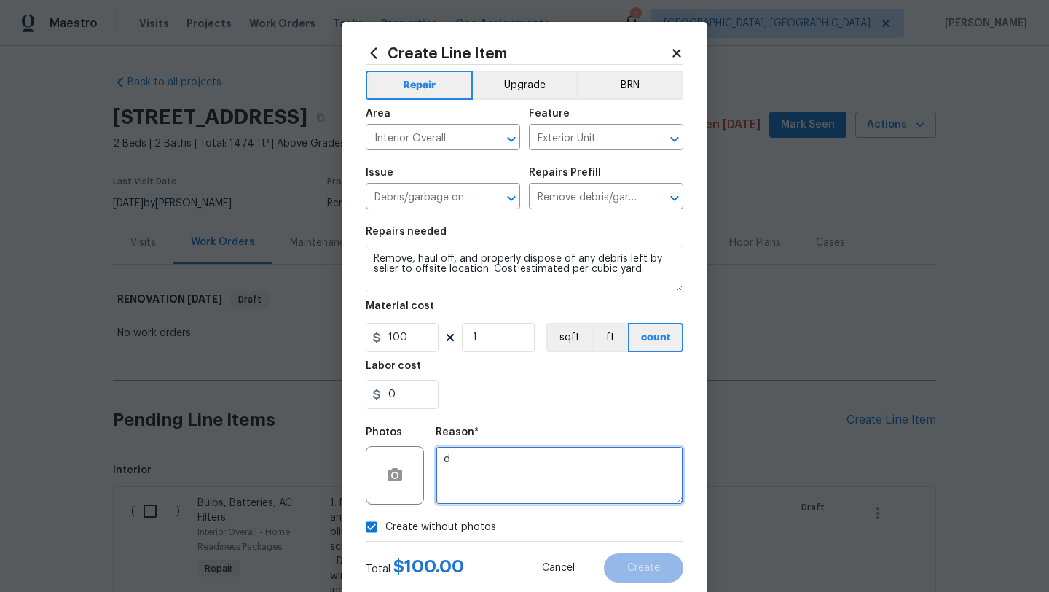
click at [481, 470] on textarea "d" at bounding box center [560, 475] width 248 height 58
type textarea "desk"
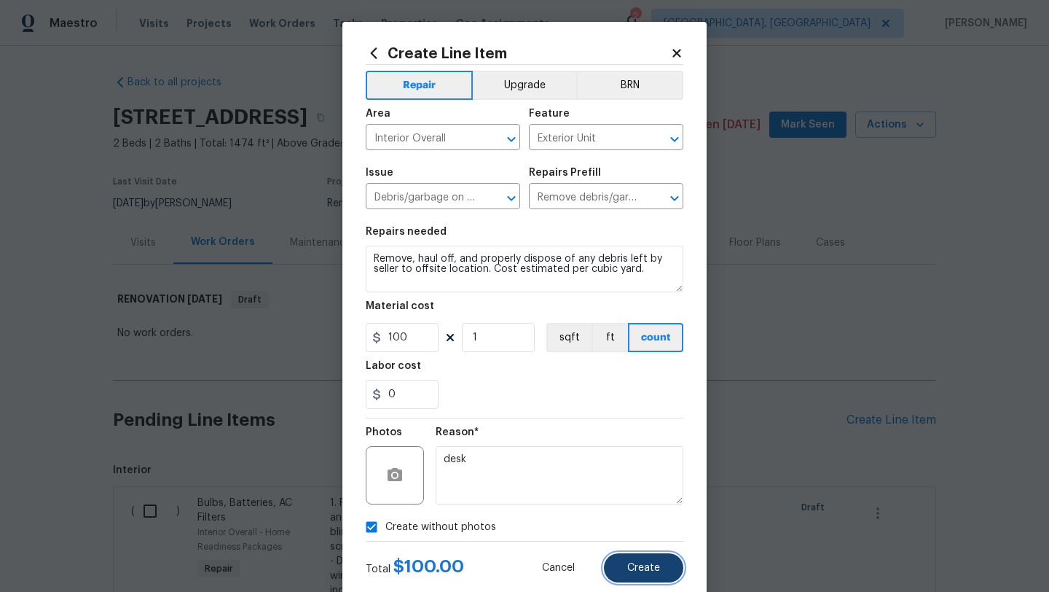
click at [634, 562] on span "Create" at bounding box center [643, 567] width 33 height 11
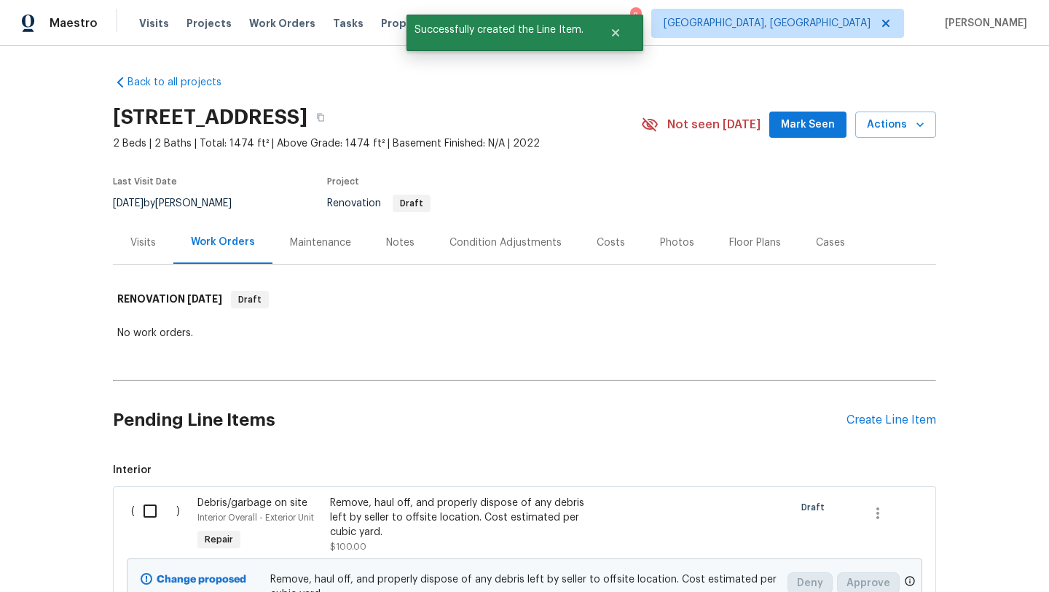
click at [729, 243] on div "Floor Plans" at bounding box center [755, 242] width 52 height 15
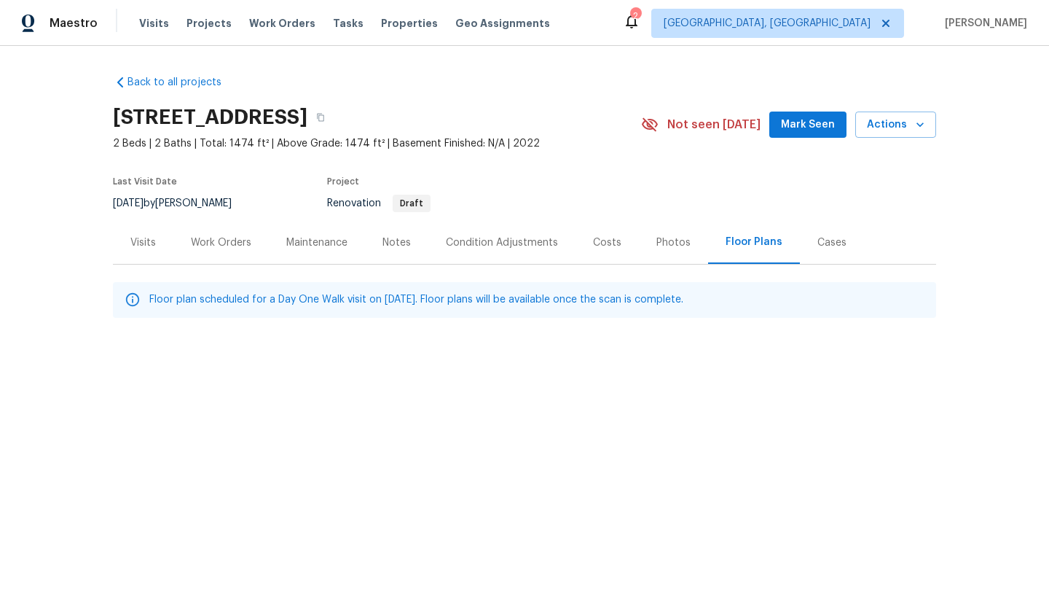
click at [668, 243] on div "Photos" at bounding box center [673, 242] width 34 height 15
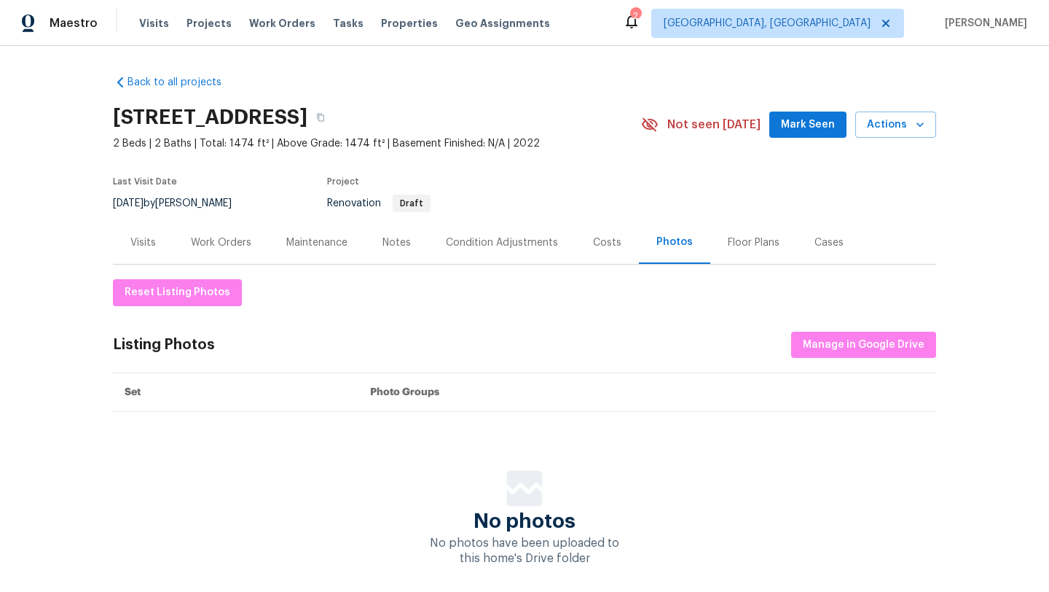
click at [483, 244] on div "Condition Adjustments" at bounding box center [502, 242] width 112 height 15
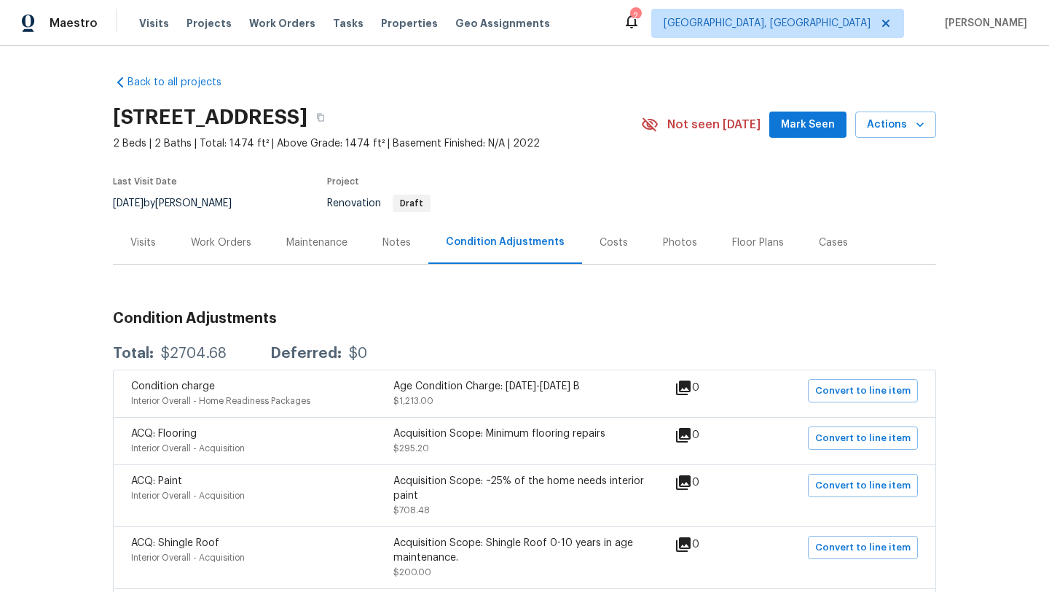
click at [238, 234] on div "Work Orders" at bounding box center [220, 242] width 95 height 43
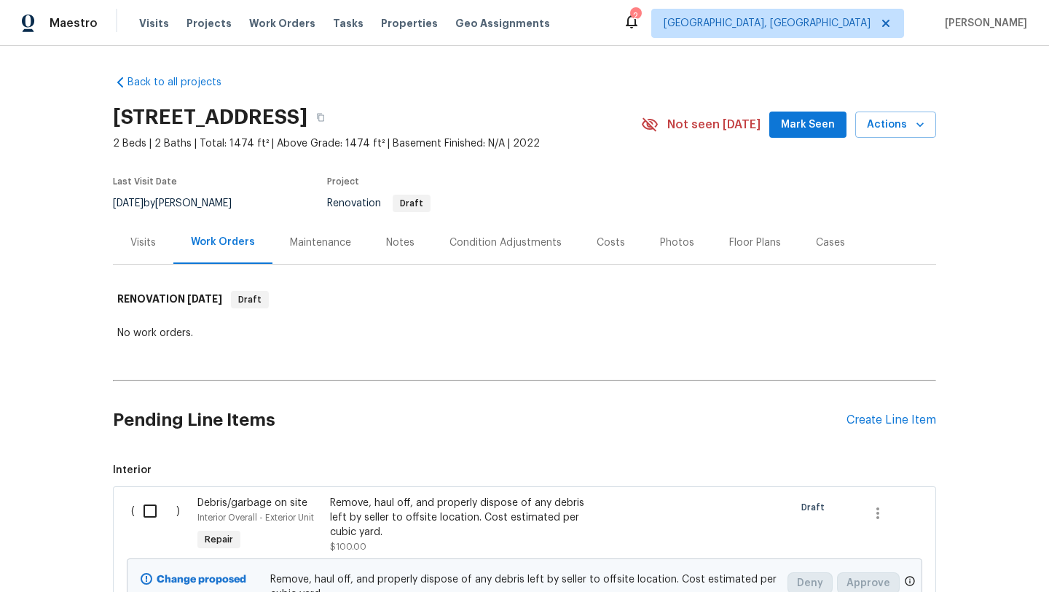
click at [885, 412] on div "Pending Line Items Create Line Item" at bounding box center [524, 420] width 823 height 68
click at [887, 426] on div "Create Line Item" at bounding box center [892, 420] width 90 height 14
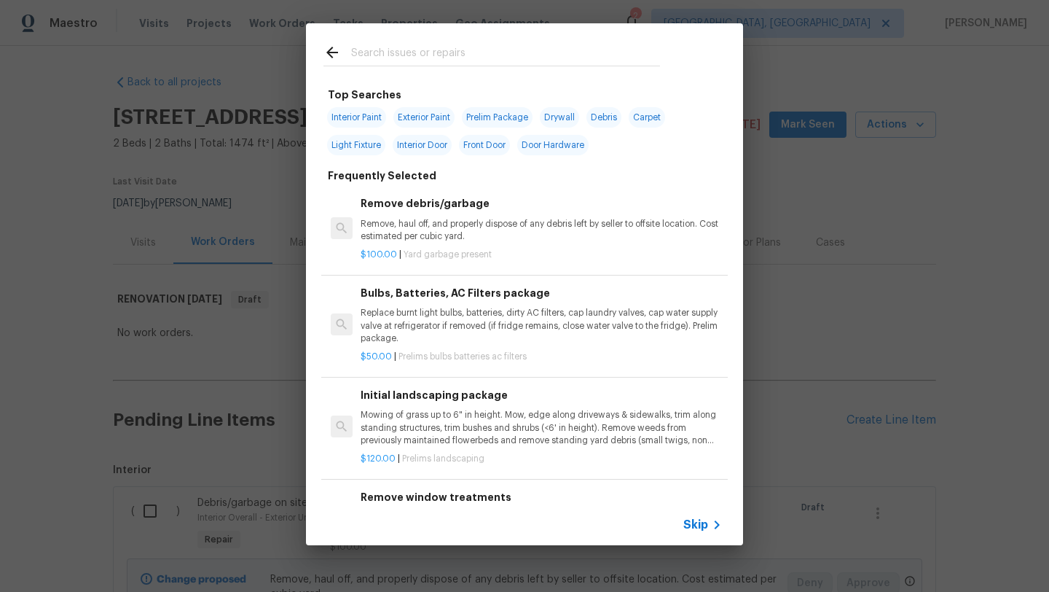
click at [356, 116] on span "Interior Paint" at bounding box center [356, 117] width 59 height 20
type input "Interior Paint"
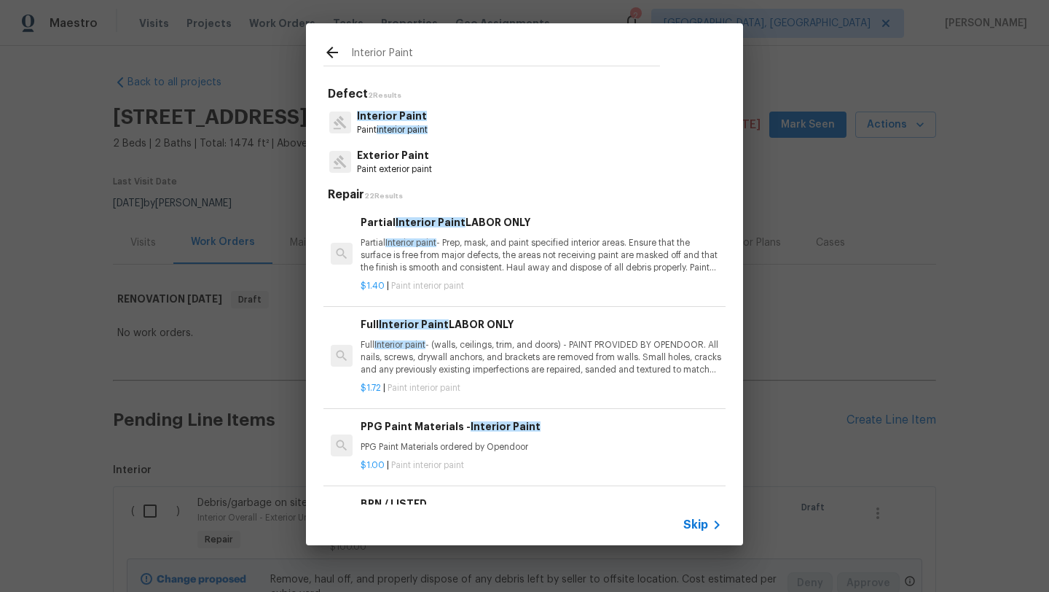
click at [411, 271] on p "Partial Interior paint - Prep, mask, and paint specified interior areas. Ensure…" at bounding box center [541, 255] width 361 height 37
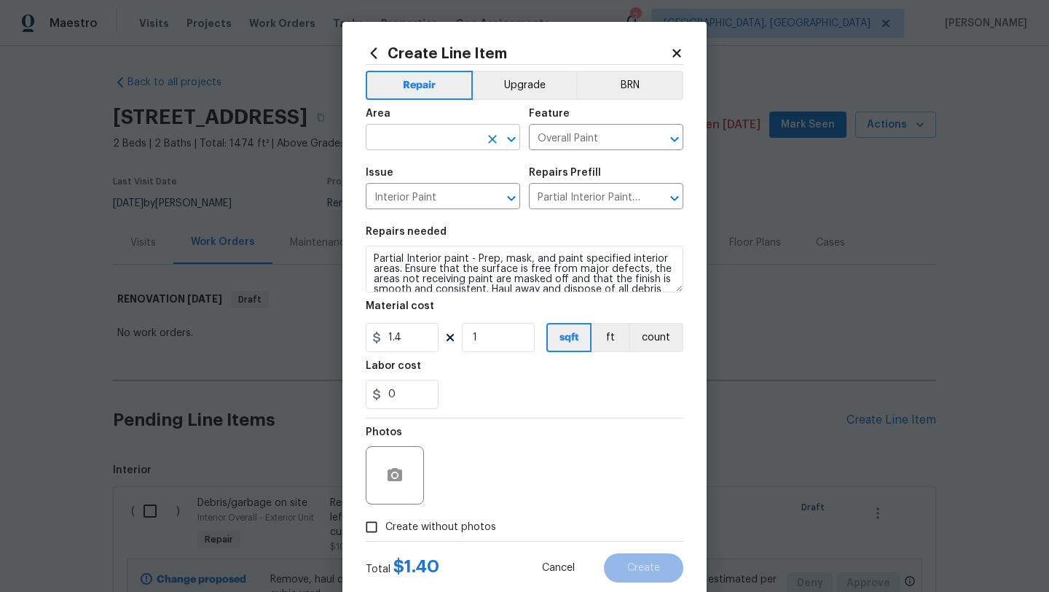
click at [388, 142] on input "text" at bounding box center [423, 138] width 114 height 23
click at [388, 202] on li "Main Living Room" at bounding box center [443, 196] width 154 height 24
type input "Main Living Room"
drag, startPoint x: 509, startPoint y: 344, endPoint x: 456, endPoint y: 343, distance: 52.5
click at [455, 343] on div "1.4 1 sqft ft count" at bounding box center [525, 337] width 318 height 29
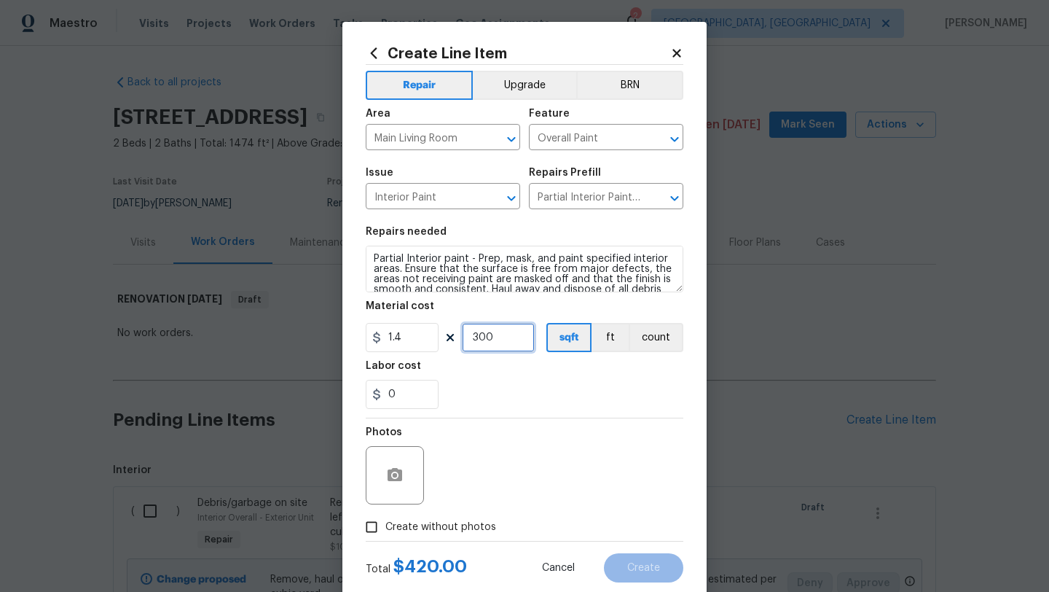
type input "300"
drag, startPoint x: 409, startPoint y: 397, endPoint x: 372, endPoint y: 397, distance: 36.4
click at [372, 397] on div "0" at bounding box center [402, 394] width 73 height 29
type input "80"
click at [483, 492] on div "Photos" at bounding box center [525, 465] width 318 height 95
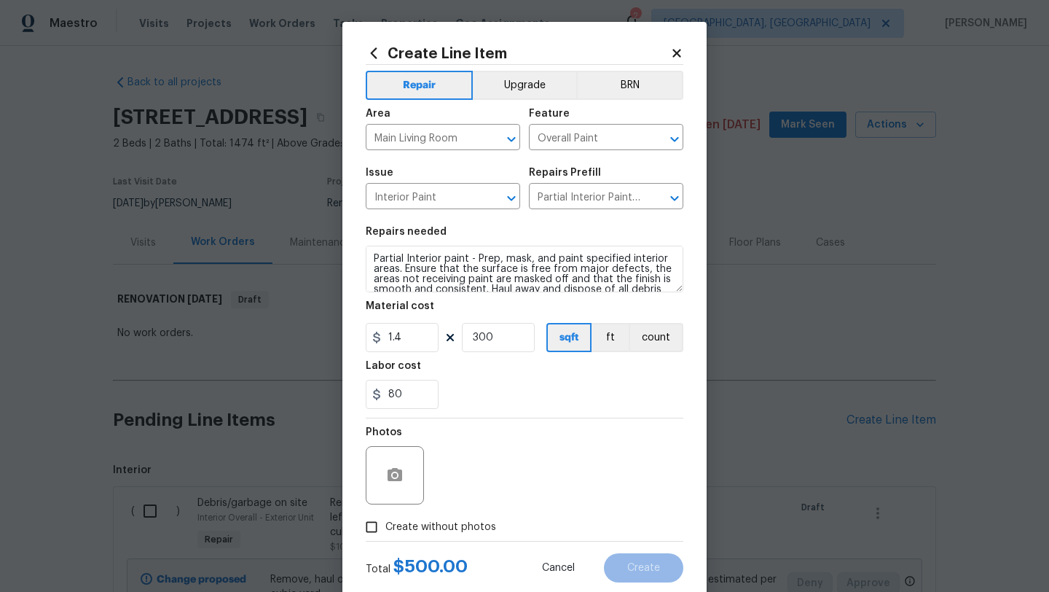
click at [369, 527] on input "Create without photos" at bounding box center [372, 527] width 28 height 28
checkbox input "true"
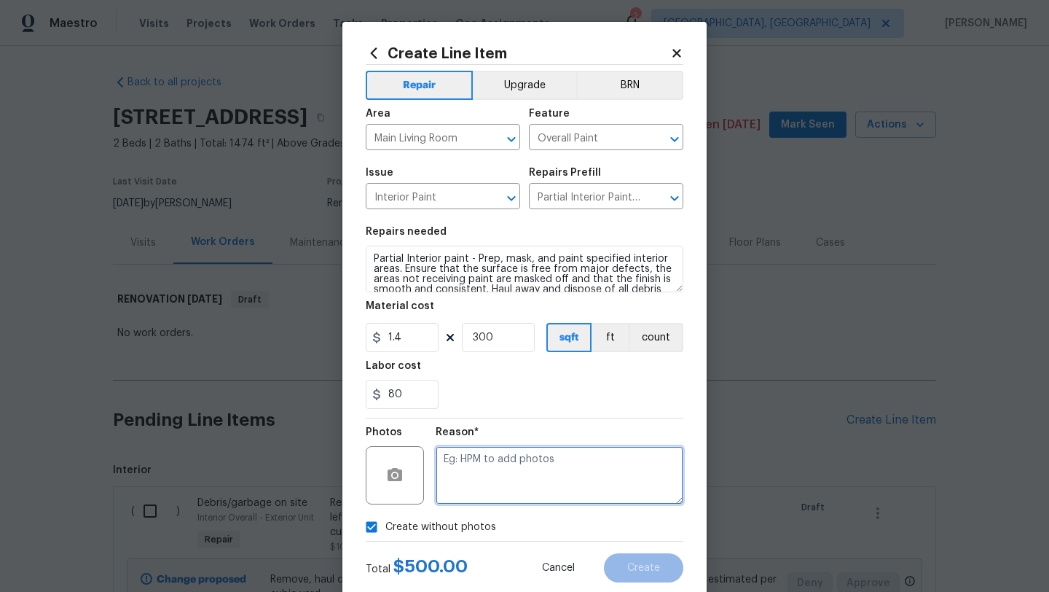
click at [489, 492] on textarea at bounding box center [560, 475] width 248 height 58
type textarea "desk"
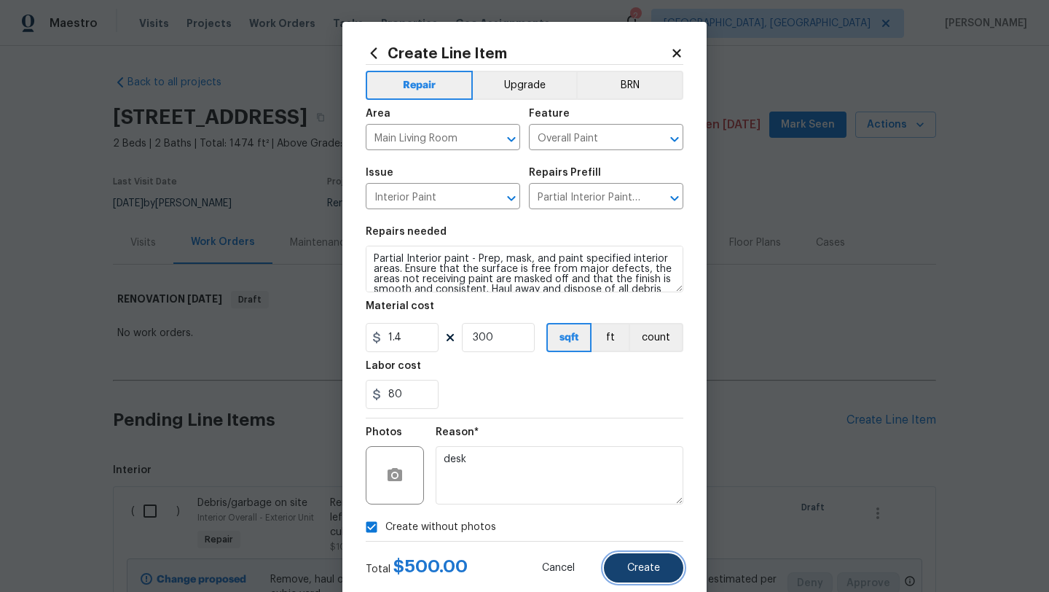
click at [651, 569] on span "Create" at bounding box center [643, 567] width 33 height 11
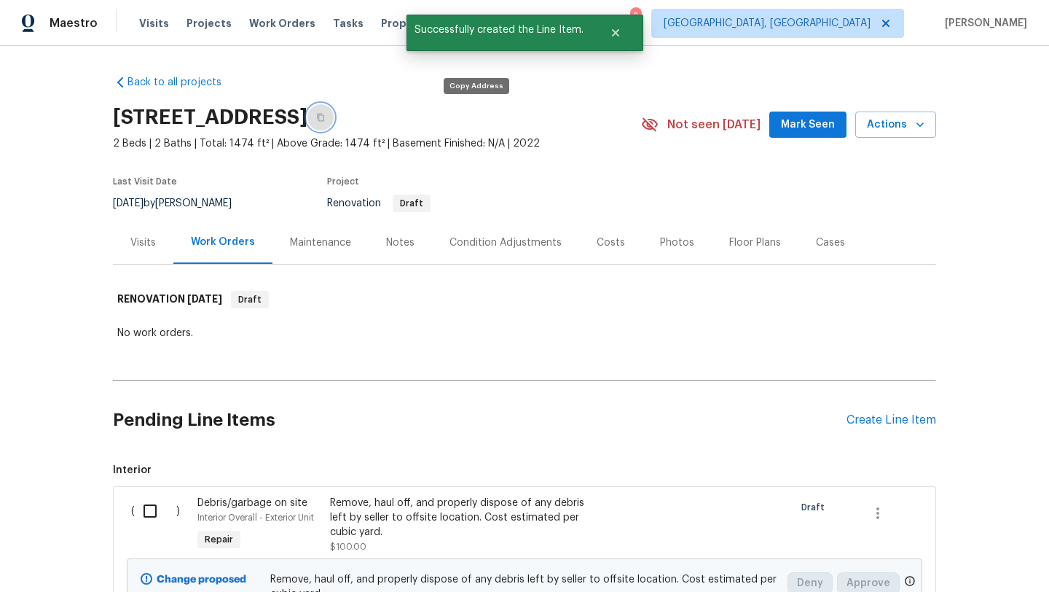
click at [325, 119] on icon "button" at bounding box center [320, 117] width 9 height 9
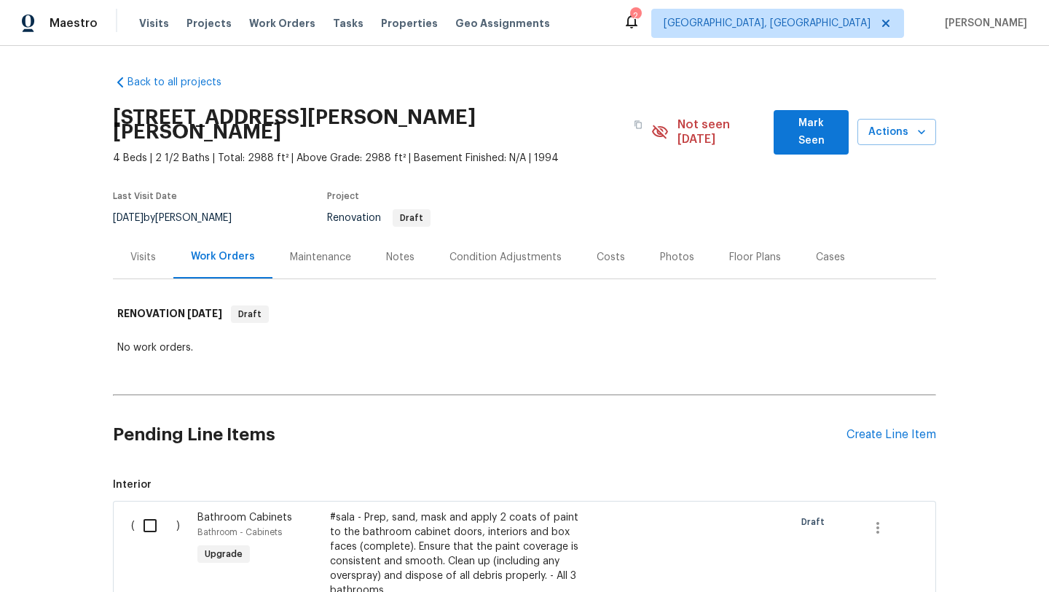
click at [788, 129] on span "Mark Seen" at bounding box center [811, 132] width 52 height 36
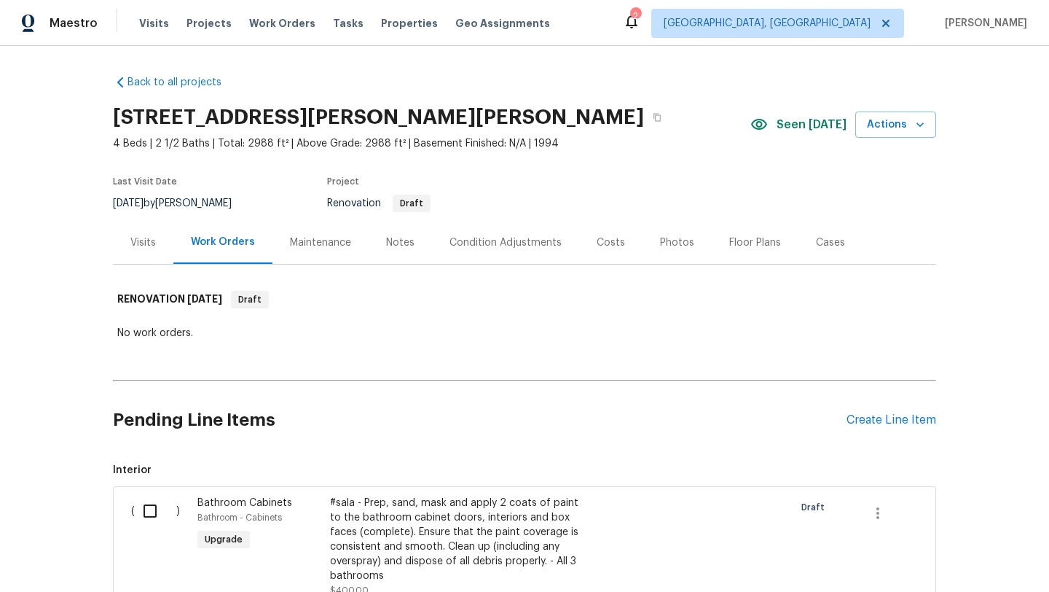
click at [482, 245] on div "Condition Adjustments" at bounding box center [506, 242] width 112 height 15
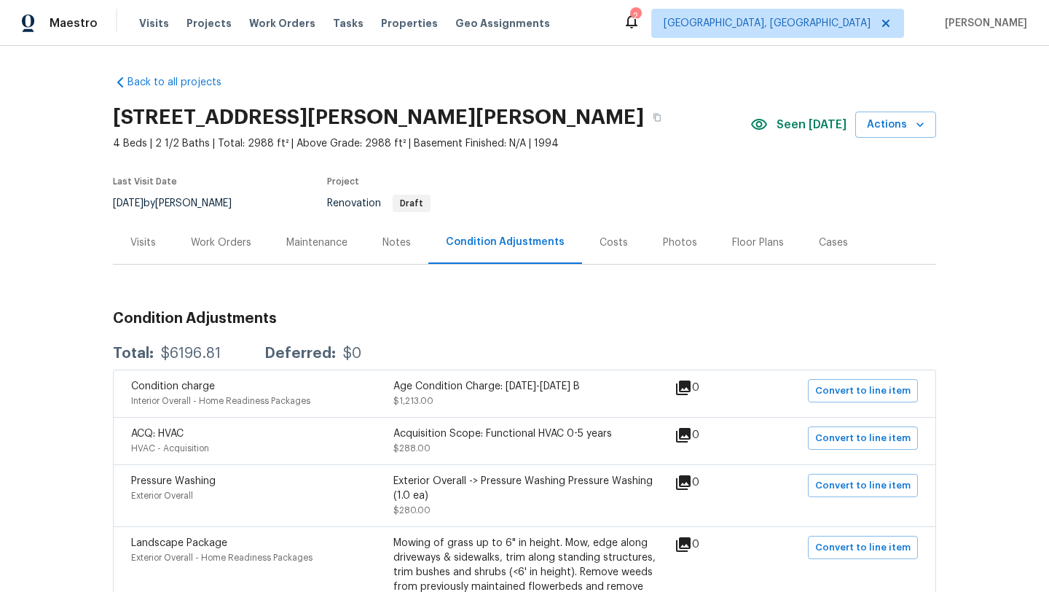
click at [399, 243] on div "Notes" at bounding box center [396, 242] width 28 height 15
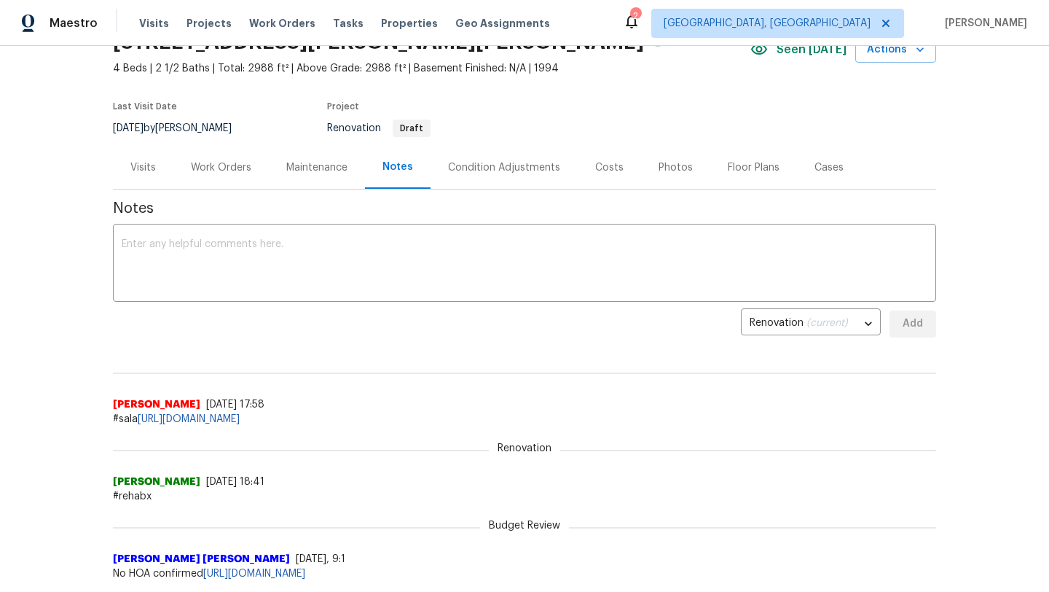
scroll to position [44, 0]
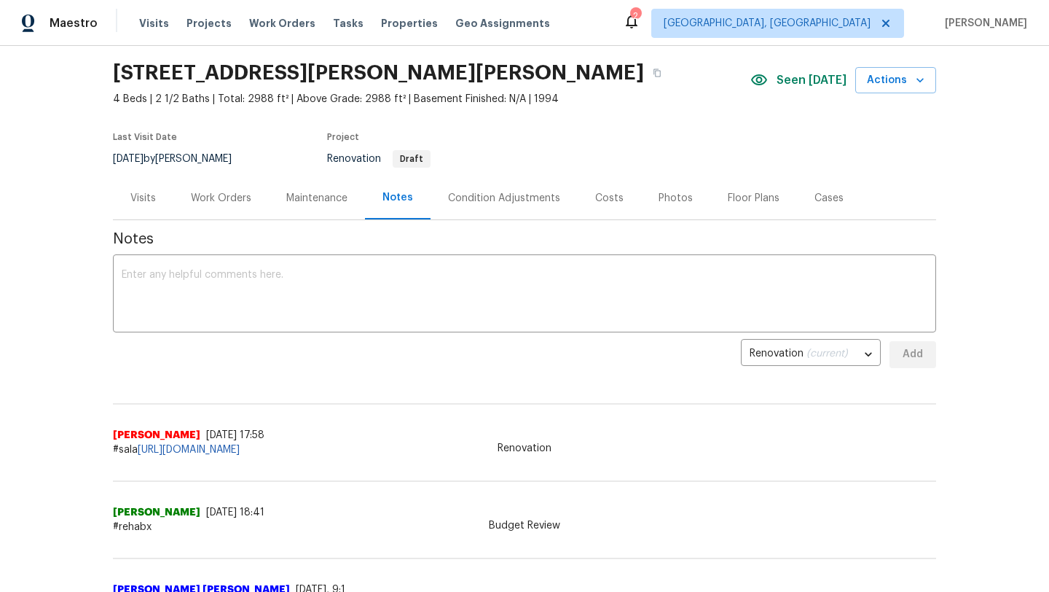
click at [465, 200] on div "Condition Adjustments" at bounding box center [504, 198] width 112 height 15
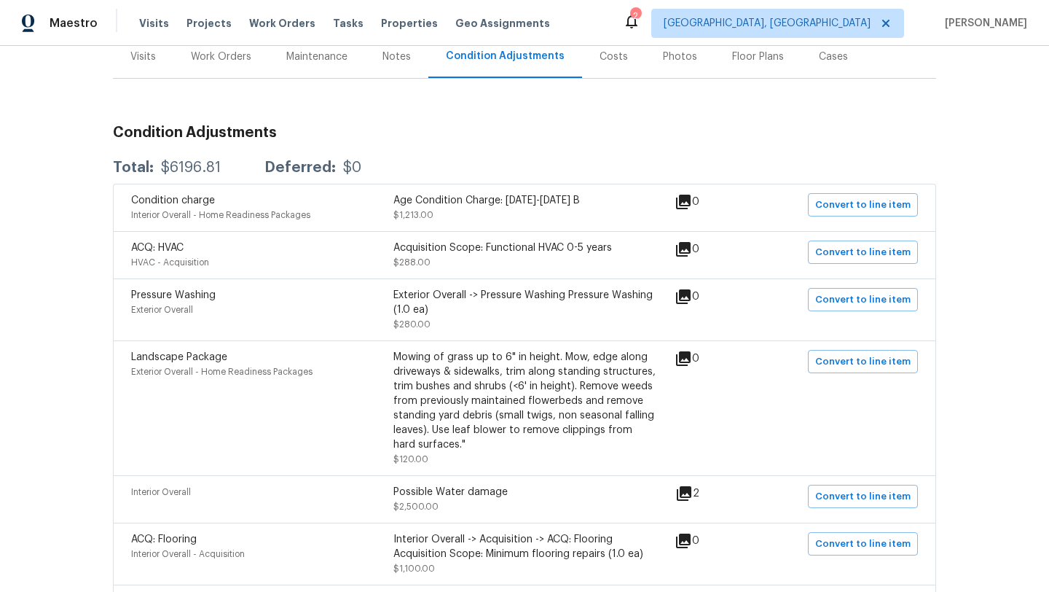
scroll to position [327, 0]
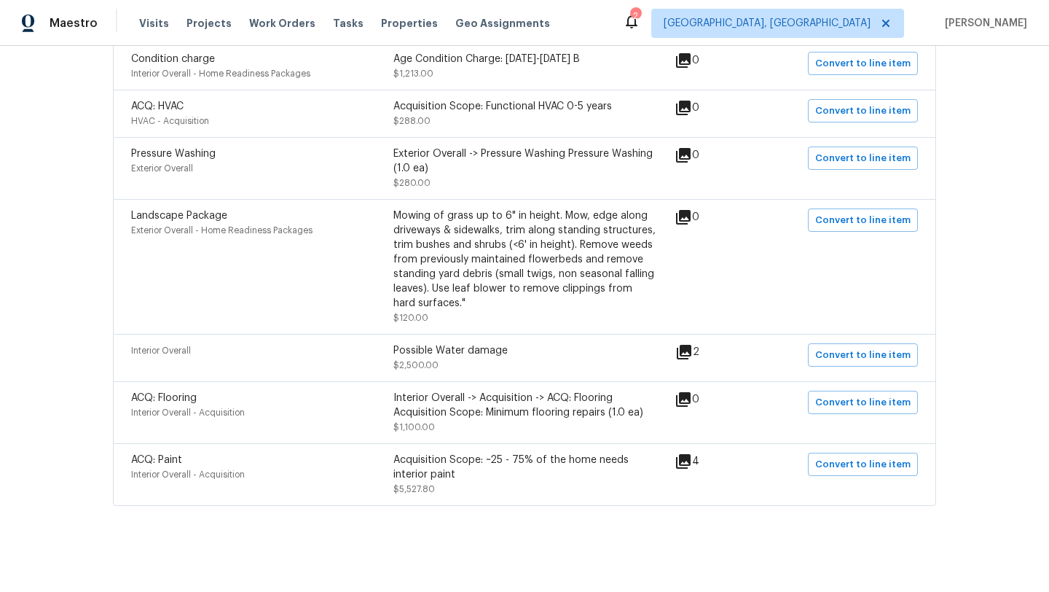
click at [691, 348] on icon at bounding box center [684, 352] width 15 height 15
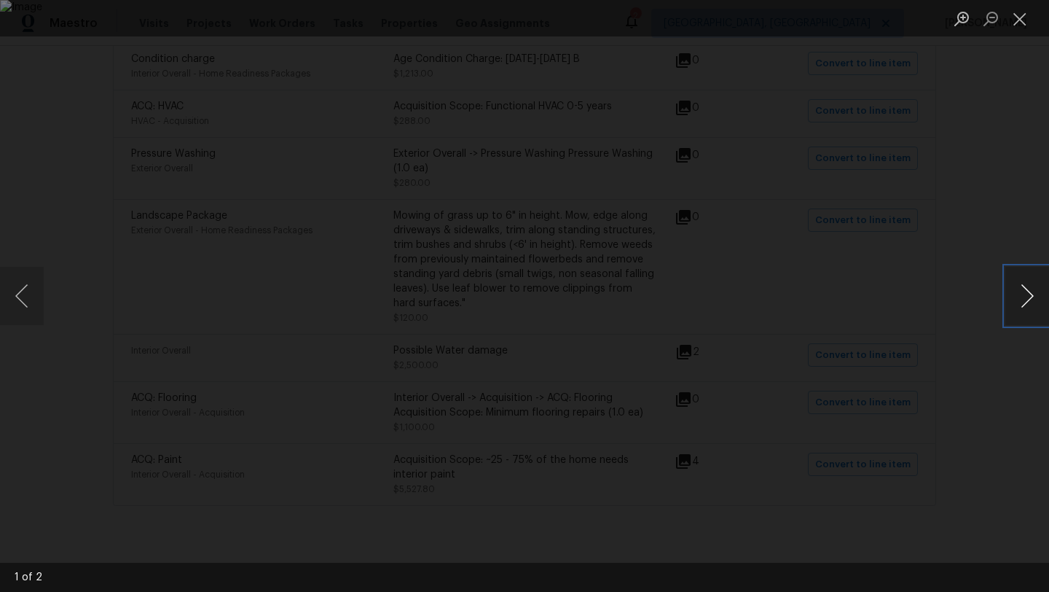
click at [1026, 301] on button "Next image" at bounding box center [1027, 296] width 44 height 58
click at [1023, 17] on button "Close lightbox" at bounding box center [1019, 18] width 29 height 25
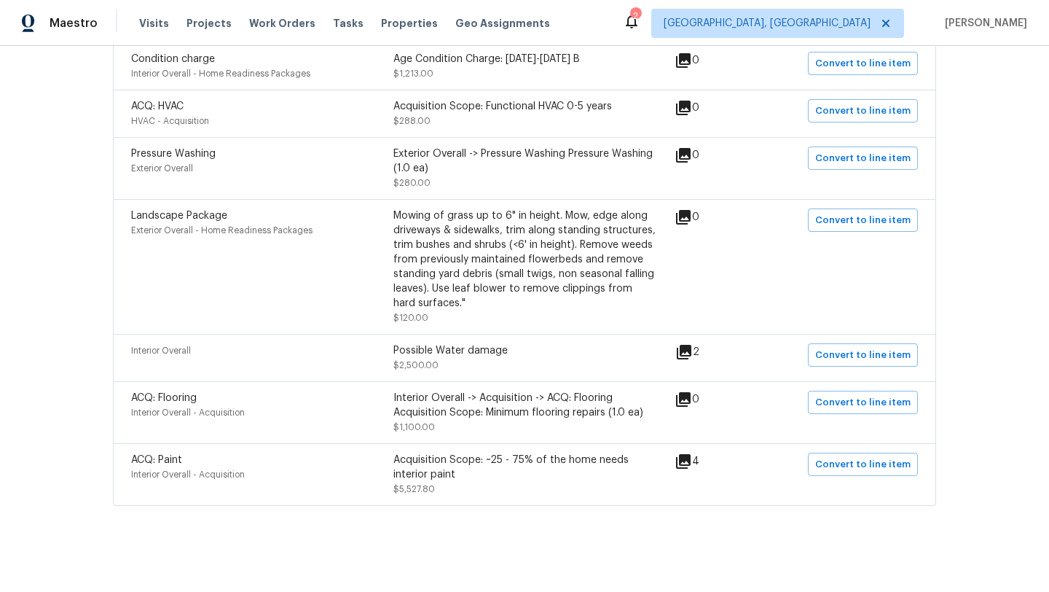
click at [691, 461] on icon at bounding box center [683, 461] width 15 height 15
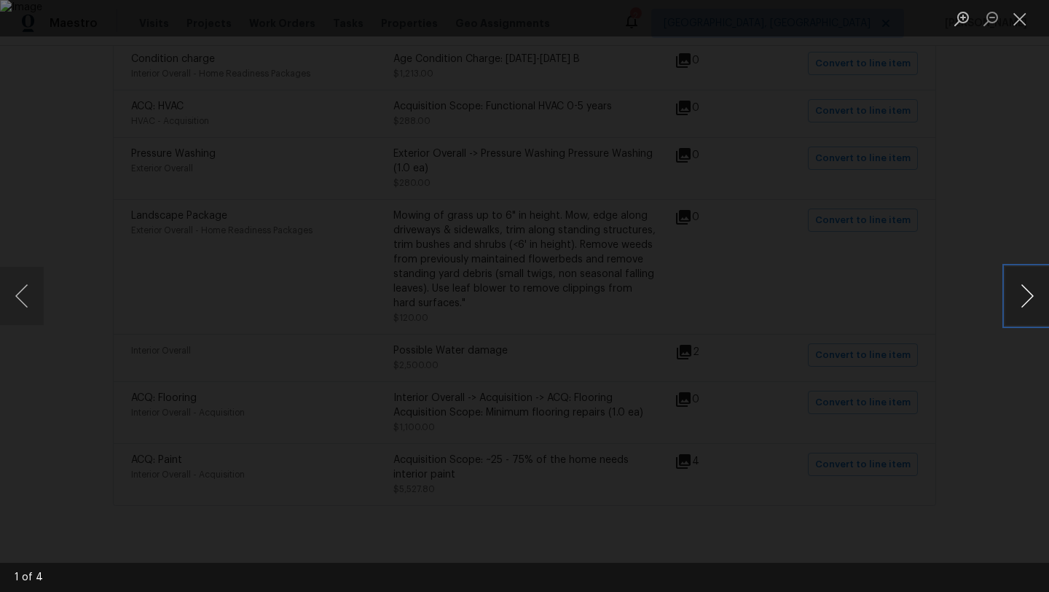
click at [1024, 289] on button "Next image" at bounding box center [1027, 296] width 44 height 58
click at [1005, 312] on button "Next image" at bounding box center [1027, 296] width 44 height 58
click at [1016, 21] on button "Close lightbox" at bounding box center [1019, 18] width 29 height 25
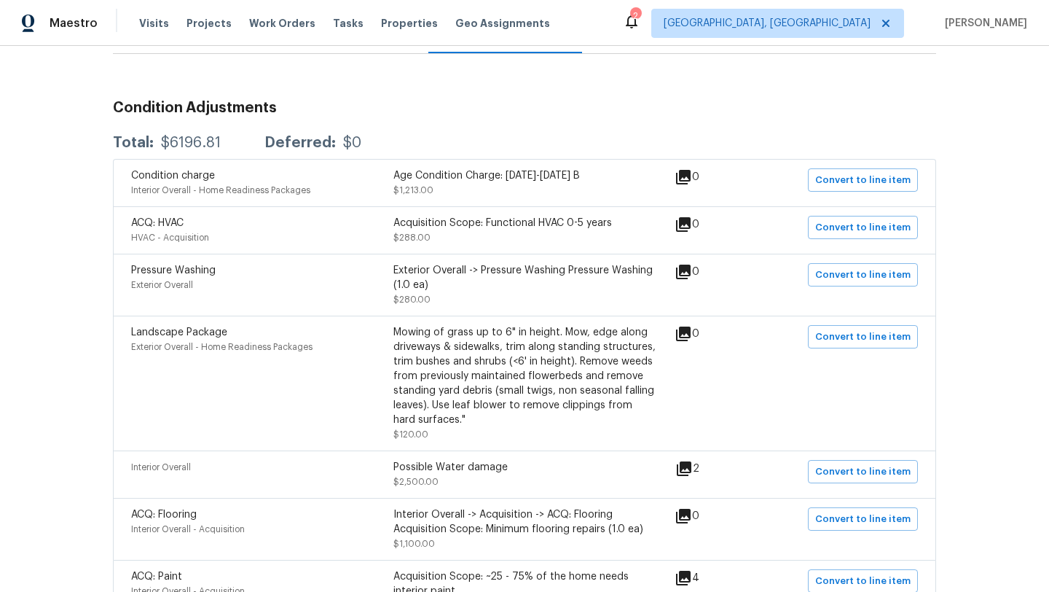
scroll to position [211, 0]
click at [857, 272] on span "Convert to line item" at bounding box center [862, 274] width 95 height 17
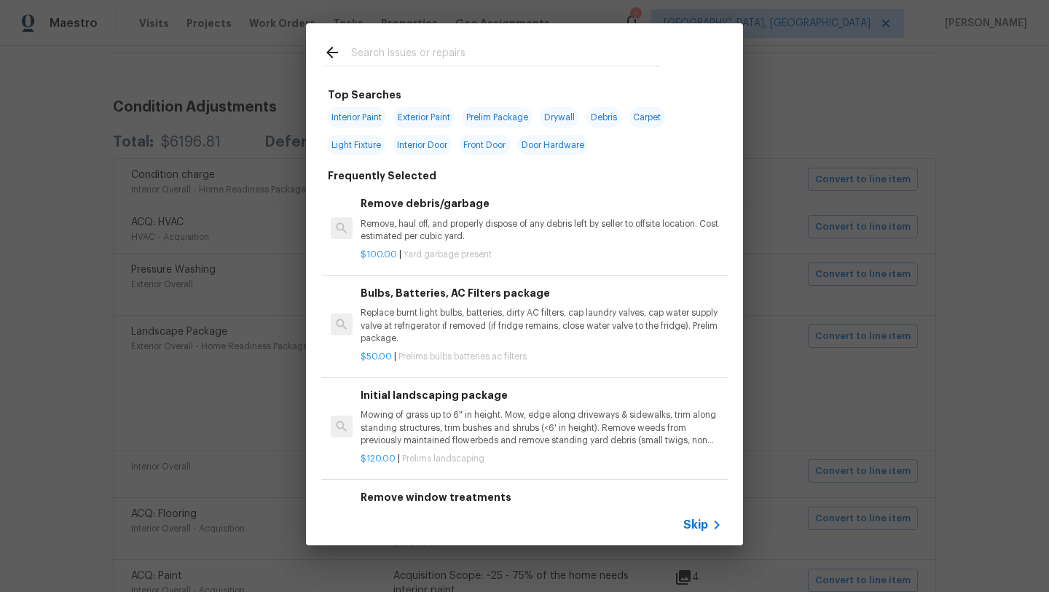
click at [380, 55] on input "text" at bounding box center [505, 55] width 309 height 22
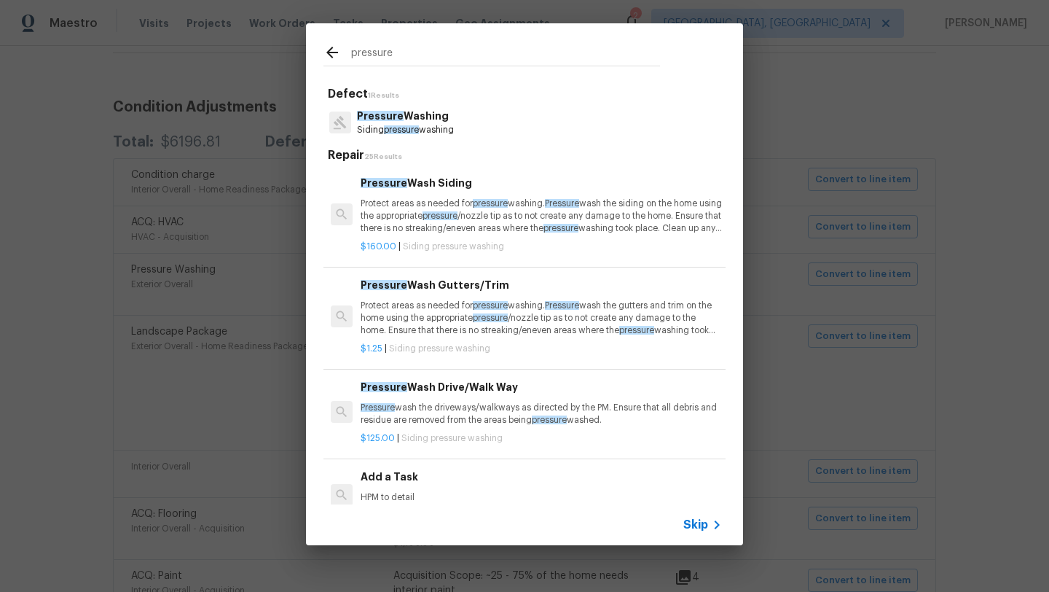
type input "pressure"
click at [390, 223] on p "Protect areas as needed for pressure washing. Pressure wash the siding on the h…" at bounding box center [541, 215] width 361 height 37
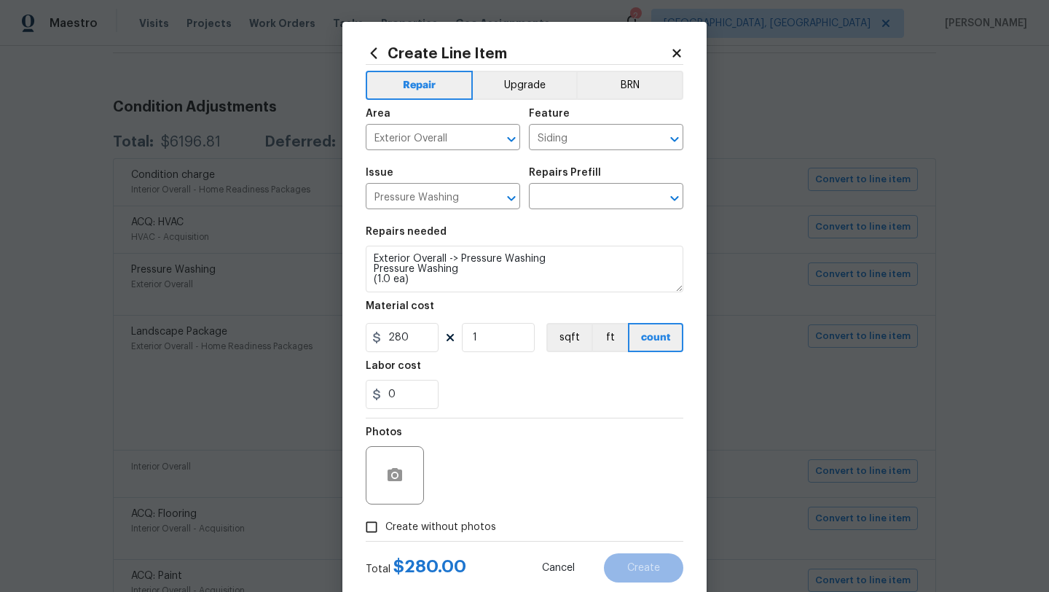
type input "Pressure Wash Siding $160.00"
type textarea "Protect areas as needed for pressure washing. Pressure wash the siding on the h…"
type input "160"
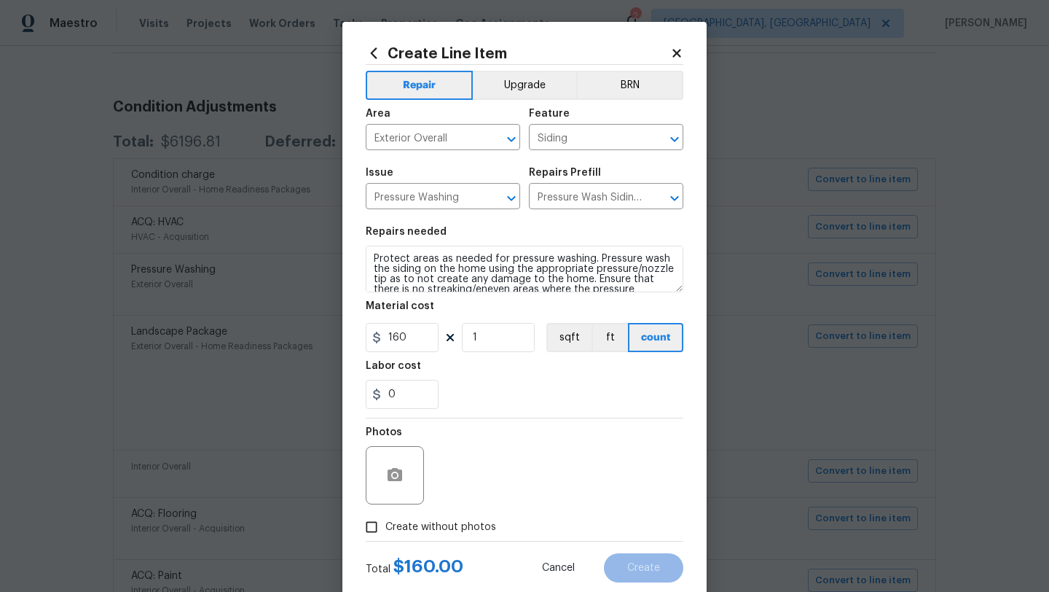
drag, startPoint x: 492, startPoint y: 34, endPoint x: 629, endPoint y: 34, distance: 137.0
click at [629, 34] on div "Create Line Item Repair Upgrade BRN Area Exterior Overall ​ Feature Siding ​ Is…" at bounding box center [524, 314] width 364 height 584
drag, startPoint x: 481, startPoint y: 329, endPoint x: 468, endPoint y: 329, distance: 13.1
click at [468, 329] on input "1" at bounding box center [498, 337] width 73 height 29
type input "2"
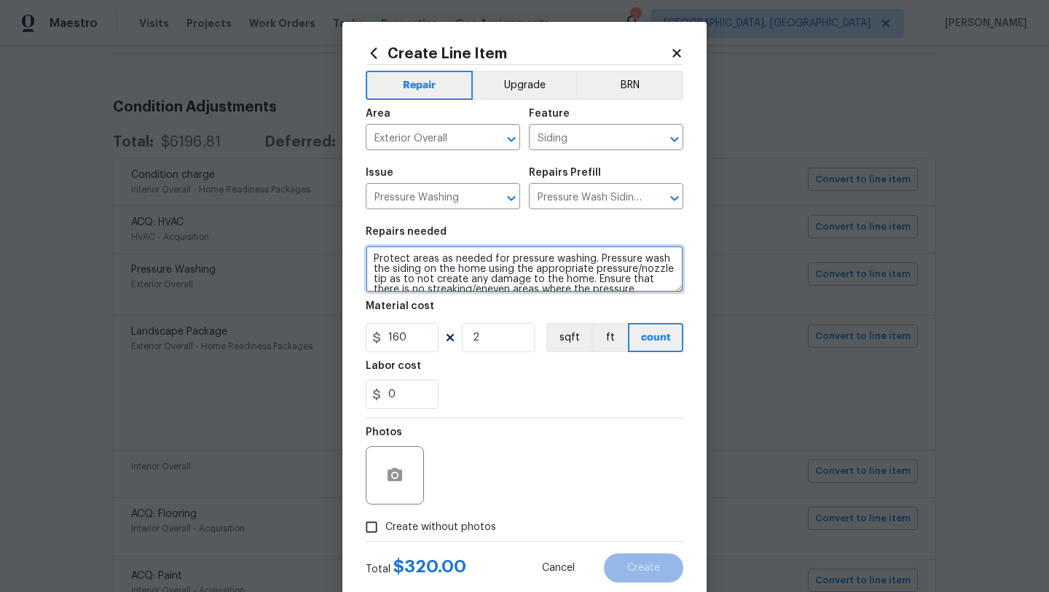
click at [371, 262] on textarea "Protect areas as needed for pressure washing. Pressure wash the siding on the h…" at bounding box center [525, 269] width 318 height 47
type textarea "house and walkway Protect areas as needed for pressure washing. Pressure wash t…"
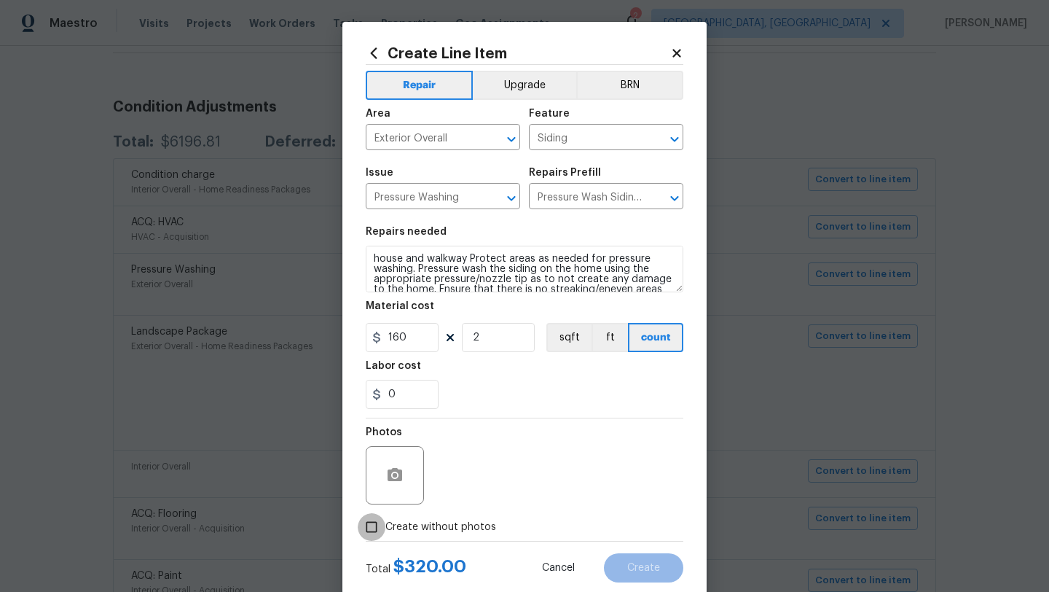
click at [373, 526] on input "Create without photos" at bounding box center [372, 527] width 28 height 28
checkbox input "true"
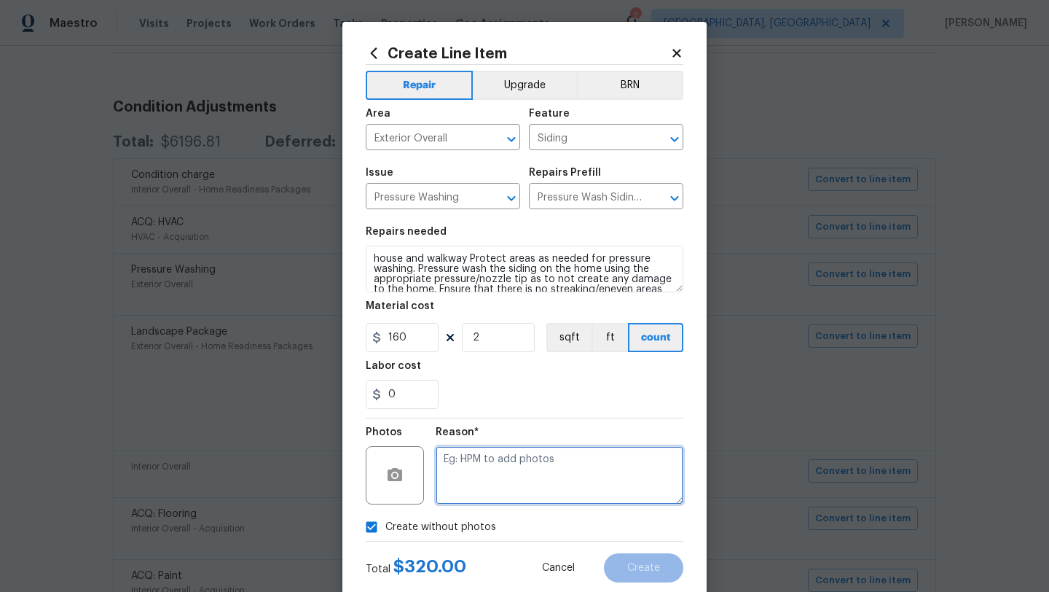
click at [483, 468] on textarea at bounding box center [560, 475] width 248 height 58
type textarea "desk"
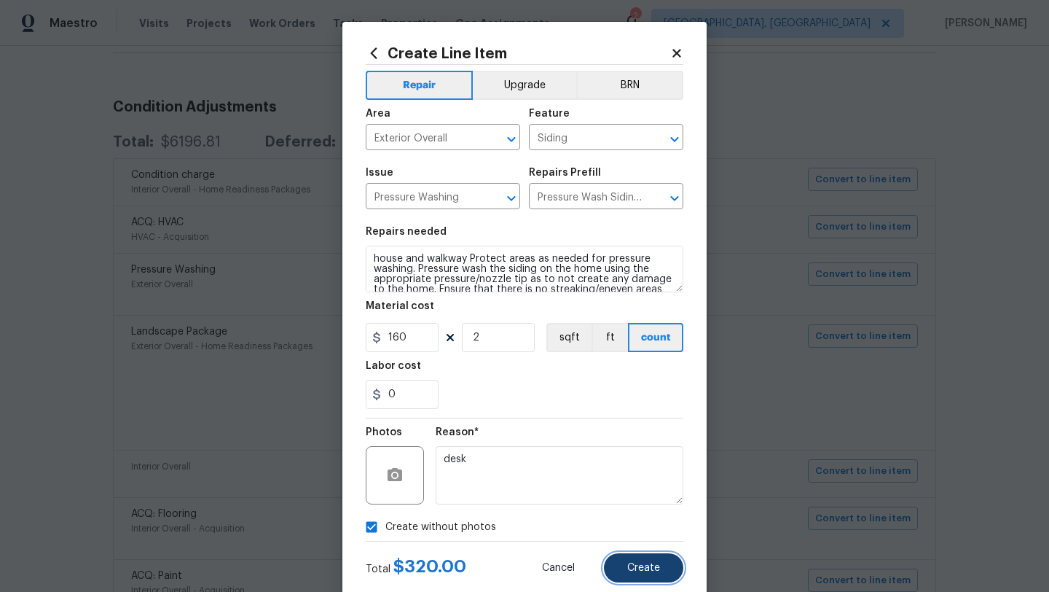
click at [624, 573] on button "Create" at bounding box center [643, 567] width 79 height 29
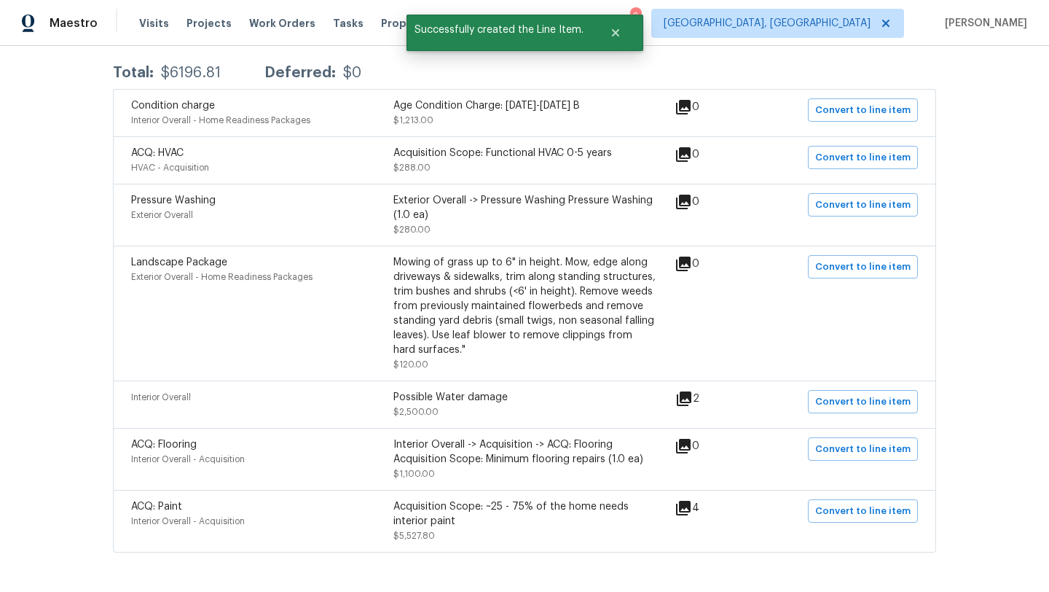
scroll to position [282, 0]
click at [857, 262] on span "Convert to line item" at bounding box center [862, 265] width 95 height 17
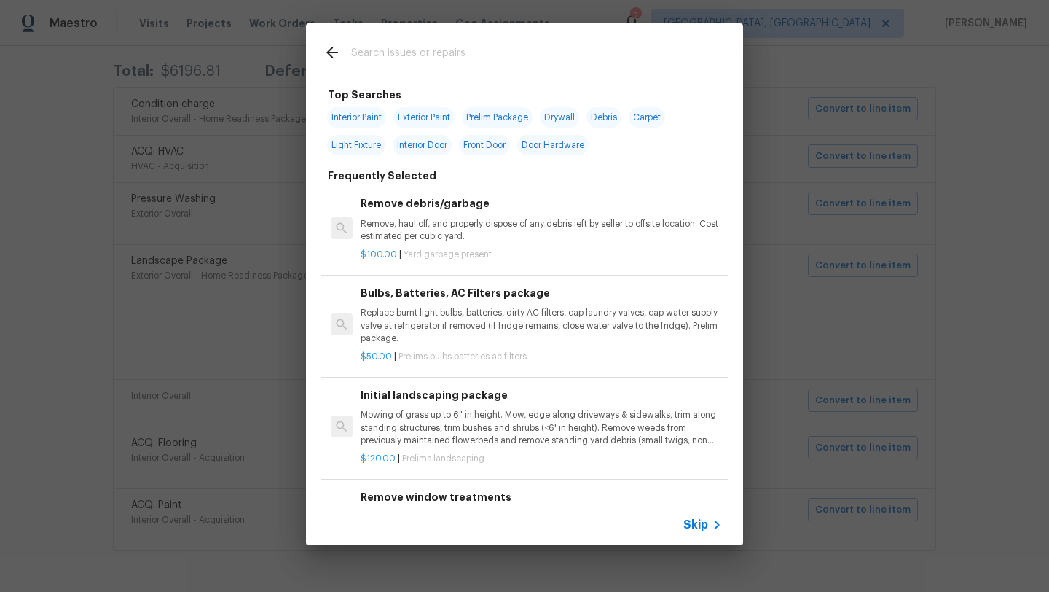
click at [433, 57] on input "text" at bounding box center [505, 55] width 309 height 22
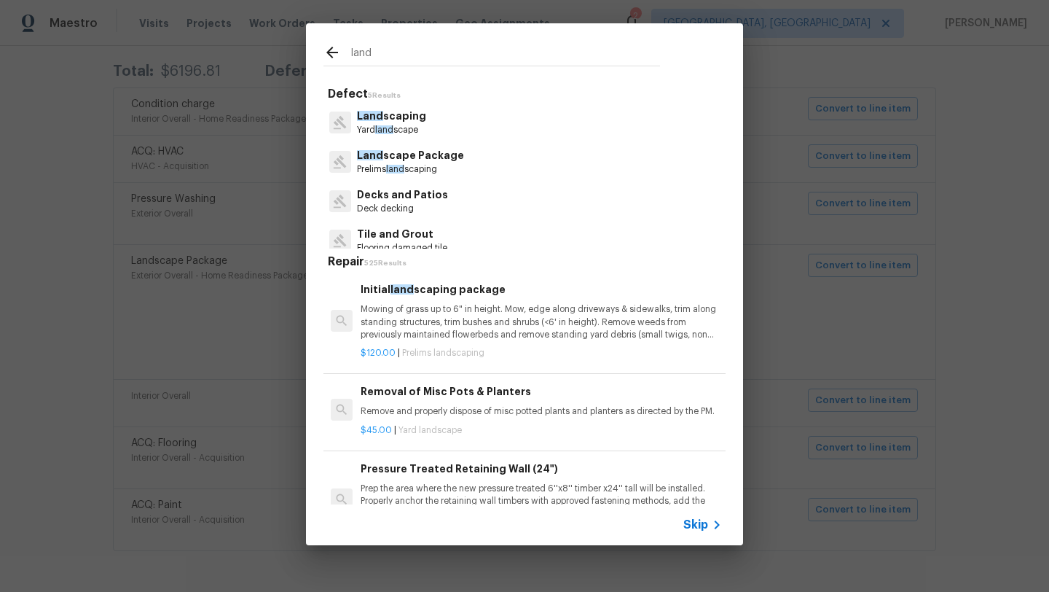
type input "land"
click at [482, 315] on p "Mowing of grass up to 6" in height. Mow, edge along driveways & sidewalks, trim…" at bounding box center [541, 321] width 361 height 37
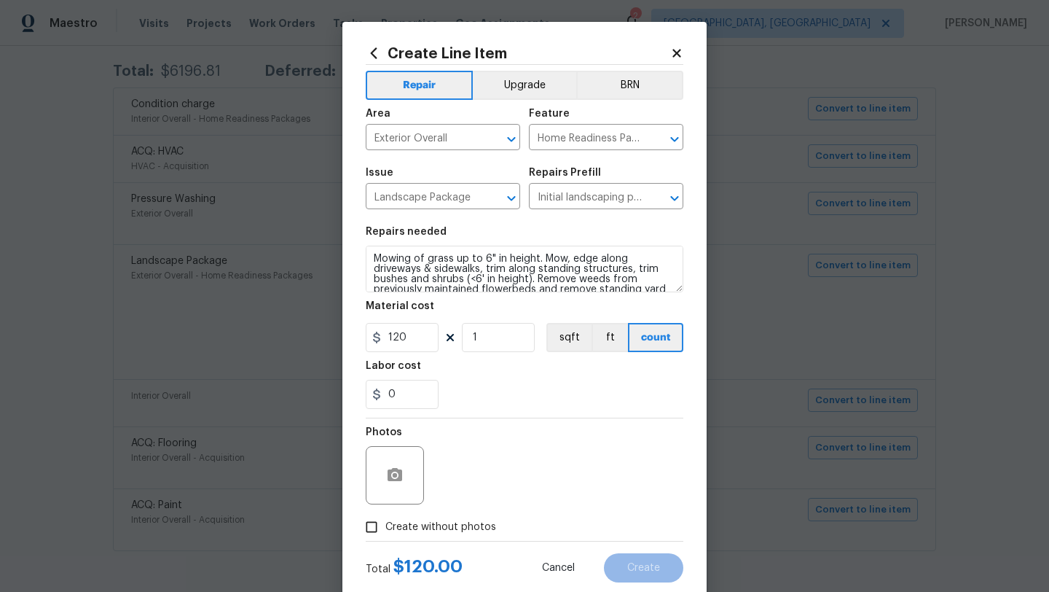
click at [372, 526] on input "Create without photos" at bounding box center [372, 527] width 28 height 28
checkbox input "true"
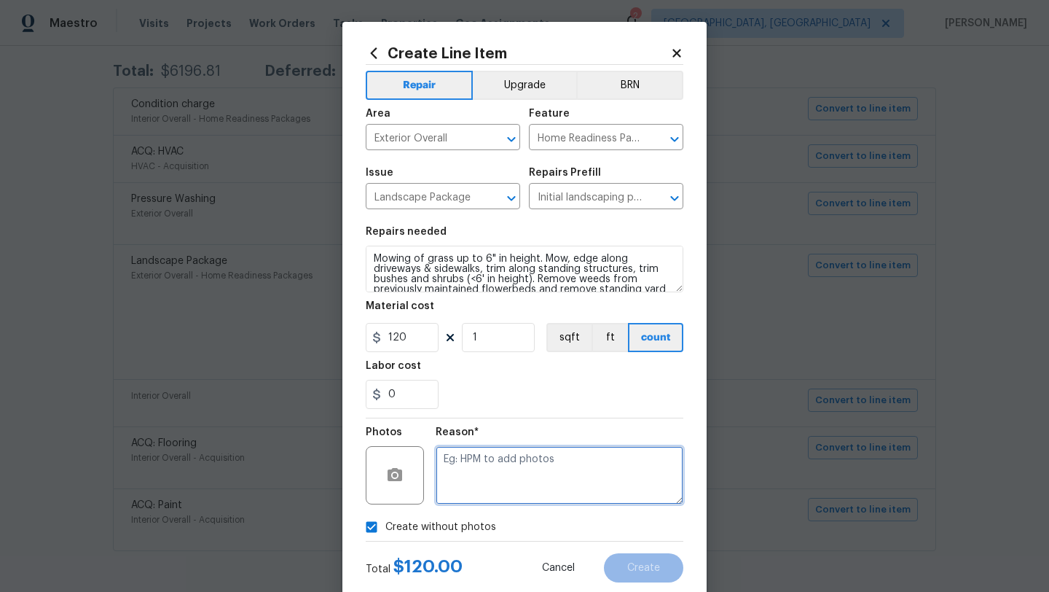
click at [526, 495] on textarea at bounding box center [560, 475] width 248 height 58
type textarea "desk"
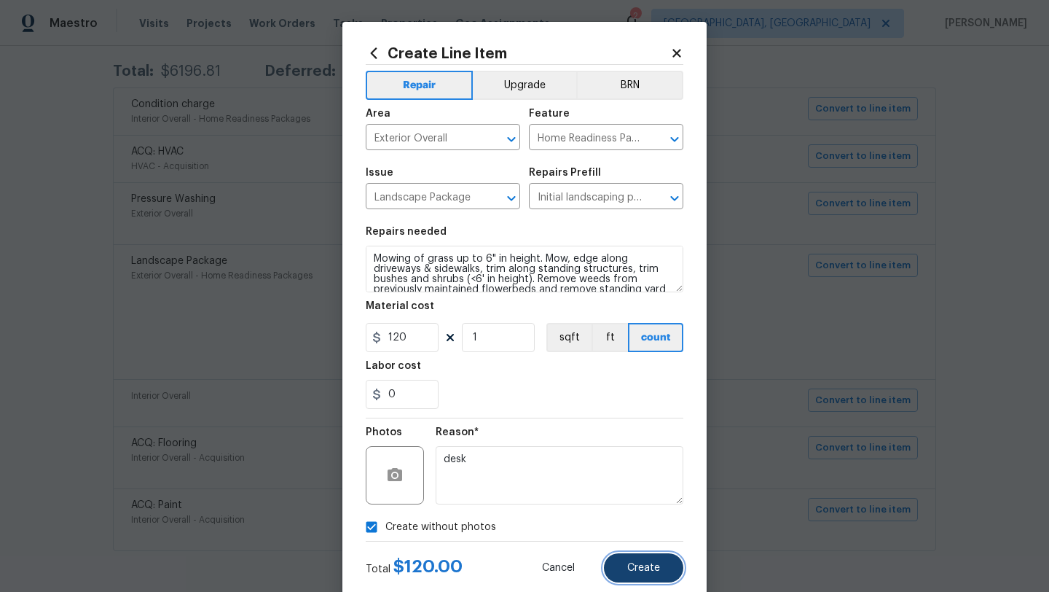
click at [667, 569] on button "Create" at bounding box center [643, 567] width 79 height 29
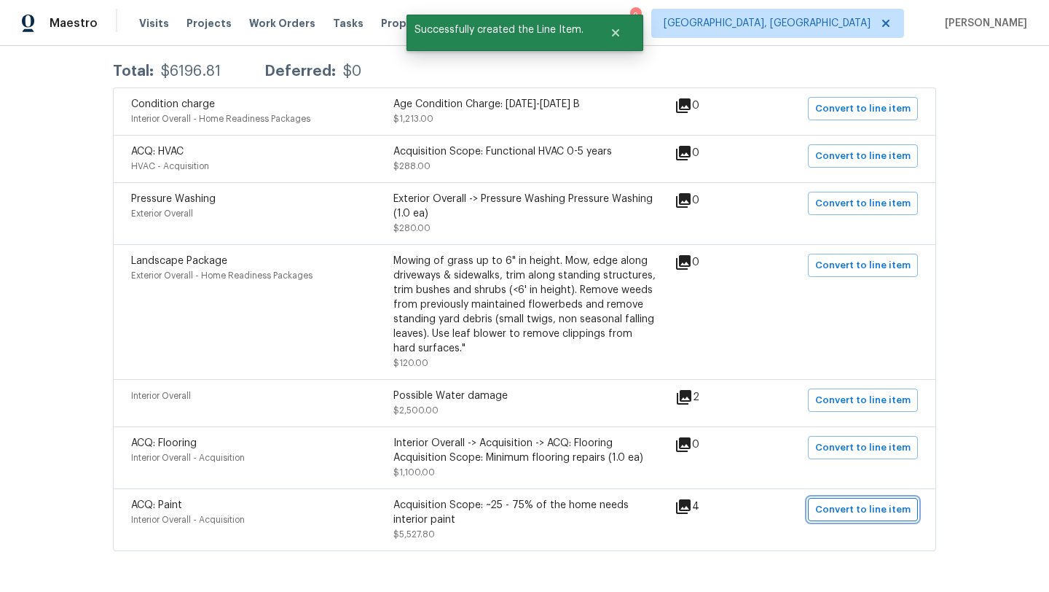
click at [839, 517] on span "Convert to line item" at bounding box center [862, 509] width 95 height 17
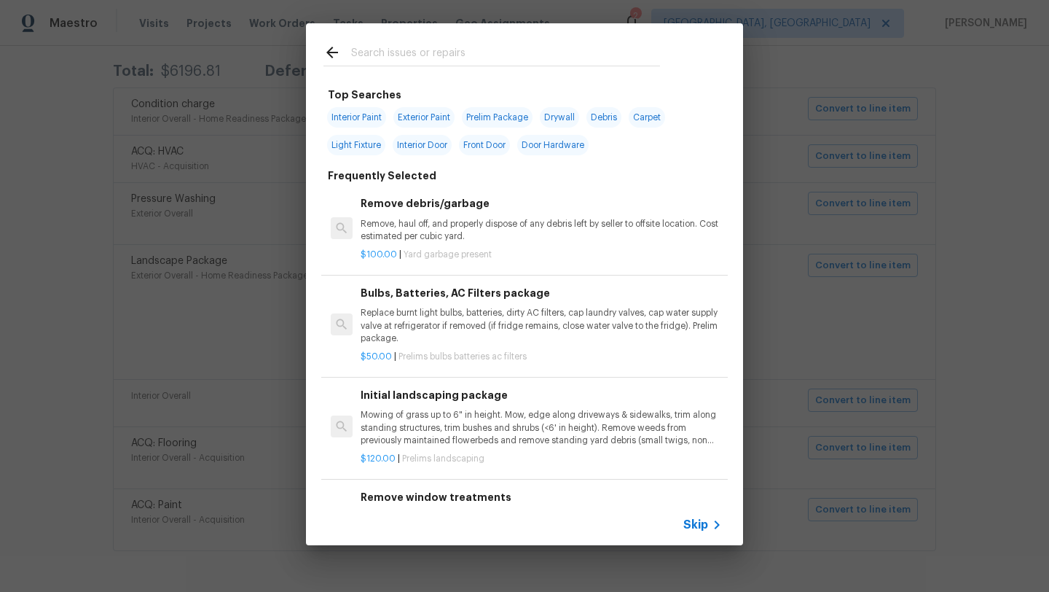
click at [372, 115] on span "Interior Paint" at bounding box center [356, 117] width 59 height 20
type input "Interior Paint"
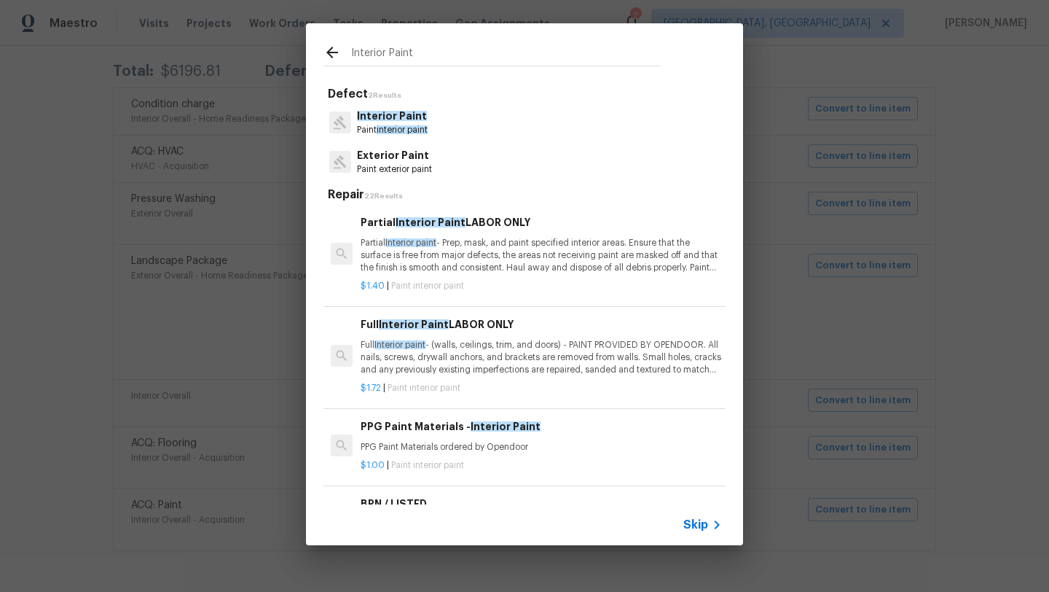
click at [441, 366] on p "Full Interior paint - (walls, ceilings, trim, and doors) - PAINT PROVIDED BY OP…" at bounding box center [541, 357] width 361 height 37
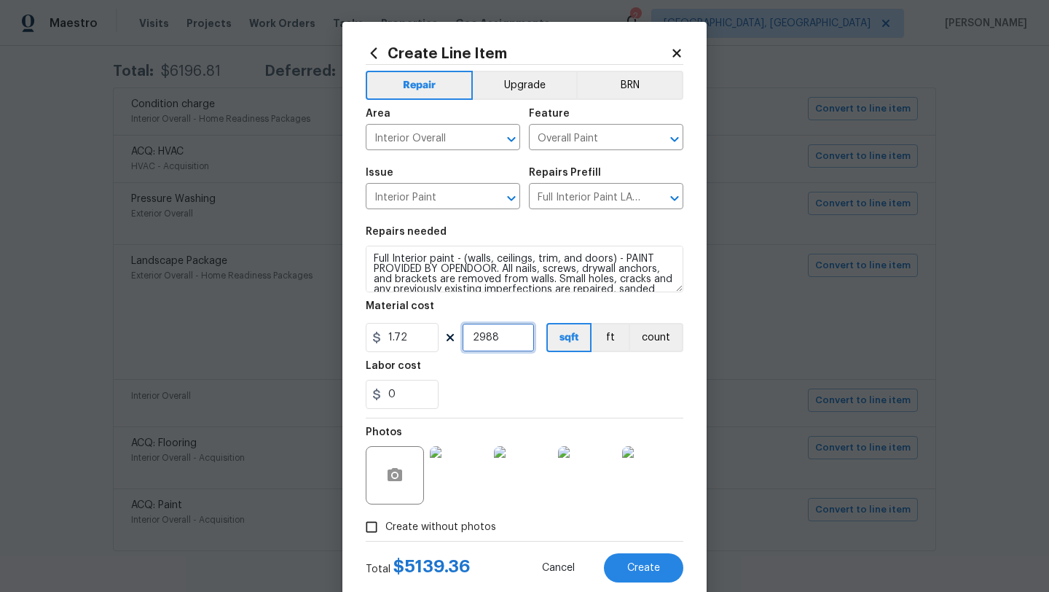
drag, startPoint x: 506, startPoint y: 336, endPoint x: 468, endPoint y: 336, distance: 37.9
click at [468, 336] on input "2988" at bounding box center [498, 337] width 73 height 29
type input "2000"
click at [657, 565] on span "Create" at bounding box center [643, 567] width 33 height 11
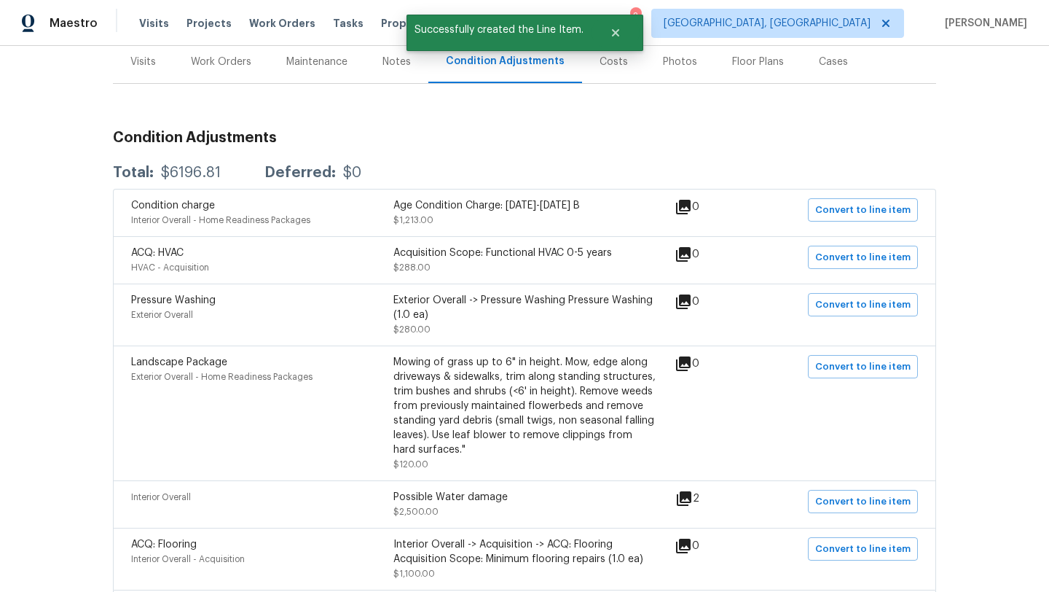
scroll to position [0, 0]
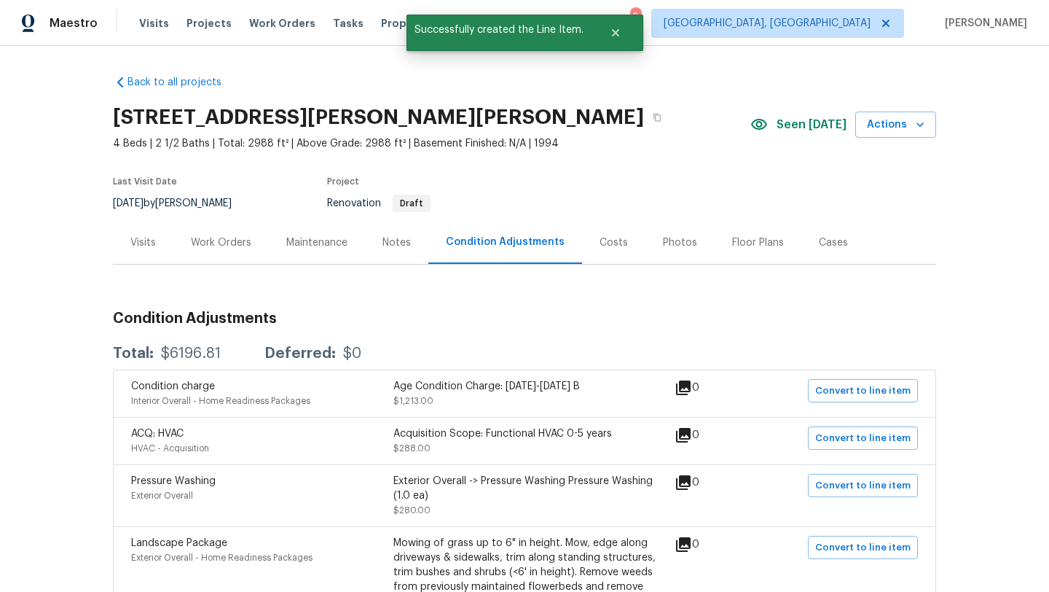
click at [225, 239] on div "Work Orders" at bounding box center [221, 242] width 60 height 15
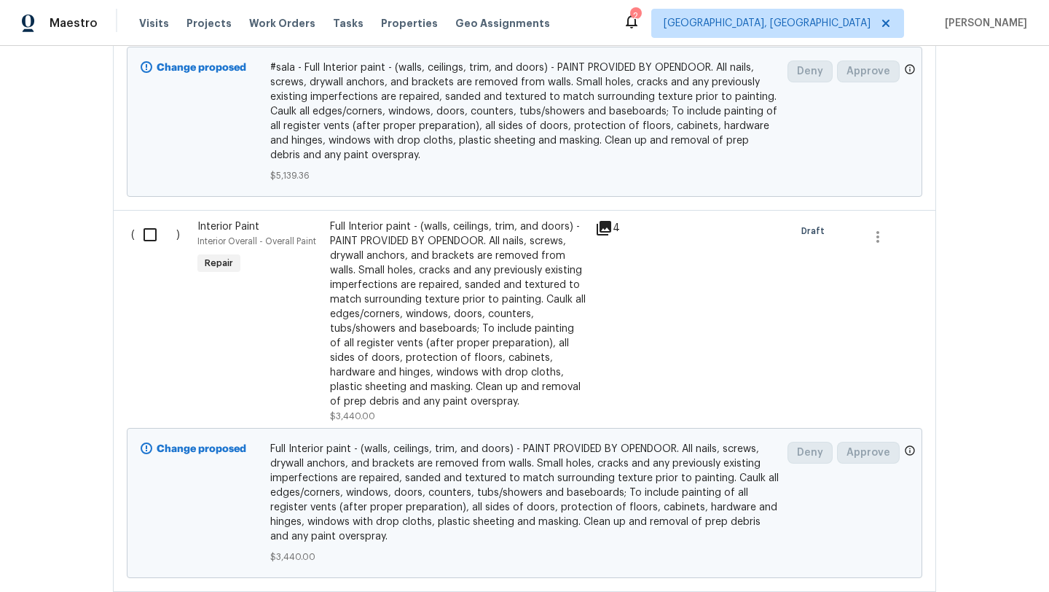
scroll to position [1671, 0]
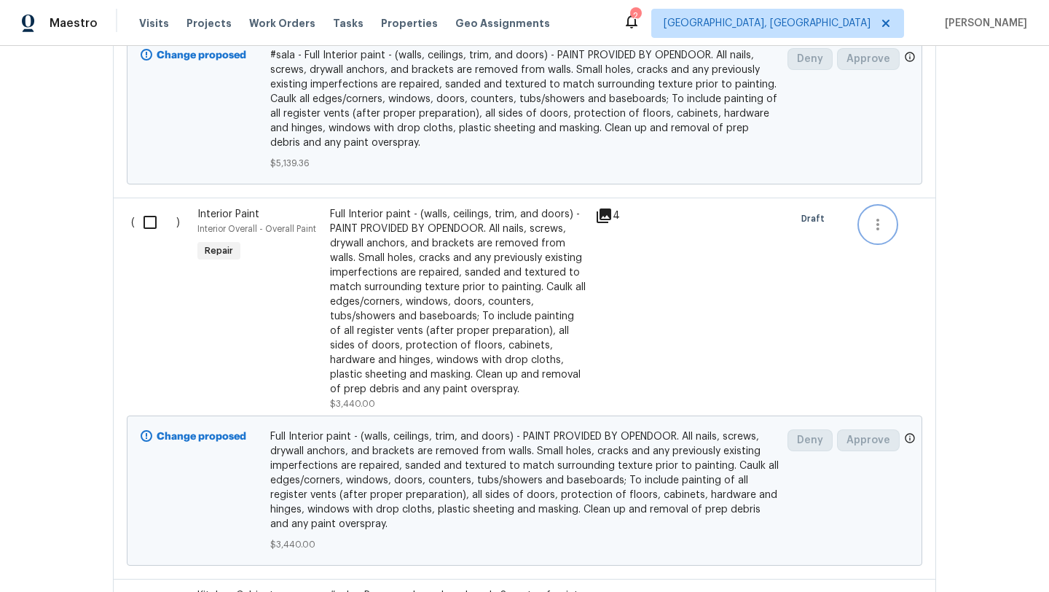
click at [876, 233] on icon "button" at bounding box center [877, 224] width 17 height 17
click at [872, 245] on li "Cancel" at bounding box center [888, 241] width 56 height 24
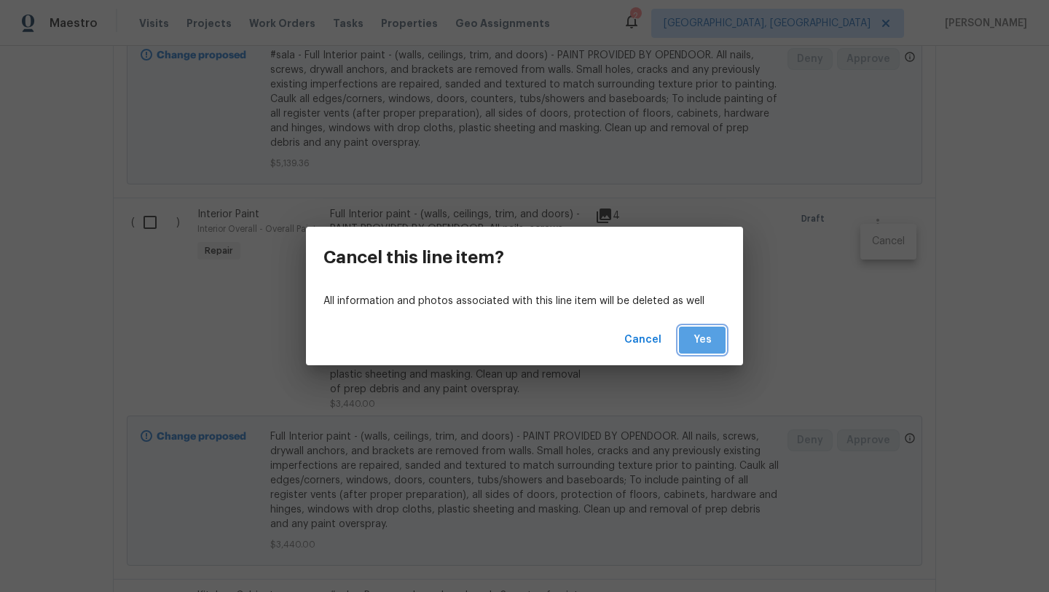
click at [698, 344] on span "Yes" at bounding box center [702, 340] width 23 height 18
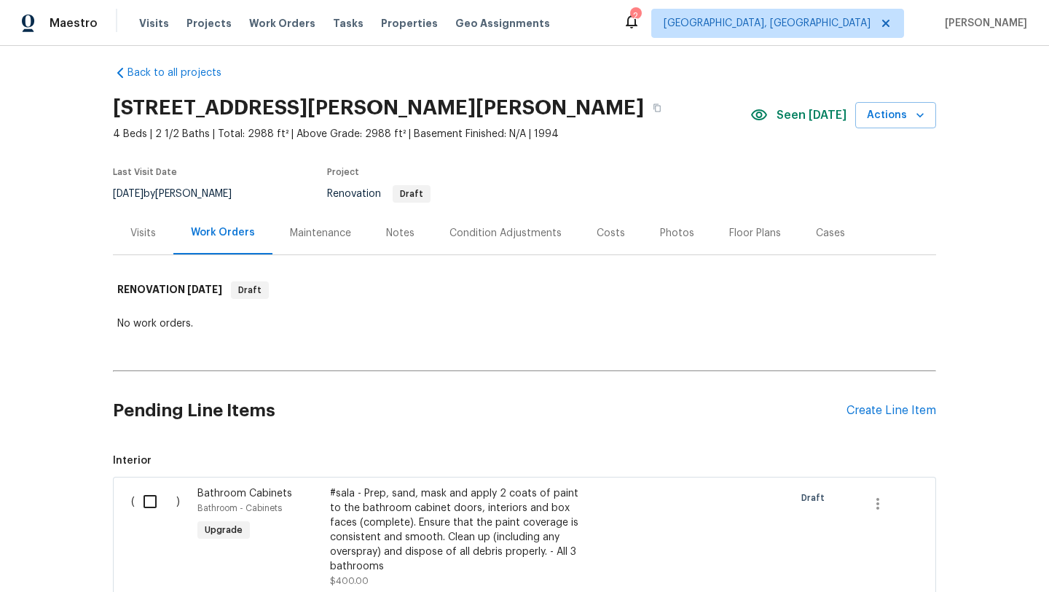
scroll to position [0, 0]
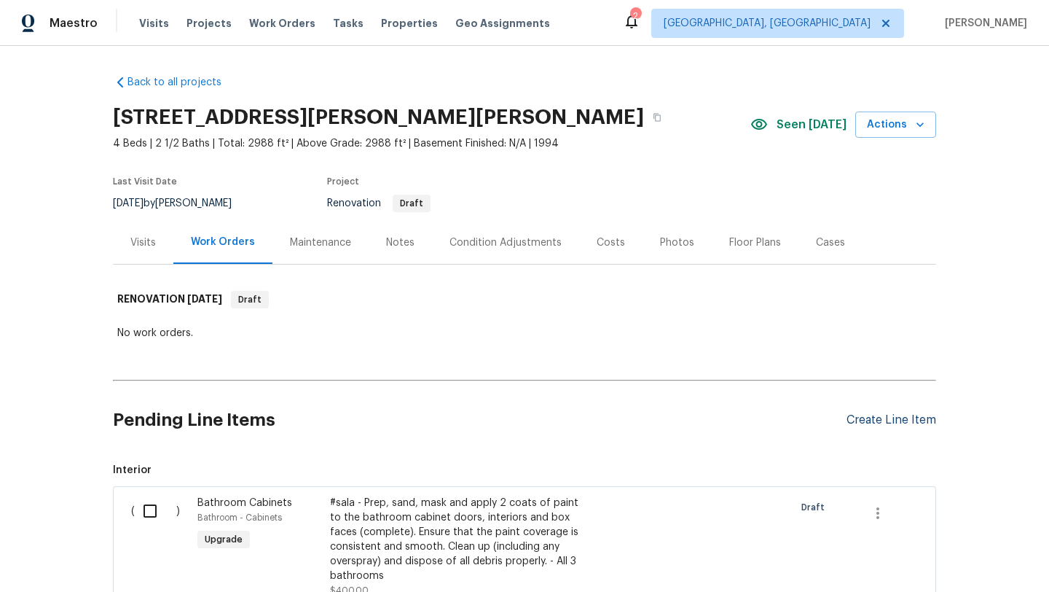
click at [866, 421] on div "Create Line Item" at bounding box center [892, 420] width 90 height 14
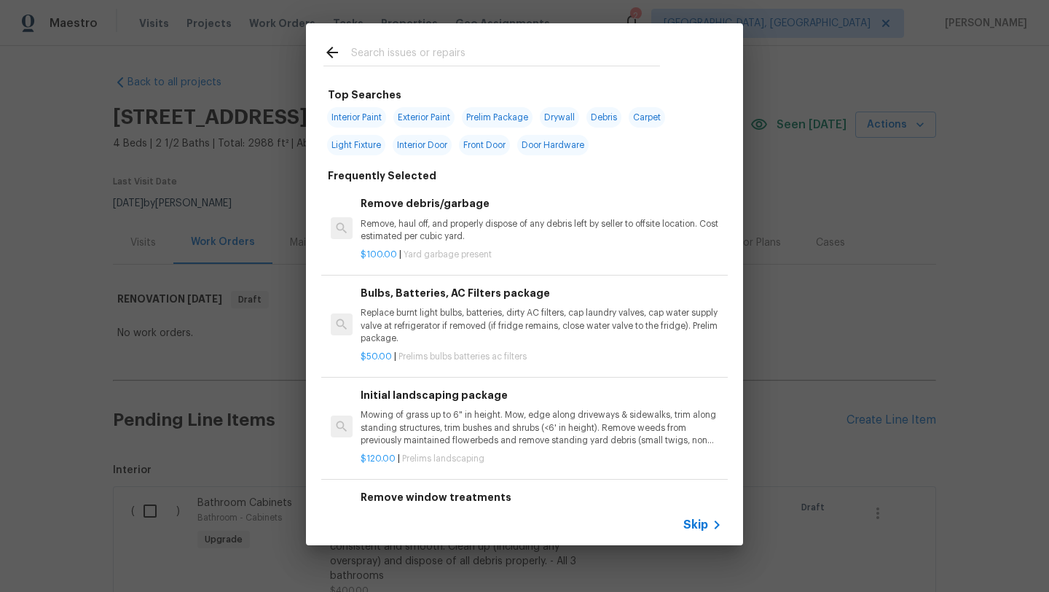
click at [369, 52] on input "text" at bounding box center [505, 55] width 309 height 22
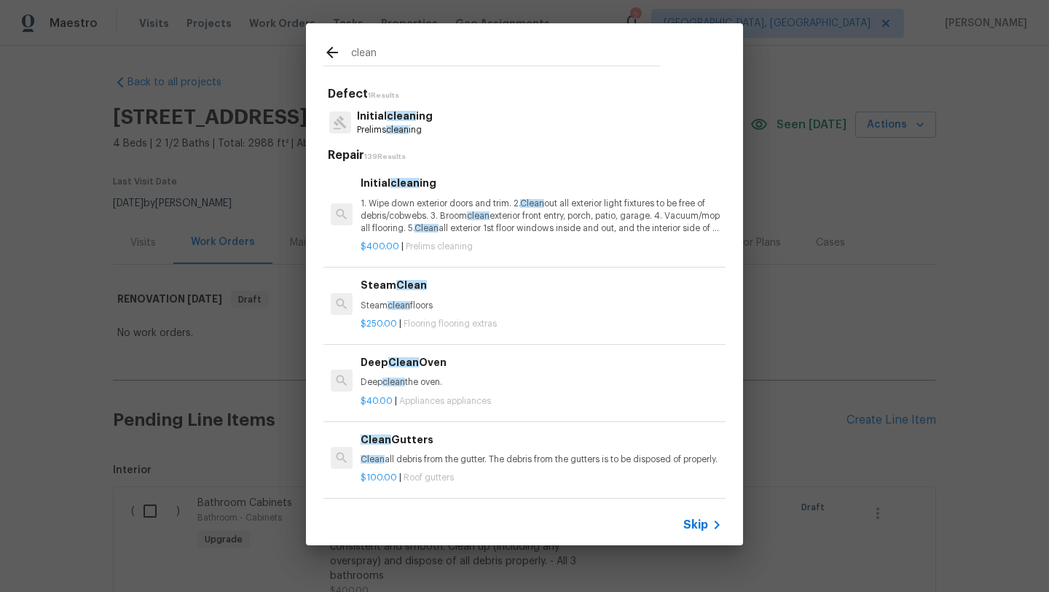
type input "clean"
click at [398, 221] on p "1. Wipe down exterior doors and trim. 2. Clean out all exterior light fixtures …" at bounding box center [541, 215] width 361 height 37
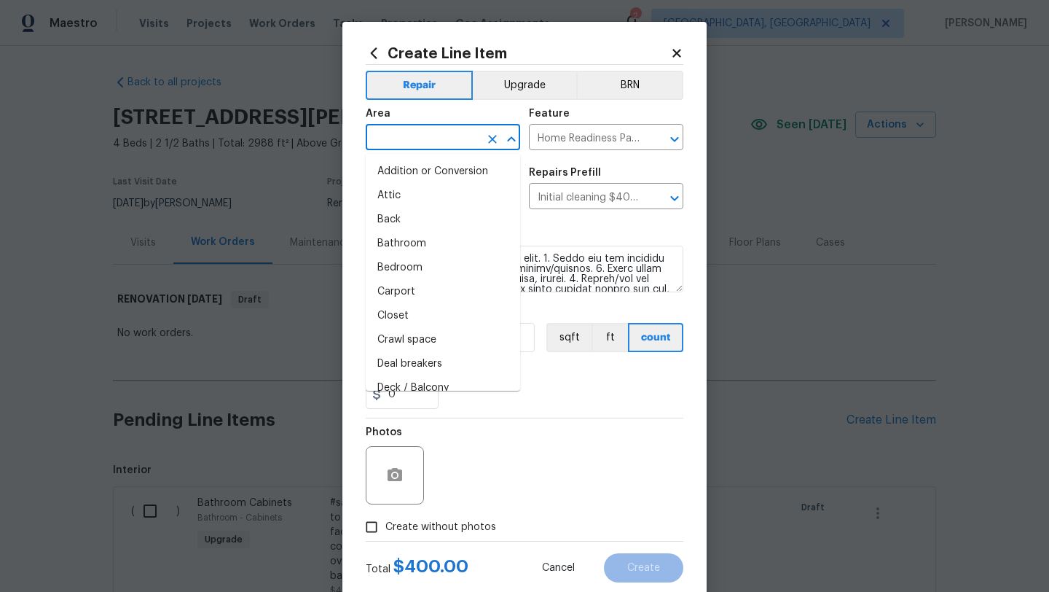
click at [385, 132] on input "text" at bounding box center [423, 138] width 114 height 23
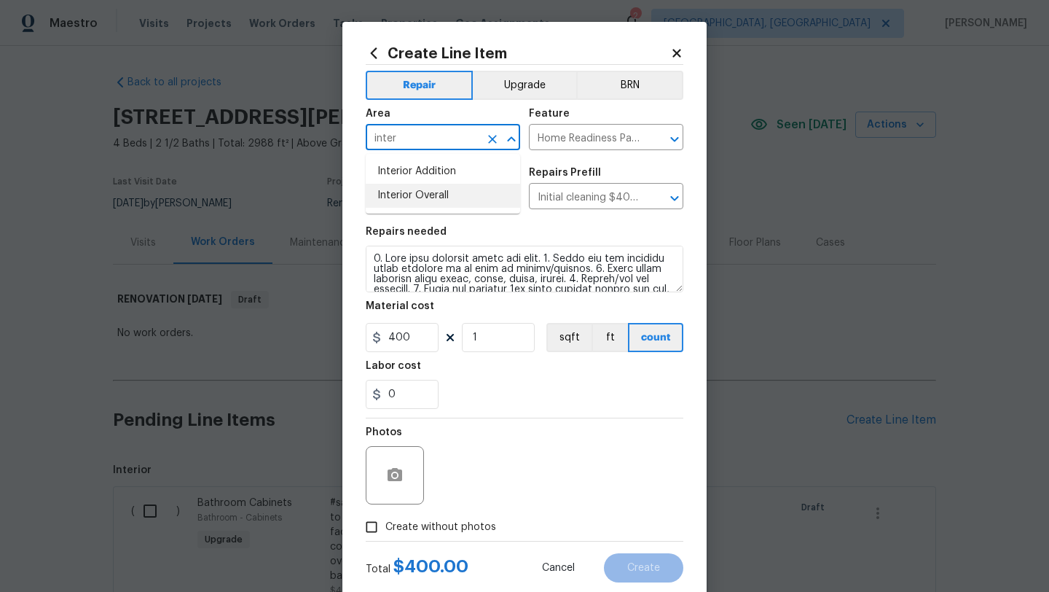
click at [407, 189] on li "Interior Overall" at bounding box center [443, 196] width 154 height 24
type input "Interior Overall"
click at [369, 527] on input "Create without photos" at bounding box center [372, 527] width 28 height 28
checkbox input "true"
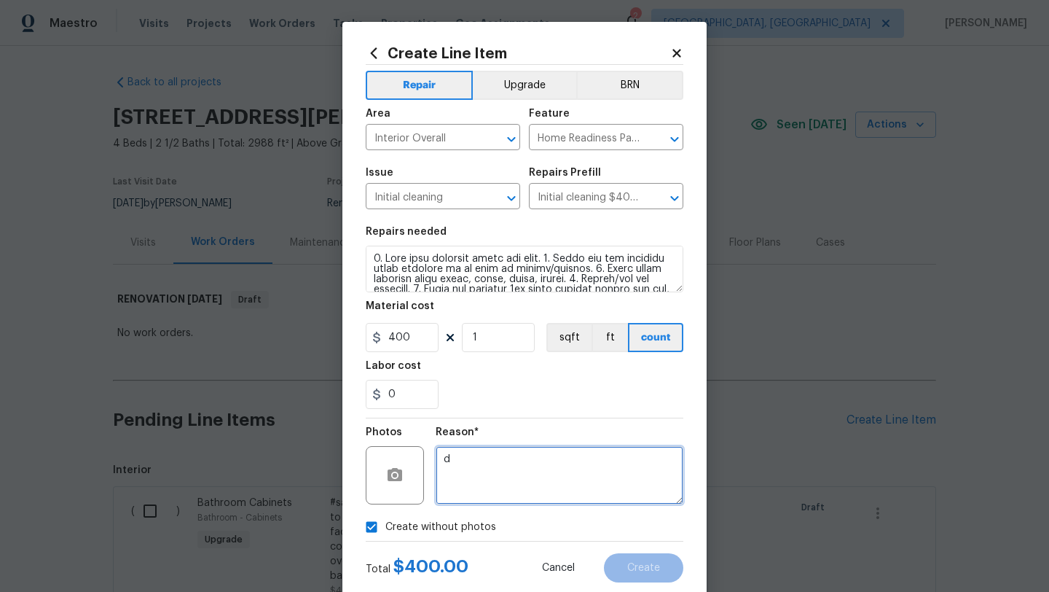
click at [503, 474] on textarea "d" at bounding box center [560, 475] width 248 height 58
type textarea "desk"
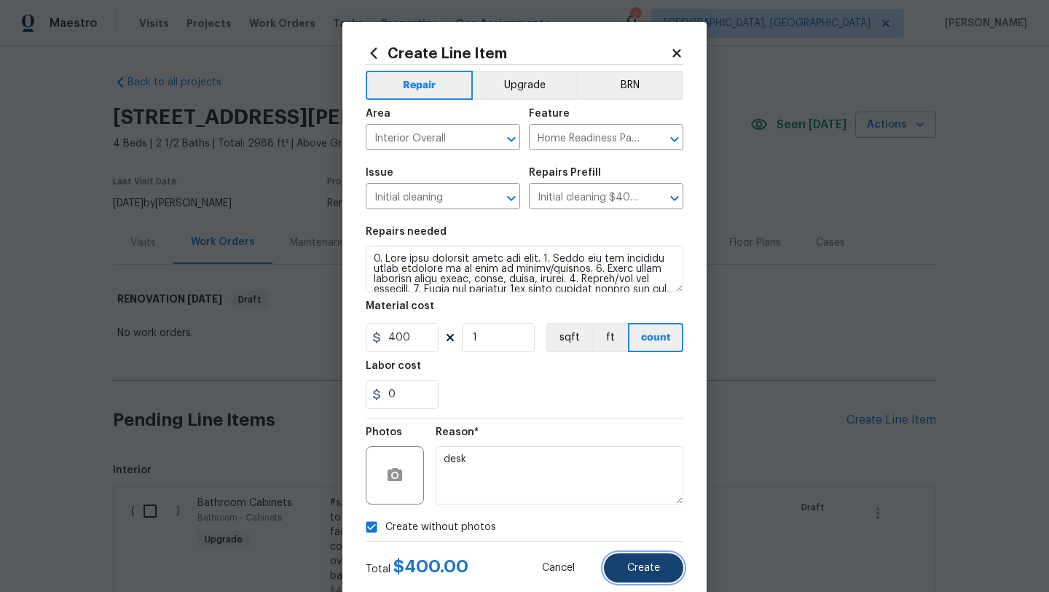
click at [626, 560] on button "Create" at bounding box center [643, 567] width 79 height 29
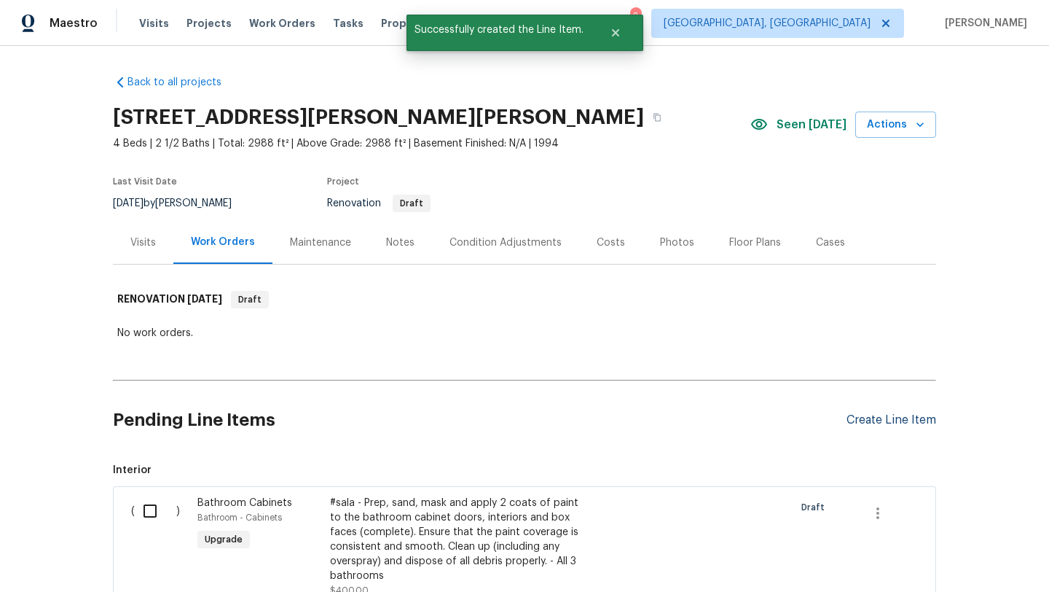
click at [847, 416] on div "Create Line Item" at bounding box center [892, 420] width 90 height 14
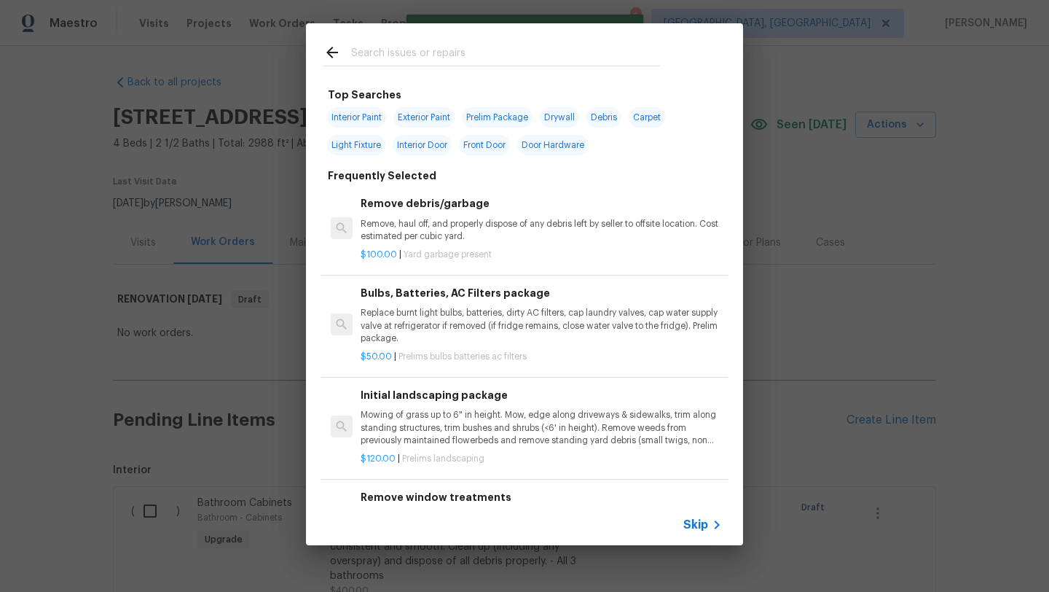
click at [437, 53] on input "text" at bounding box center [505, 55] width 309 height 22
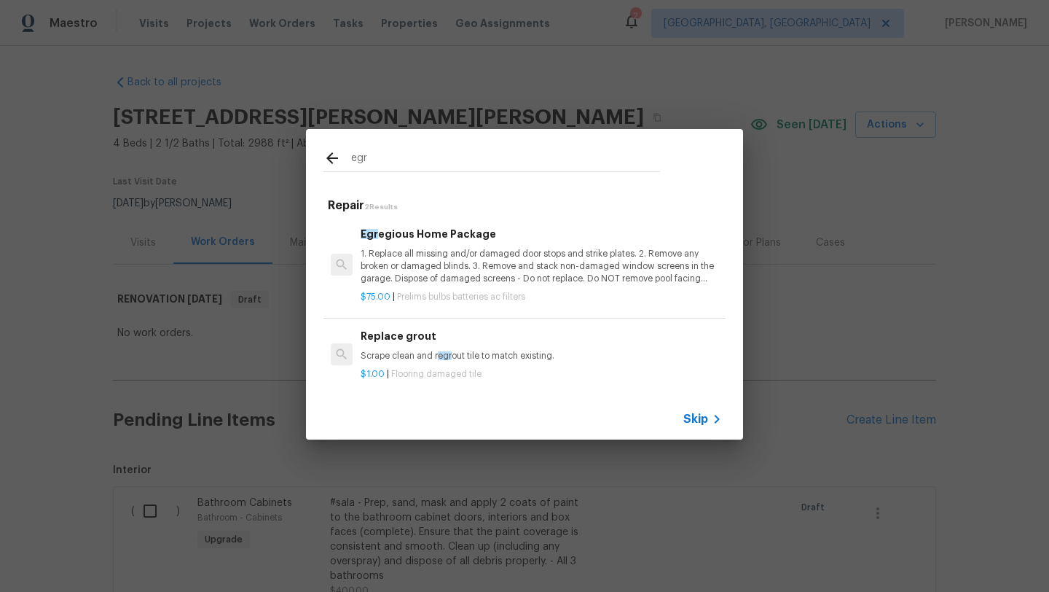
type input "egr"
click at [437, 262] on p "1. Replace all missing and/or damaged door stops and strike plates. 2. Remove a…" at bounding box center [541, 266] width 361 height 37
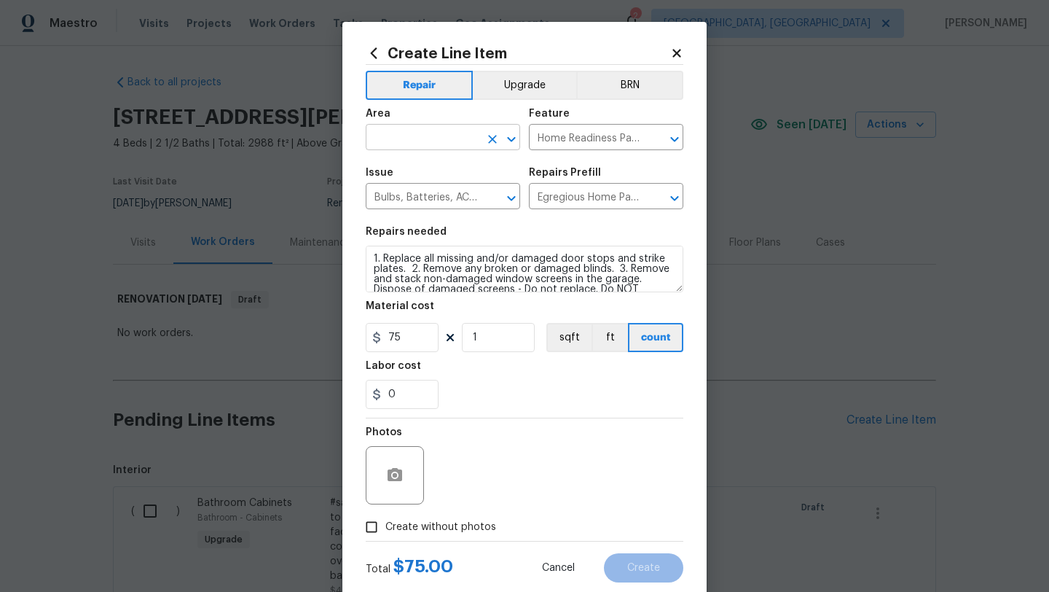
click at [456, 144] on input "text" at bounding box center [423, 138] width 114 height 23
click at [451, 195] on li "Interior Overall" at bounding box center [443, 196] width 154 height 24
type input "Interior Overall"
click at [376, 527] on input "Create without photos" at bounding box center [372, 527] width 28 height 28
checkbox input "true"
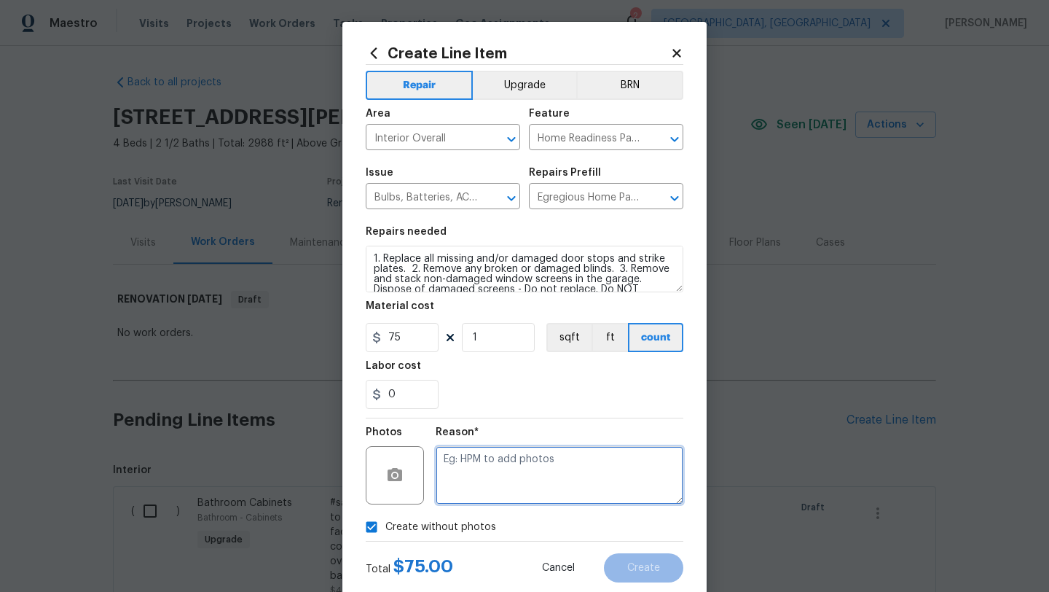
click at [500, 490] on textarea at bounding box center [560, 475] width 248 height 58
type textarea "desk"
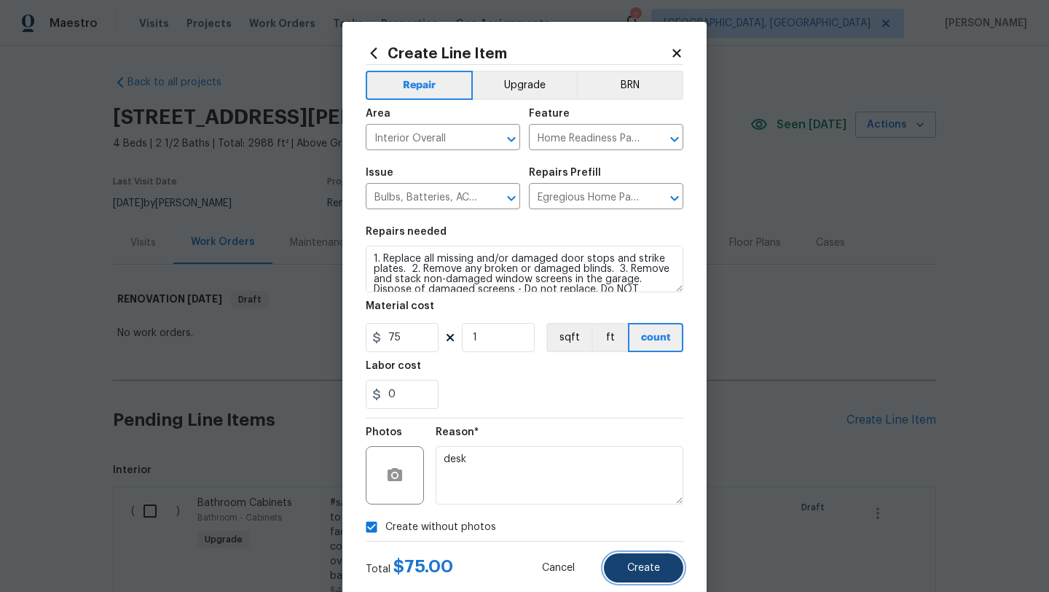
click at [645, 570] on span "Create" at bounding box center [643, 567] width 33 height 11
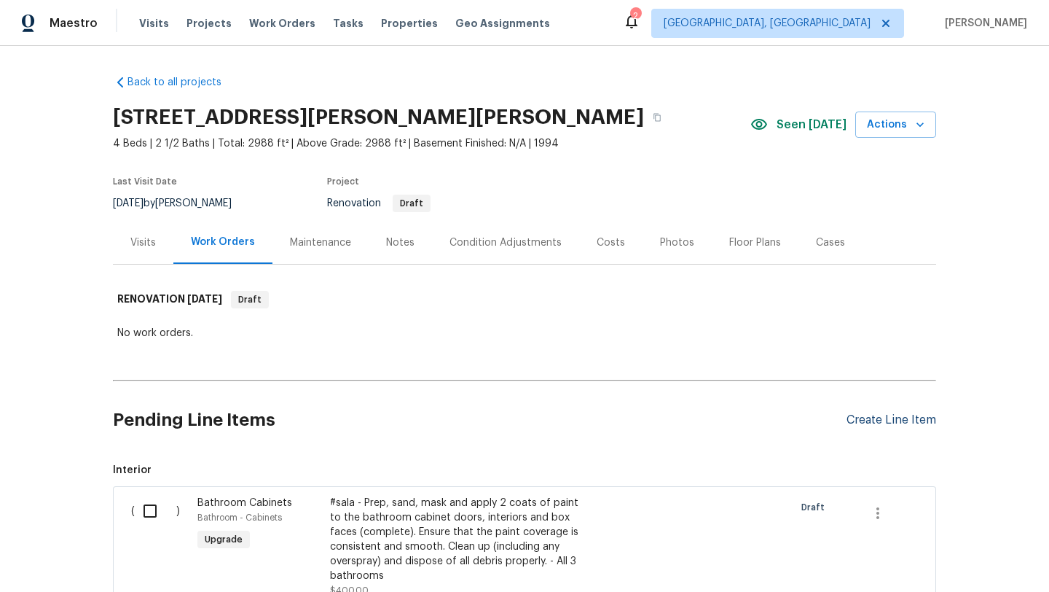
click at [875, 417] on div "Create Line Item" at bounding box center [892, 420] width 90 height 14
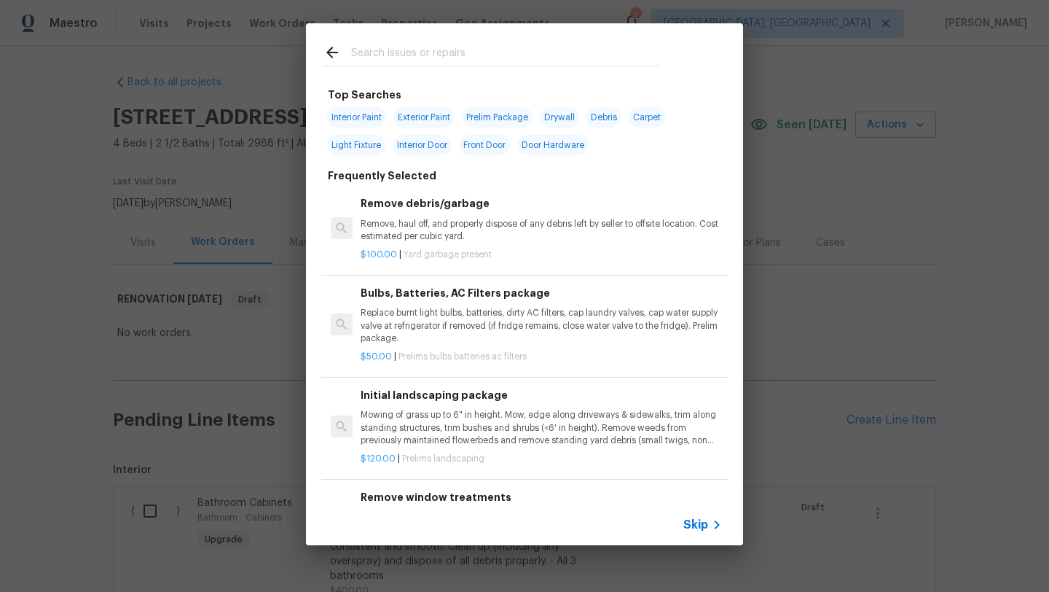
click at [383, 49] on input "text" at bounding box center [505, 55] width 309 height 22
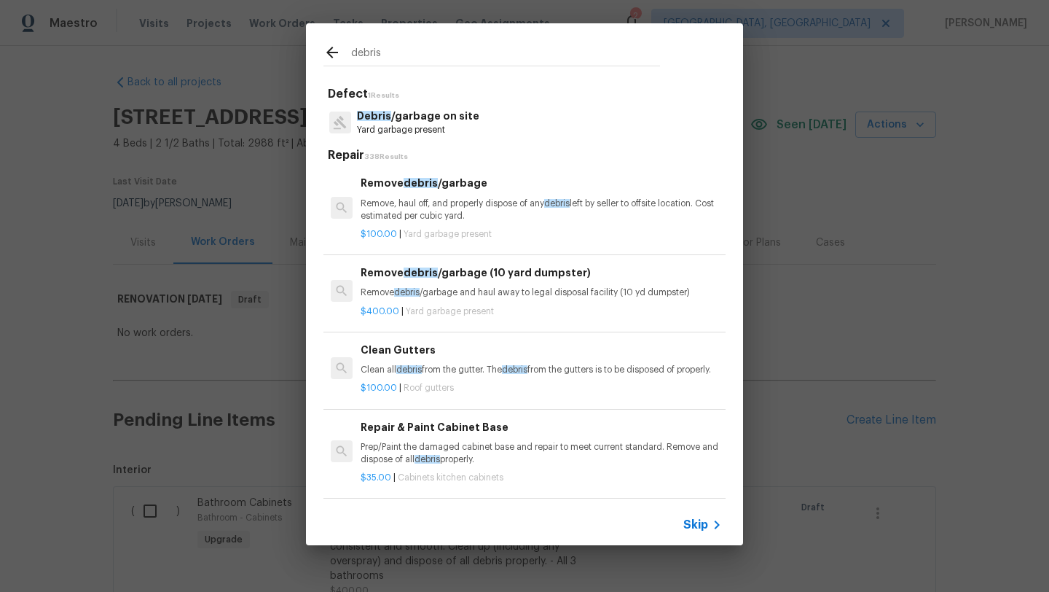
type input "debris"
click at [396, 221] on p "Remove, haul off, and properly dispose of any debris left by seller to offsite …" at bounding box center [541, 209] width 361 height 25
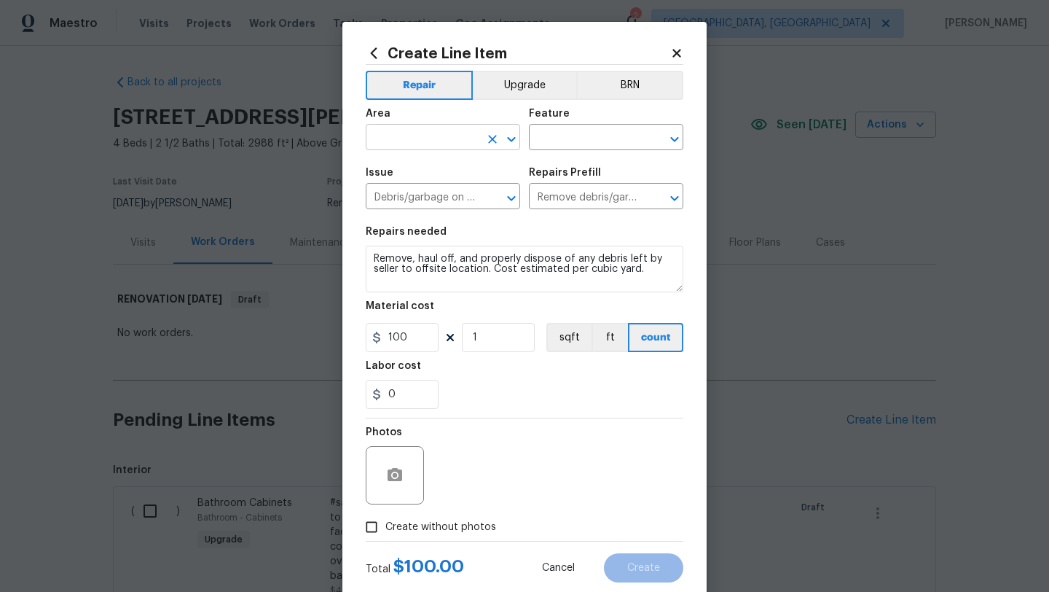
click at [420, 141] on input "text" at bounding box center [423, 138] width 114 height 23
click at [423, 195] on li "Interior Overall" at bounding box center [443, 196] width 154 height 24
type input "Interior Overall"
click at [581, 139] on input "text" at bounding box center [586, 138] width 114 height 23
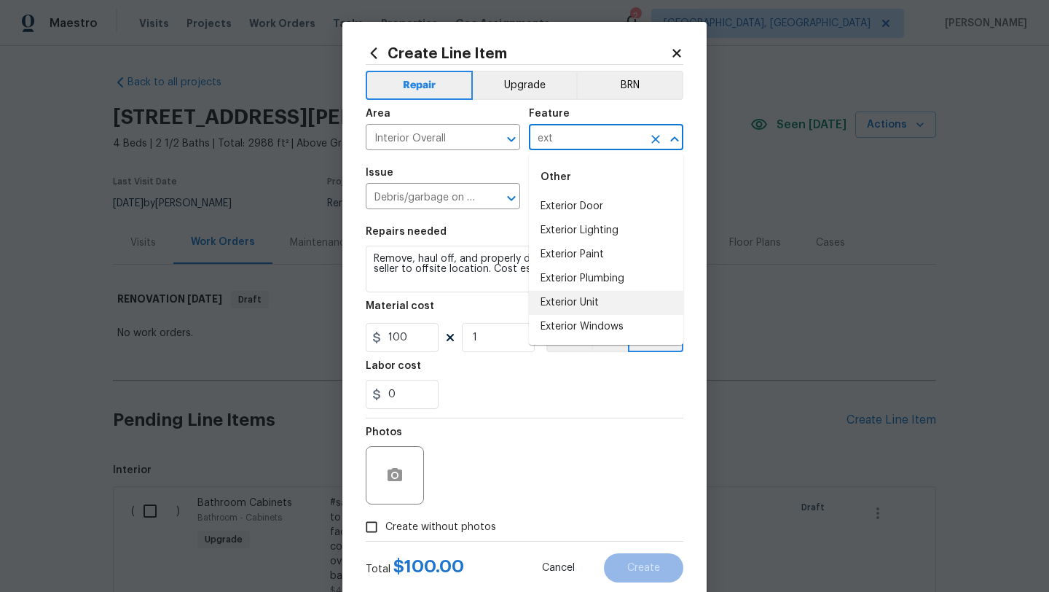
click at [624, 298] on li "Exterior Unit" at bounding box center [606, 303] width 154 height 24
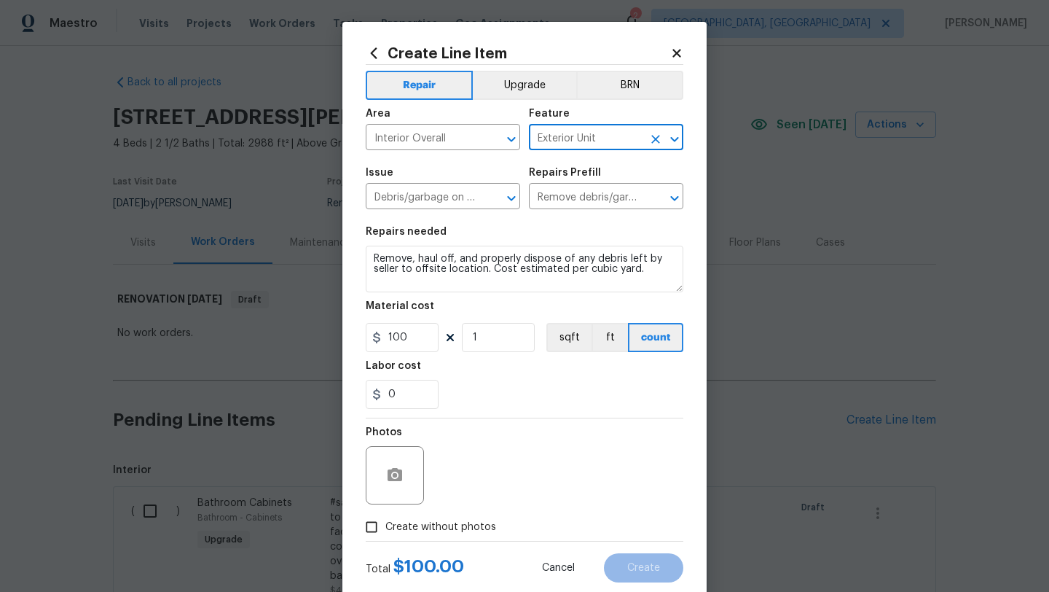
type input "Exterior Unit"
click at [379, 519] on input "Create without photos" at bounding box center [372, 527] width 28 height 28
checkbox input "true"
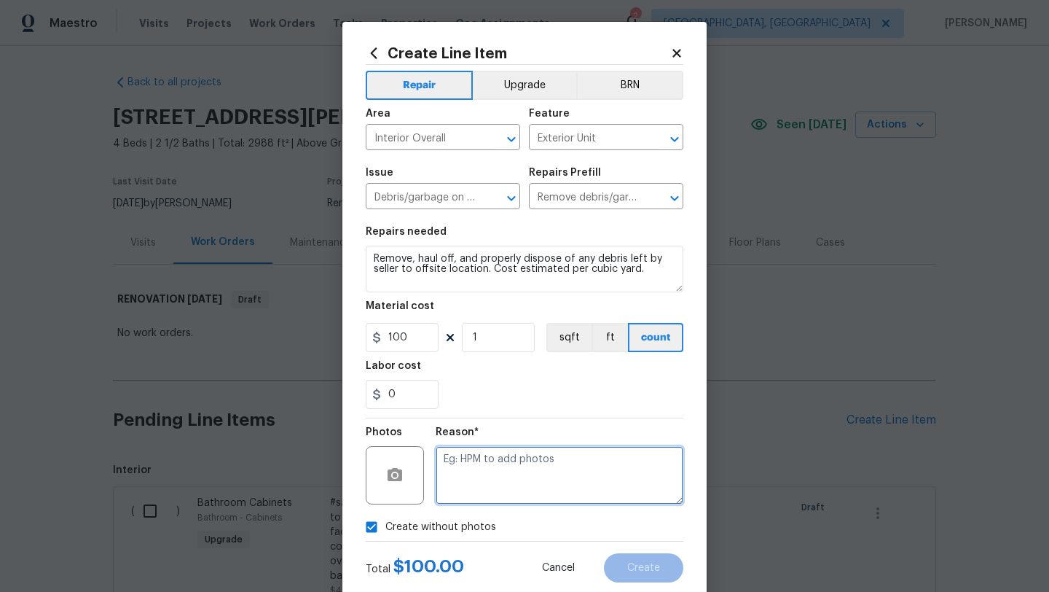
click at [499, 484] on textarea at bounding box center [560, 475] width 248 height 58
type textarea "desk"
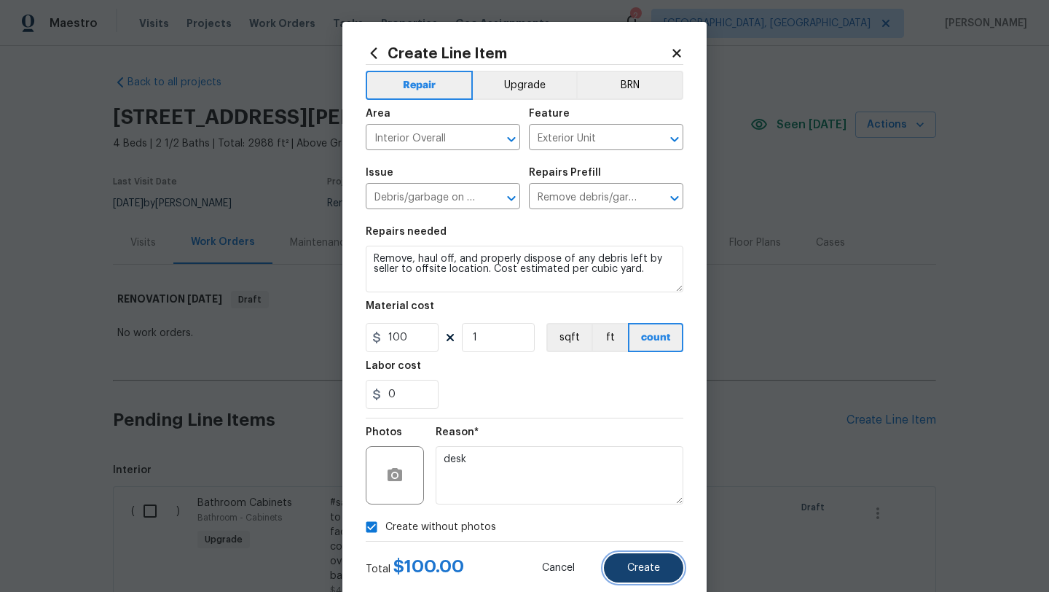
click at [657, 568] on span "Create" at bounding box center [643, 567] width 33 height 11
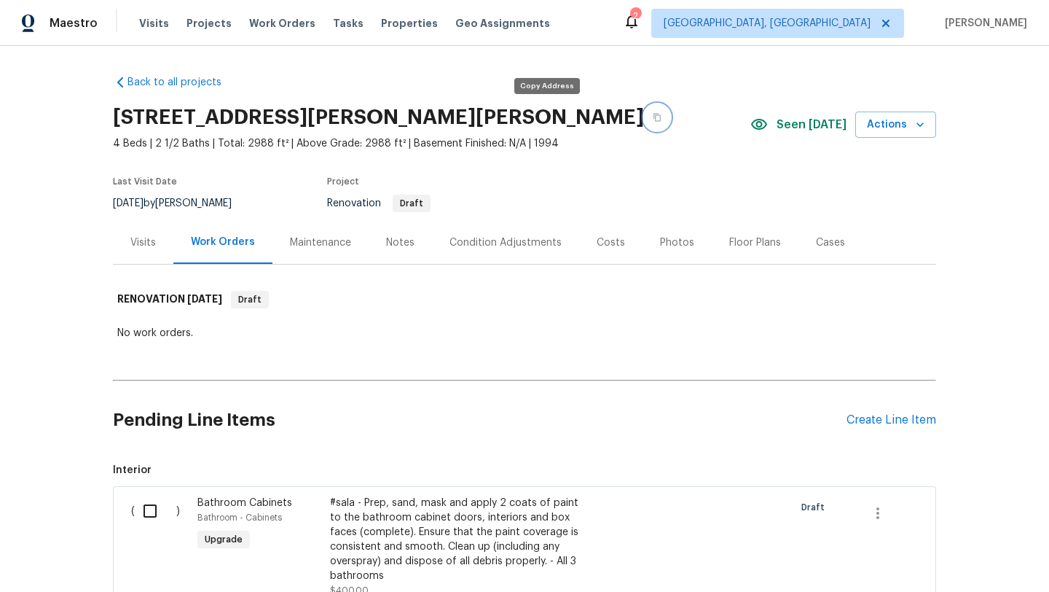
click at [653, 115] on icon "button" at bounding box center [657, 117] width 9 height 9
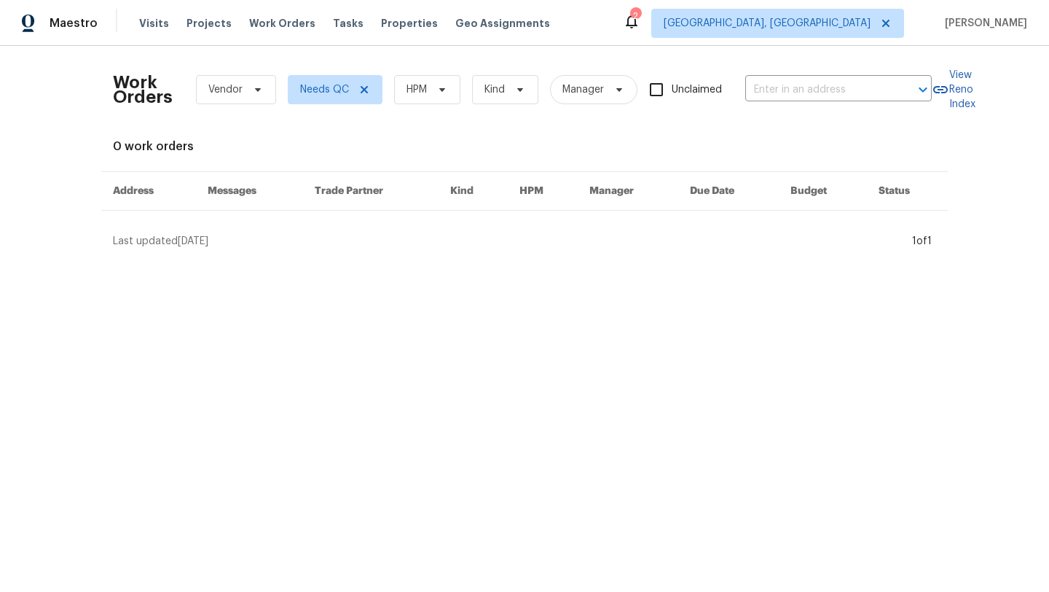
click at [195, 260] on html "Maestro Visits Projects Work Orders Tasks Properties Geo Assignments 2 [GEOGRAP…" at bounding box center [524, 130] width 1049 height 260
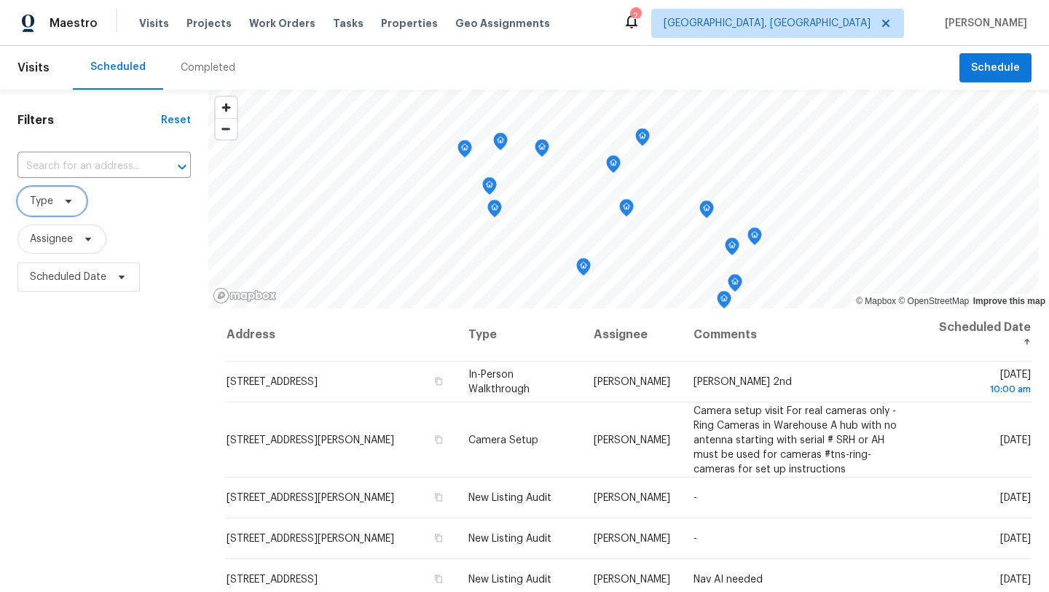
click at [40, 207] on span "Type" at bounding box center [41, 201] width 23 height 15
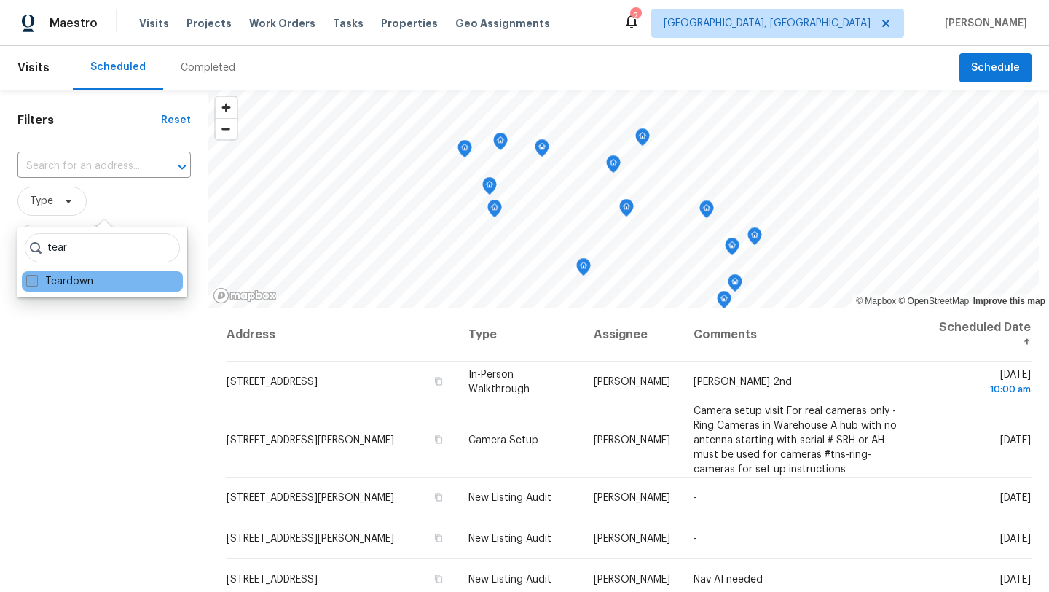
type input "tear"
click at [34, 283] on span at bounding box center [32, 281] width 12 height 12
click at [34, 283] on input "Teardown" at bounding box center [30, 278] width 9 height 9
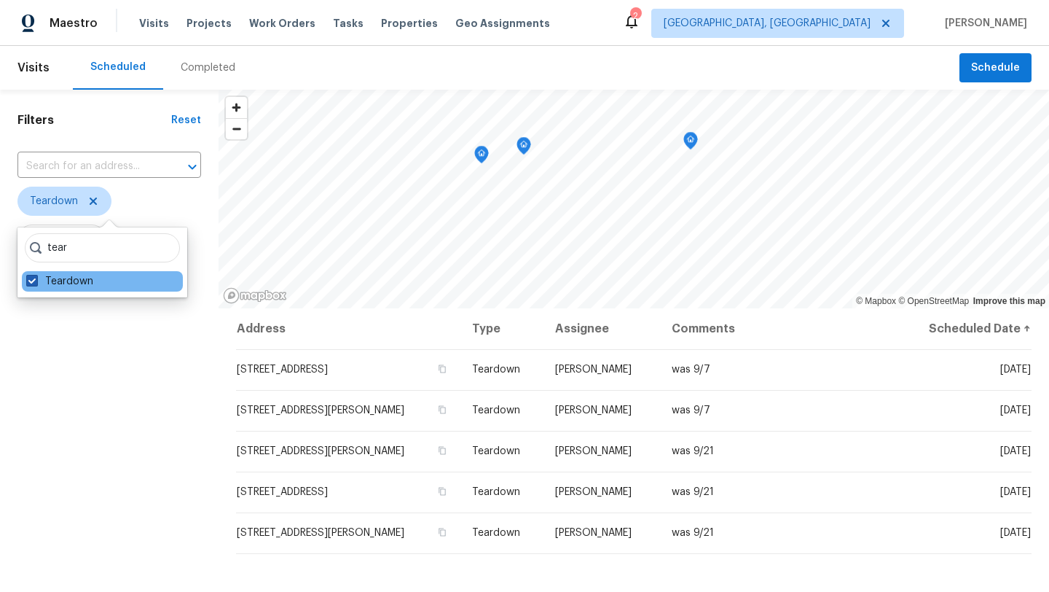
click at [30, 285] on span at bounding box center [32, 281] width 12 height 12
click at [30, 283] on input "Teardown" at bounding box center [30, 278] width 9 height 9
checkbox input "false"
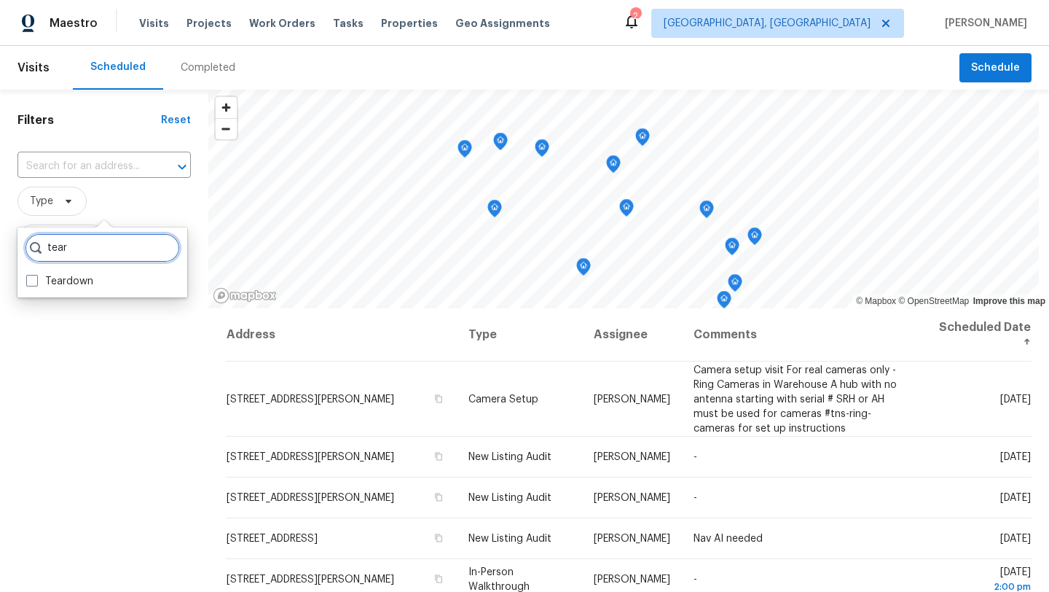
drag, startPoint x: 82, startPoint y: 246, endPoint x: 0, endPoint y: 246, distance: 82.3
click at [0, 246] on body "Maestro Visits Projects Work Orders Tasks Properties Geo Assignments 2 [GEOGRAP…" at bounding box center [524, 296] width 1049 height 592
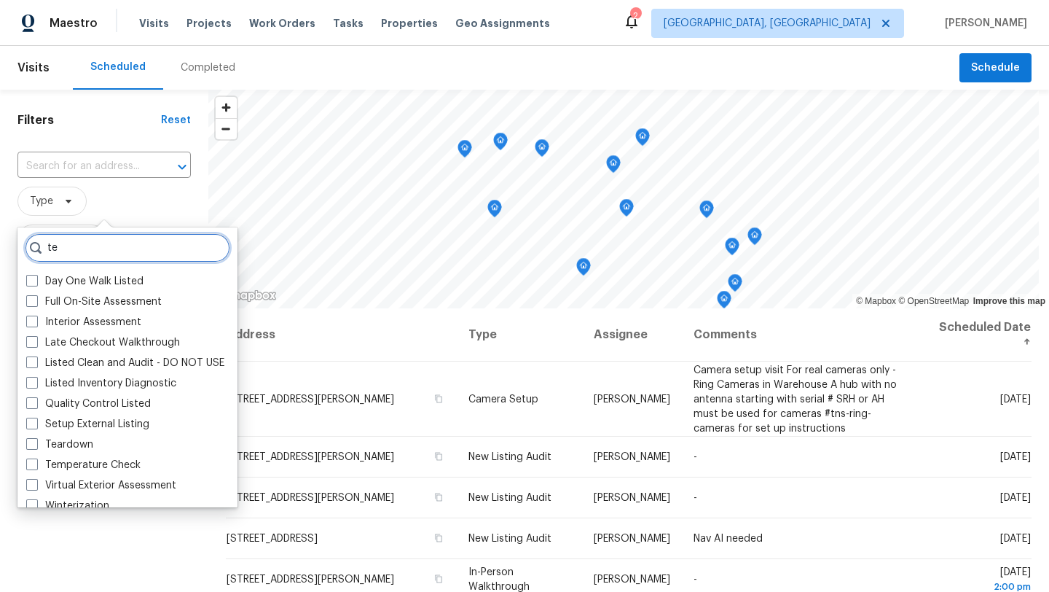
type input "t"
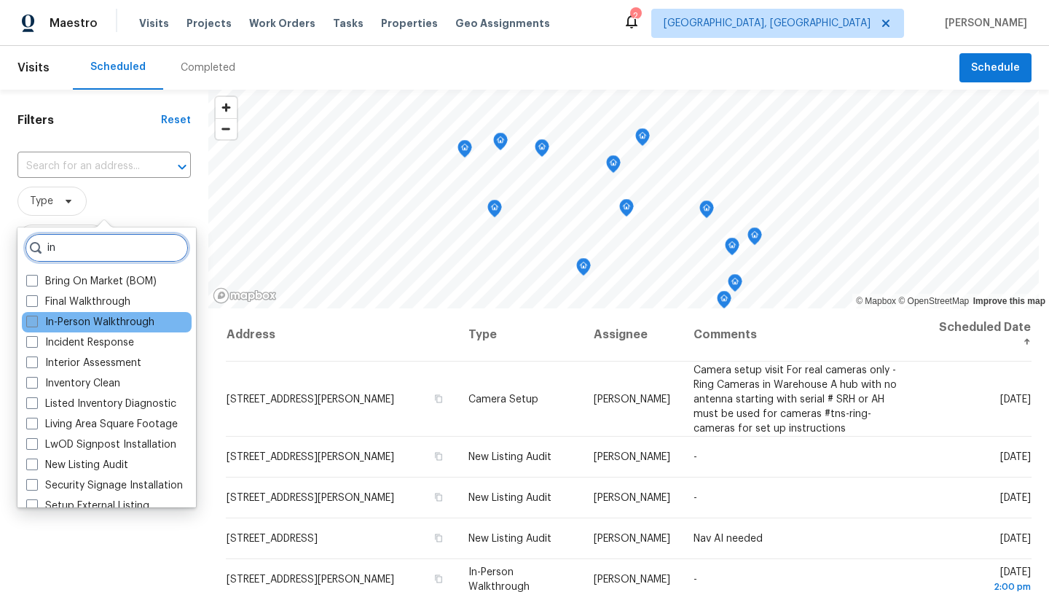
type input "in"
click at [31, 324] on span at bounding box center [32, 321] width 12 height 12
click at [31, 324] on input "In-Person Walkthrough" at bounding box center [30, 319] width 9 height 9
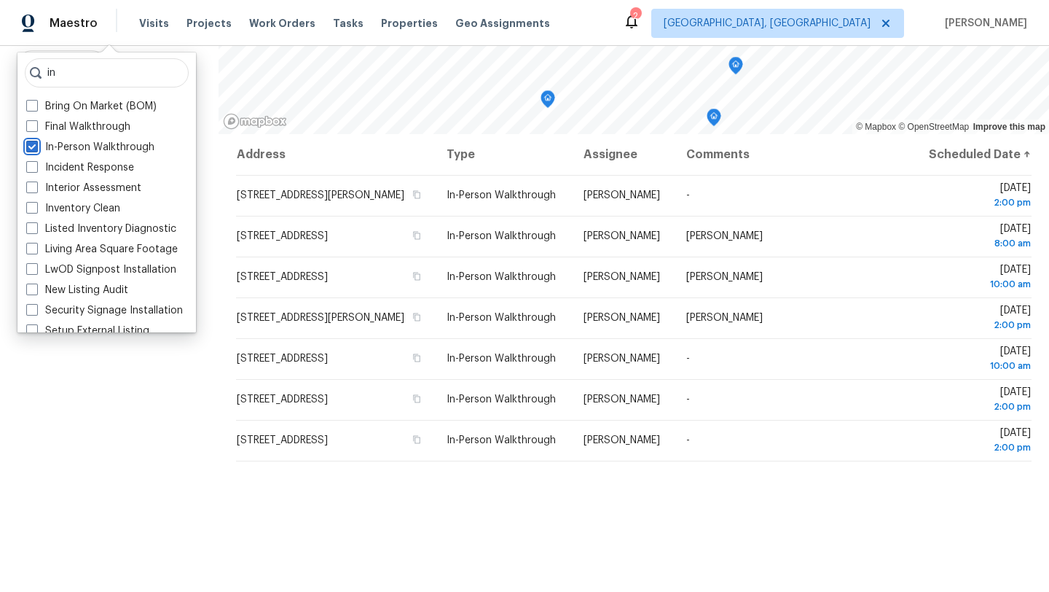
scroll to position [175, 0]
click at [31, 149] on span at bounding box center [32, 147] width 12 height 12
click at [31, 149] on input "In-Person Walkthrough" at bounding box center [30, 144] width 9 height 9
checkbox input "false"
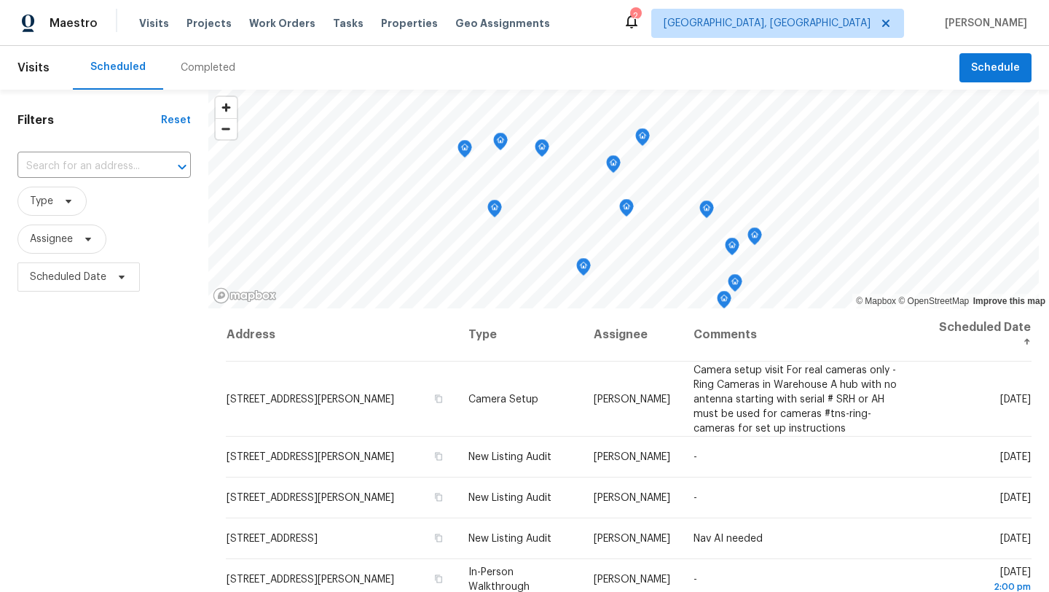
click at [75, 125] on h1 "Filters" at bounding box center [89, 120] width 144 height 15
